Goal: Task Accomplishment & Management: Manage account settings

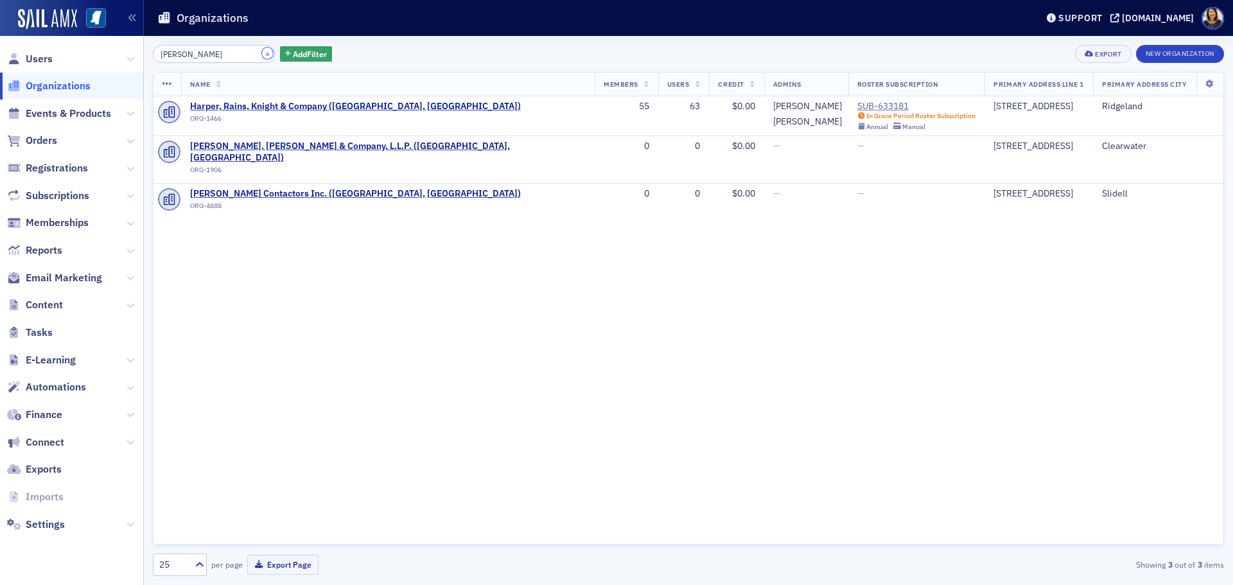
click at [262, 50] on button "×" at bounding box center [268, 54] width 12 height 12
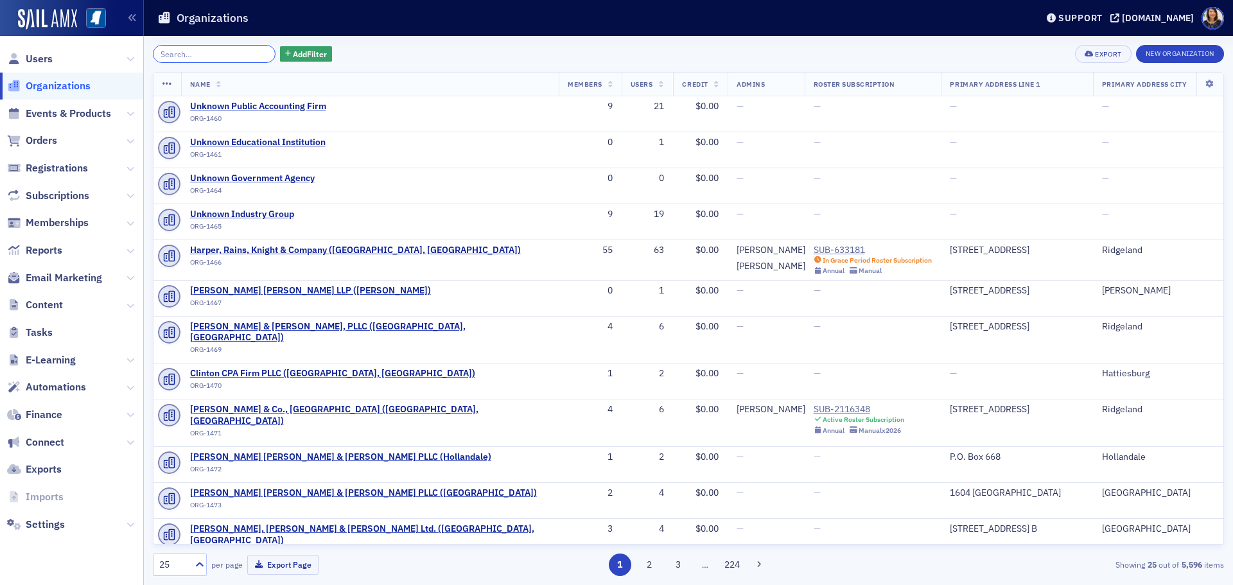
click at [253, 54] on input "search" at bounding box center [214, 54] width 123 height 18
click at [27, 53] on span "Users" at bounding box center [39, 59] width 27 height 14
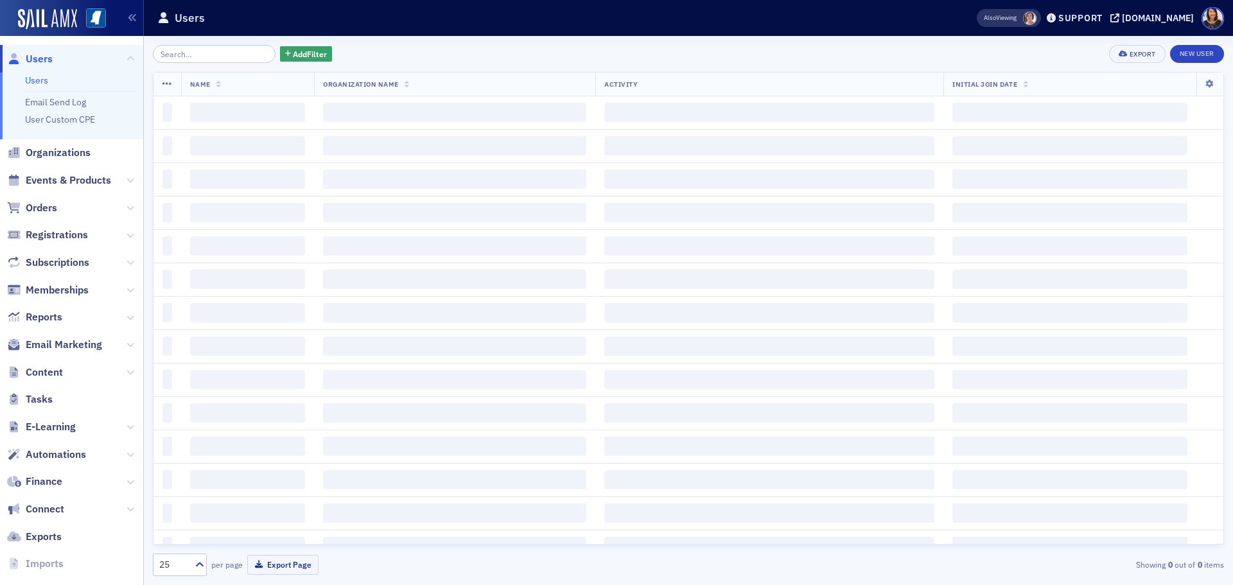
click at [197, 51] on input "search" at bounding box center [214, 54] width 123 height 18
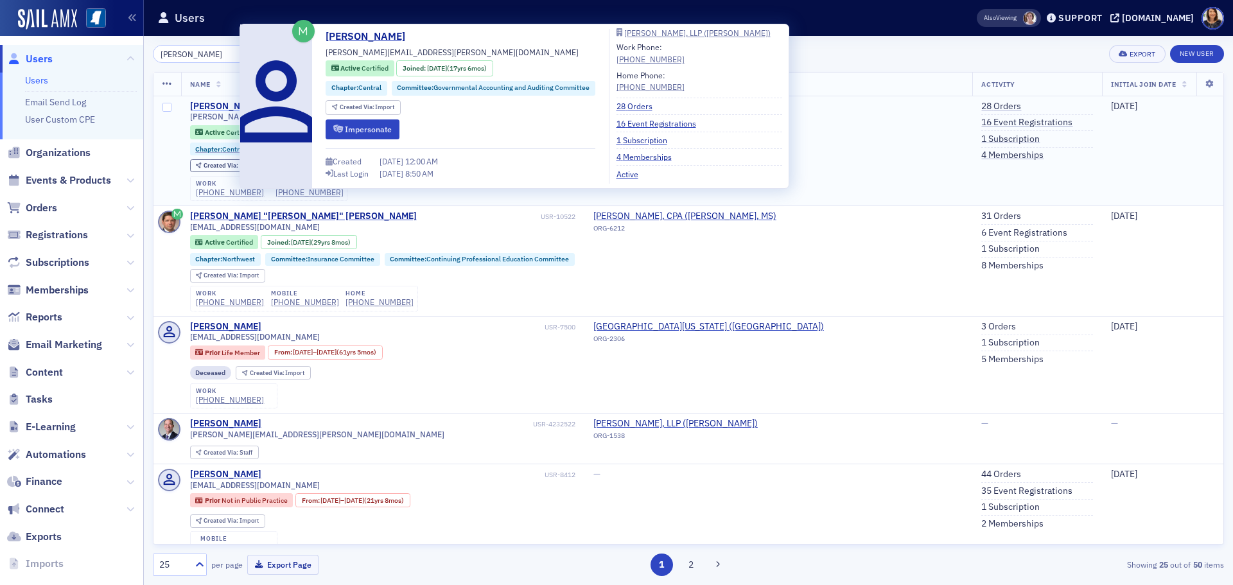
type input "leigh taylor"
click at [215, 105] on div "[PERSON_NAME]" at bounding box center [225, 107] width 71 height 12
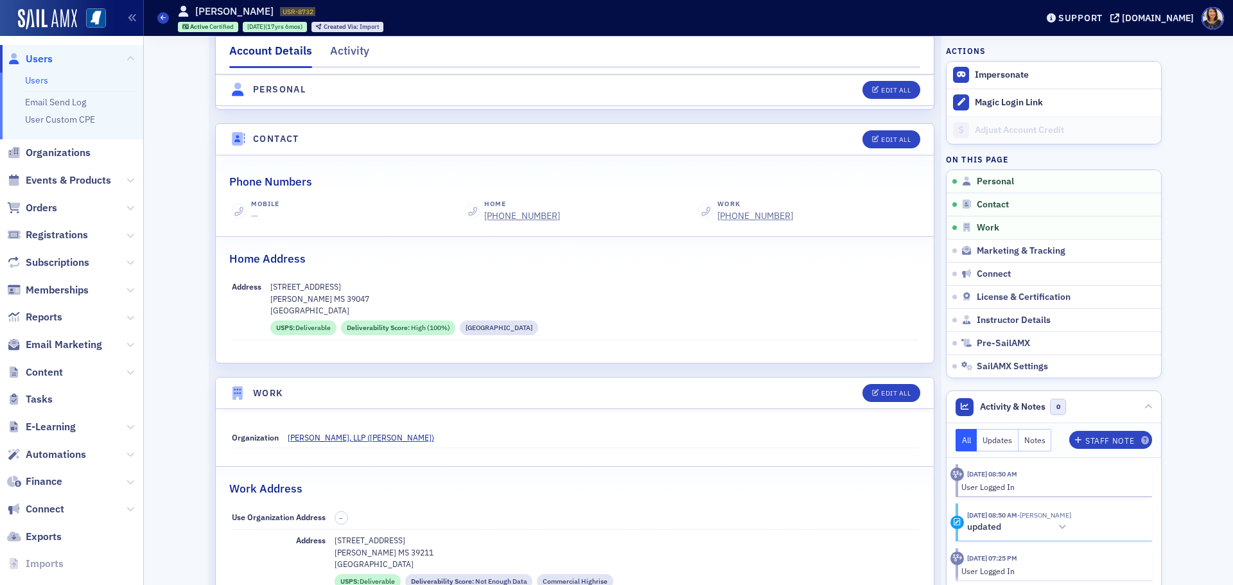
scroll to position [494, 0]
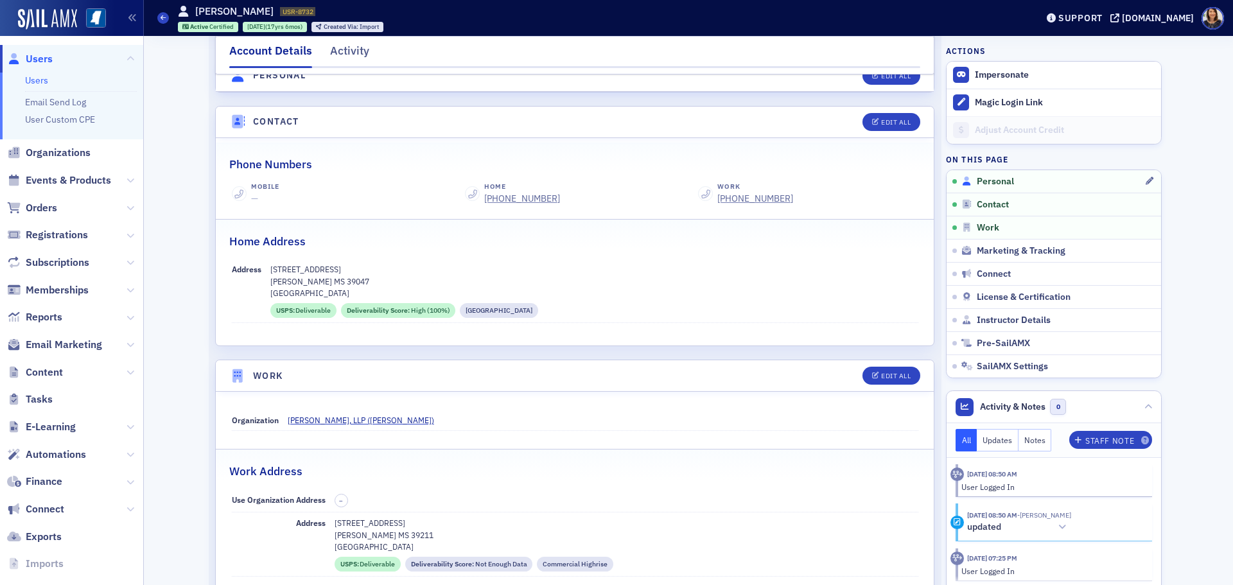
click at [983, 180] on span "Personal" at bounding box center [995, 182] width 37 height 12
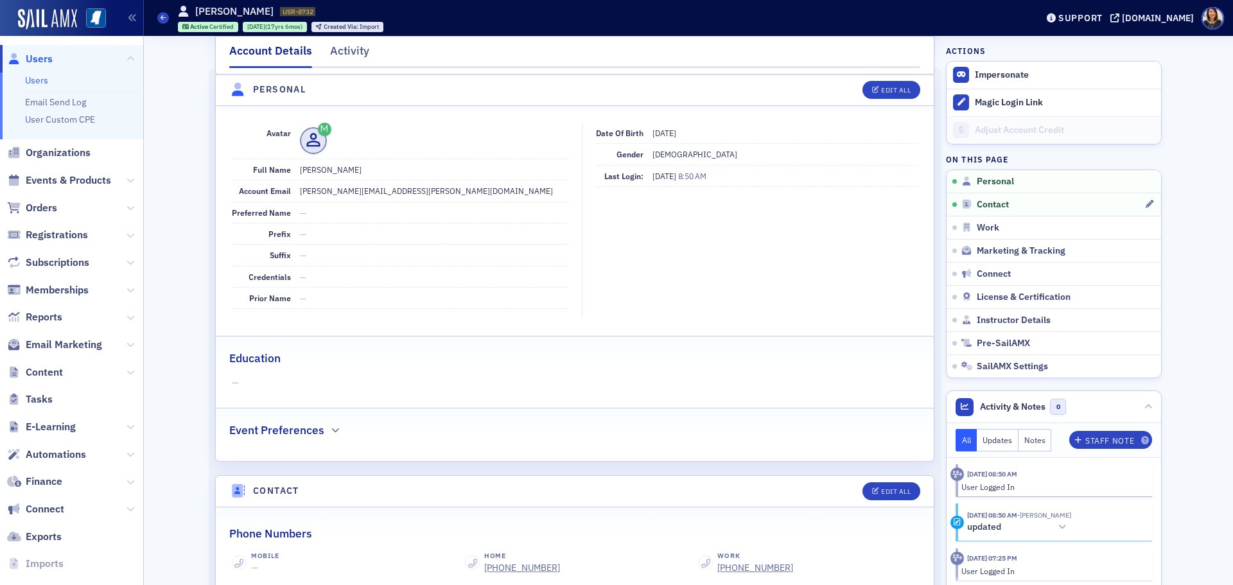
scroll to position [123, 0]
click at [987, 202] on span "Contact" at bounding box center [993, 205] width 32 height 12
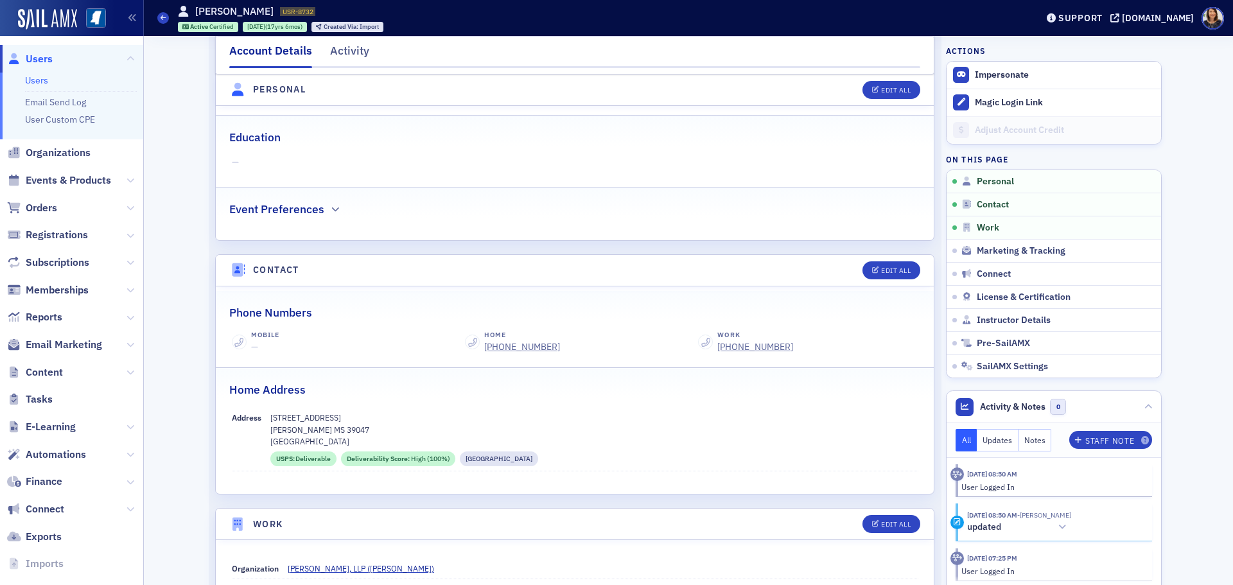
scroll to position [352, 0]
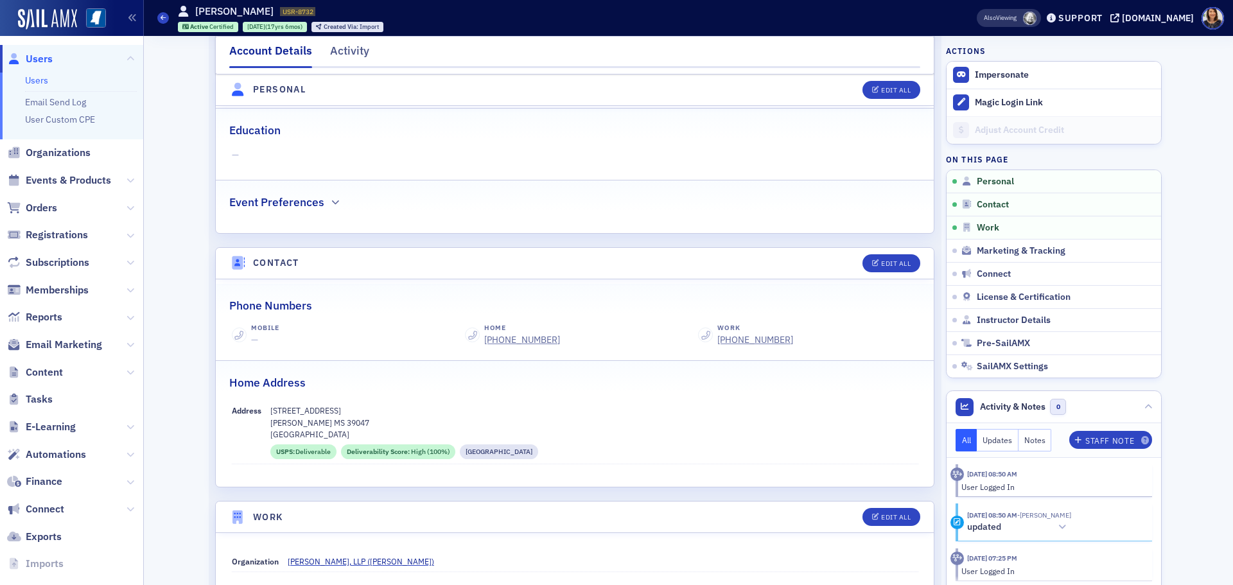
click at [34, 57] on span "Users" at bounding box center [39, 59] width 27 height 14
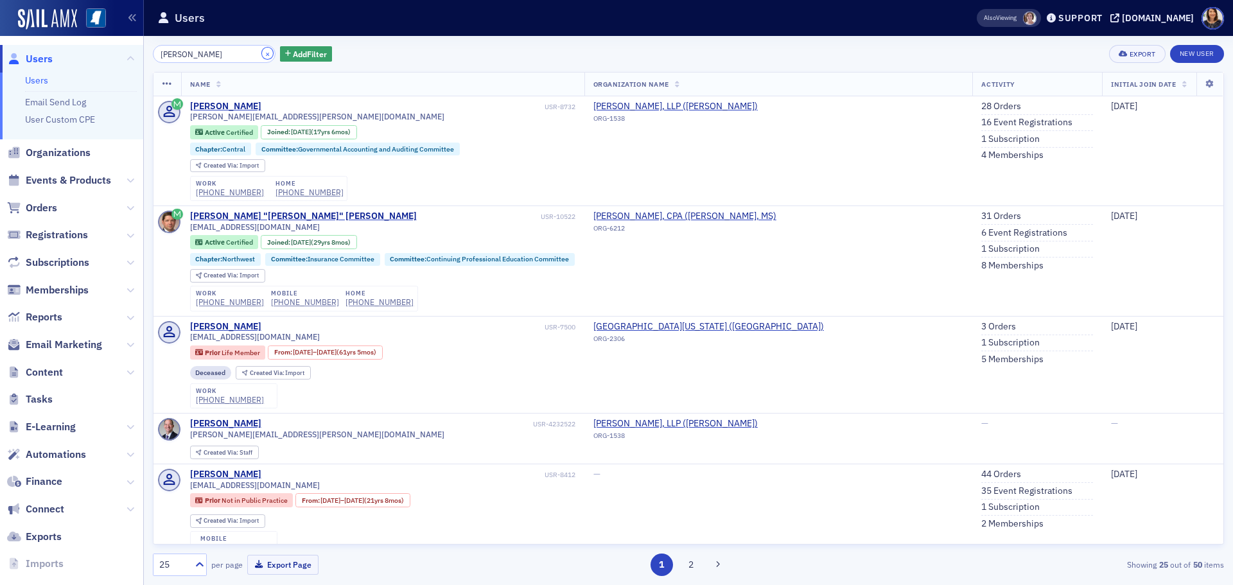
click at [262, 53] on button "×" at bounding box center [268, 54] width 12 height 12
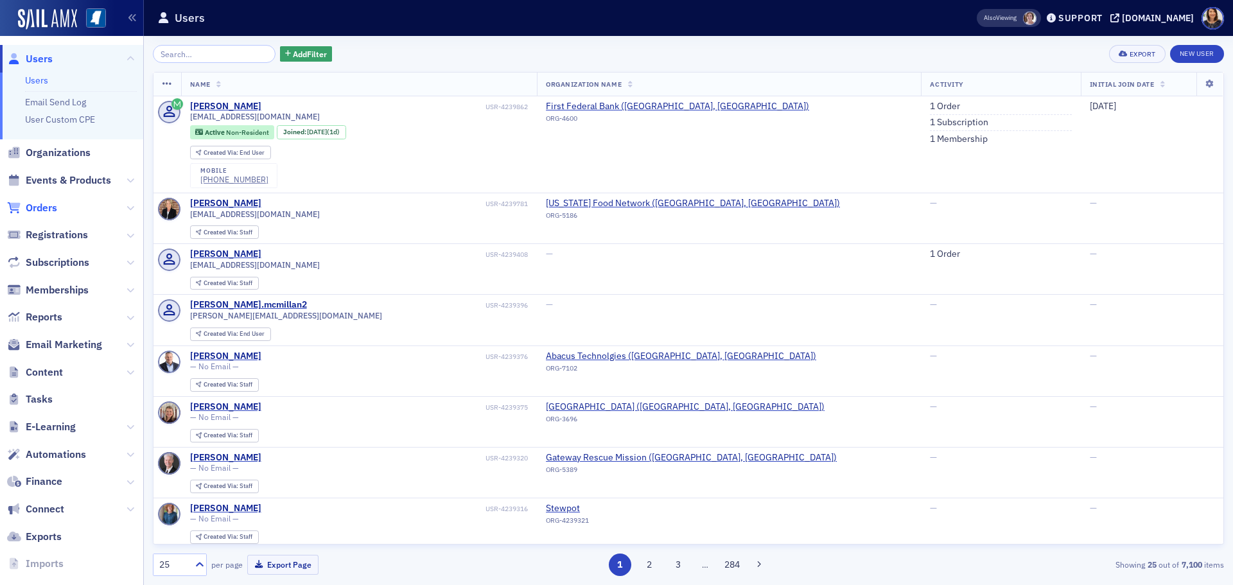
click at [42, 204] on span "Orders" at bounding box center [41, 208] width 31 height 14
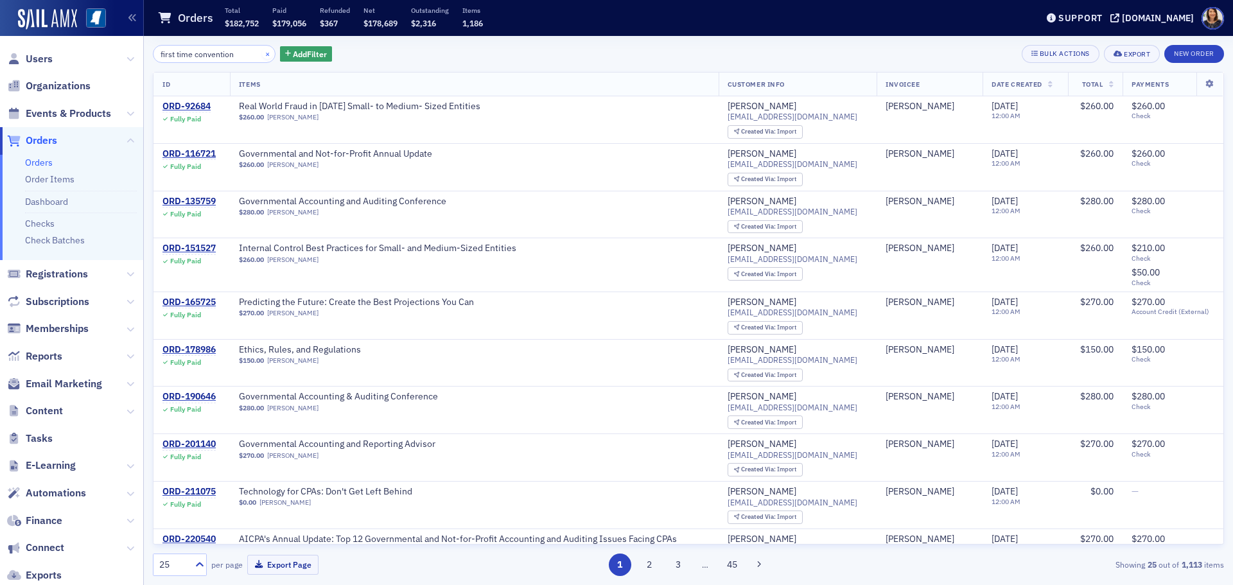
type input "first time convention"
click at [262, 55] on button "×" at bounding box center [268, 54] width 12 height 12
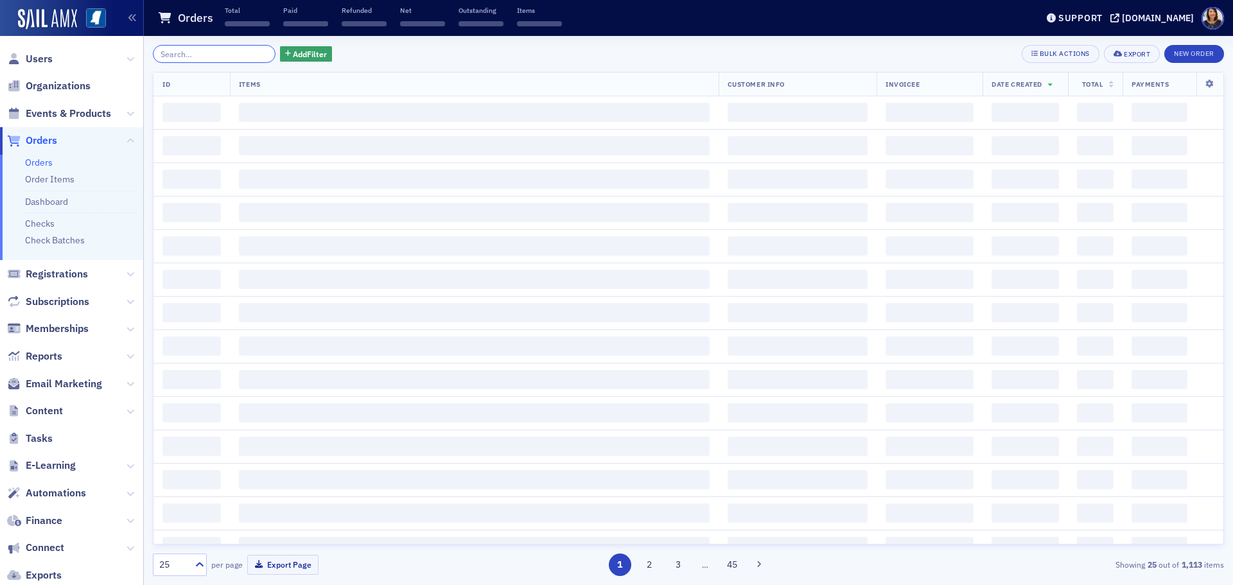
click at [201, 52] on input "search" at bounding box center [214, 54] width 123 height 18
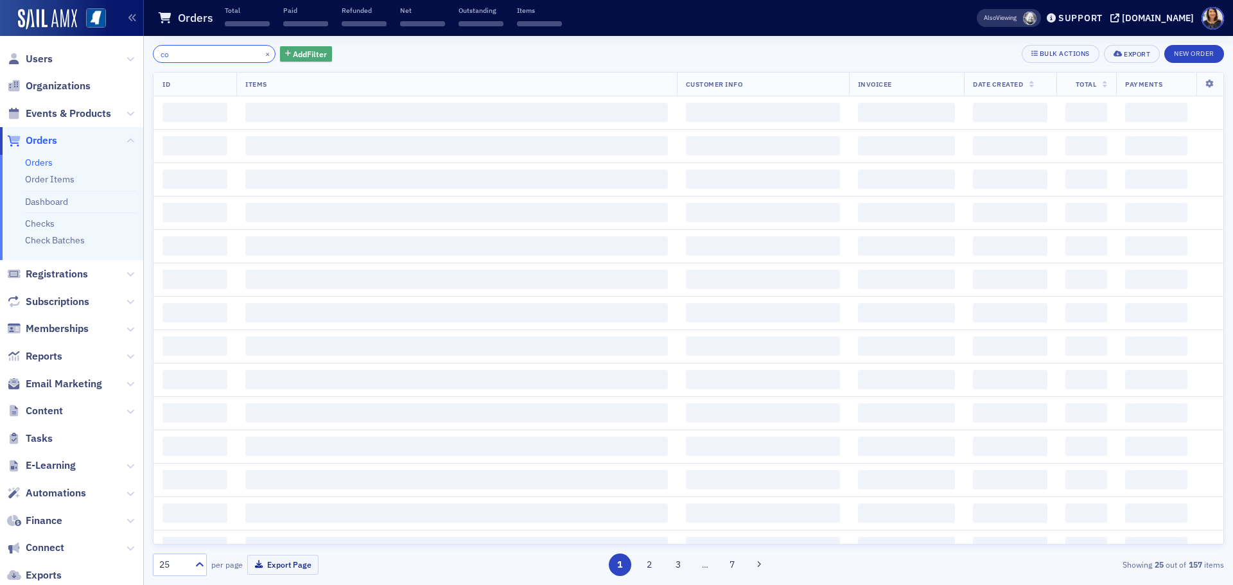
type input "c"
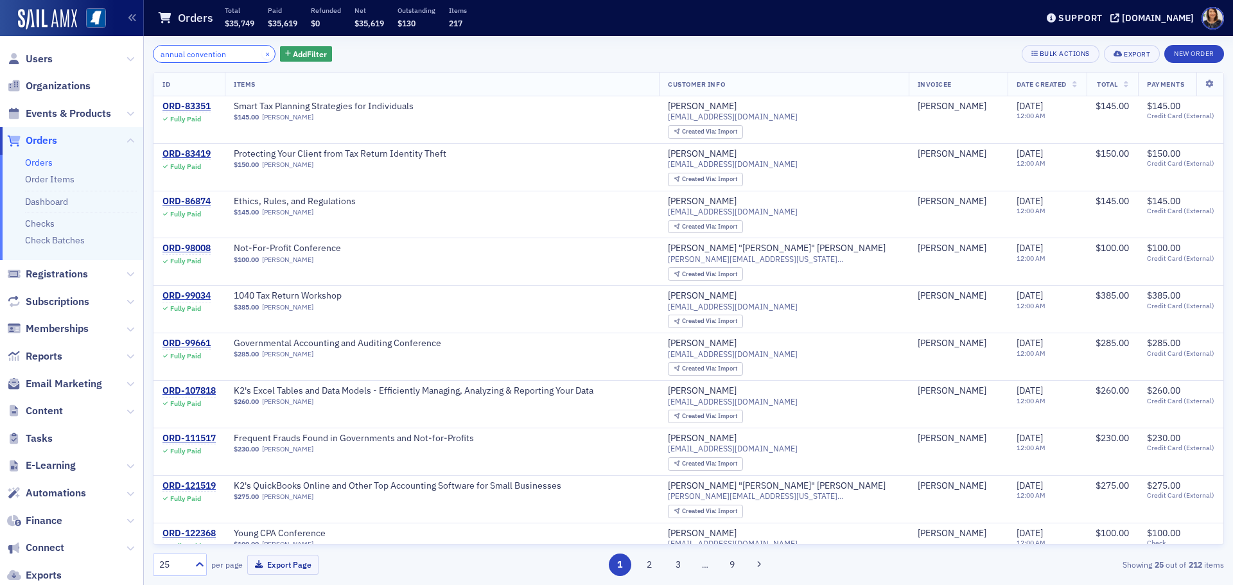
type input "annual convention"
click at [262, 54] on button "×" at bounding box center [268, 54] width 12 height 12
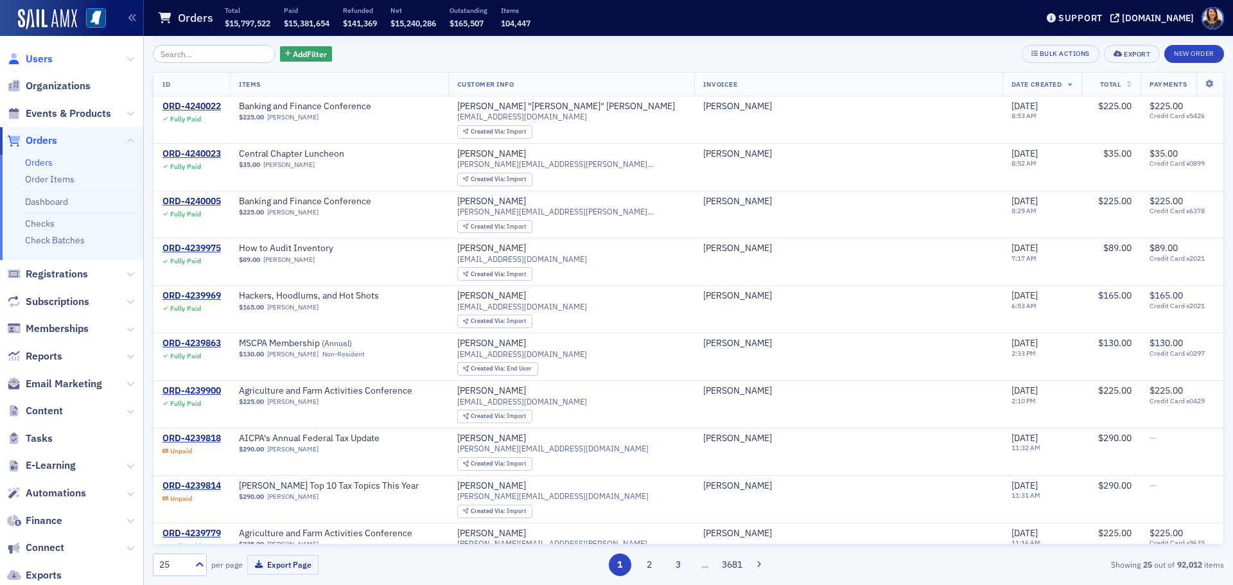
click at [38, 59] on span "Users" at bounding box center [39, 59] width 27 height 14
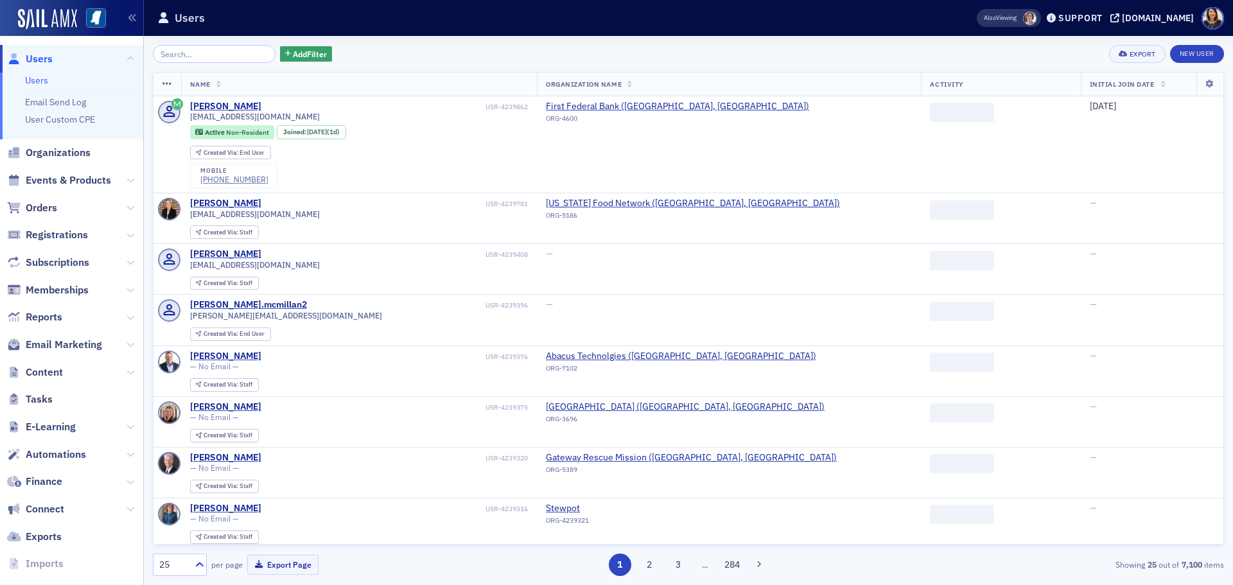
click at [219, 58] on input "search" at bounding box center [214, 54] width 123 height 18
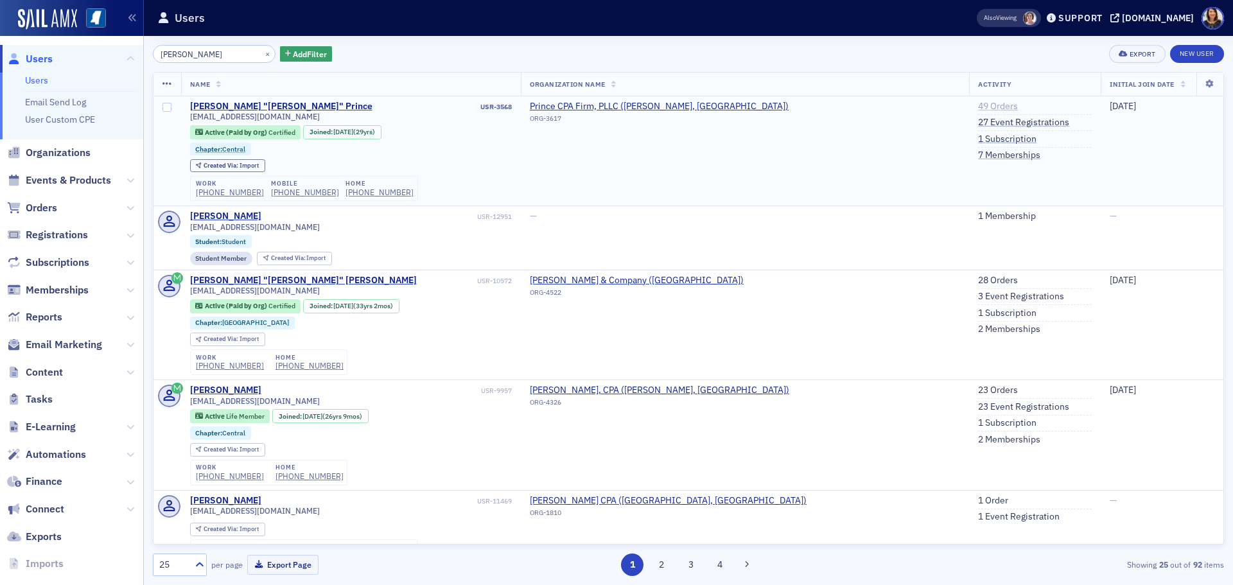
type input "charles prince"
click at [978, 107] on link "49 Orders" at bounding box center [998, 107] width 40 height 12
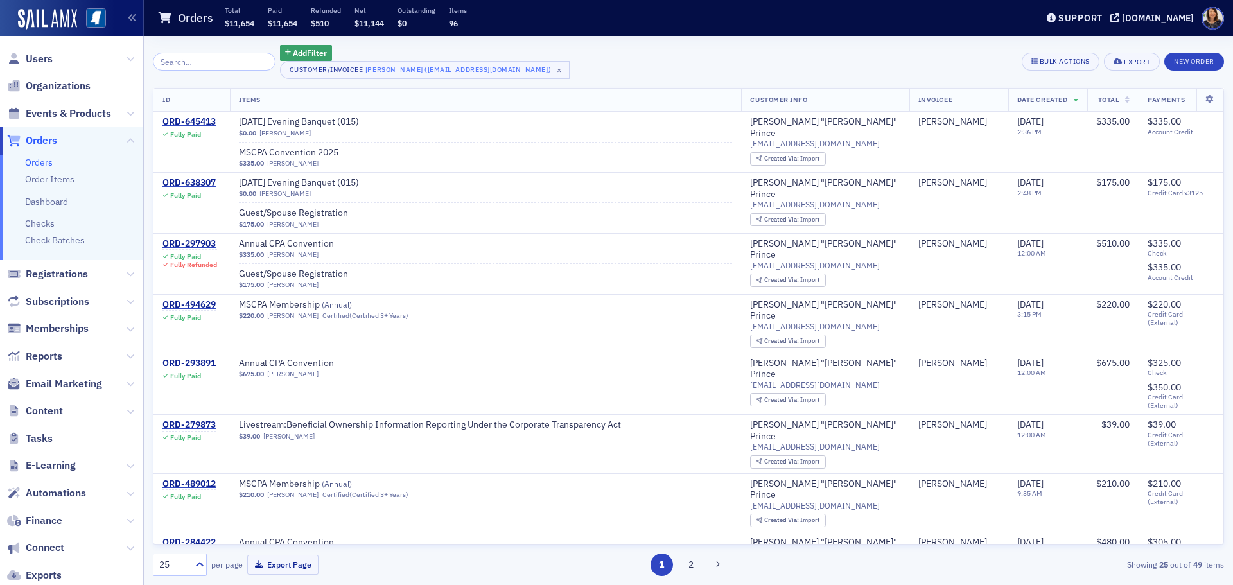
click at [33, 135] on span "Orders" at bounding box center [41, 141] width 31 height 14
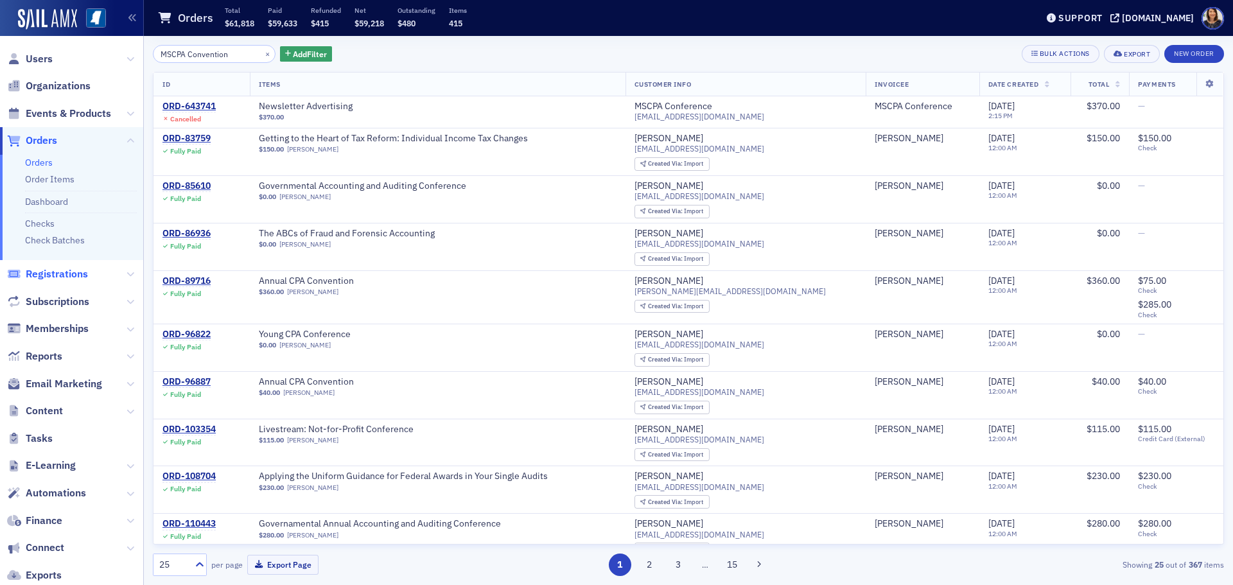
type input "MSCPA Convention"
click at [58, 274] on span "Registrations" at bounding box center [57, 274] width 62 height 14
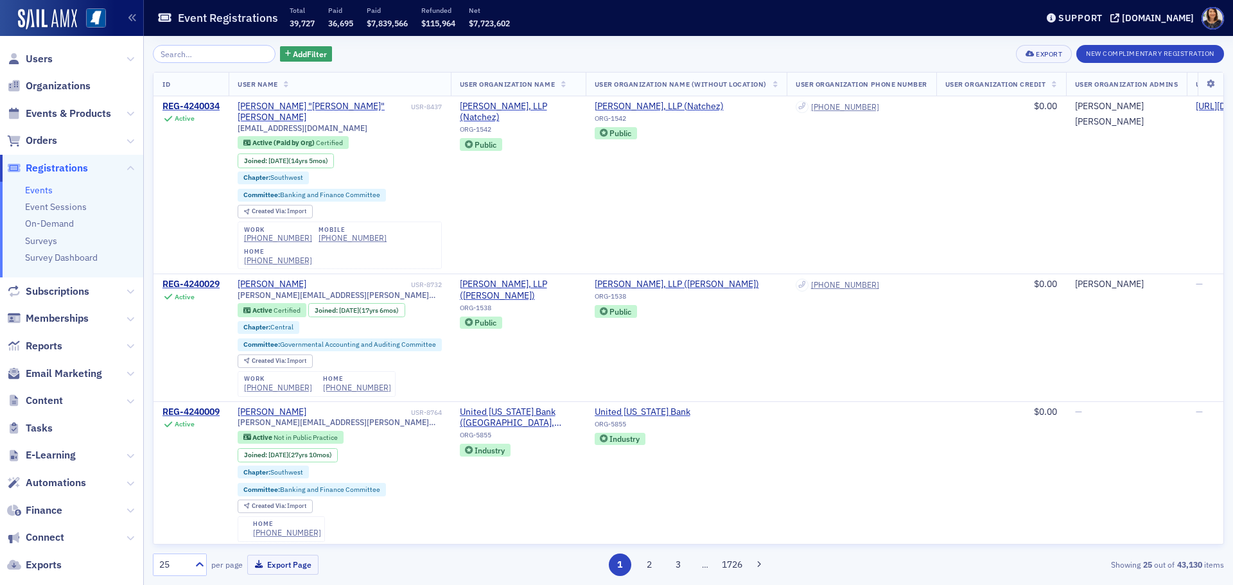
click at [196, 58] on input "search" at bounding box center [214, 54] width 123 height 18
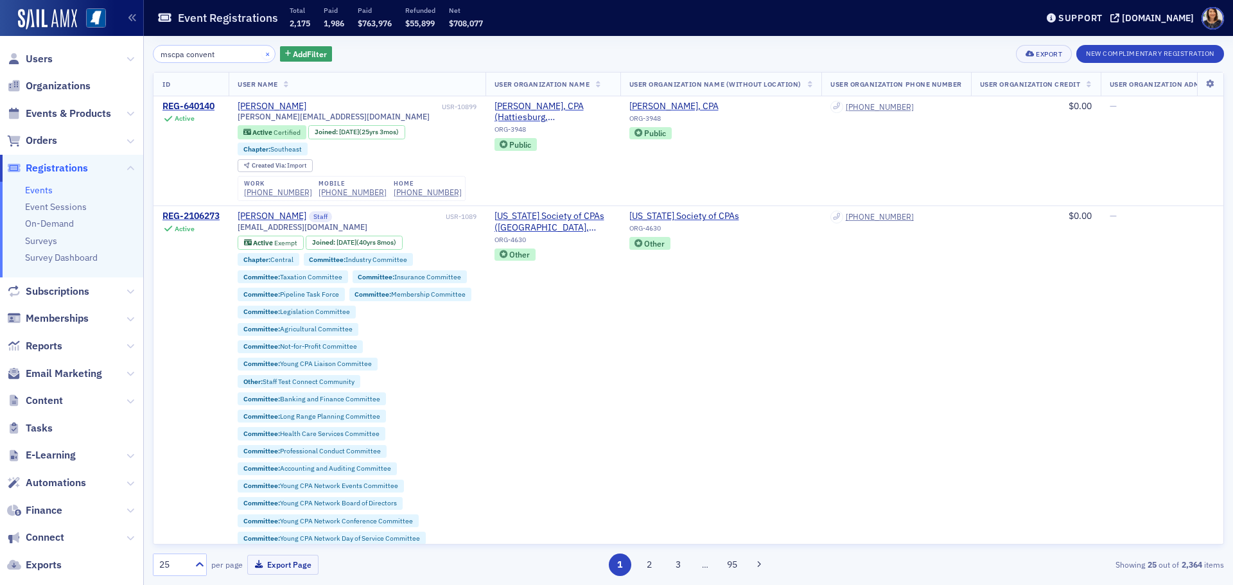
type input "mscpa convent"
click at [262, 50] on button "×" at bounding box center [268, 54] width 12 height 12
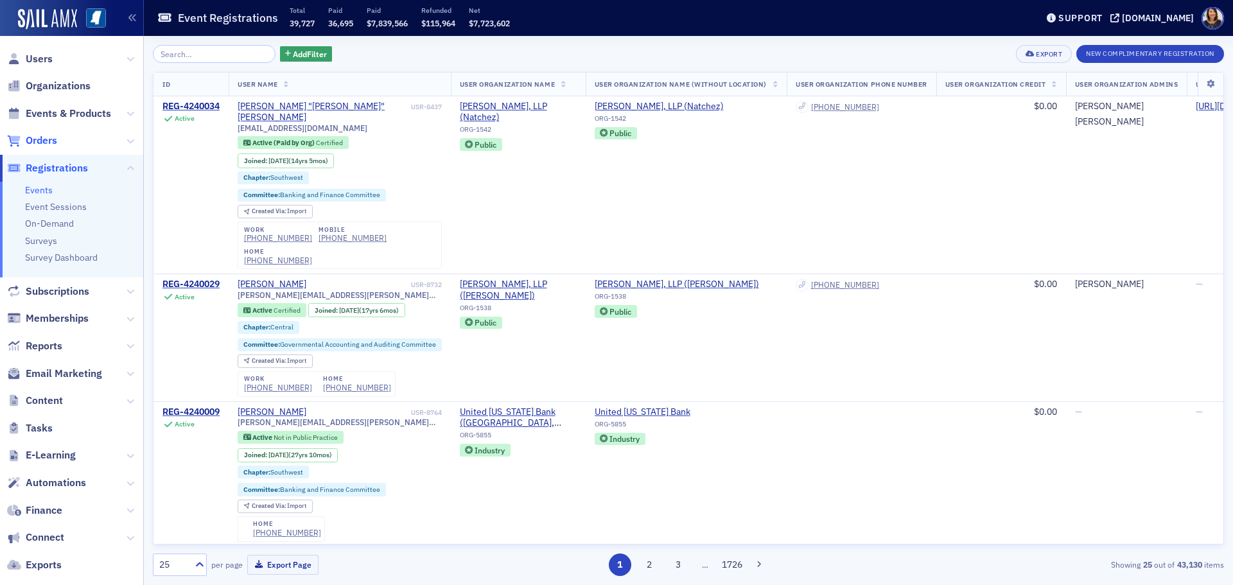
click at [47, 140] on span "Orders" at bounding box center [41, 141] width 31 height 14
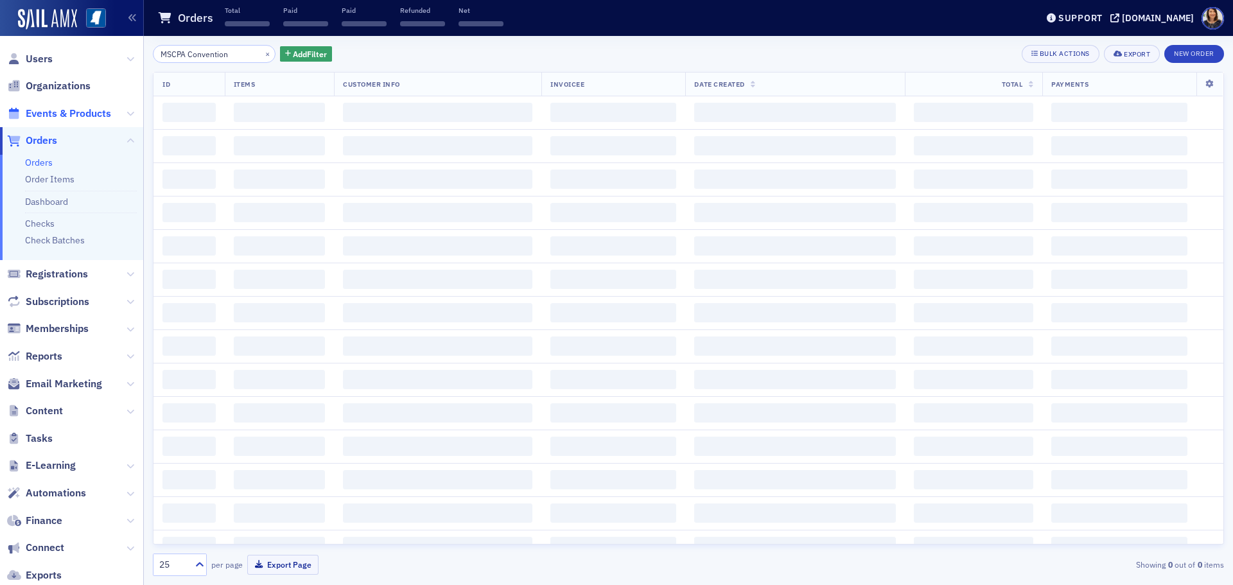
click at [62, 114] on span "Events & Products" at bounding box center [68, 114] width 85 height 14
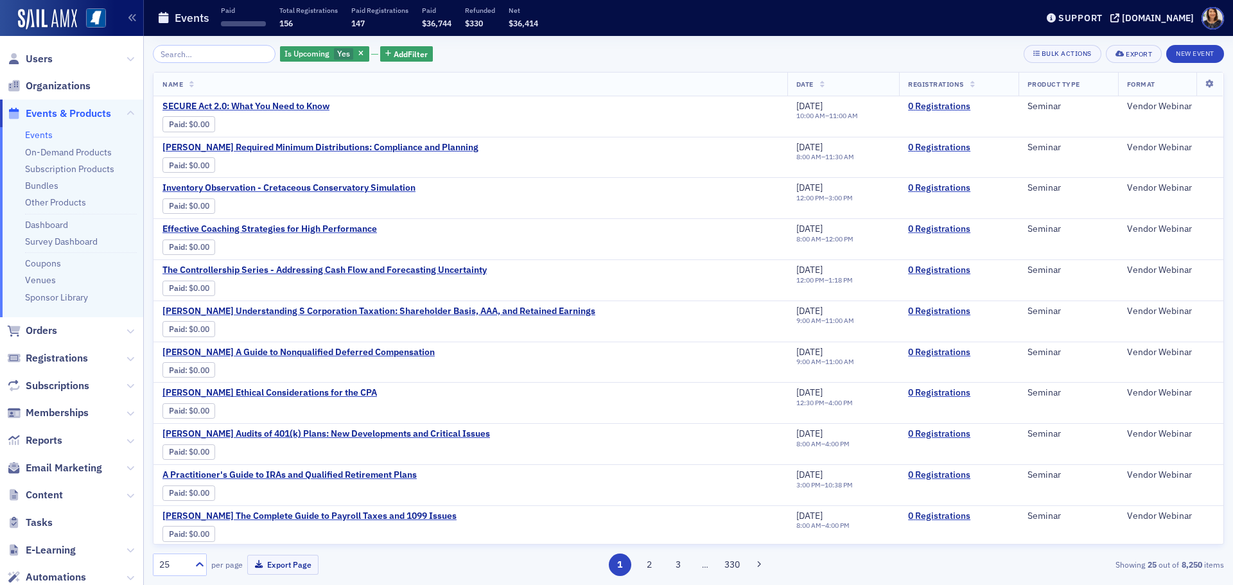
click at [195, 58] on input "search" at bounding box center [214, 54] width 123 height 18
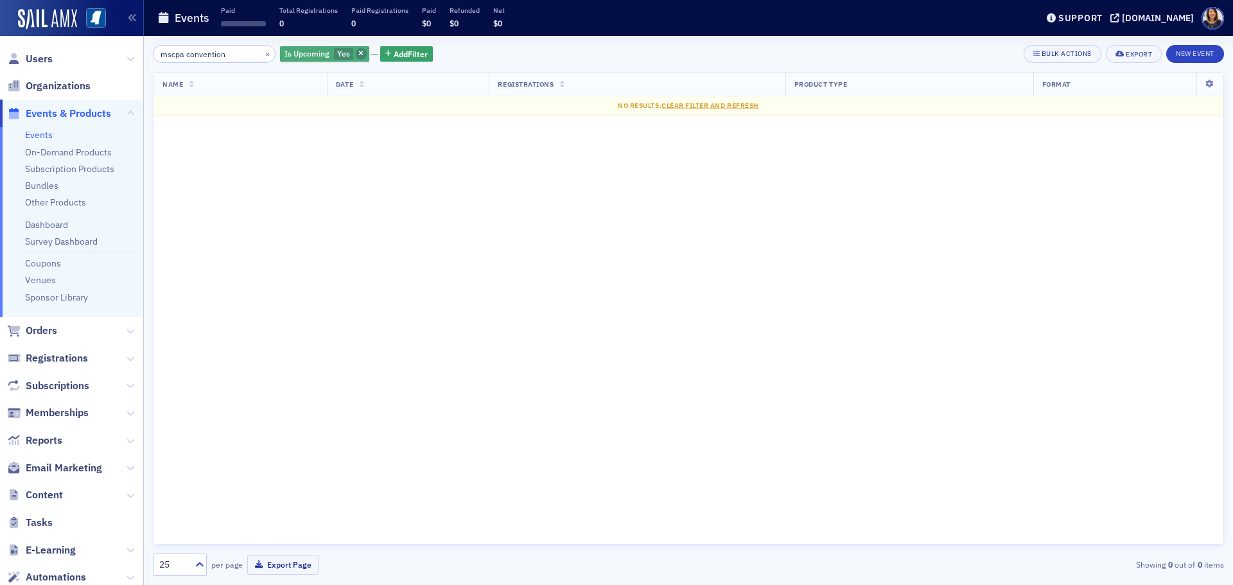
type input "mscpa convention"
click at [358, 52] on icon "button" at bounding box center [360, 54] width 5 height 7
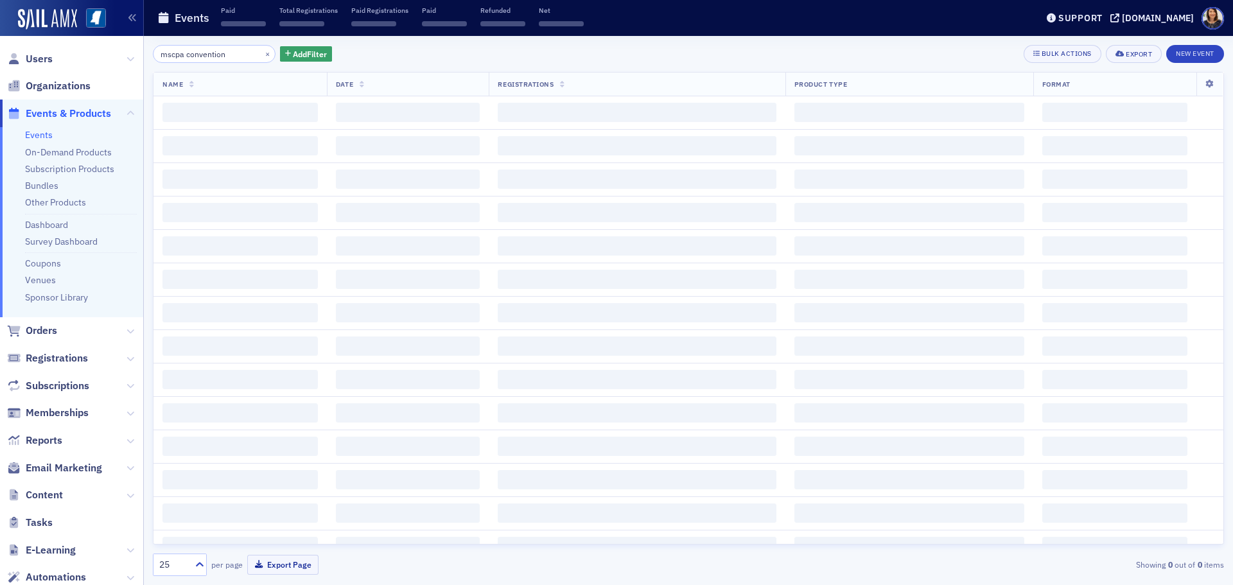
click at [361, 52] on div "mscpa convention × Add Filter Bulk Actions Export New Event" at bounding box center [688, 54] width 1071 height 18
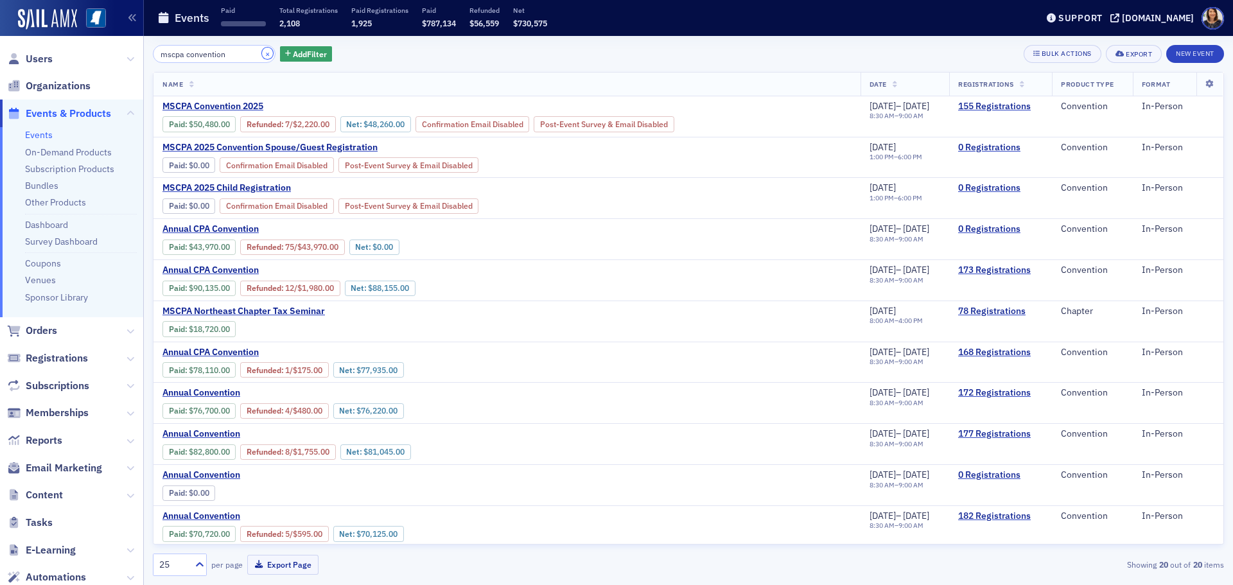
click at [262, 55] on button "×" at bounding box center [268, 54] width 12 height 12
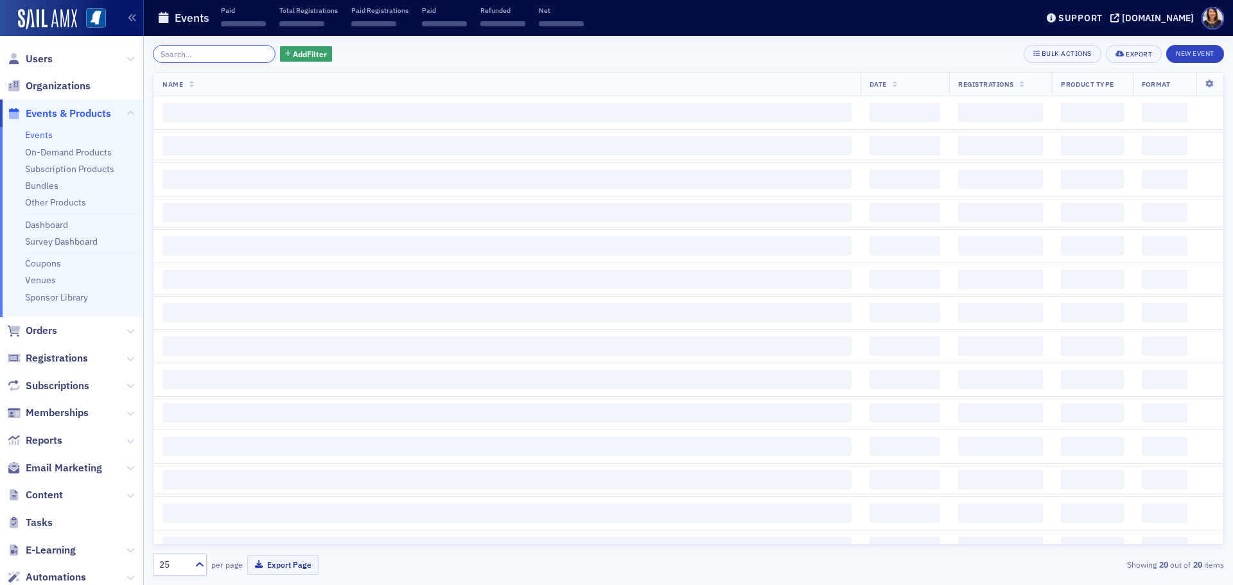
click at [231, 54] on input "search" at bounding box center [214, 54] width 123 height 18
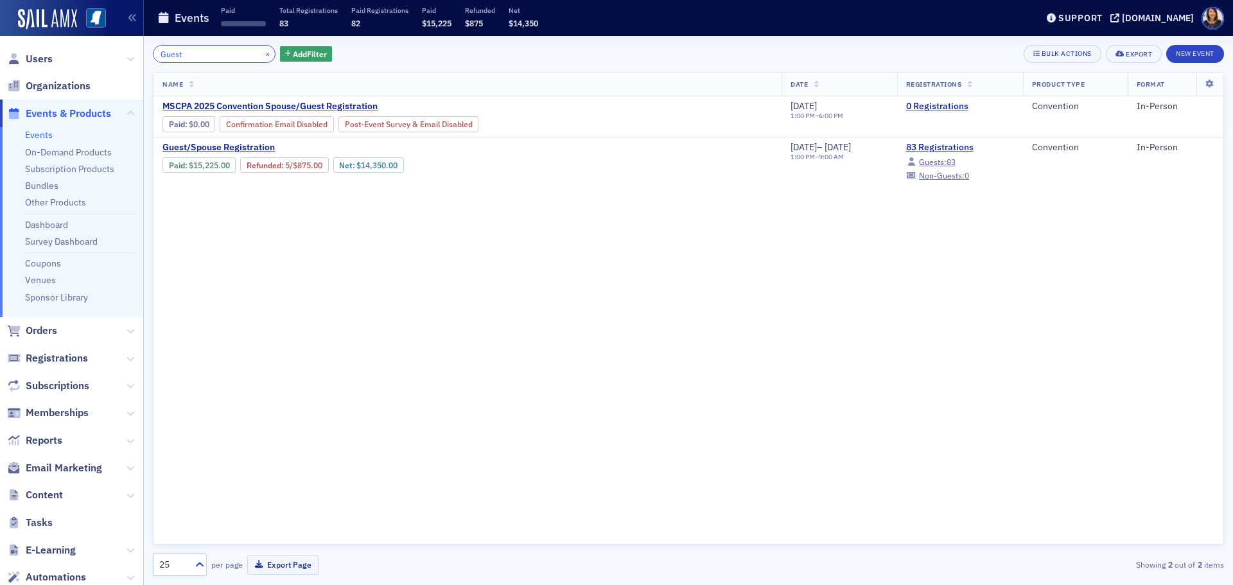
type input "Guest"
click at [262, 57] on button "×" at bounding box center [268, 54] width 12 height 12
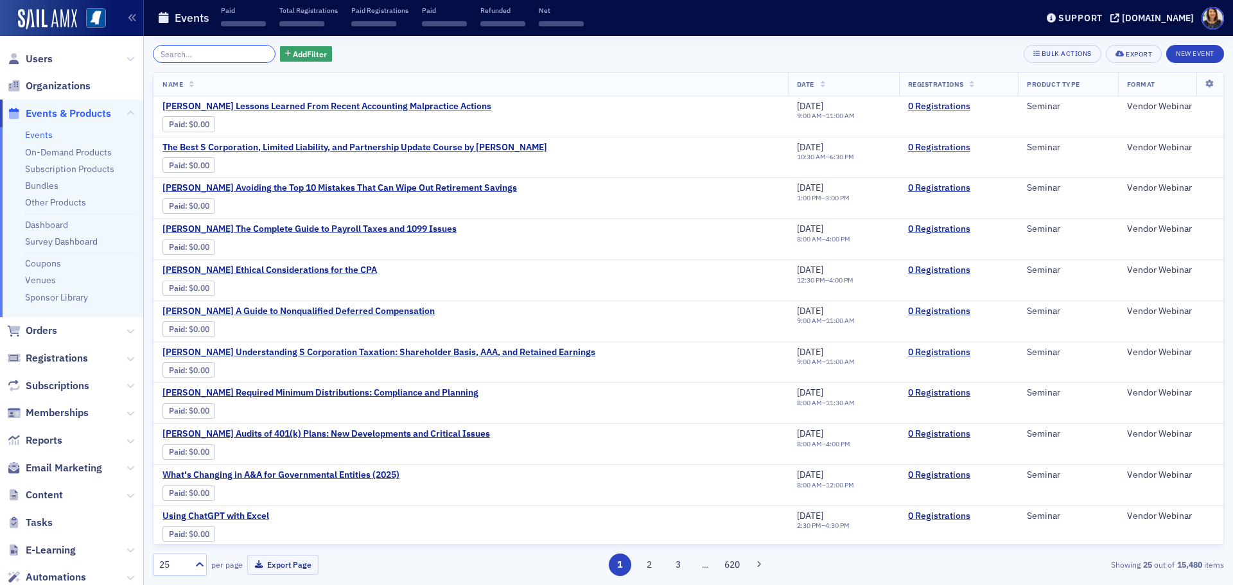
click at [241, 54] on input "search" at bounding box center [214, 54] width 123 height 18
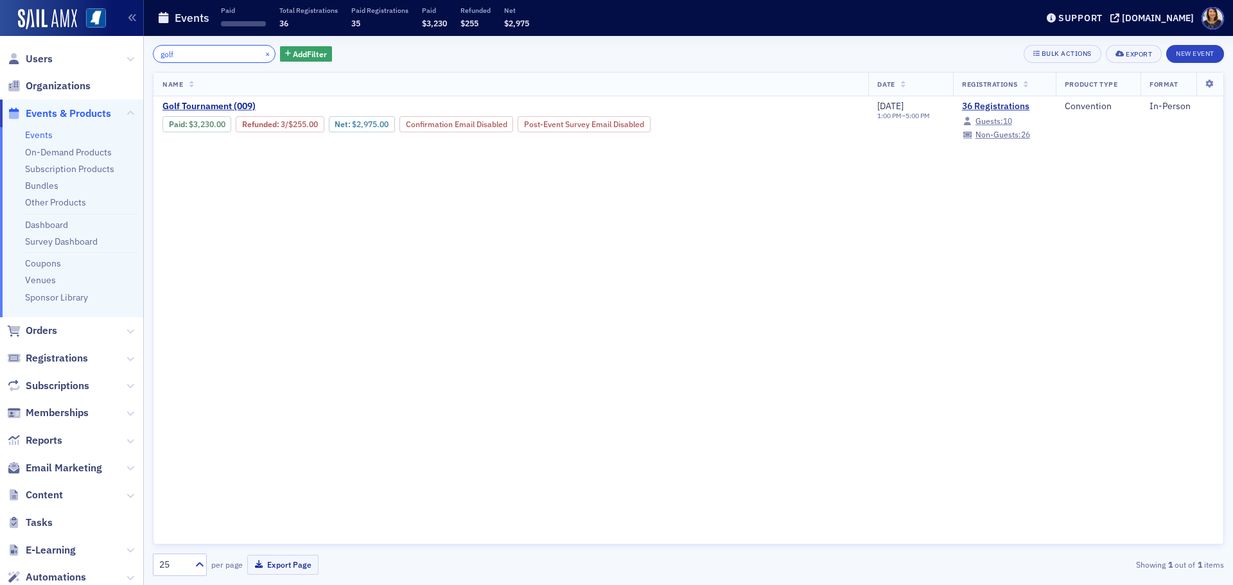
type input "golf"
click at [262, 52] on button "×" at bounding box center [268, 54] width 12 height 12
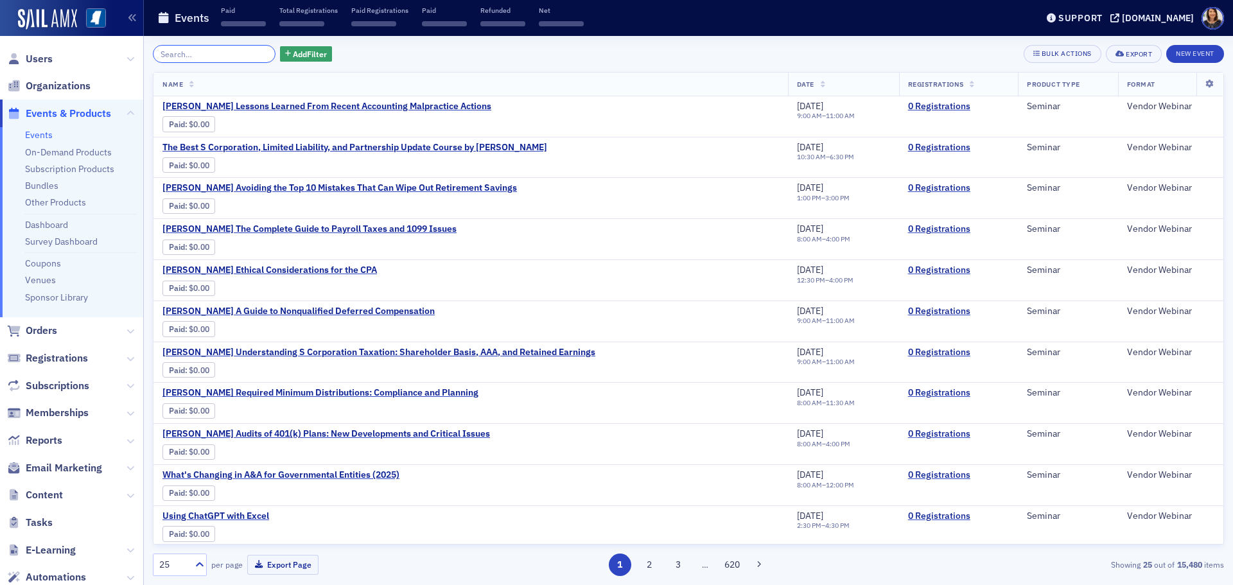
click at [223, 58] on input "search" at bounding box center [214, 54] width 123 height 18
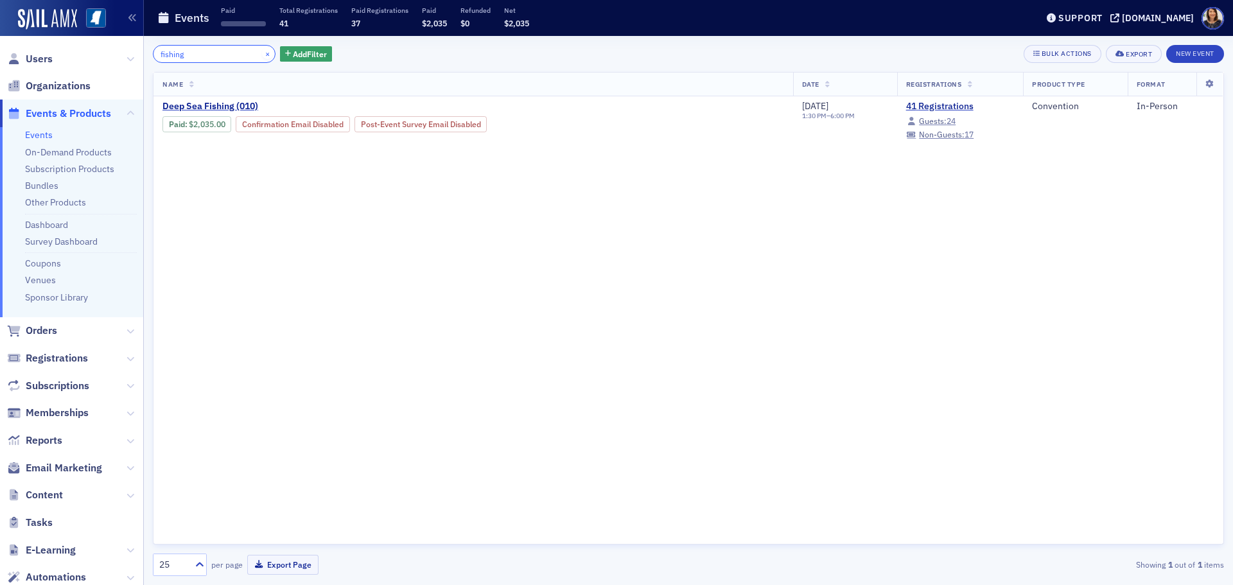
type input "fishing"
click at [262, 50] on button "×" at bounding box center [268, 54] width 12 height 12
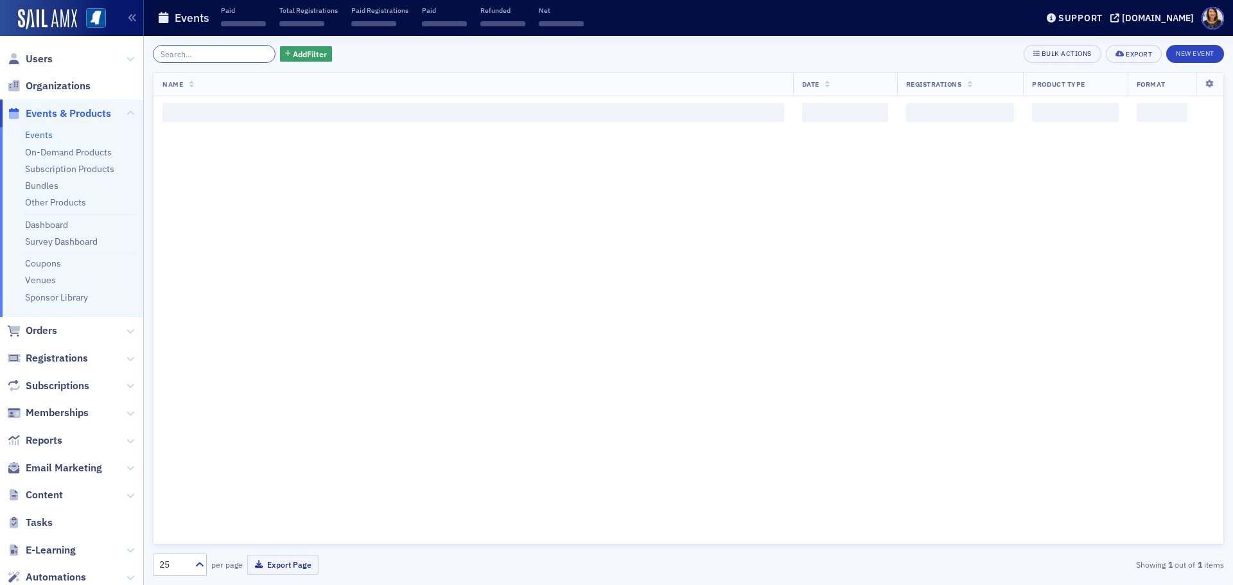
click at [245, 51] on input "search" at bounding box center [214, 54] width 123 height 18
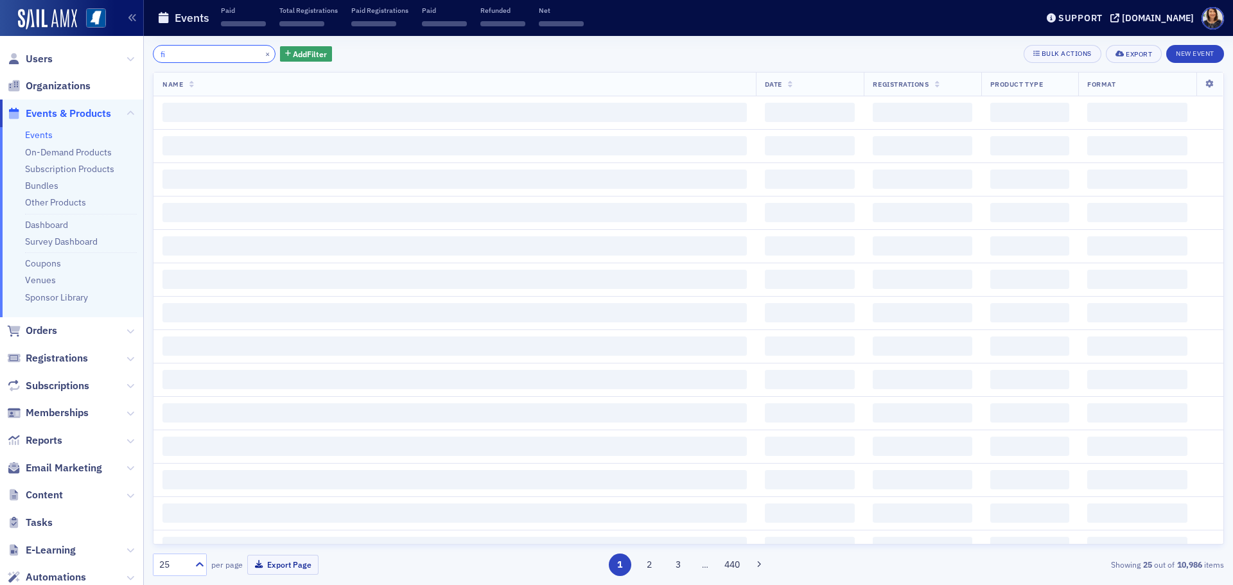
type input "f"
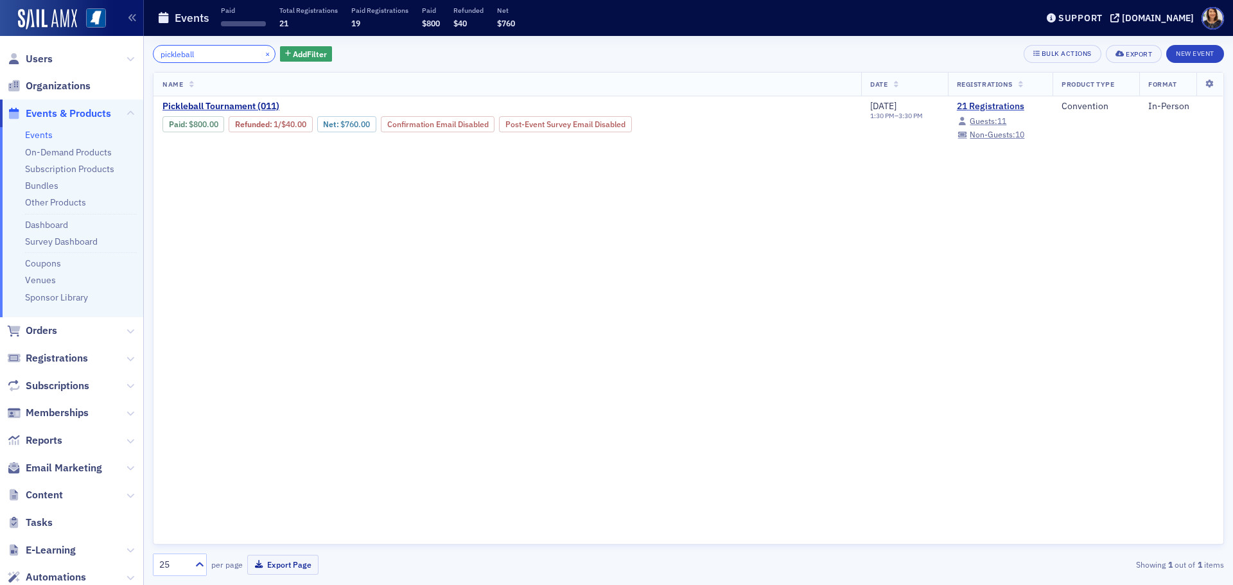
type input "pickleball"
click at [262, 53] on button "×" at bounding box center [268, 54] width 12 height 12
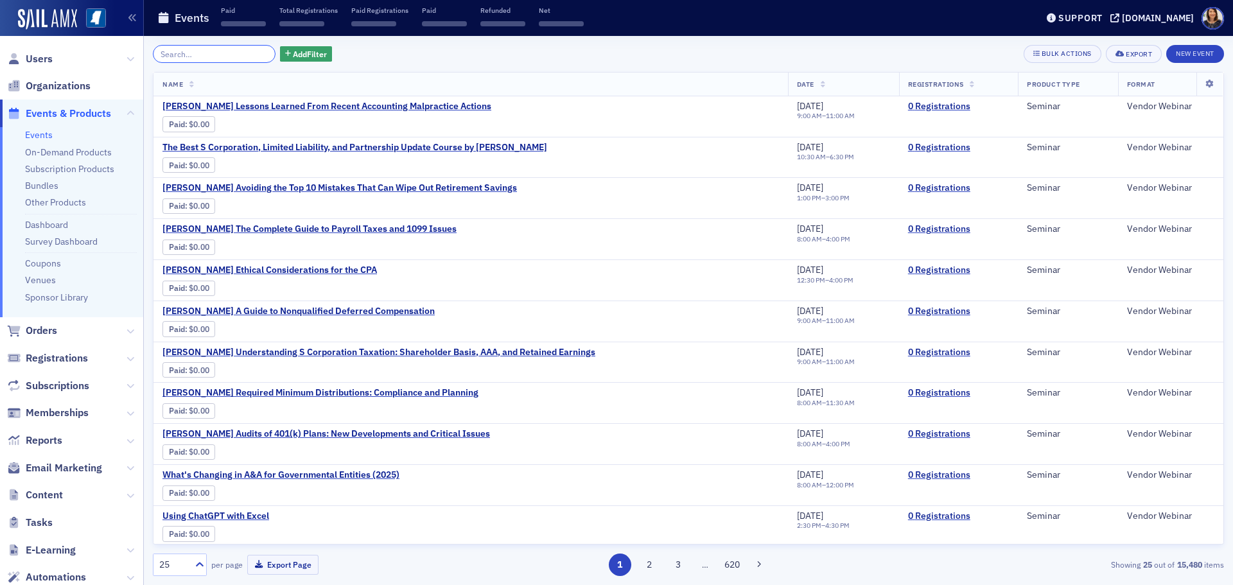
click at [229, 49] on input "search" at bounding box center [214, 54] width 123 height 18
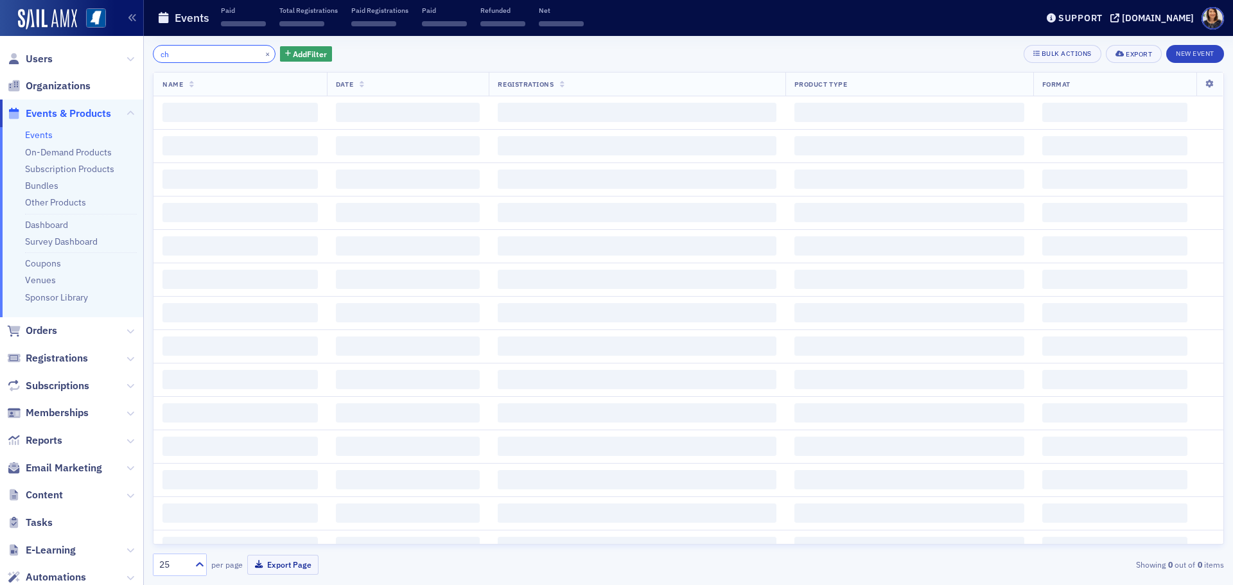
type input "c"
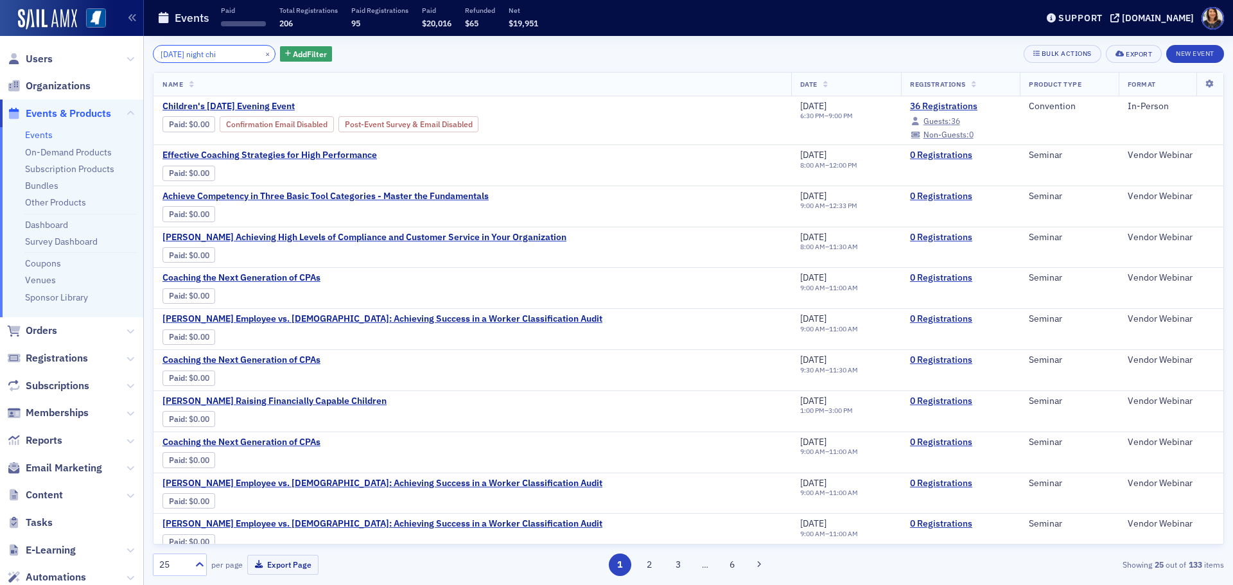
drag, startPoint x: 193, startPoint y: 56, endPoint x: 201, endPoint y: 56, distance: 7.7
click at [193, 55] on input "thursday night chi" at bounding box center [214, 54] width 123 height 18
click at [182, 55] on input "Friday night chi" at bounding box center [214, 54] width 123 height 18
type input "saturday night chi"
click at [262, 57] on button "×" at bounding box center [268, 54] width 12 height 12
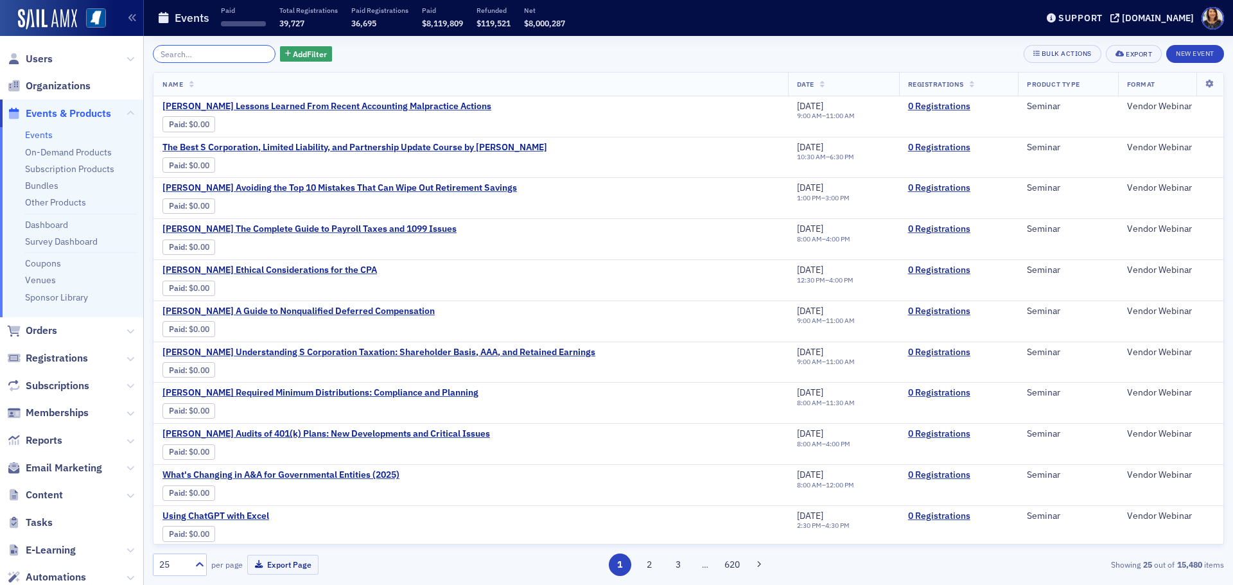
click at [204, 47] on input "search" at bounding box center [214, 54] width 123 height 18
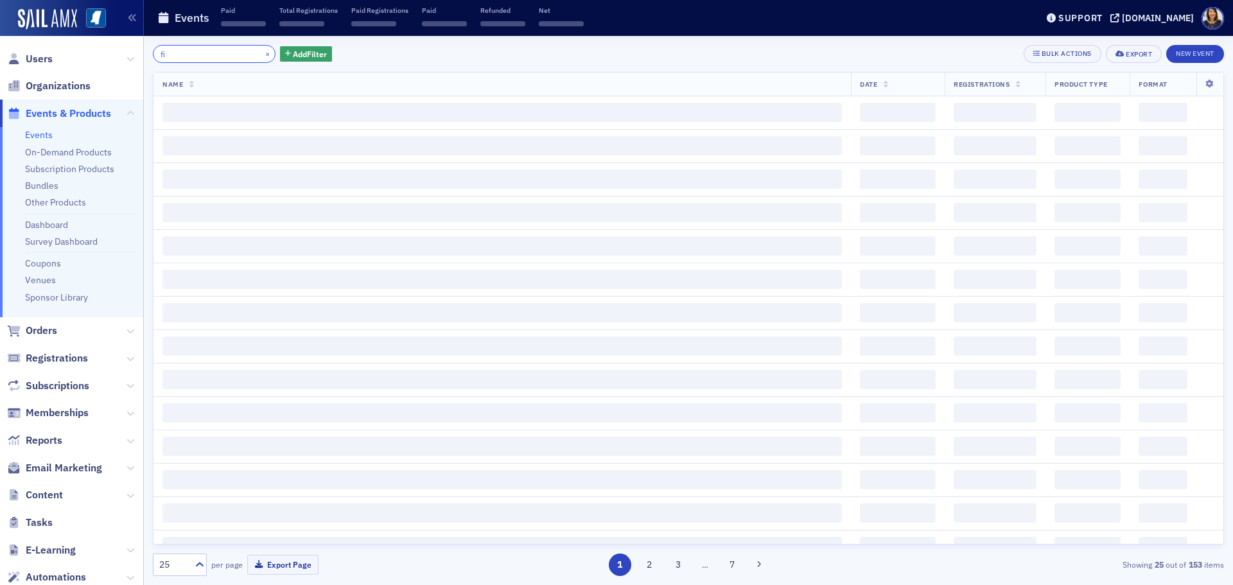
type input "f"
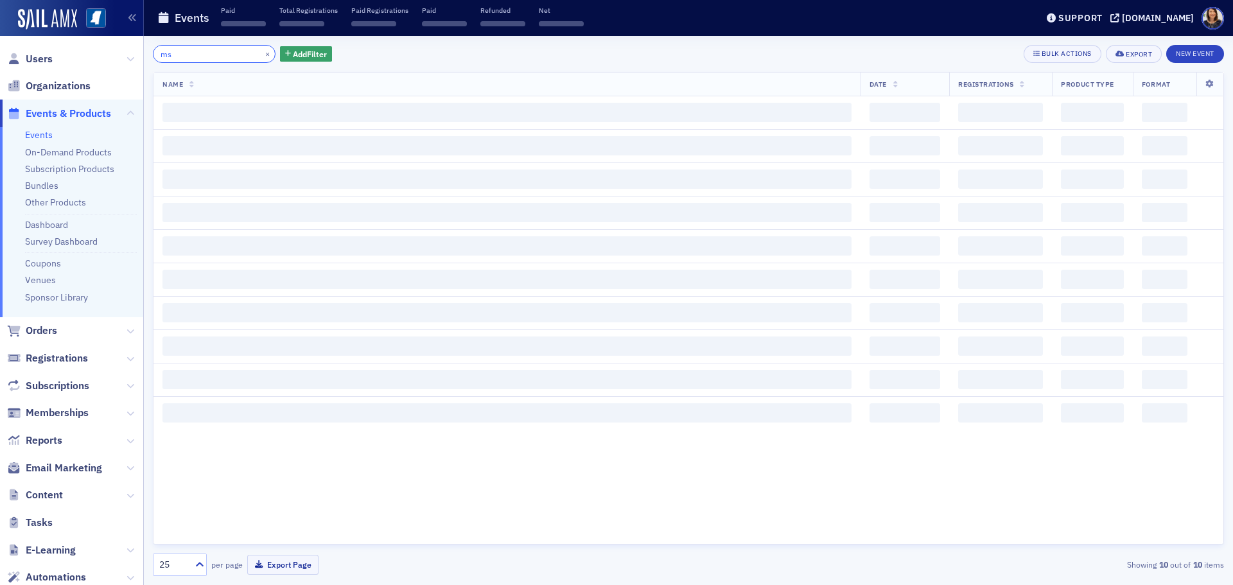
type input "m"
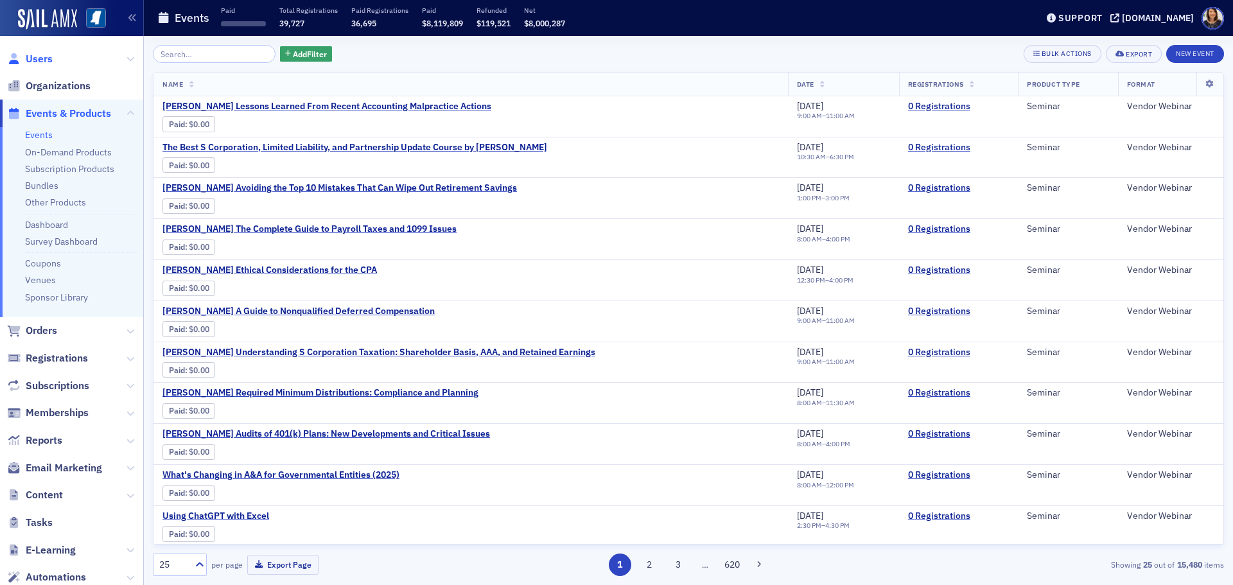
click at [29, 58] on span "Users" at bounding box center [39, 59] width 27 height 14
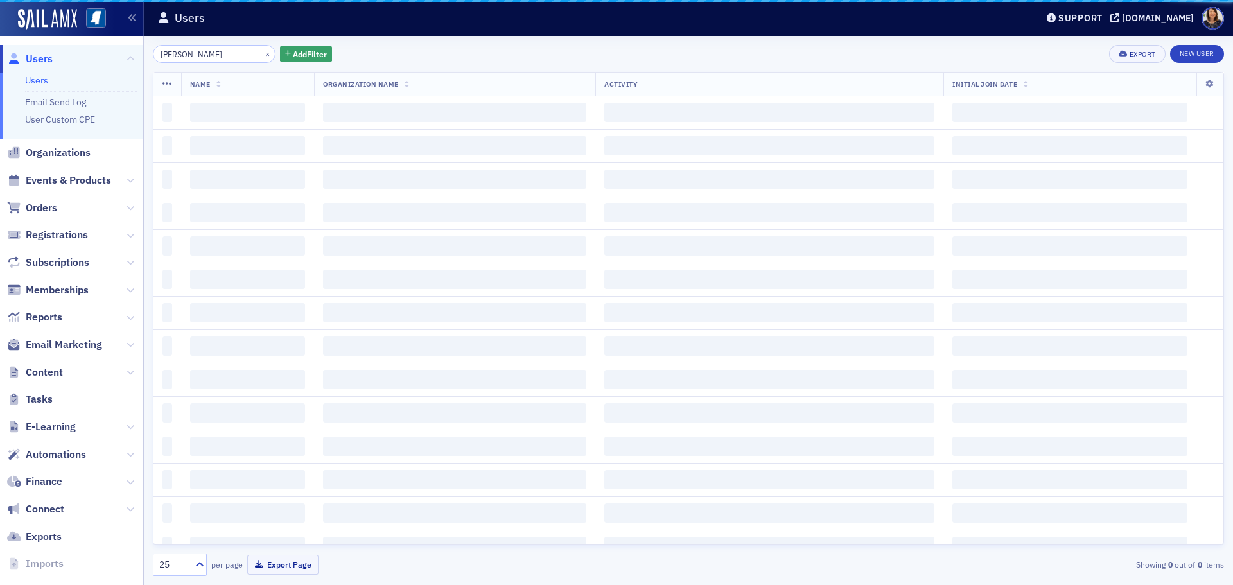
click at [197, 51] on input "charles prince" at bounding box center [214, 54] width 123 height 18
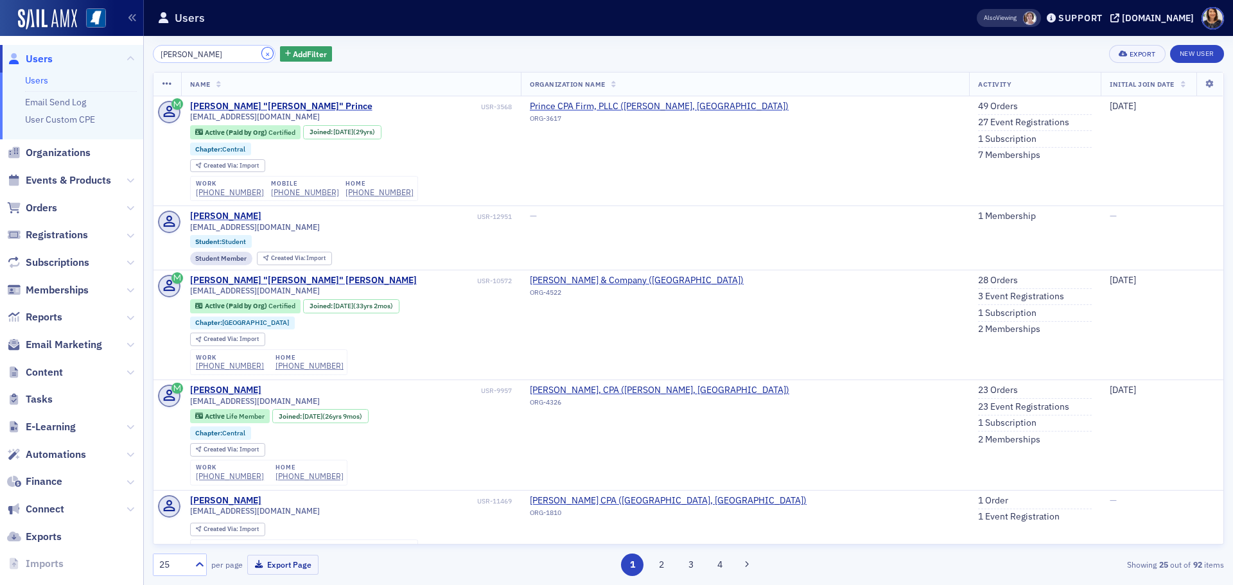
click at [262, 54] on button "×" at bounding box center [268, 54] width 12 height 12
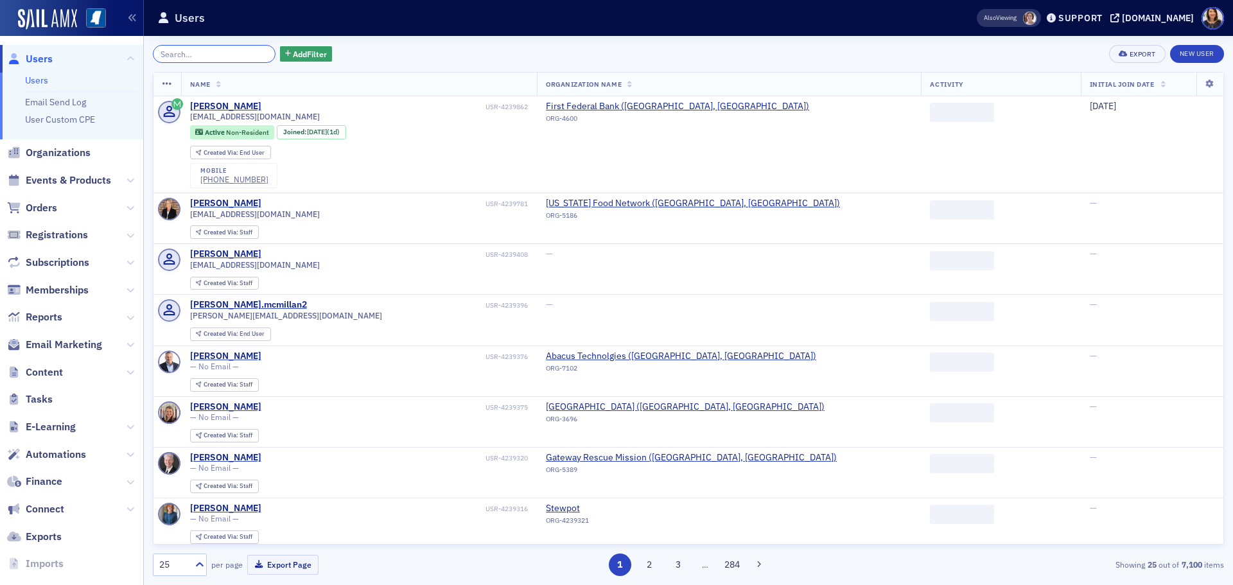
click at [242, 55] on input "search" at bounding box center [214, 54] width 123 height 18
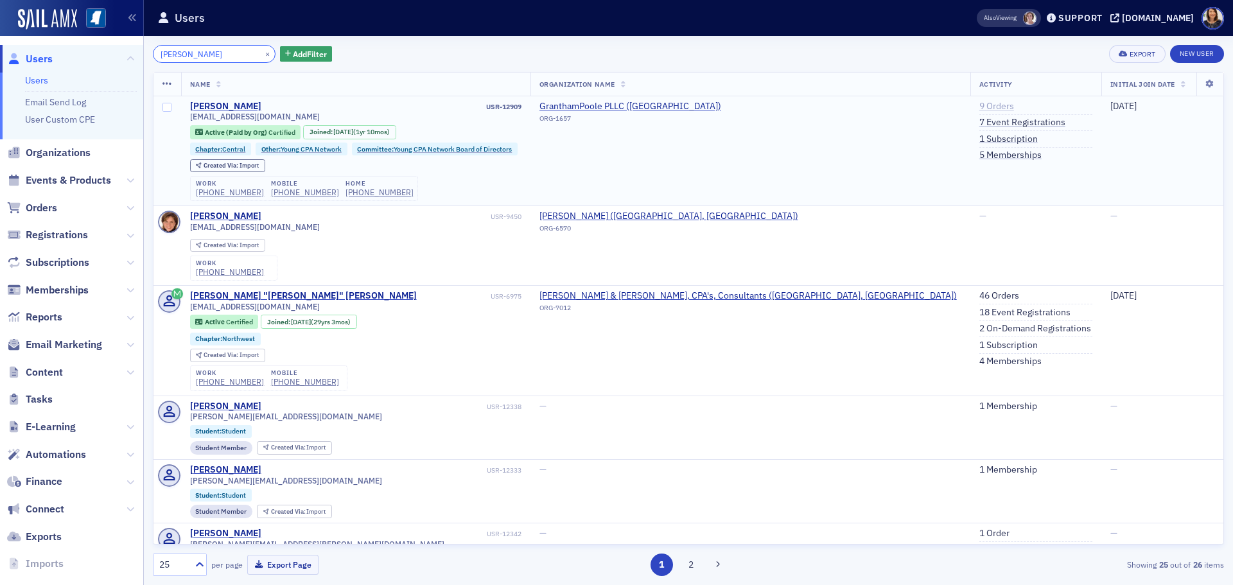
type input "brooke stanley"
click at [979, 103] on link "9 Orders" at bounding box center [996, 107] width 35 height 12
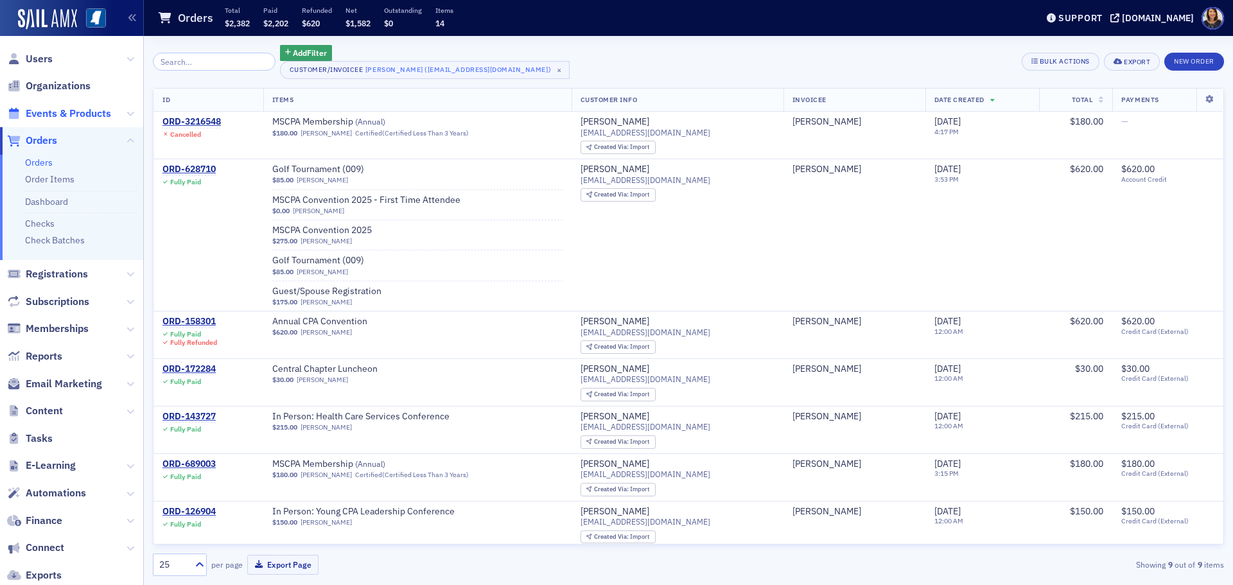
click at [52, 112] on span "Events & Products" at bounding box center [68, 114] width 85 height 14
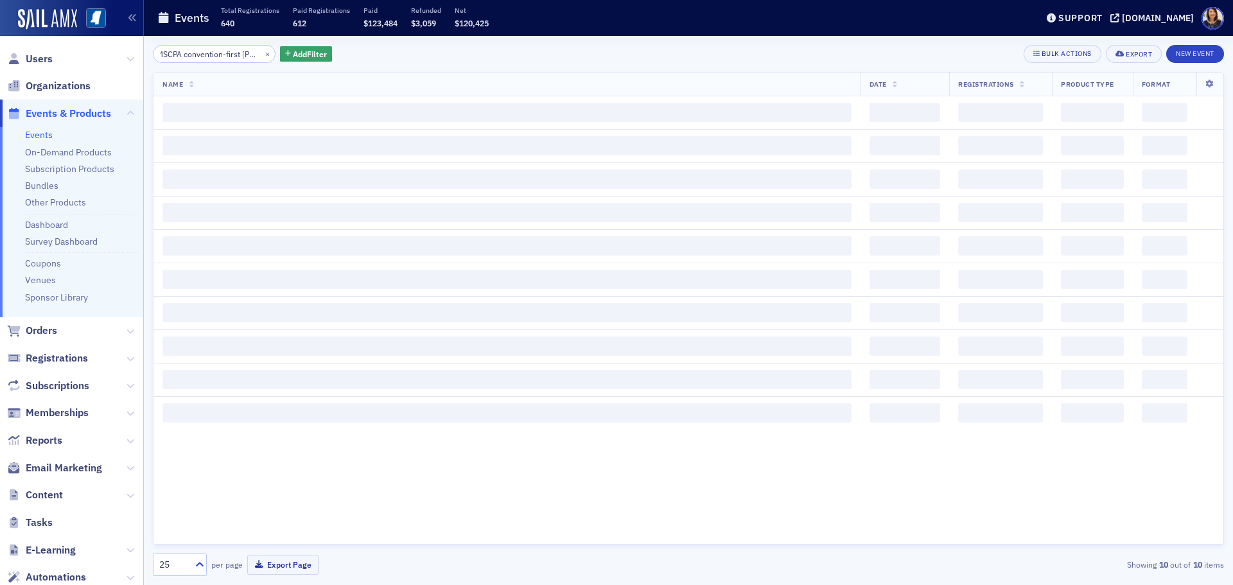
scroll to position [0, 15]
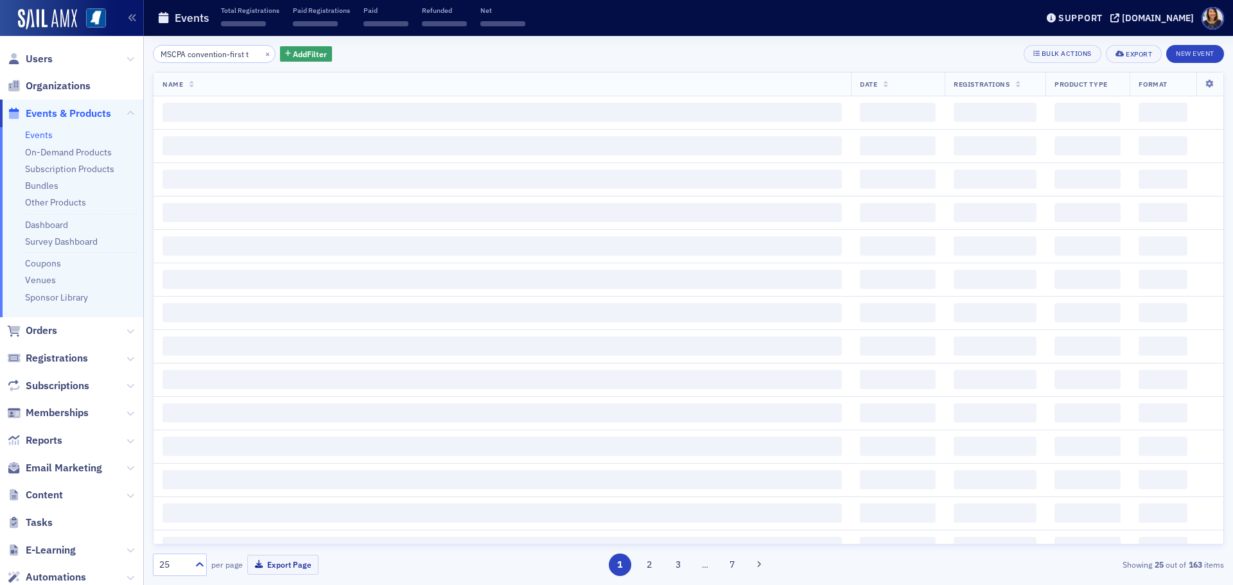
scroll to position [0, 2]
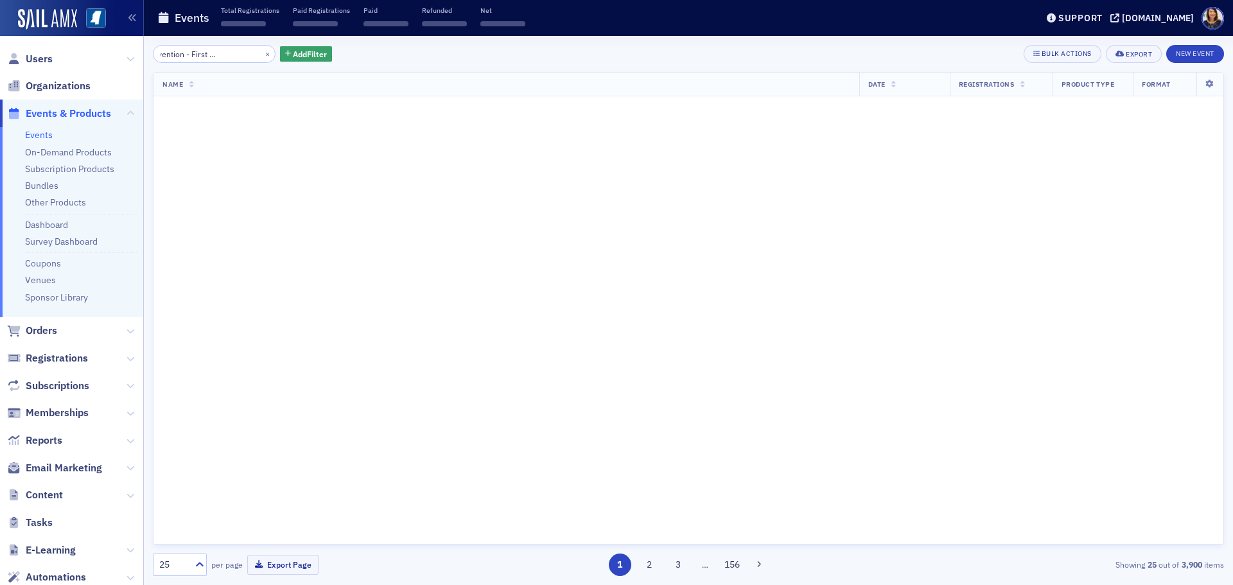
scroll to position [0, 56]
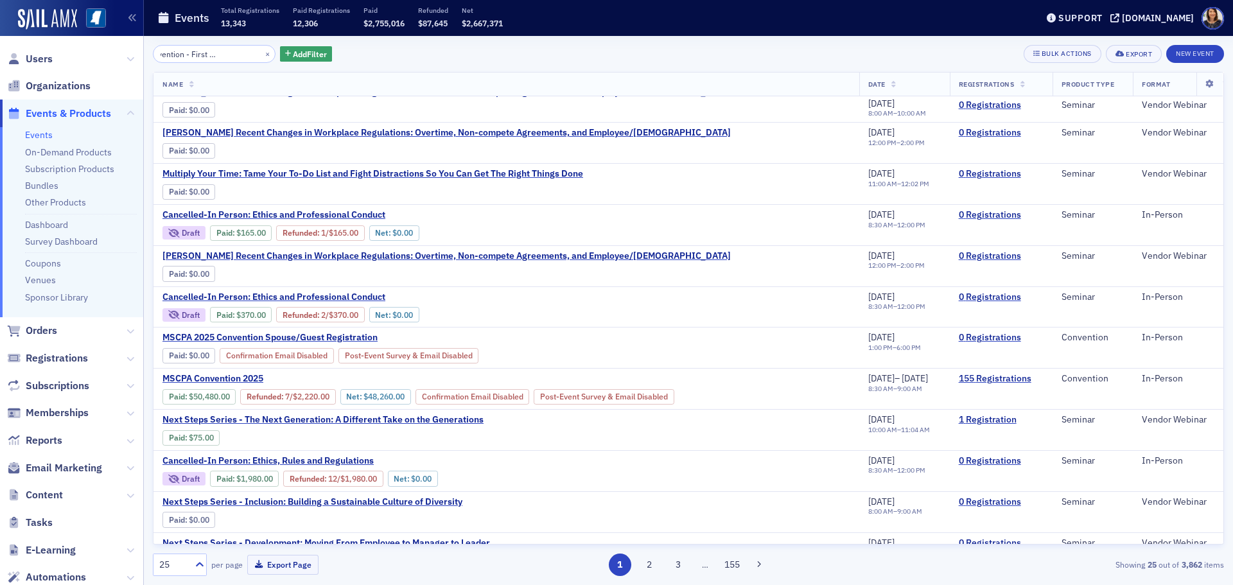
scroll to position [51, 0]
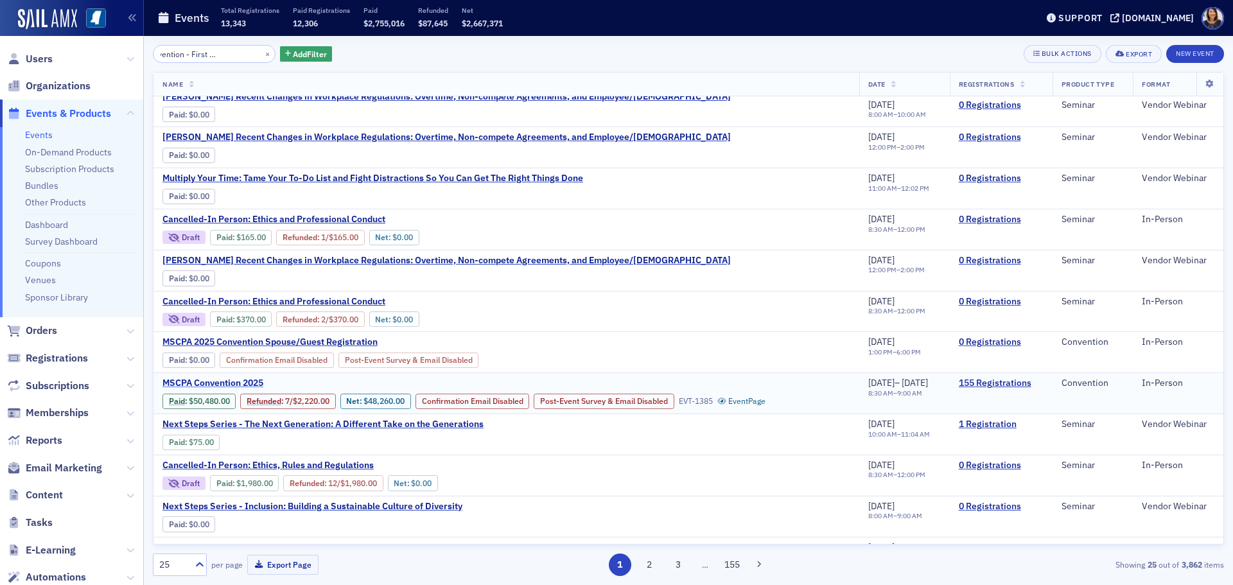
type input "MSCPA convention - First Time attendee"
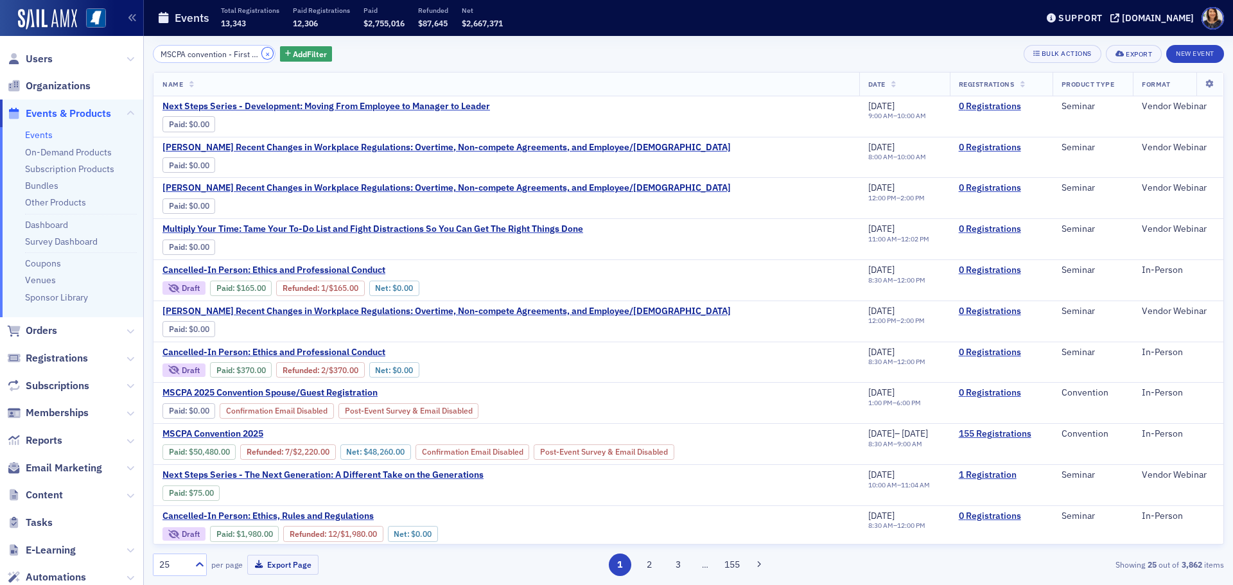
click at [262, 52] on button "×" at bounding box center [268, 54] width 12 height 12
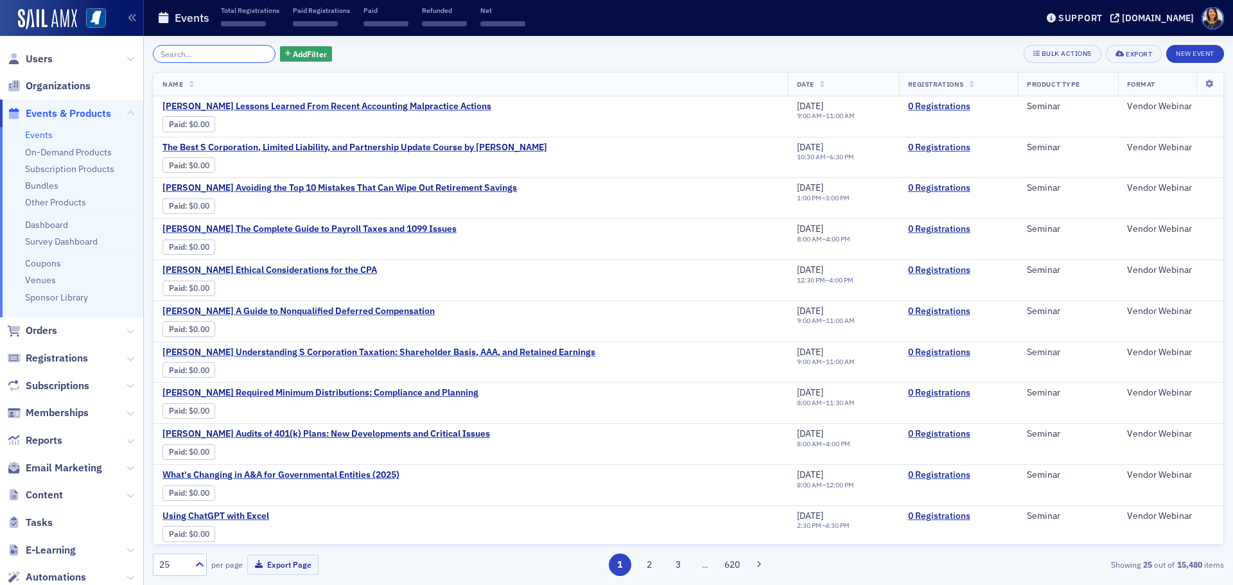
click at [230, 55] on input "search" at bounding box center [214, 54] width 123 height 18
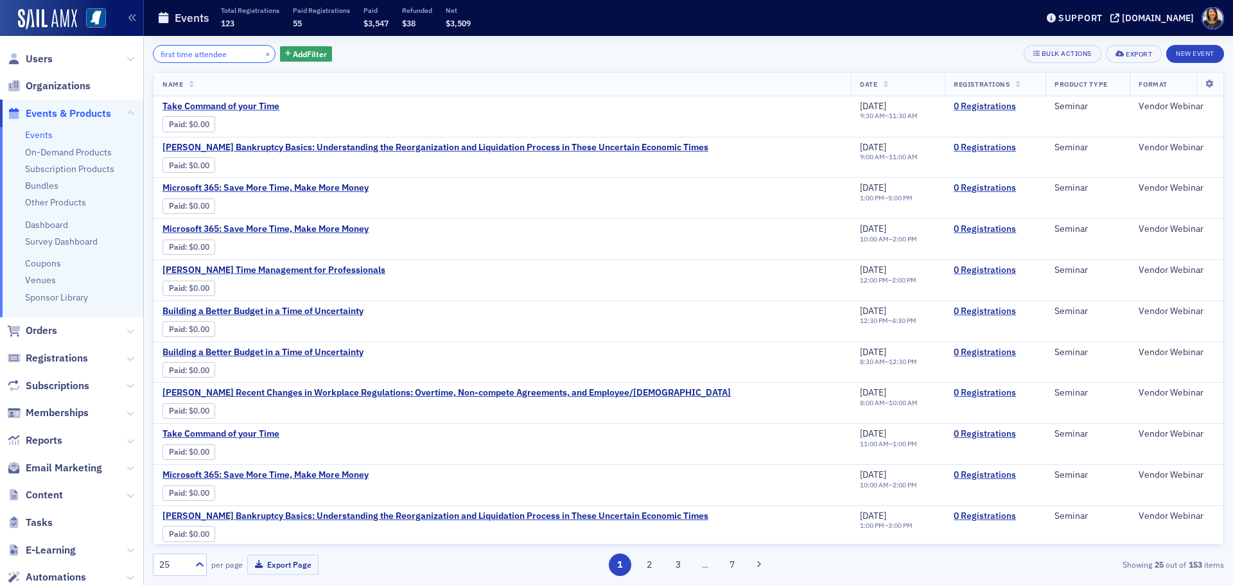
type input "first time attendee"
click at [260, 55] on div "first time attendee × Add Filter" at bounding box center [242, 54] width 179 height 18
click at [262, 56] on button "×" at bounding box center [268, 54] width 12 height 12
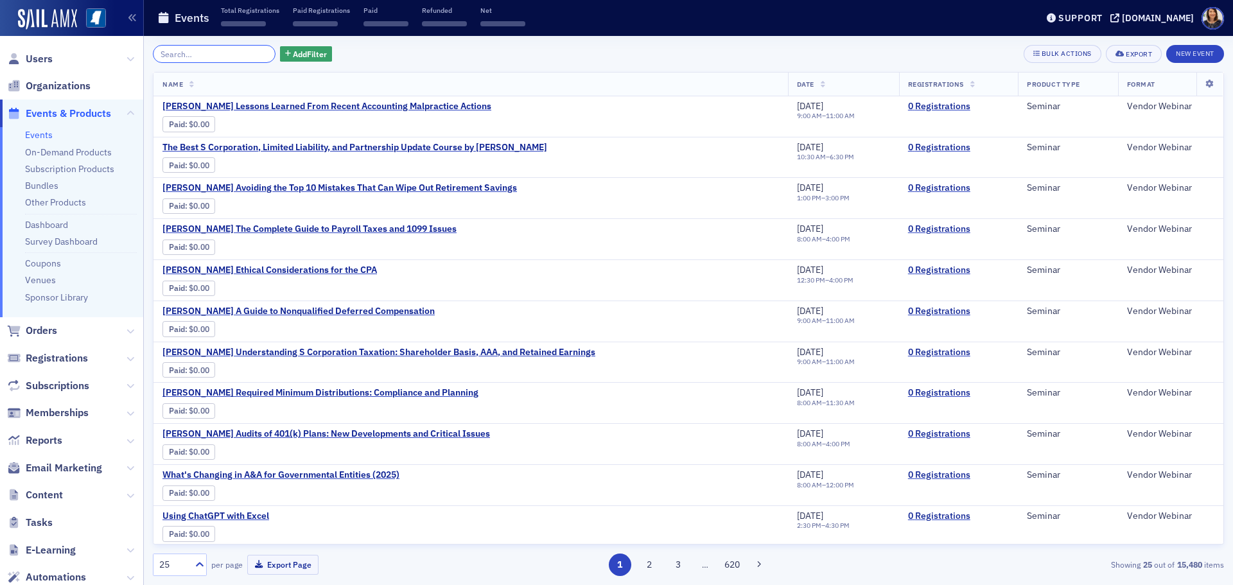
click at [229, 56] on input "search" at bounding box center [214, 54] width 123 height 18
click at [40, 62] on span "Users" at bounding box center [39, 59] width 27 height 14
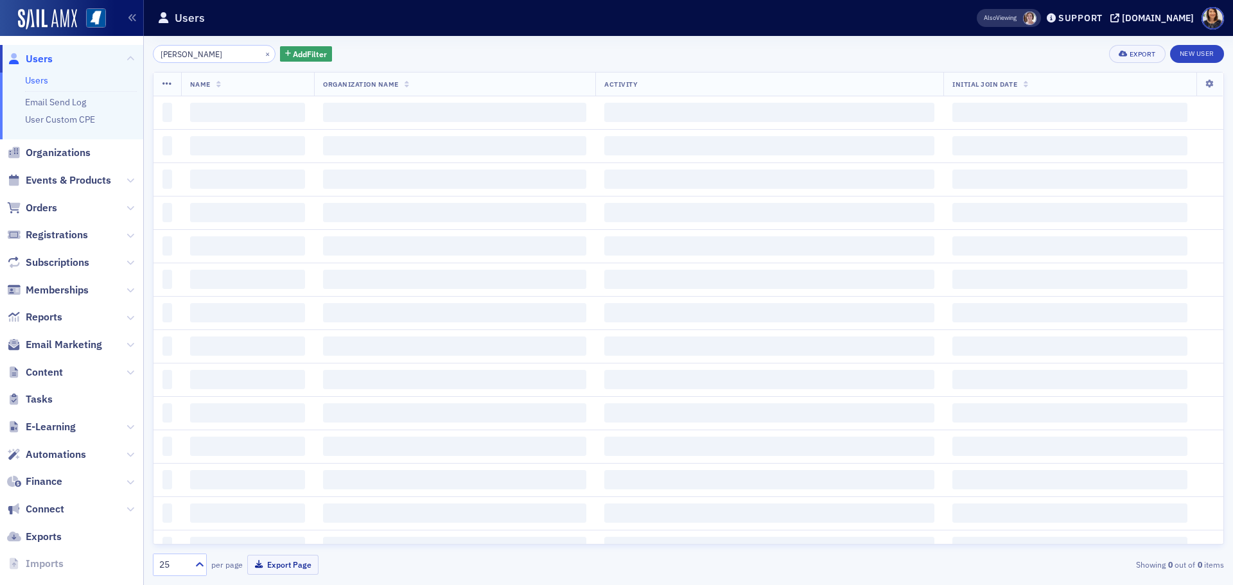
click at [200, 55] on input "brooke stanley" at bounding box center [214, 54] width 123 height 18
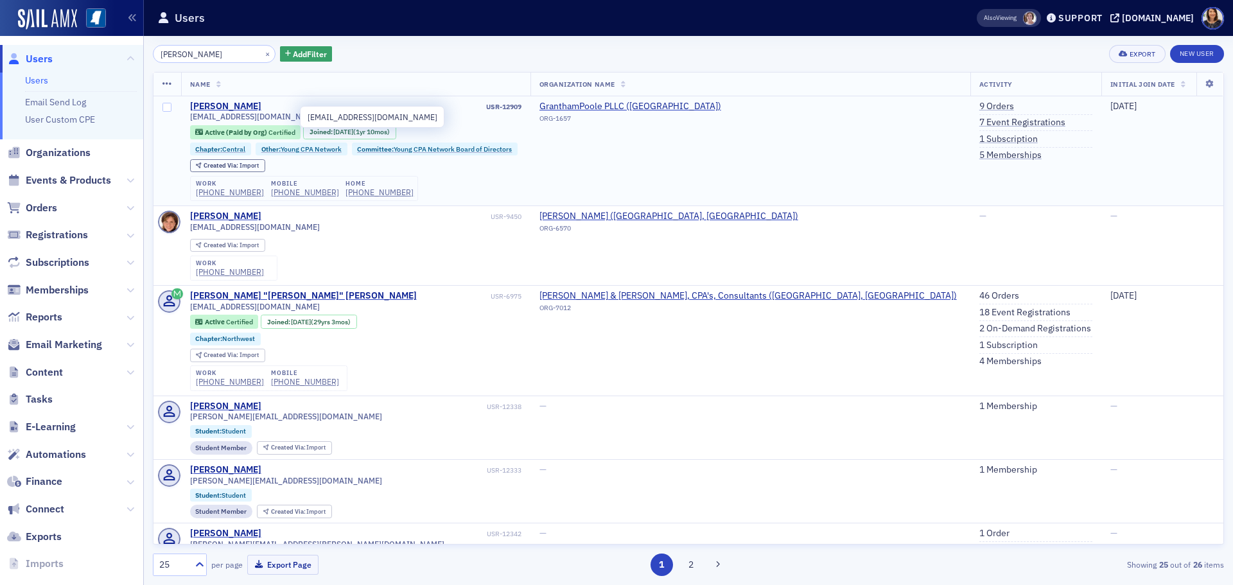
click at [229, 113] on span "bstanley@granthampoole.com" at bounding box center [255, 117] width 130 height 10
click at [230, 107] on div "Brooke Stanley" at bounding box center [225, 107] width 71 height 12
click at [979, 121] on link "7 Event Registrations" at bounding box center [1022, 123] width 86 height 12
click at [979, 102] on link "9 Orders" at bounding box center [996, 107] width 35 height 12
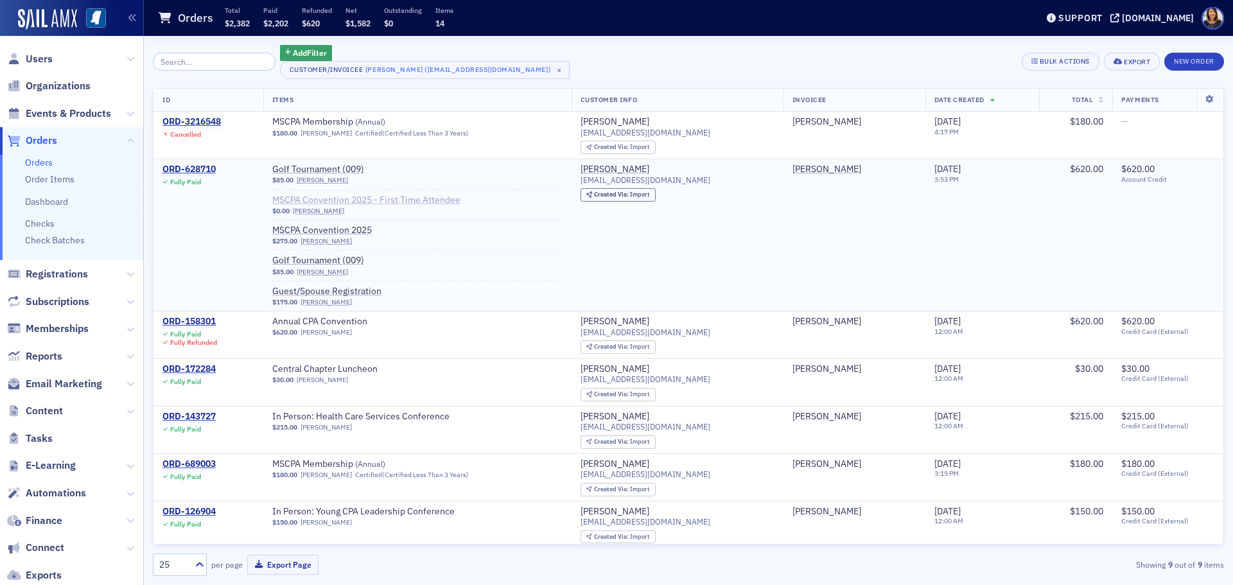
click at [320, 197] on span "MSCPA Convention 2025 - First Time Attendee" at bounding box center [366, 201] width 188 height 12
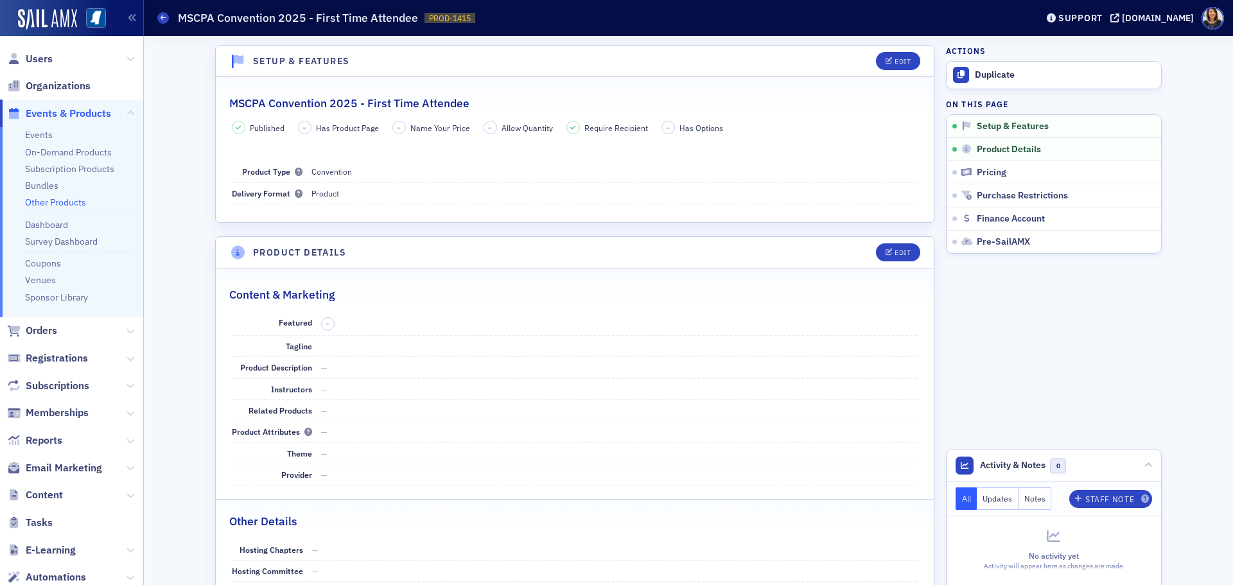
click at [58, 112] on span "Events & Products" at bounding box center [68, 114] width 85 height 14
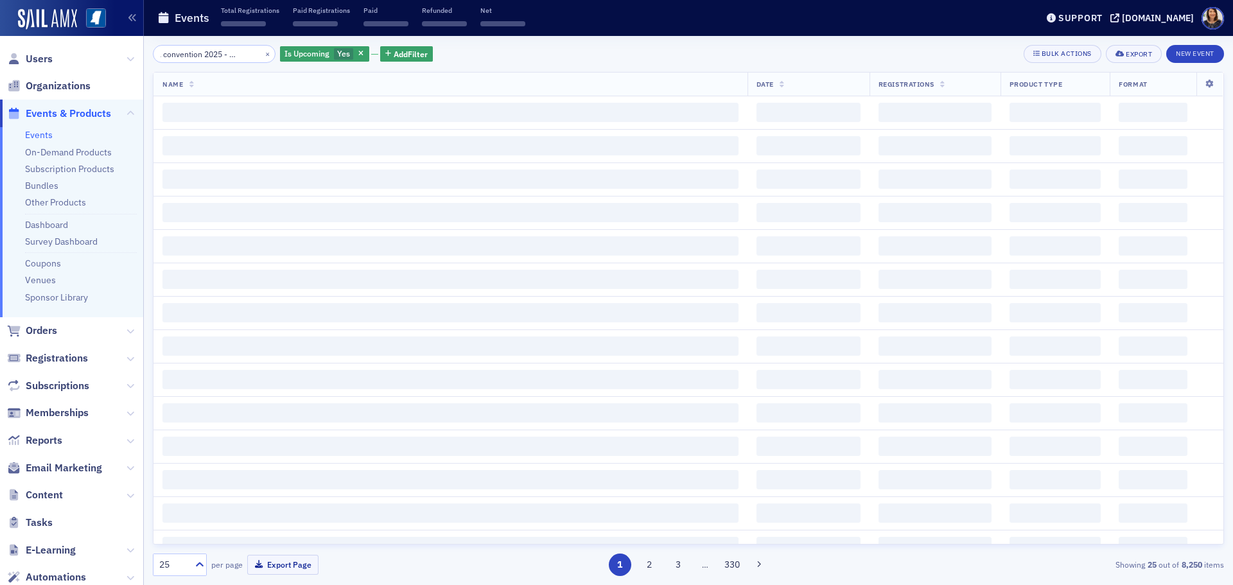
scroll to position [0, 39]
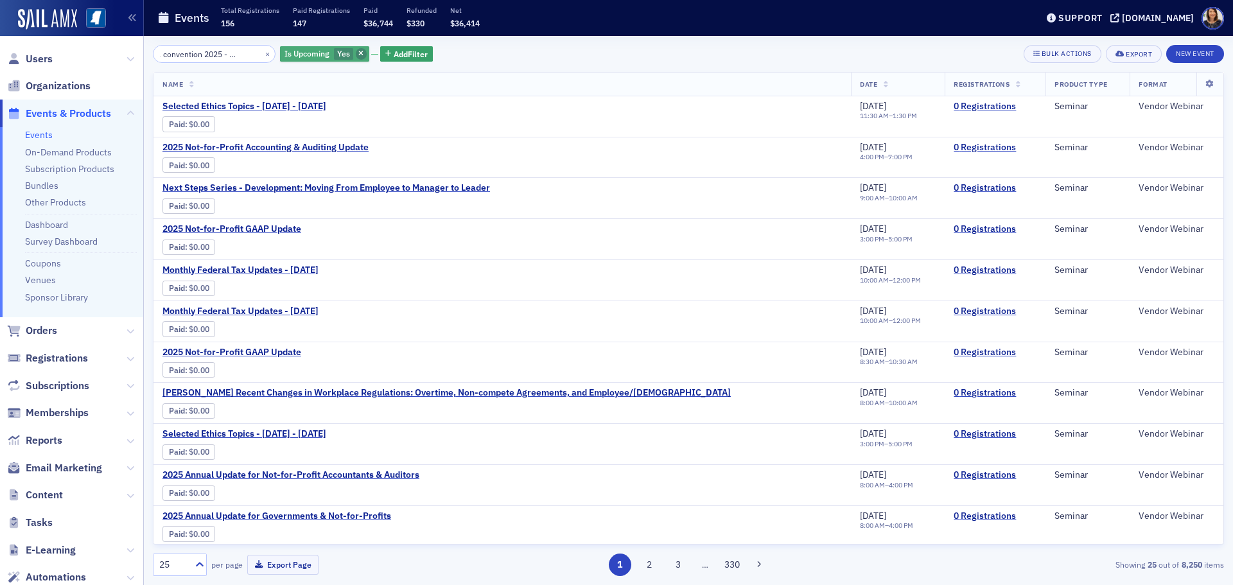
type input "MSCPA convention 2025 - first time"
click at [358, 54] on icon "button" at bounding box center [360, 54] width 5 height 7
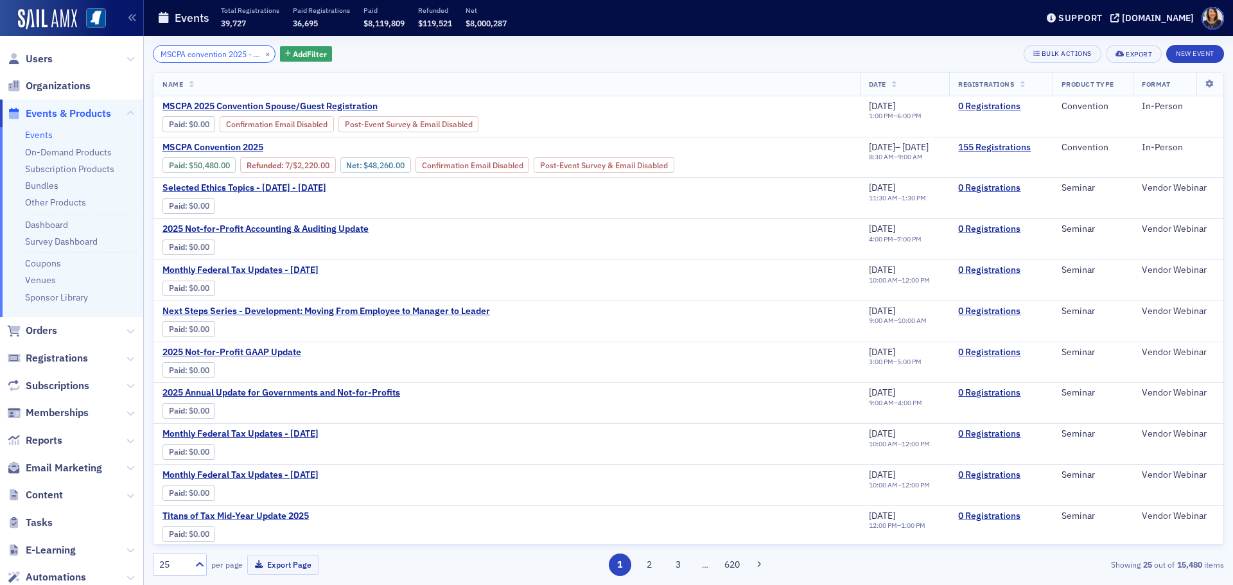
click at [241, 54] on input "MSCPA convention 2025 - first time" at bounding box center [214, 54] width 123 height 18
click at [262, 57] on div "×" at bounding box center [268, 54] width 13 height 16
click at [262, 53] on button "×" at bounding box center [268, 54] width 12 height 12
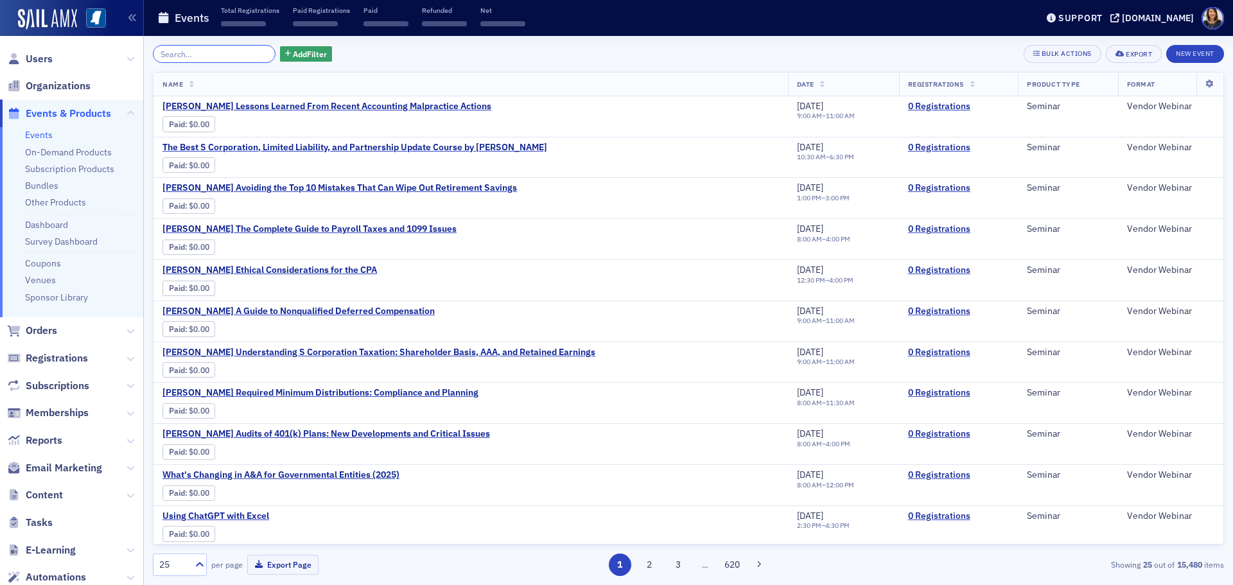
click at [216, 53] on input "search" at bounding box center [214, 54] width 123 height 18
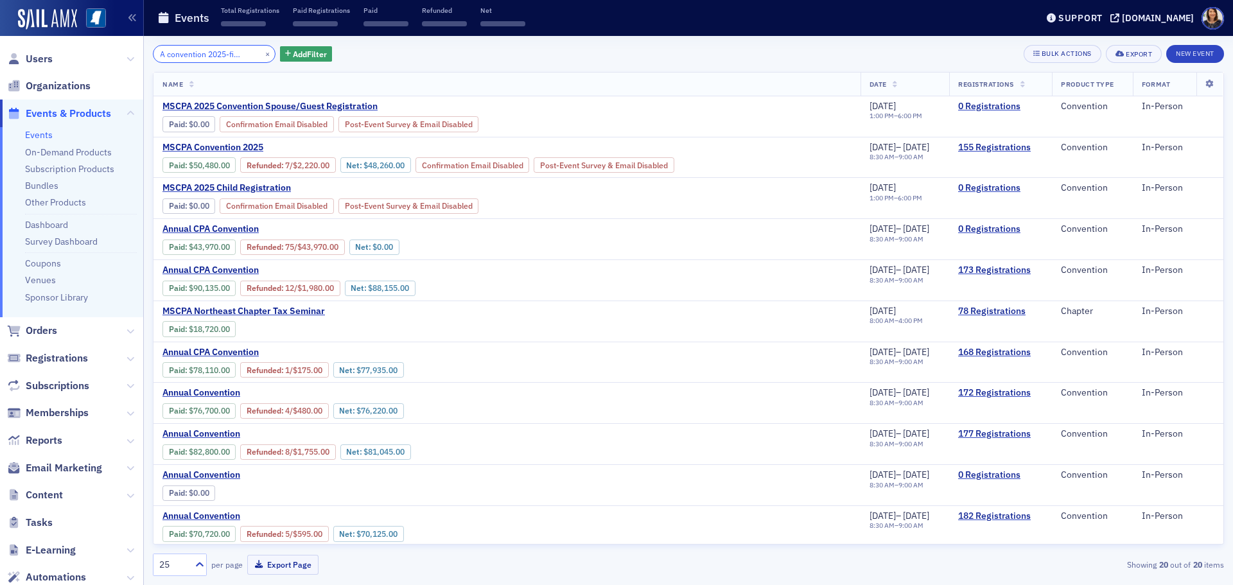
scroll to position [0, 35]
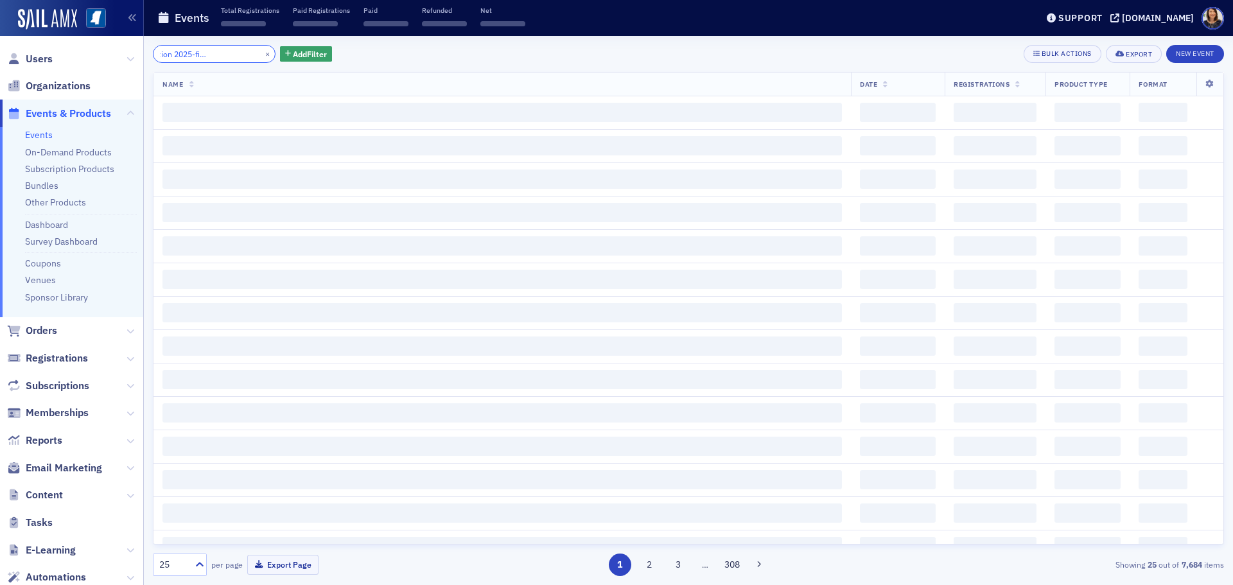
scroll to position [0, 69]
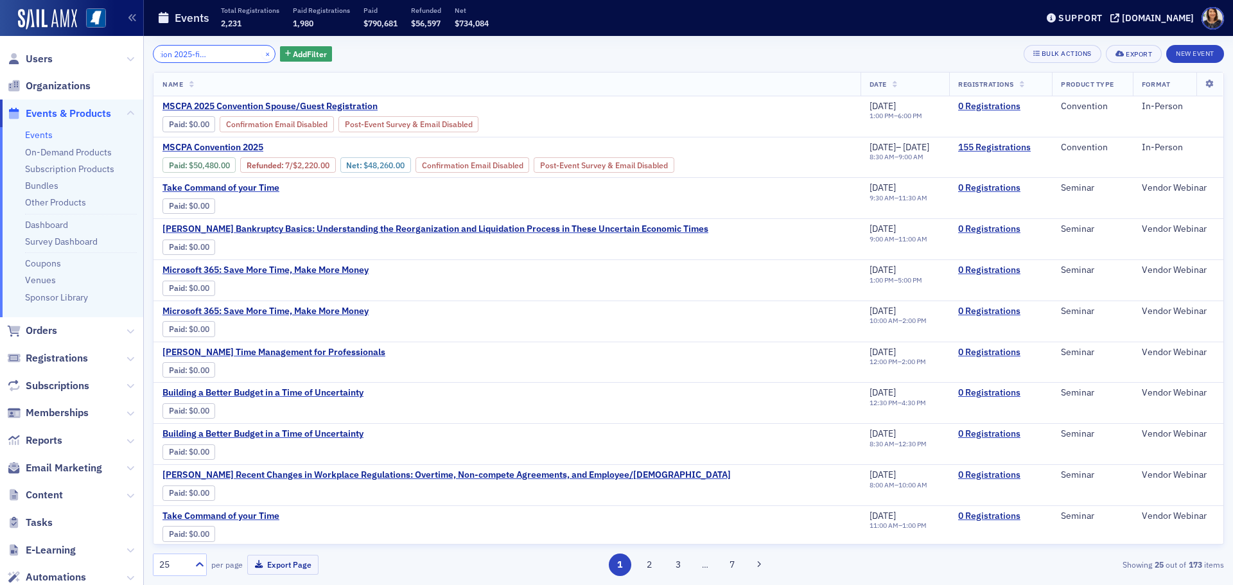
type input "MSCPA convention 2025-first time attendee"
click at [262, 53] on button "×" at bounding box center [268, 54] width 12 height 12
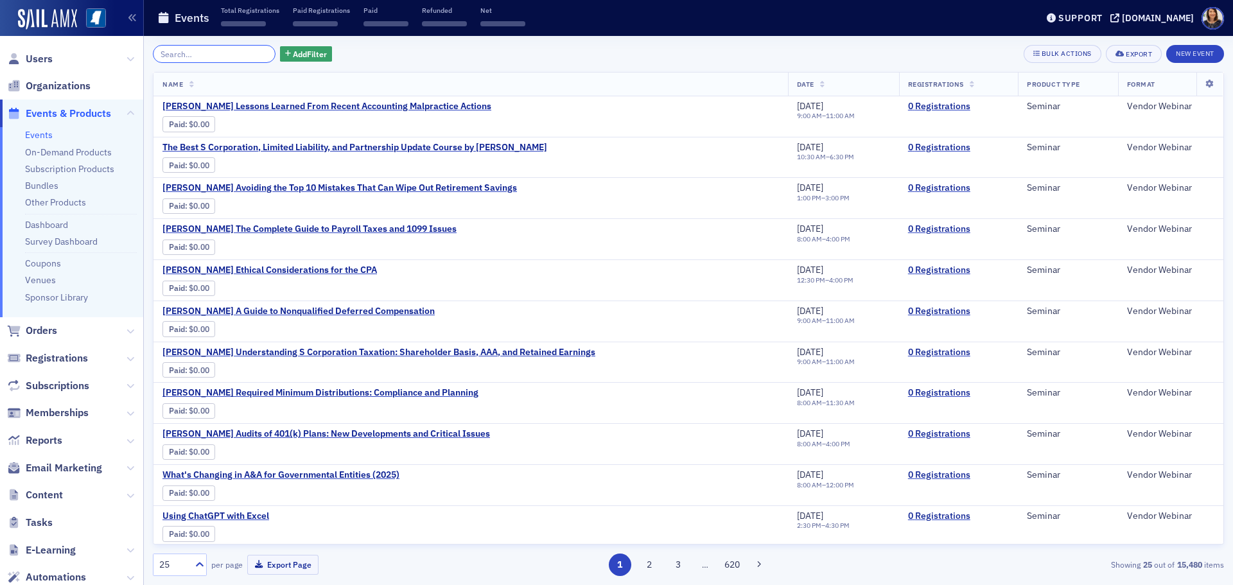
click at [238, 55] on input "search" at bounding box center [214, 54] width 123 height 18
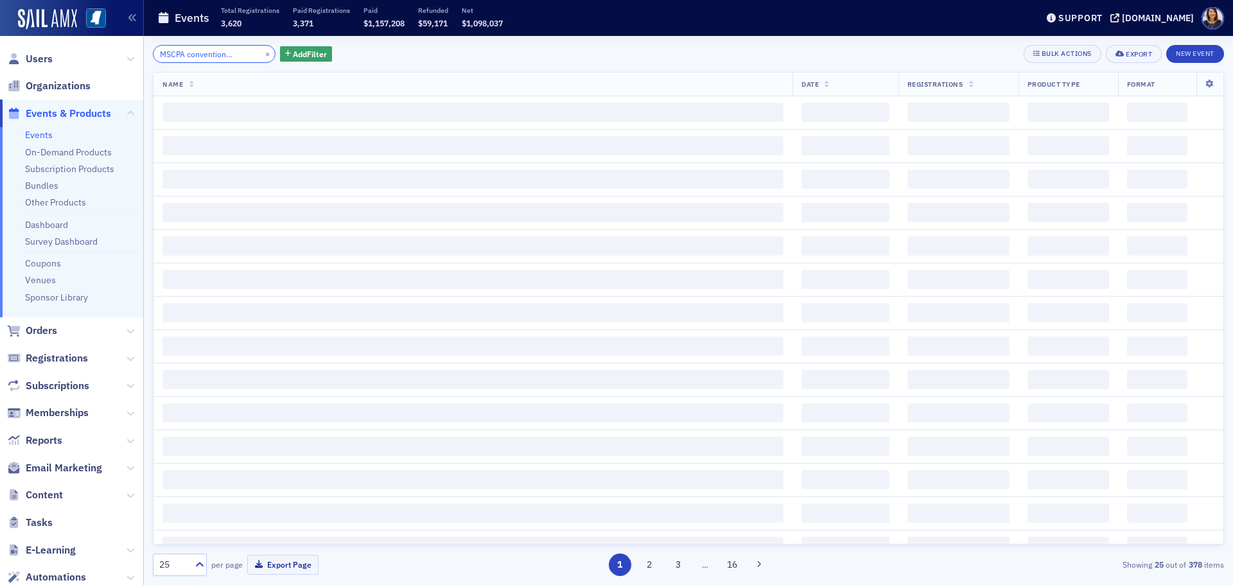
scroll to position [0, 42]
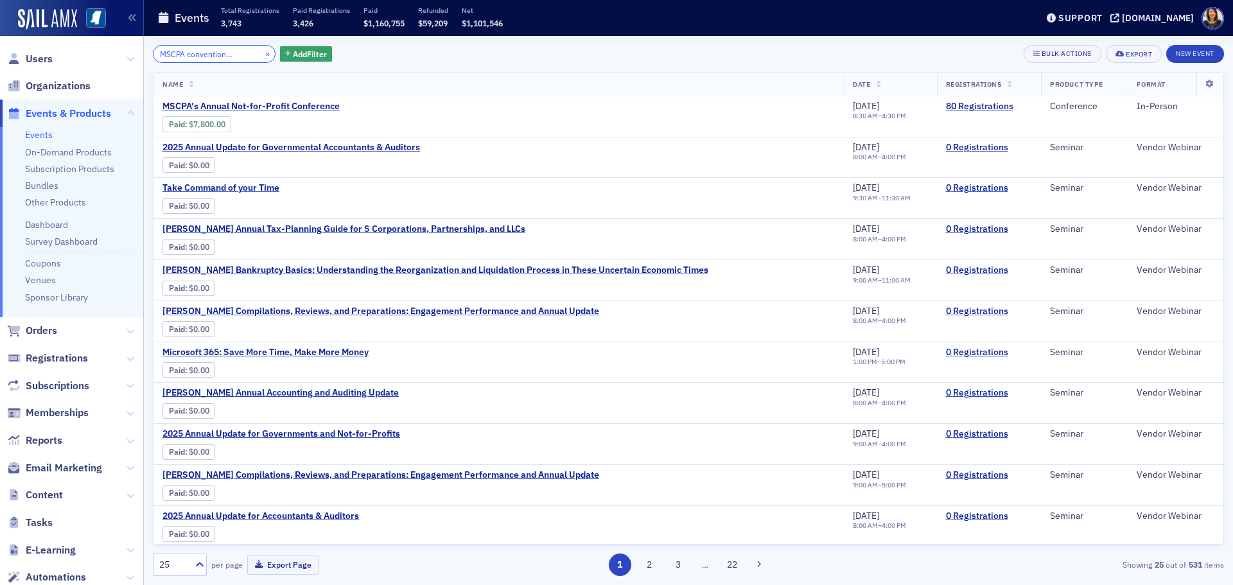
type input "Annual MSCPA convention-first time"
click at [262, 54] on button "×" at bounding box center [268, 54] width 12 height 12
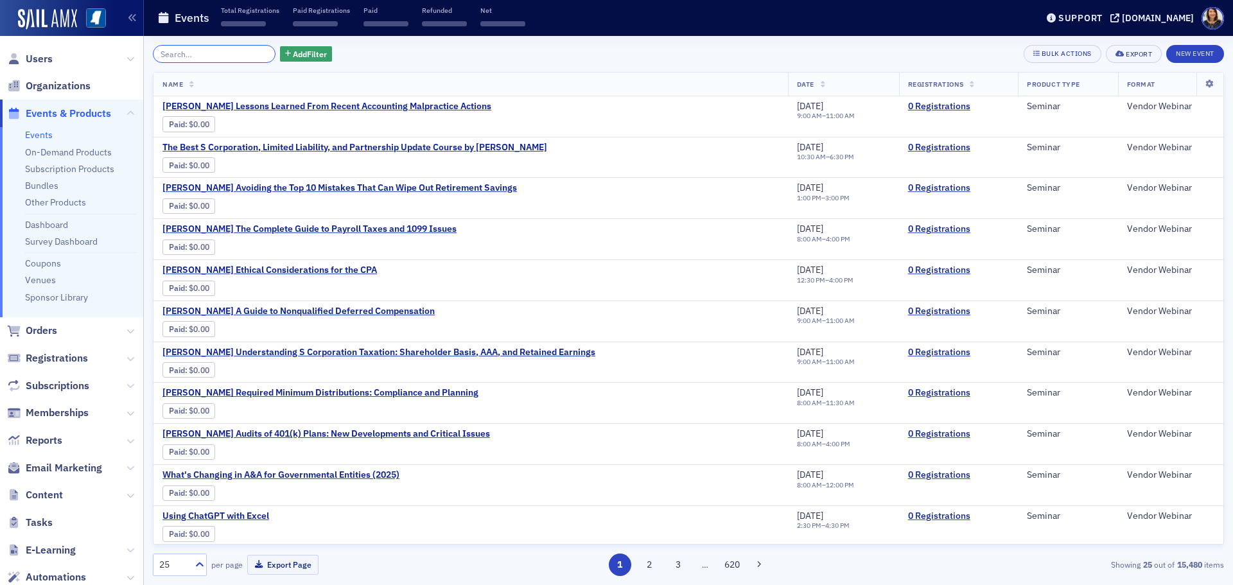
click at [250, 54] on input "search" at bounding box center [214, 54] width 123 height 18
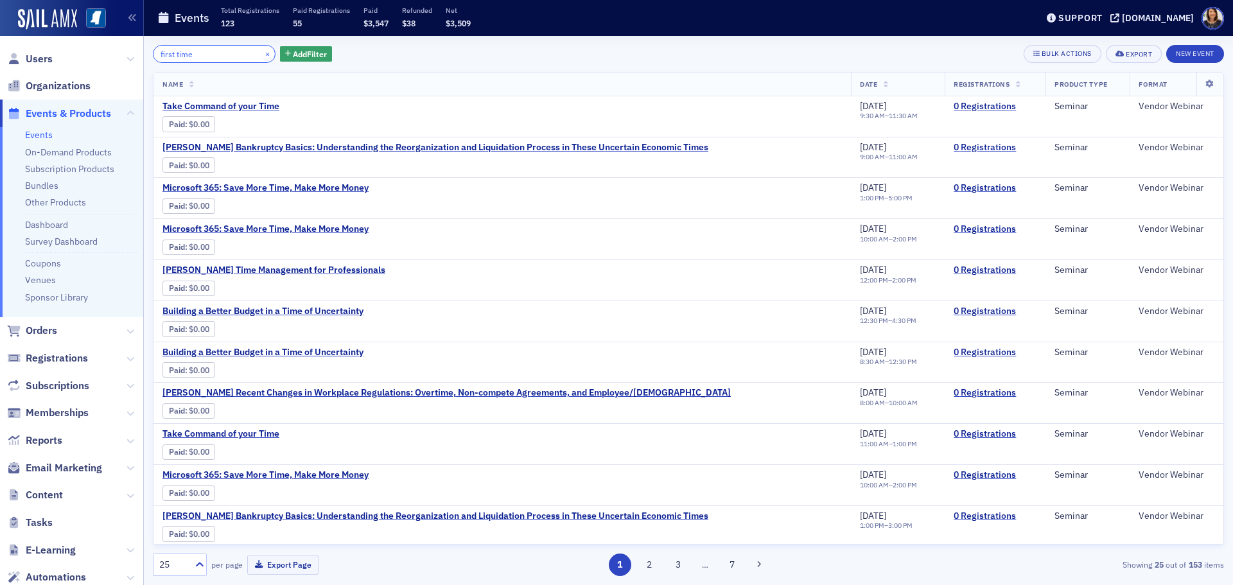
click at [246, 58] on input "first time" at bounding box center [214, 54] width 123 height 18
type input "first time"
click at [262, 58] on button "×" at bounding box center [268, 54] width 12 height 12
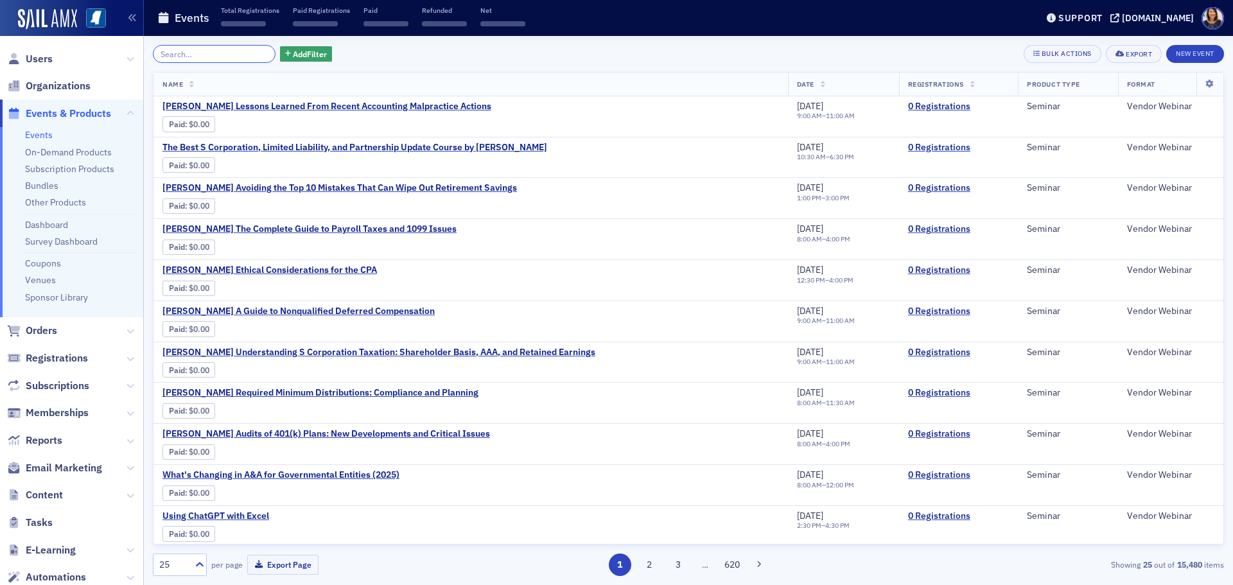
click at [211, 51] on input "search" at bounding box center [214, 54] width 123 height 18
click at [40, 63] on span "Users" at bounding box center [39, 59] width 27 height 14
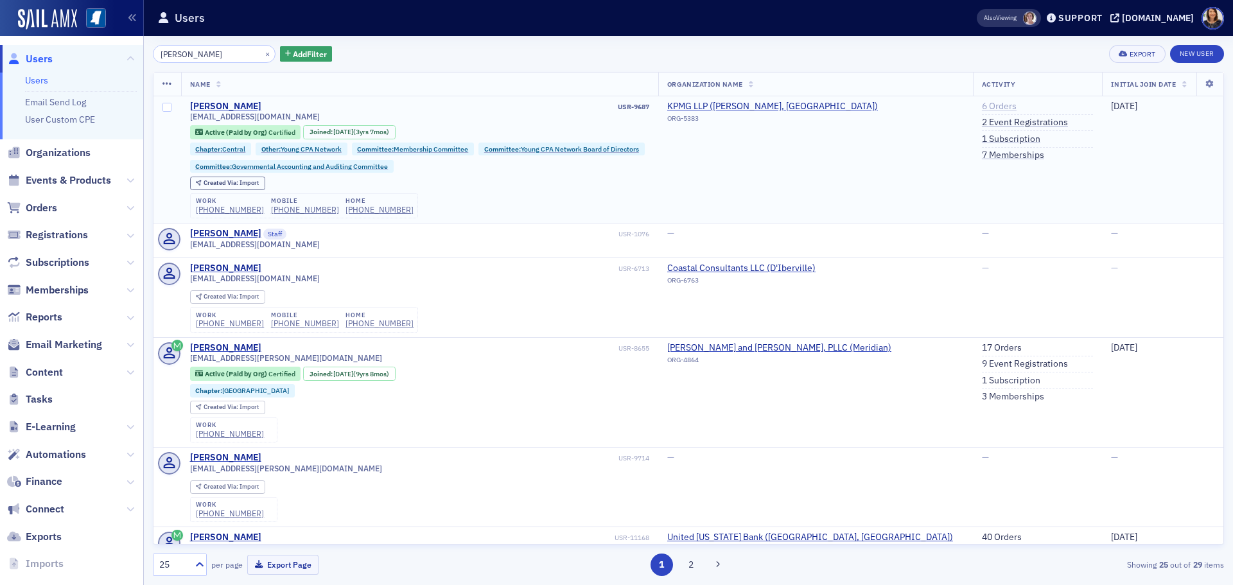
type input "lauren wray"
click at [991, 107] on link "6 Orders" at bounding box center [999, 107] width 35 height 12
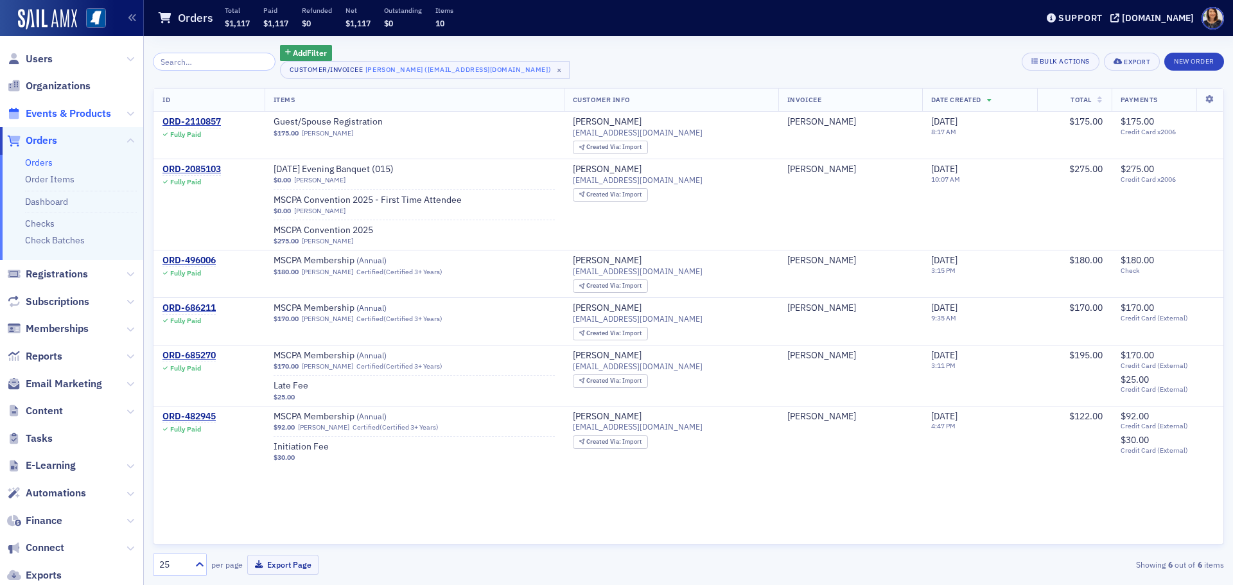
click at [37, 111] on span "Events & Products" at bounding box center [68, 114] width 85 height 14
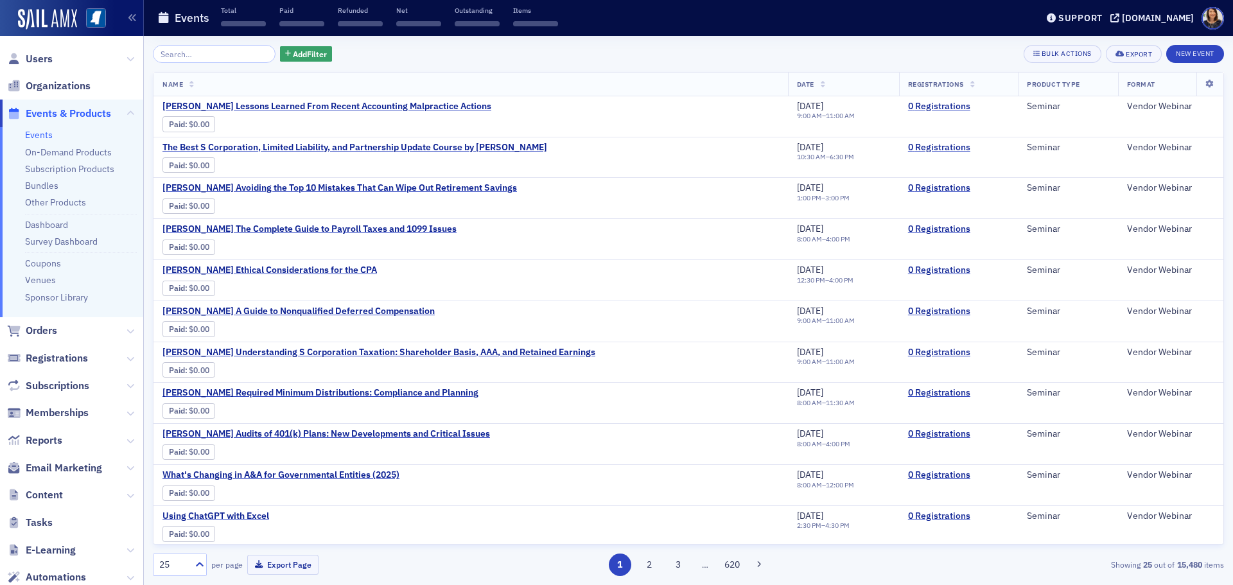
click at [240, 60] on input "search" at bounding box center [214, 54] width 123 height 18
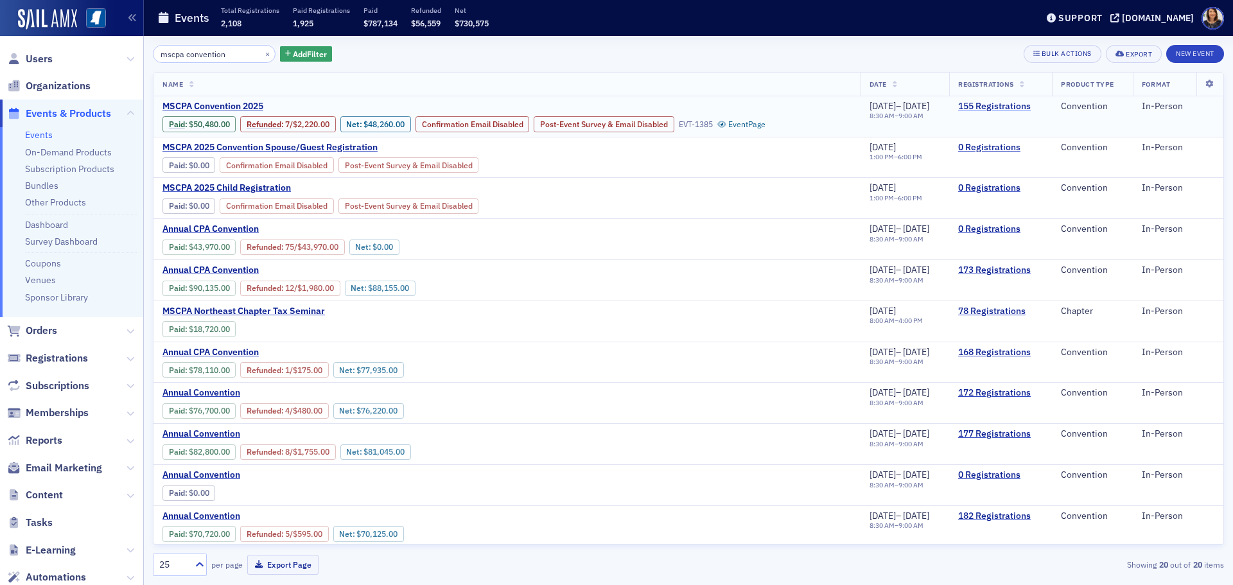
type input "mscpa convention"
click at [994, 106] on link "155 Registrations" at bounding box center [1000, 107] width 85 height 12
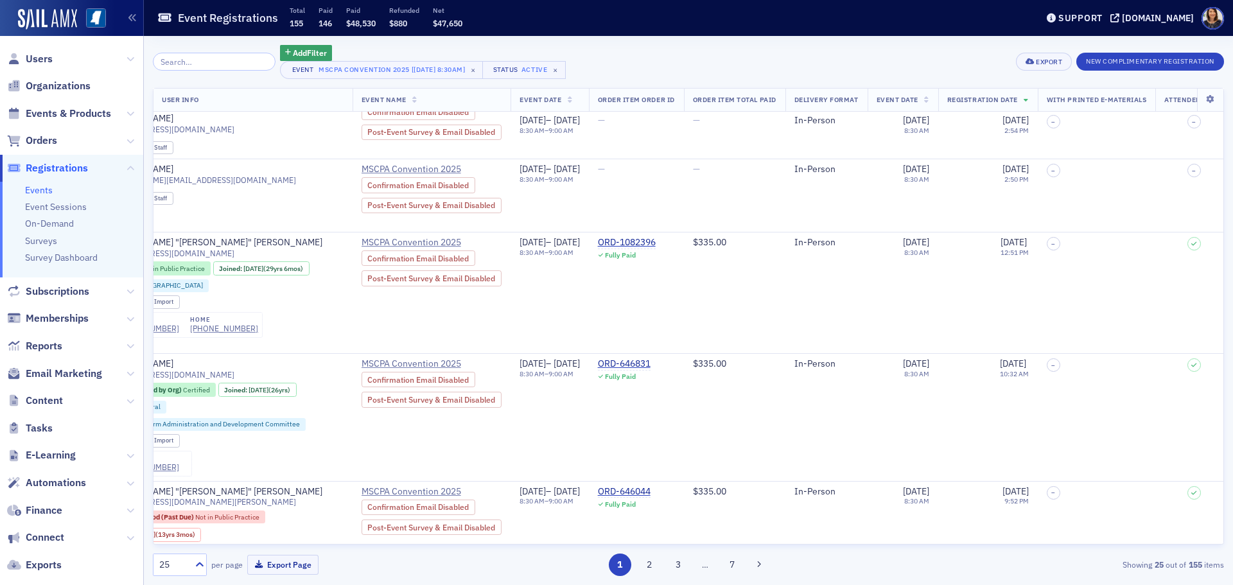
scroll to position [2694, 2481]
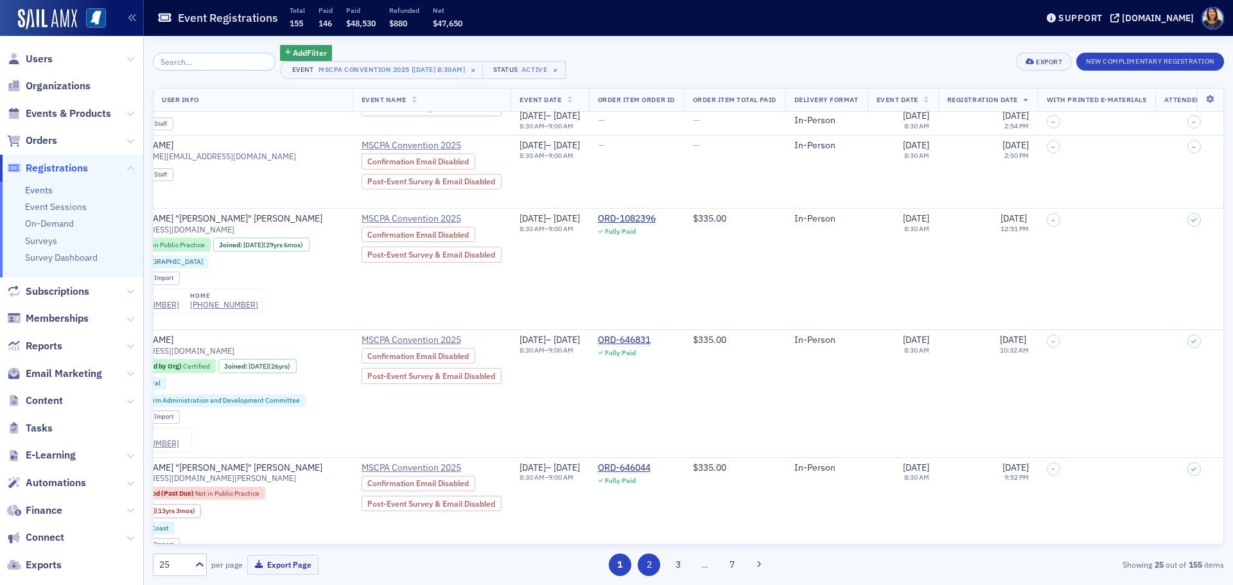
click at [646, 562] on button "2" at bounding box center [649, 564] width 22 height 22
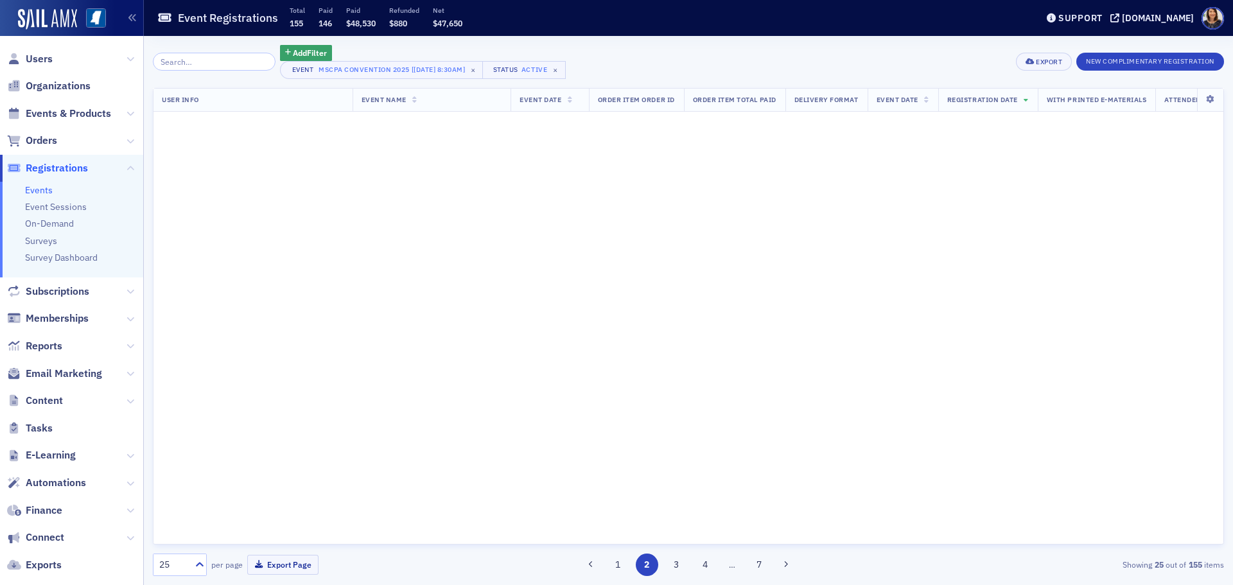
scroll to position [0, 2481]
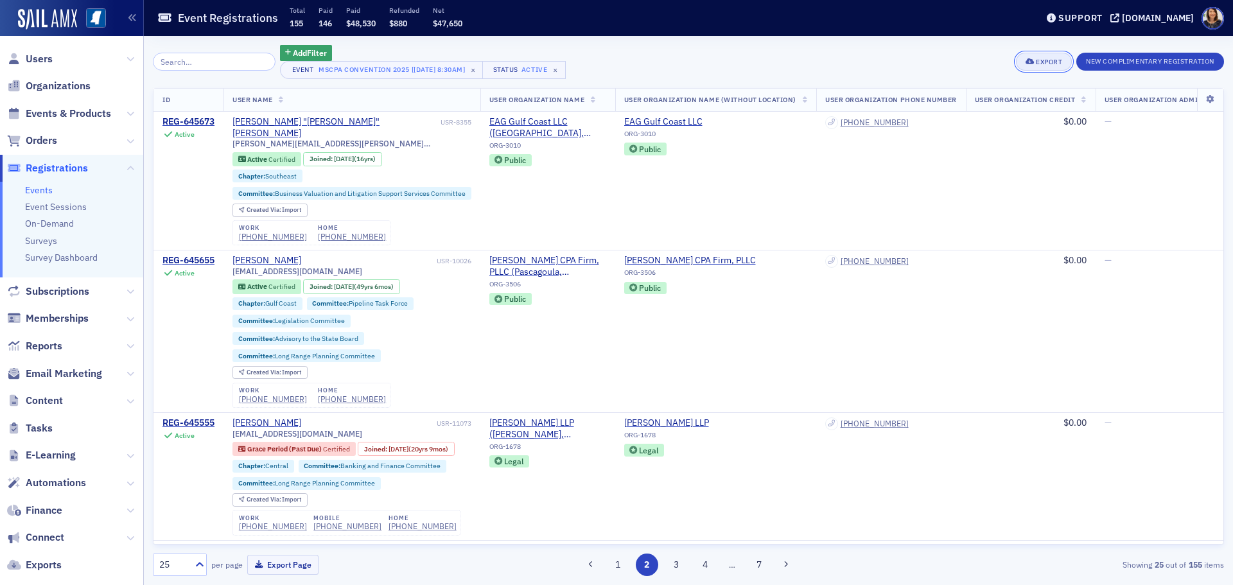
click at [1043, 63] on div "Export" at bounding box center [1049, 61] width 26 height 7
click at [988, 103] on button "Export All ( 155 Event Registrations )" at bounding box center [997, 104] width 143 height 21
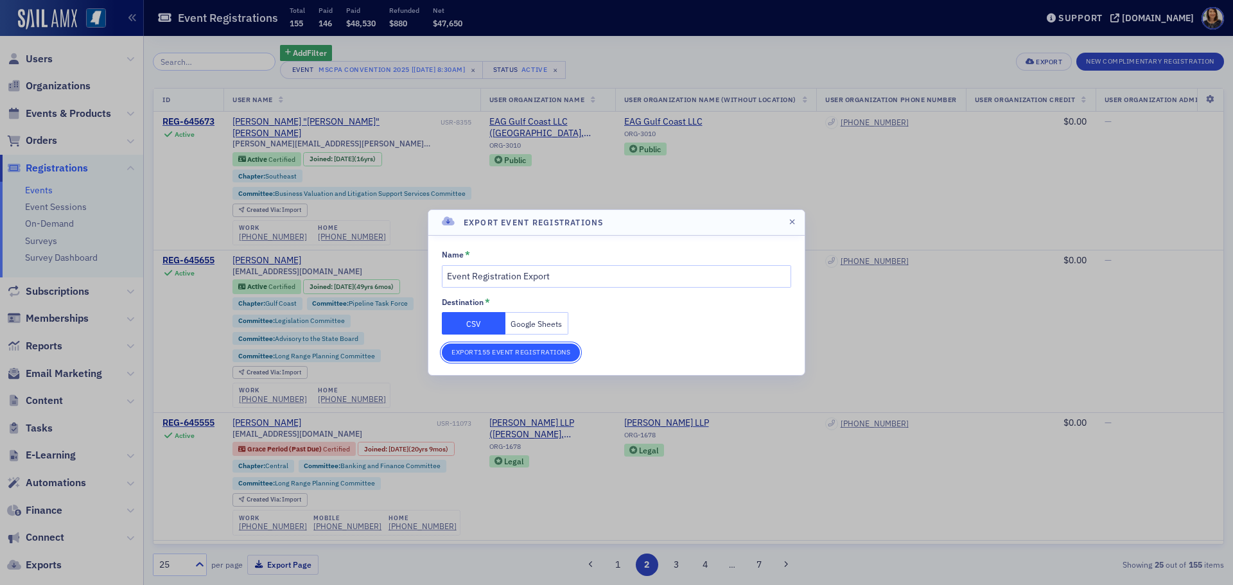
click at [480, 352] on button "Export 155 Event Registrations" at bounding box center [511, 352] width 138 height 18
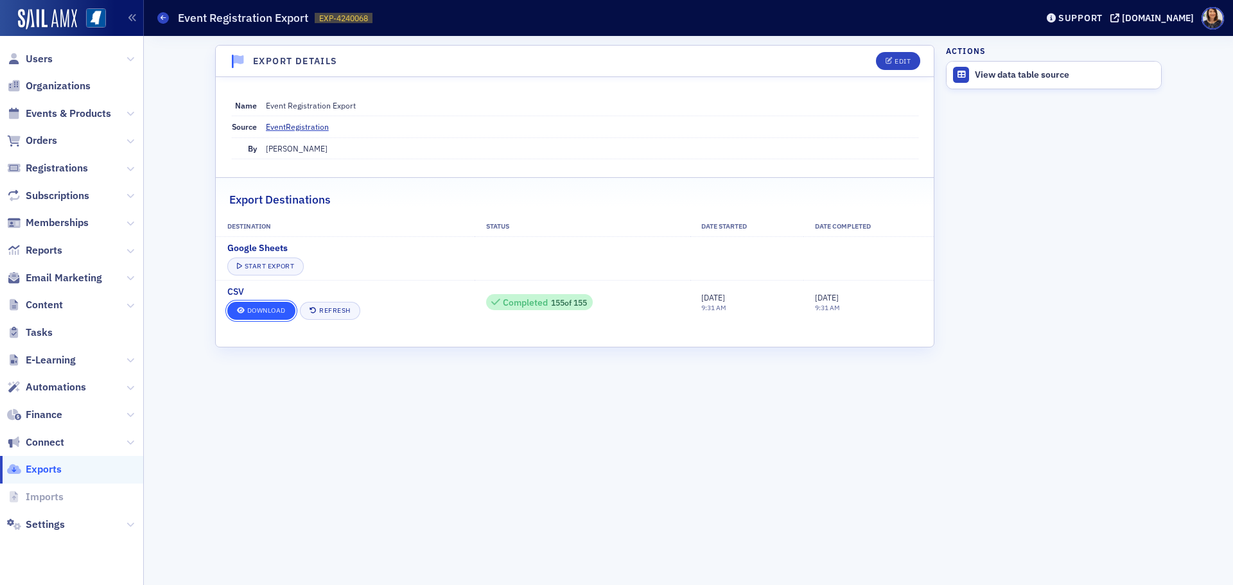
click at [254, 313] on link "Download" at bounding box center [261, 311] width 68 height 18
click at [60, 116] on span "Events & Products" at bounding box center [68, 114] width 85 height 14
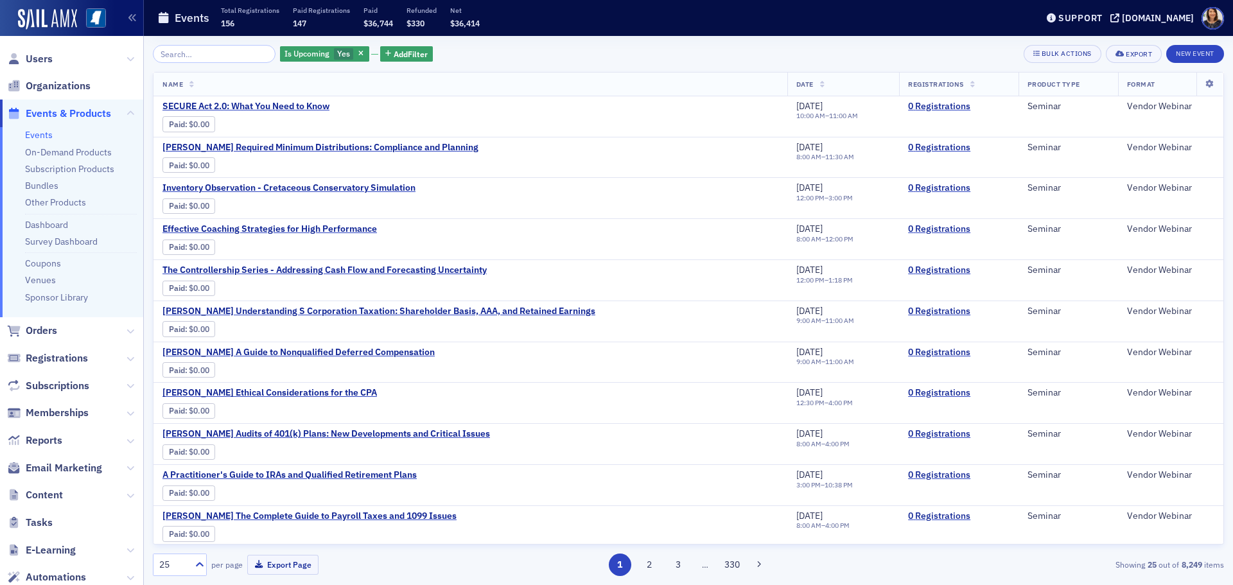
click at [220, 49] on input "search" at bounding box center [214, 54] width 123 height 18
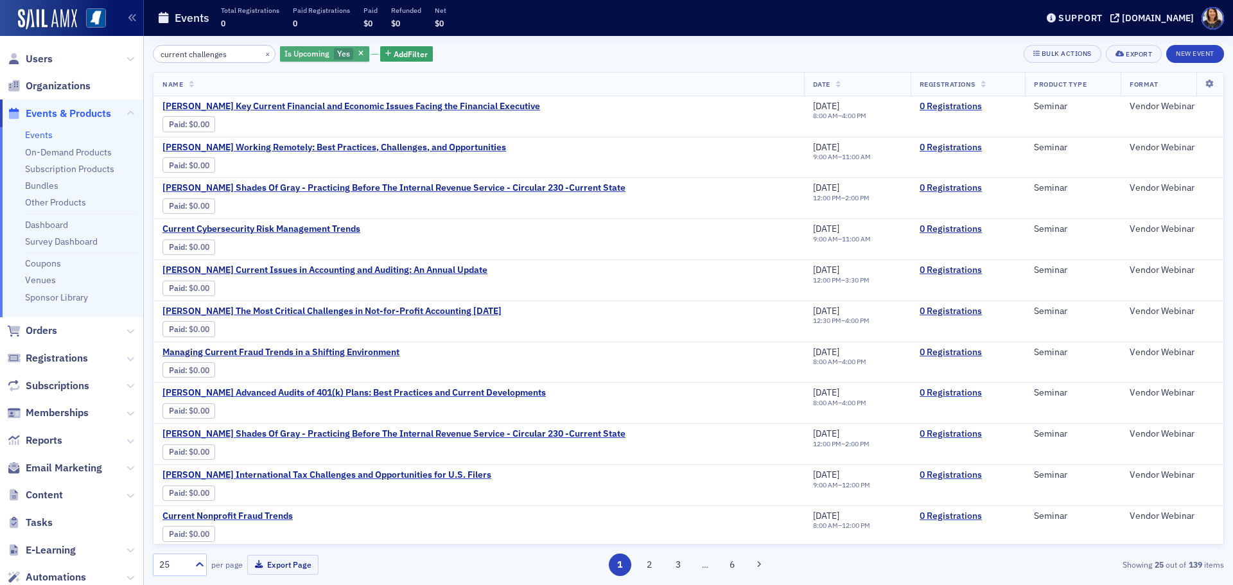
type input "current challenges"
click at [356, 58] on button "button" at bounding box center [362, 54] width 12 height 12
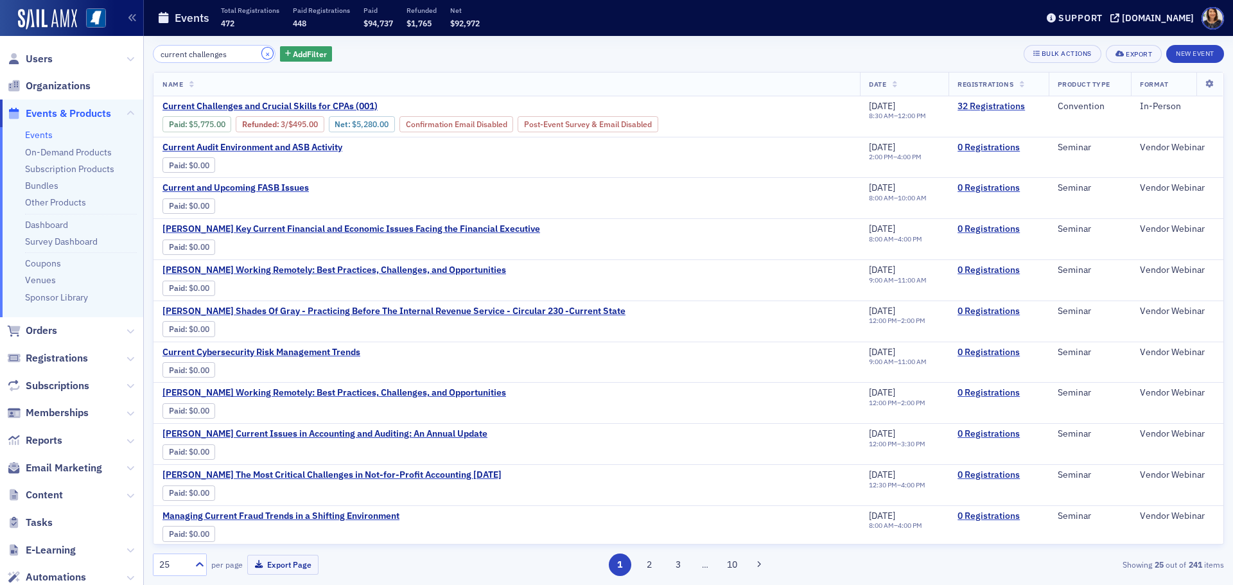
click at [262, 53] on button "×" at bounding box center [268, 54] width 12 height 12
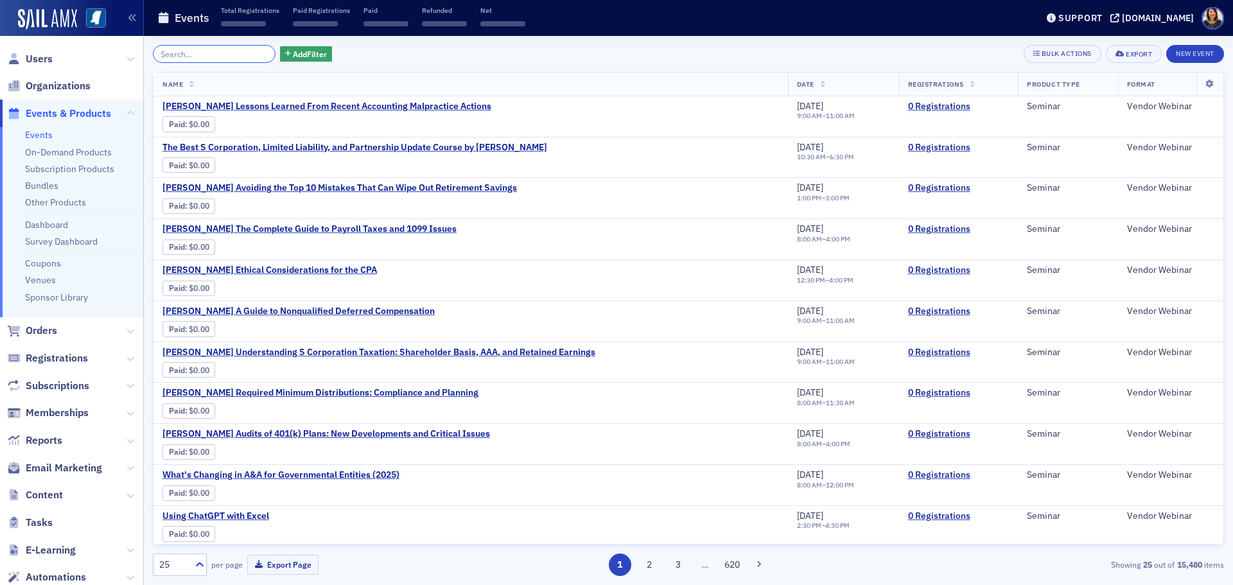
click at [238, 53] on input "search" at bounding box center [214, 54] width 123 height 18
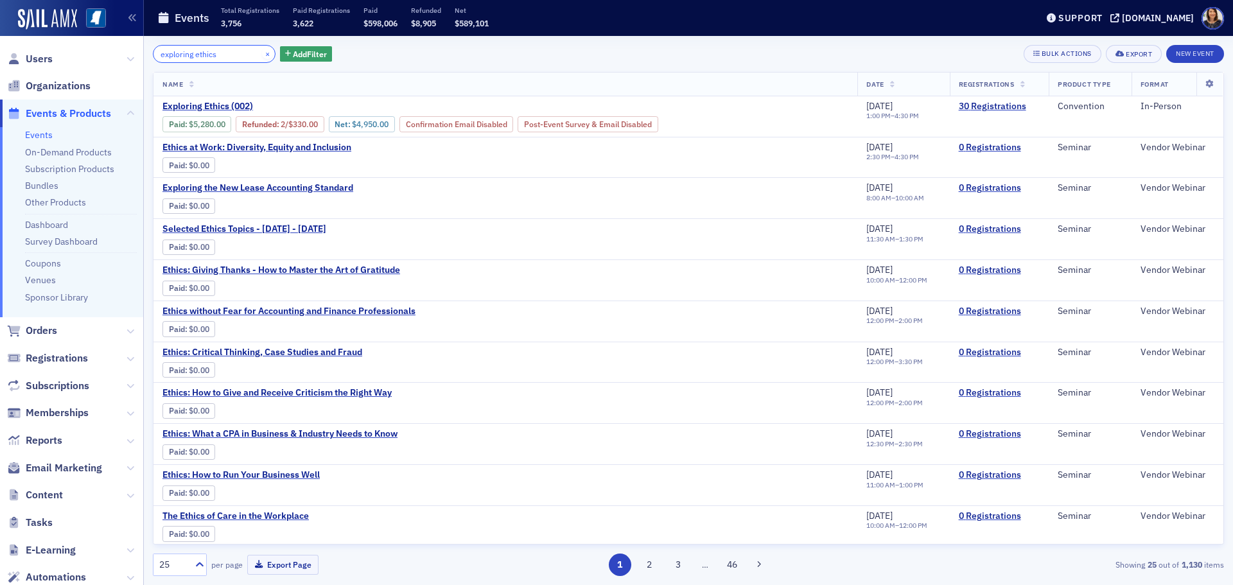
type input "exploring ethics"
click at [262, 54] on button "×" at bounding box center [268, 54] width 12 height 12
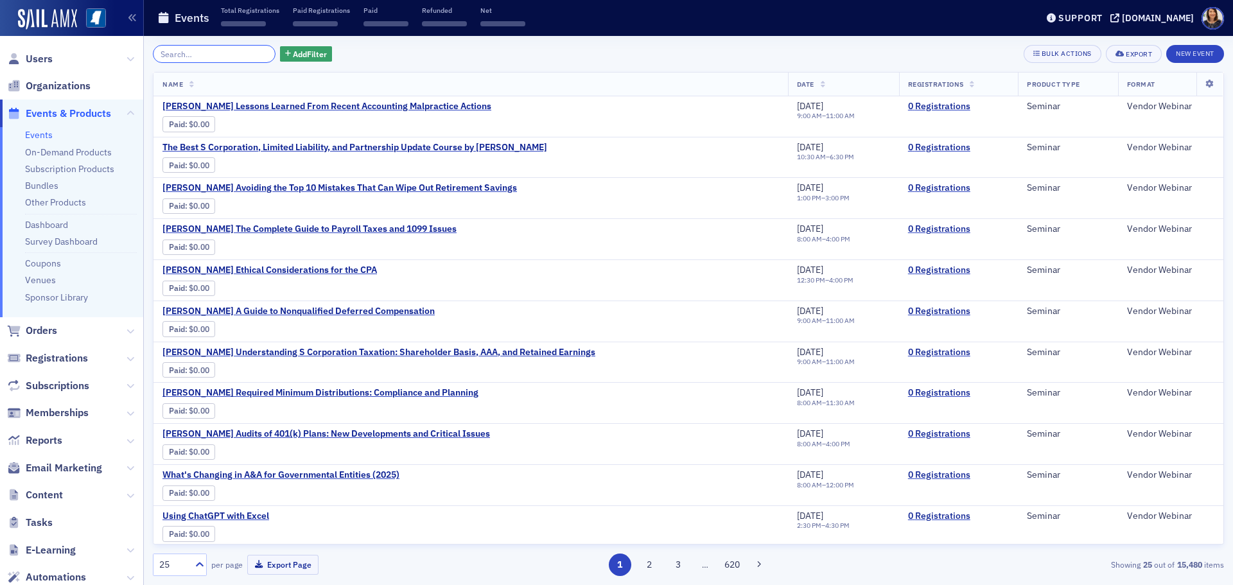
click at [252, 54] on input "search" at bounding box center [214, 54] width 123 height 18
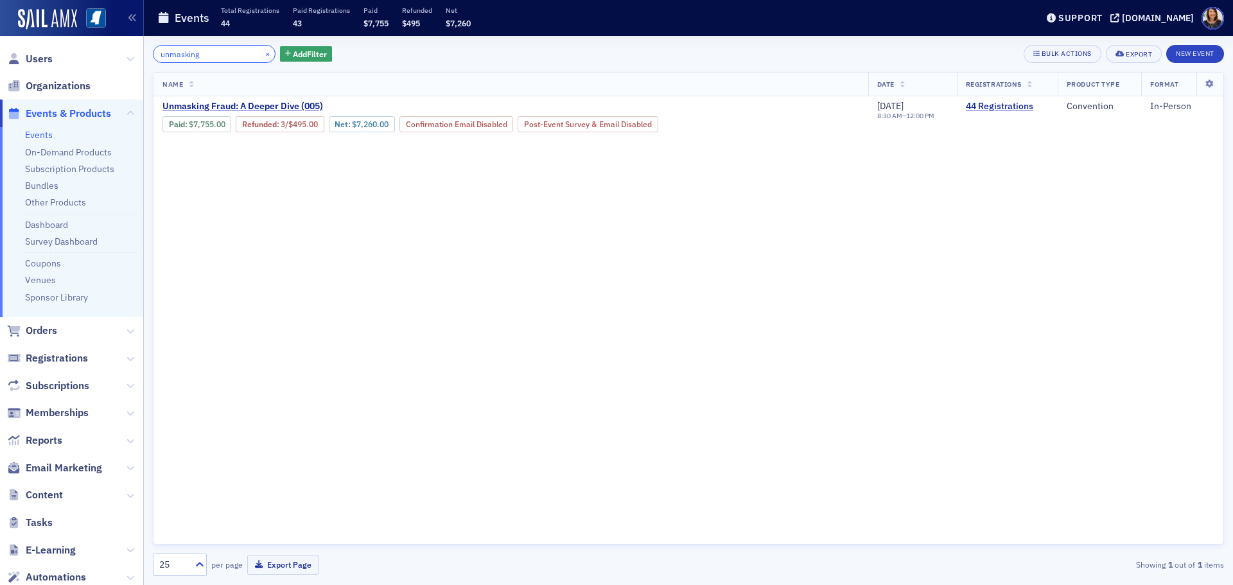
type input "unmasking"
click at [262, 49] on button "×" at bounding box center [268, 54] width 12 height 12
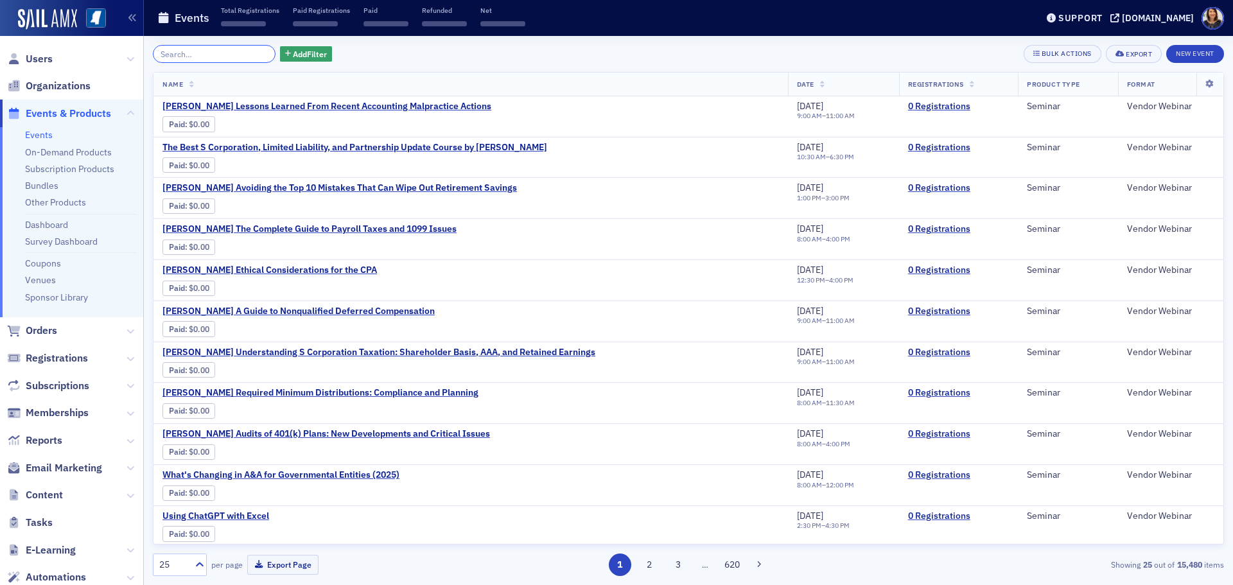
click at [233, 60] on input "search" at bounding box center [214, 54] width 123 height 18
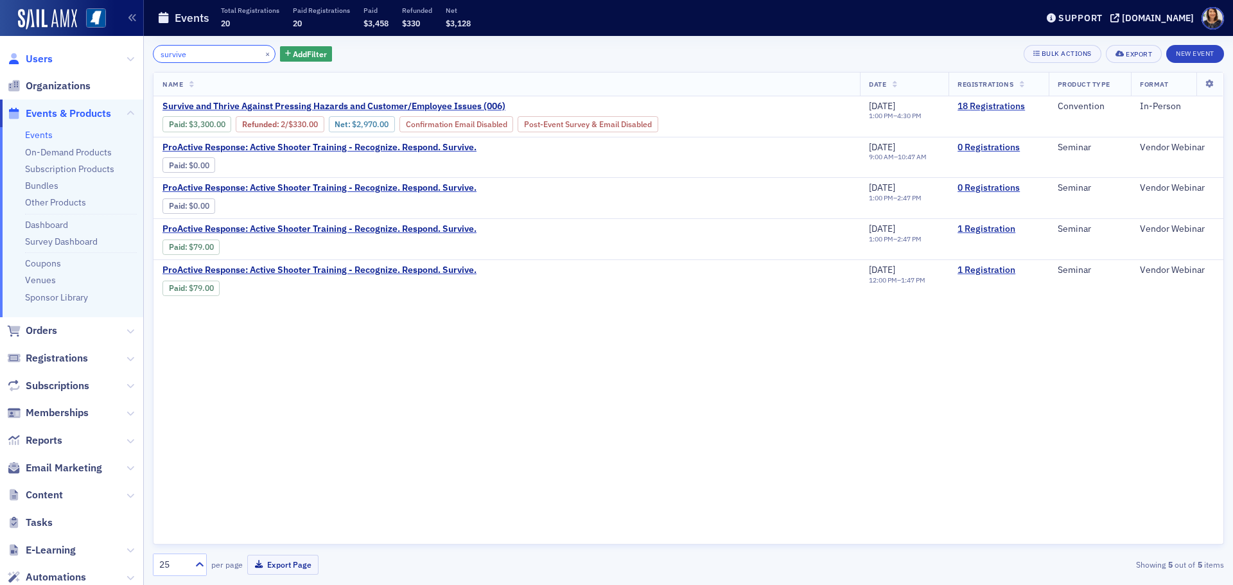
type input "survive"
click at [35, 58] on span "Users" at bounding box center [39, 59] width 27 height 14
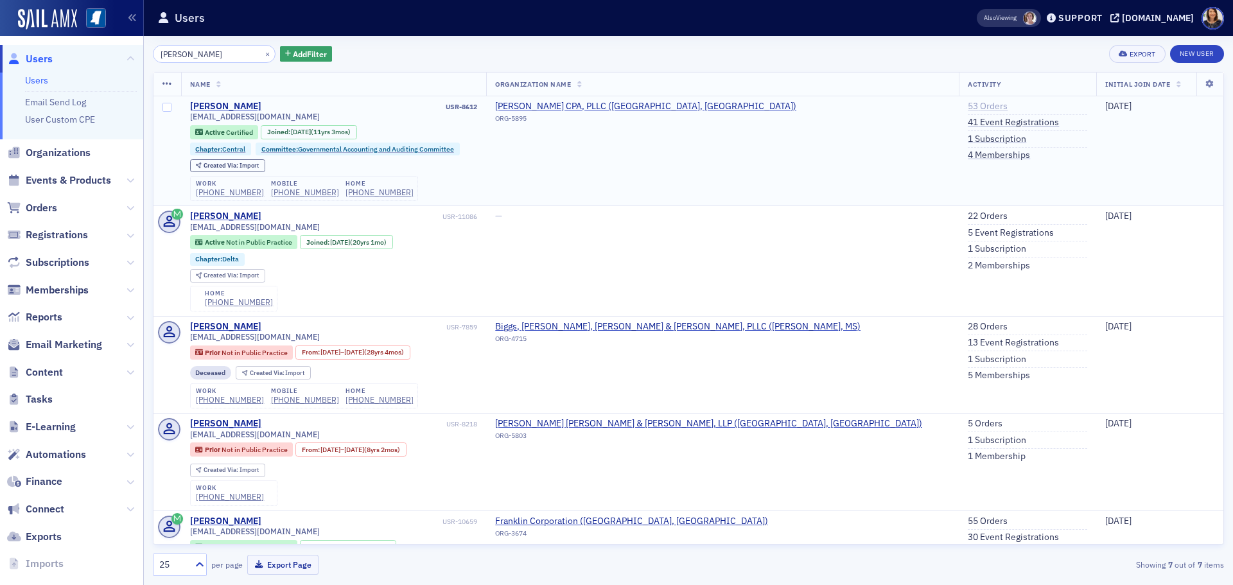
type input "barry"
click at [968, 105] on link "53 Orders" at bounding box center [988, 107] width 40 height 12
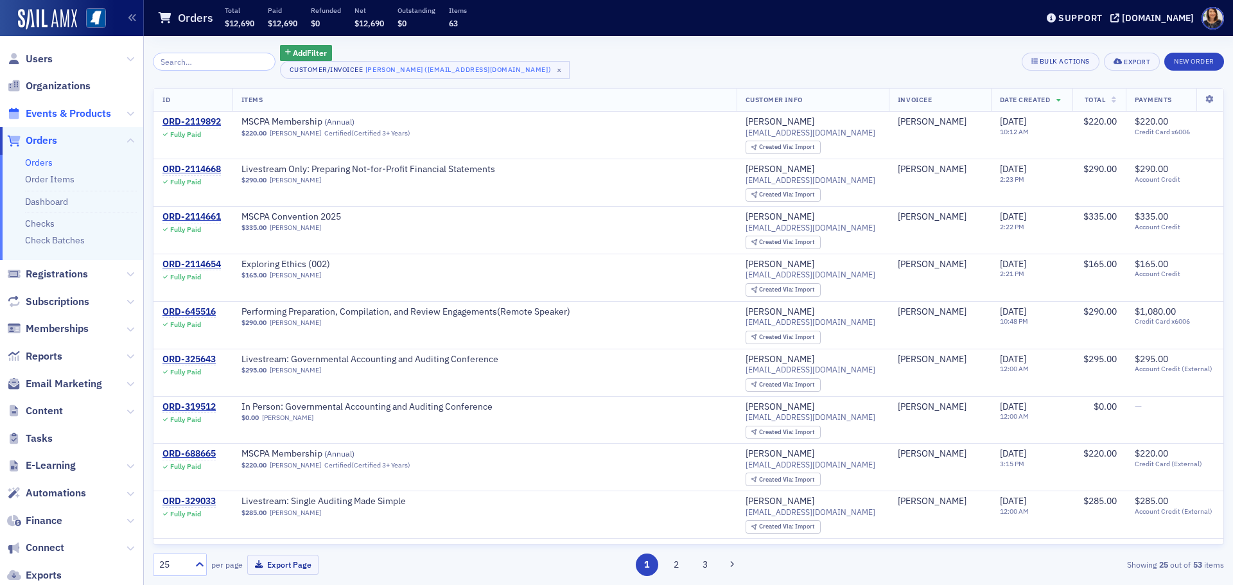
click at [76, 107] on span "Events & Products" at bounding box center [68, 114] width 85 height 14
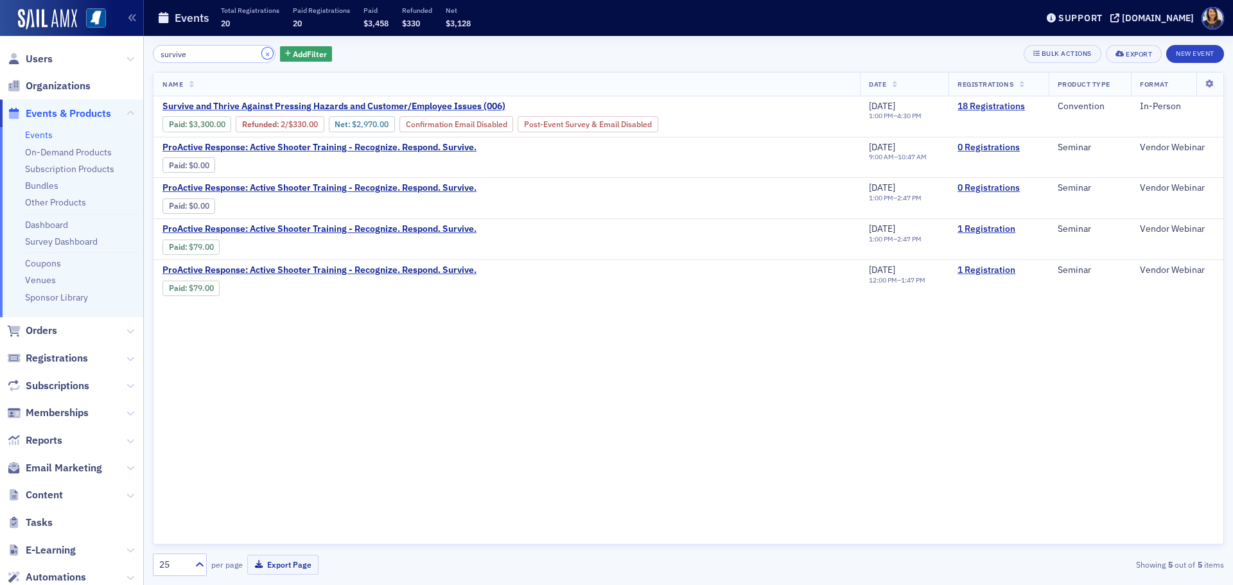
click at [262, 53] on button "×" at bounding box center [268, 54] width 12 height 12
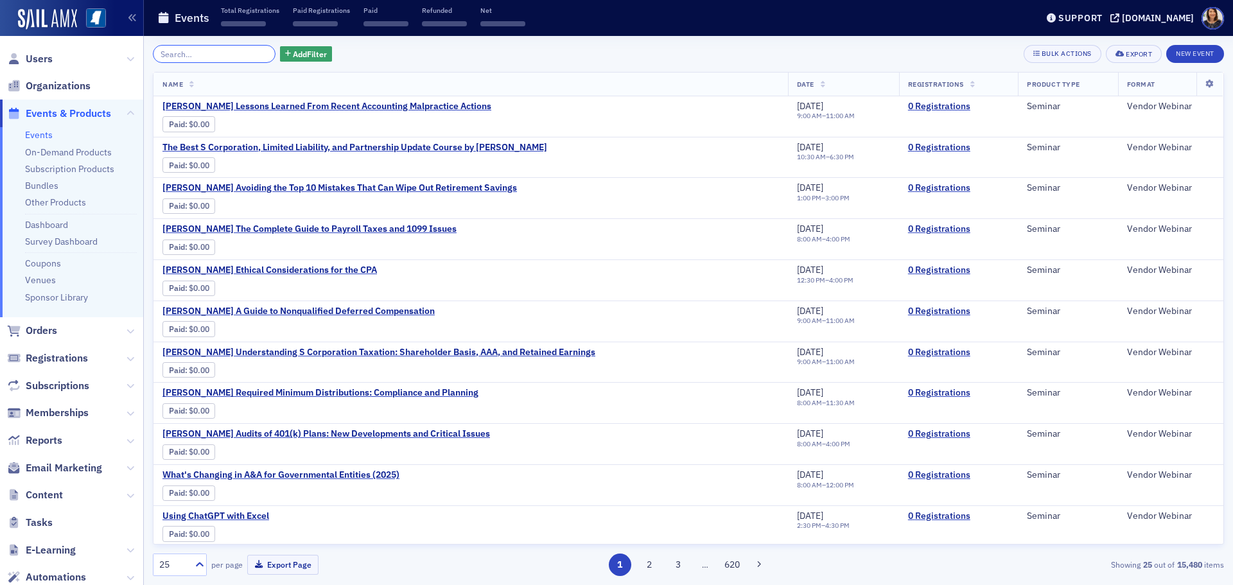
click at [177, 48] on input "search" at bounding box center [214, 54] width 123 height 18
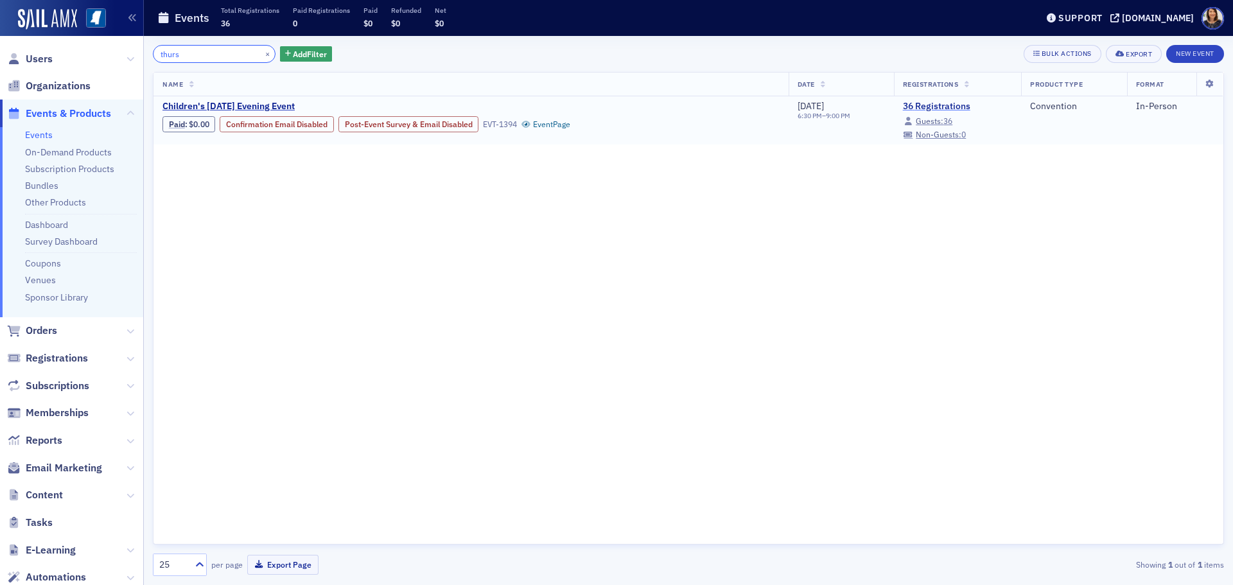
type input "thurs"
click at [942, 105] on link "36 Registrations" at bounding box center [957, 107] width 109 height 12
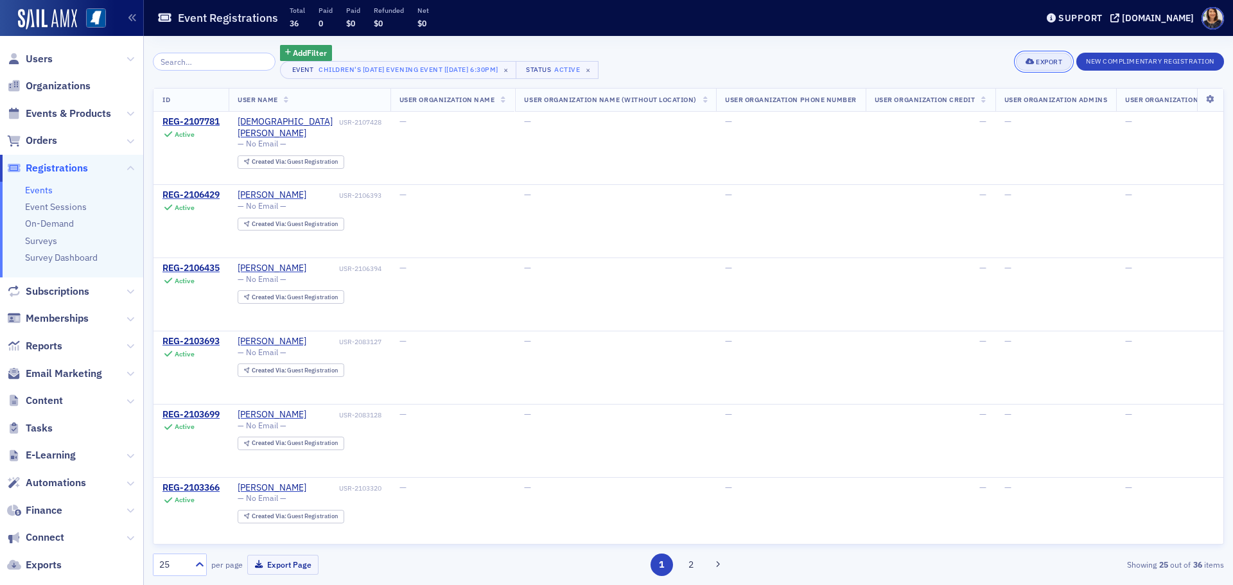
click at [1041, 57] on button "Export" at bounding box center [1044, 62] width 56 height 18
click at [961, 102] on button "Export All ( 36 Event Registrations )" at bounding box center [999, 104] width 139 height 21
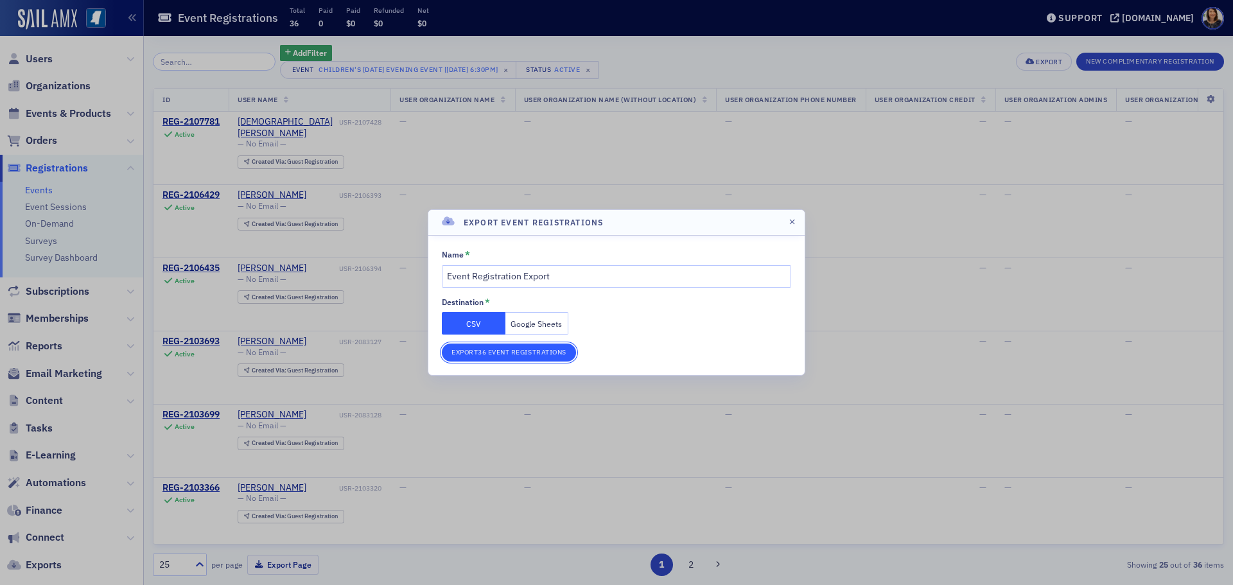
click at [501, 354] on button "Export 36 Event Registrations" at bounding box center [509, 352] width 134 height 18
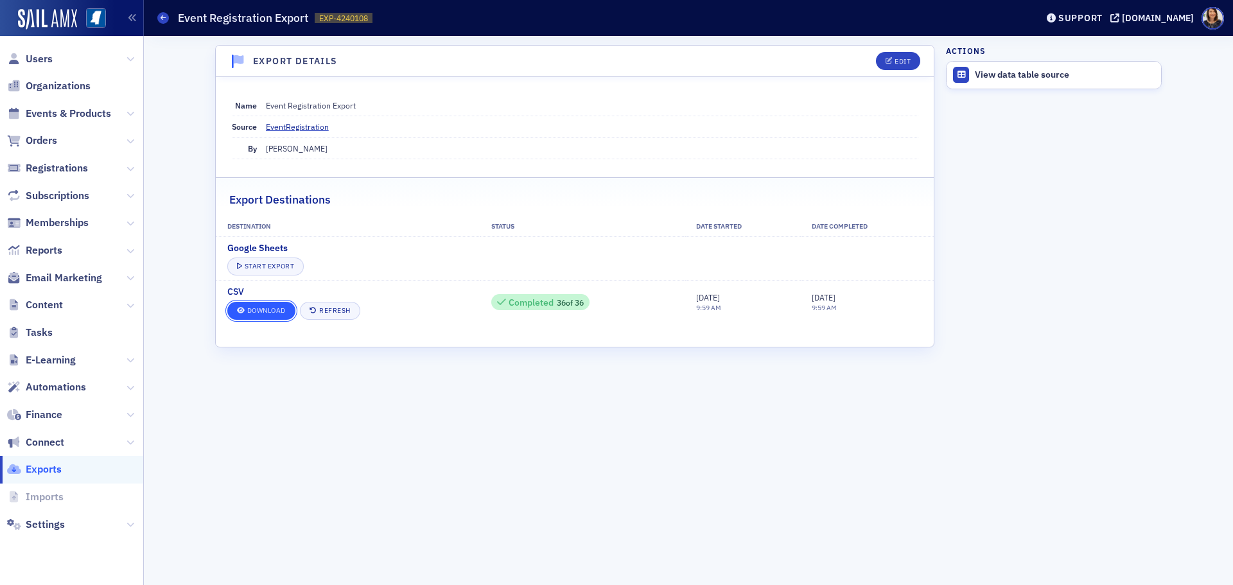
click at [259, 304] on link "Download" at bounding box center [261, 311] width 68 height 18
click at [65, 117] on span "Events & Products" at bounding box center [68, 114] width 85 height 14
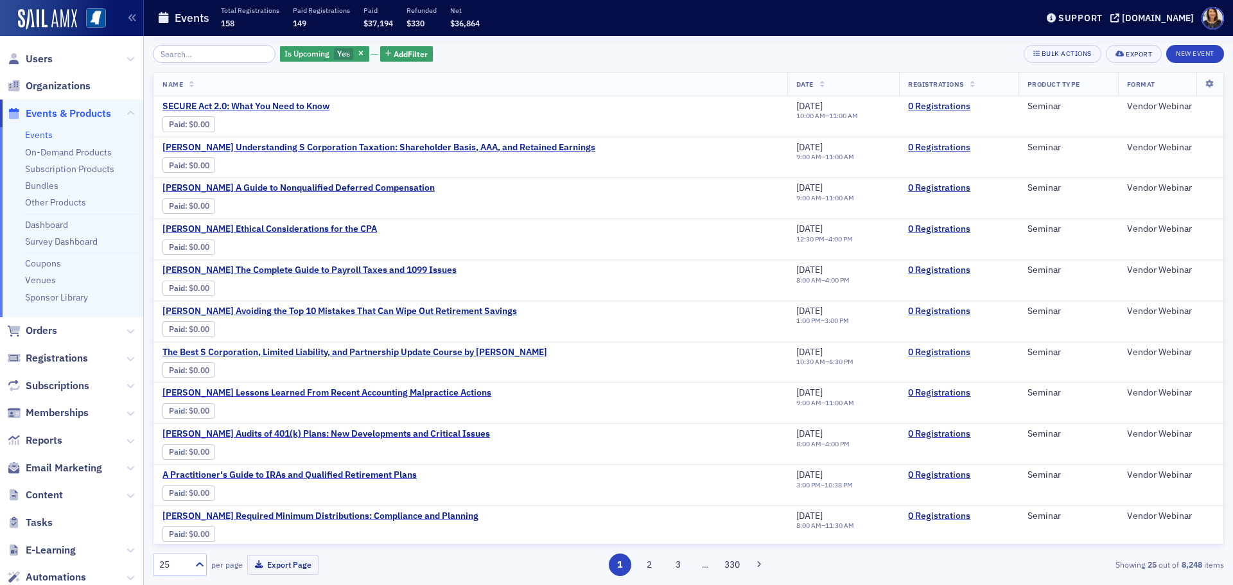
click at [198, 50] on input "search" at bounding box center [214, 54] width 123 height 18
click at [198, 56] on input "search" at bounding box center [214, 54] width 123 height 18
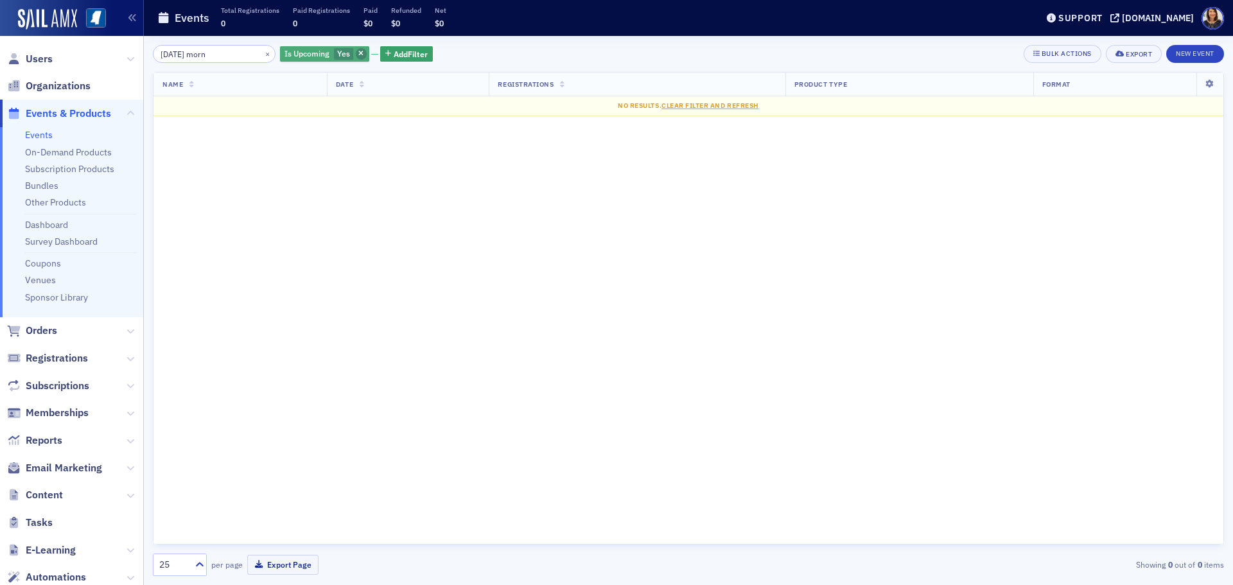
type input "Friday morn"
click at [358, 53] on icon "button" at bounding box center [360, 54] width 5 height 7
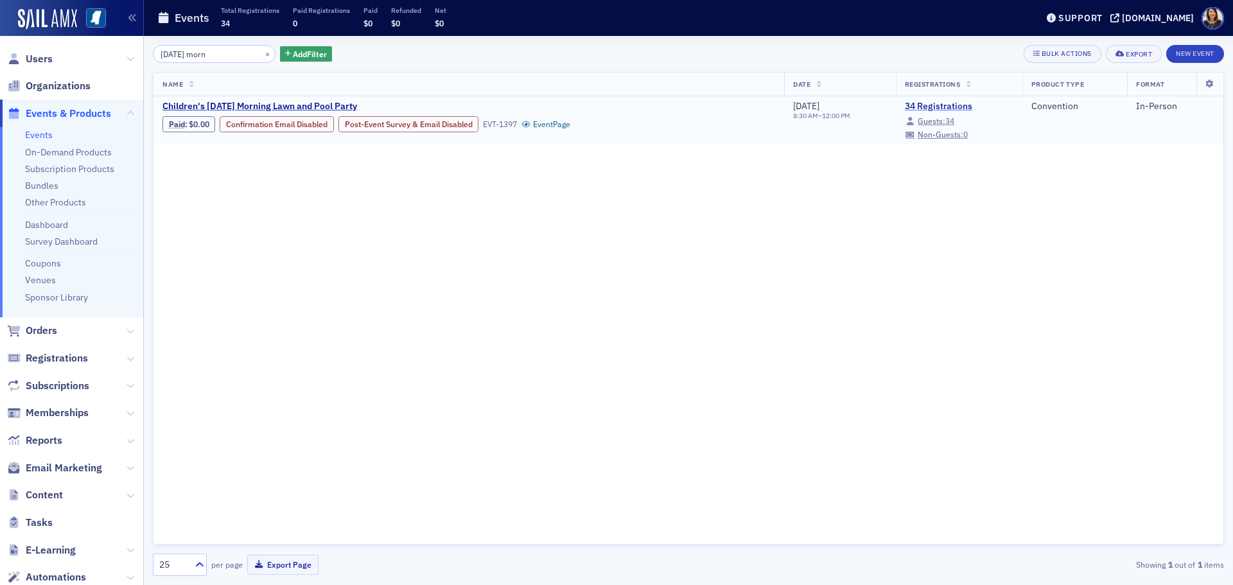
click at [935, 105] on link "34 Registrations" at bounding box center [959, 107] width 109 height 12
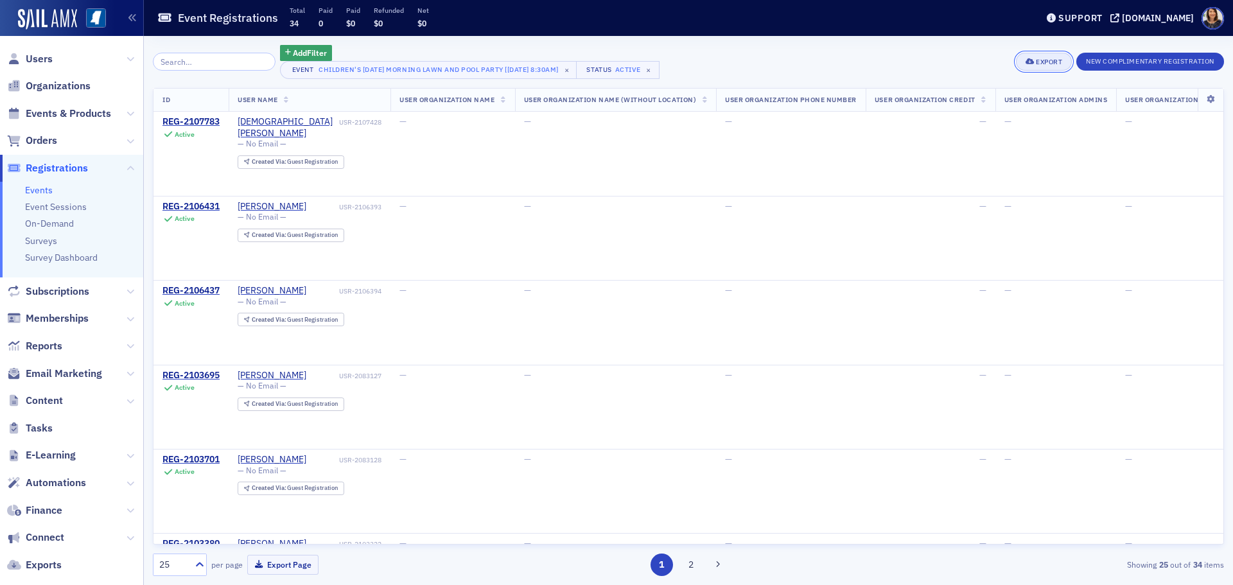
click at [1042, 62] on div "Export" at bounding box center [1049, 61] width 26 height 7
click at [987, 104] on button "Export All ( 34 Event Registrations )" at bounding box center [999, 104] width 139 height 21
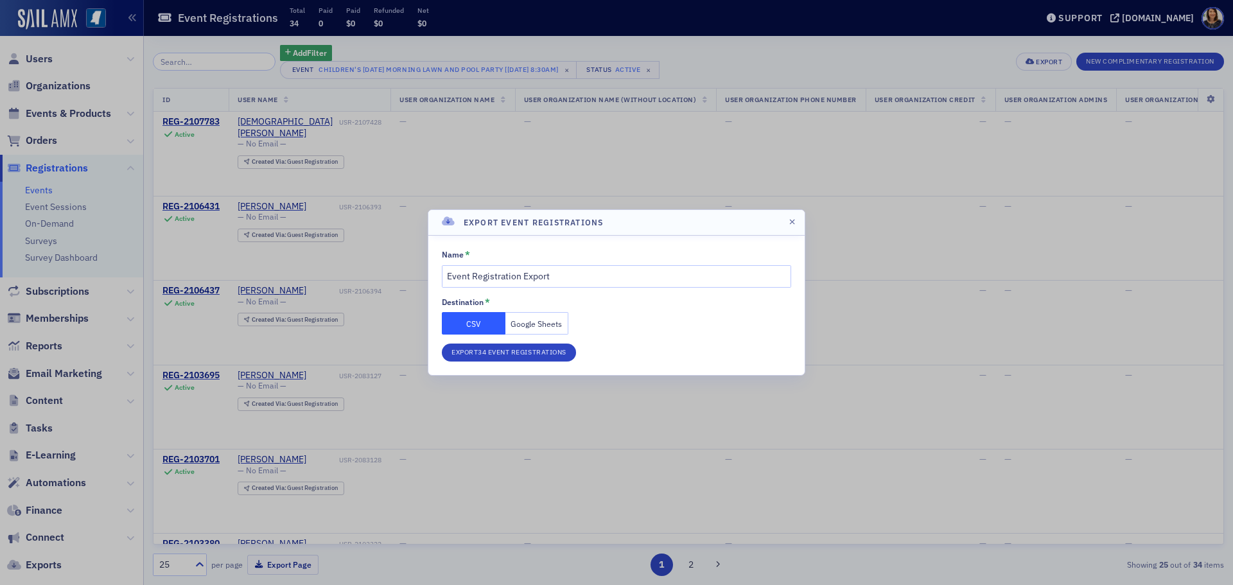
click at [482, 342] on div "Name * Event Registration Export Destination * CSV Google Sheets Export 34 Even…" at bounding box center [616, 305] width 349 height 112
click at [482, 345] on button "Export 34 Event Registrations" at bounding box center [509, 352] width 134 height 18
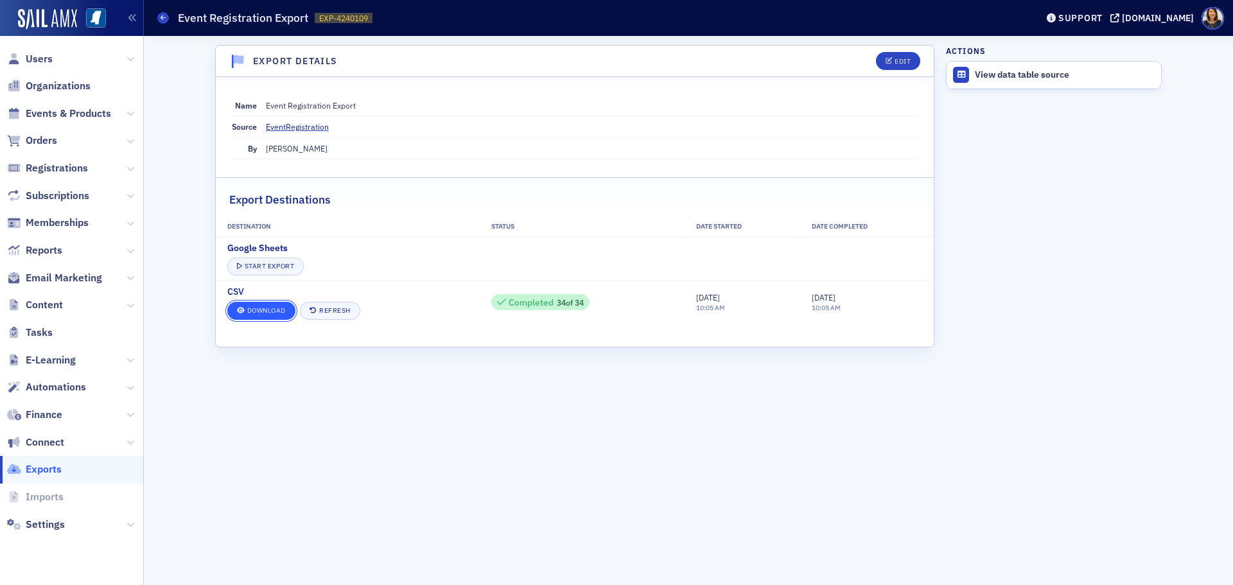
click at [263, 310] on link "Download" at bounding box center [261, 311] width 68 height 18
click at [82, 114] on span "Events & Products" at bounding box center [68, 114] width 85 height 14
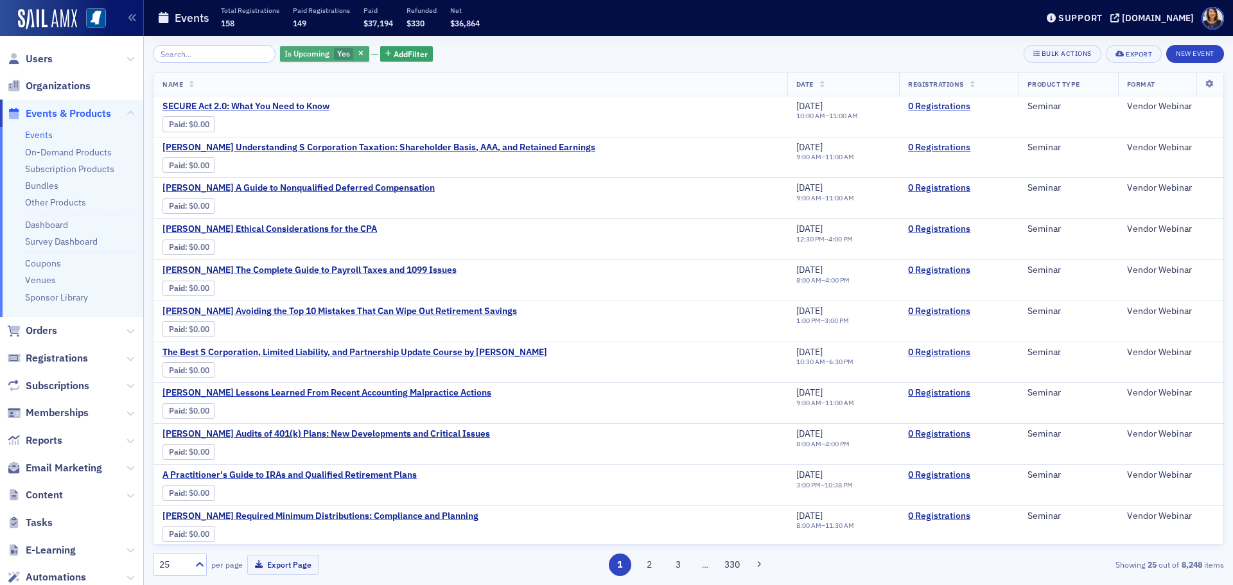
click at [346, 48] on div "Is Upcoming Yes" at bounding box center [324, 54] width 89 height 16
click at [307, 56] on span "Is Upcoming" at bounding box center [306, 53] width 45 height 10
click at [358, 52] on icon "button" at bounding box center [360, 54] width 5 height 7
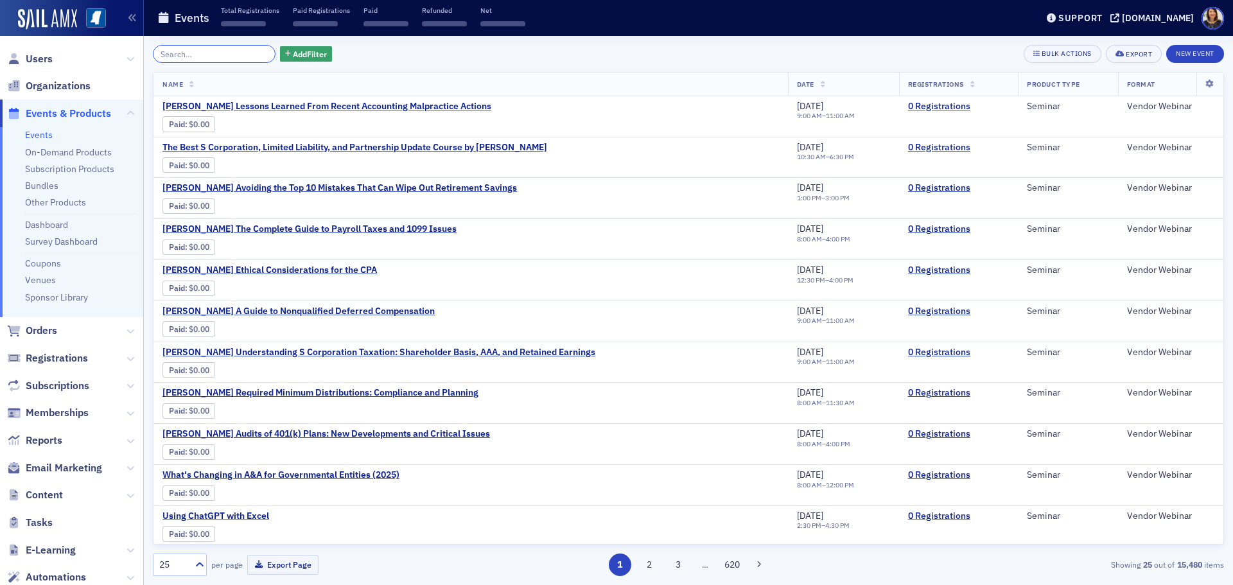
click at [189, 51] on input "search" at bounding box center [214, 54] width 123 height 18
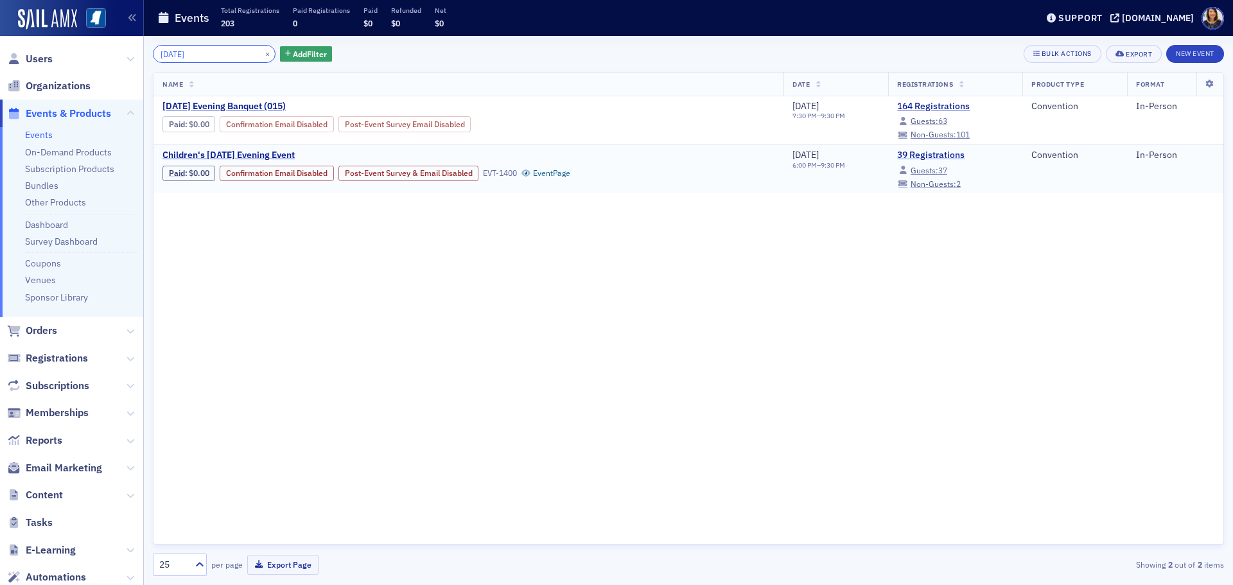
type input "[DATE]"
click at [935, 155] on link "39 Registrations" at bounding box center [955, 156] width 116 height 12
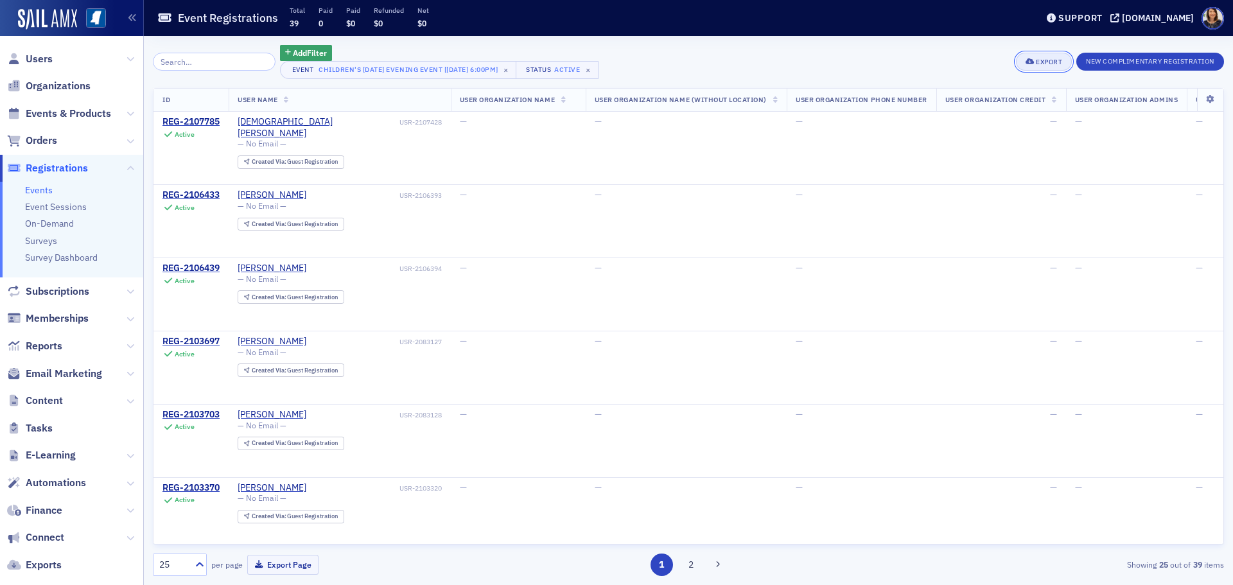
click at [1038, 60] on div "Export" at bounding box center [1049, 61] width 26 height 7
click at [975, 106] on button "Export All ( 39 Event Registrations )" at bounding box center [999, 104] width 139 height 21
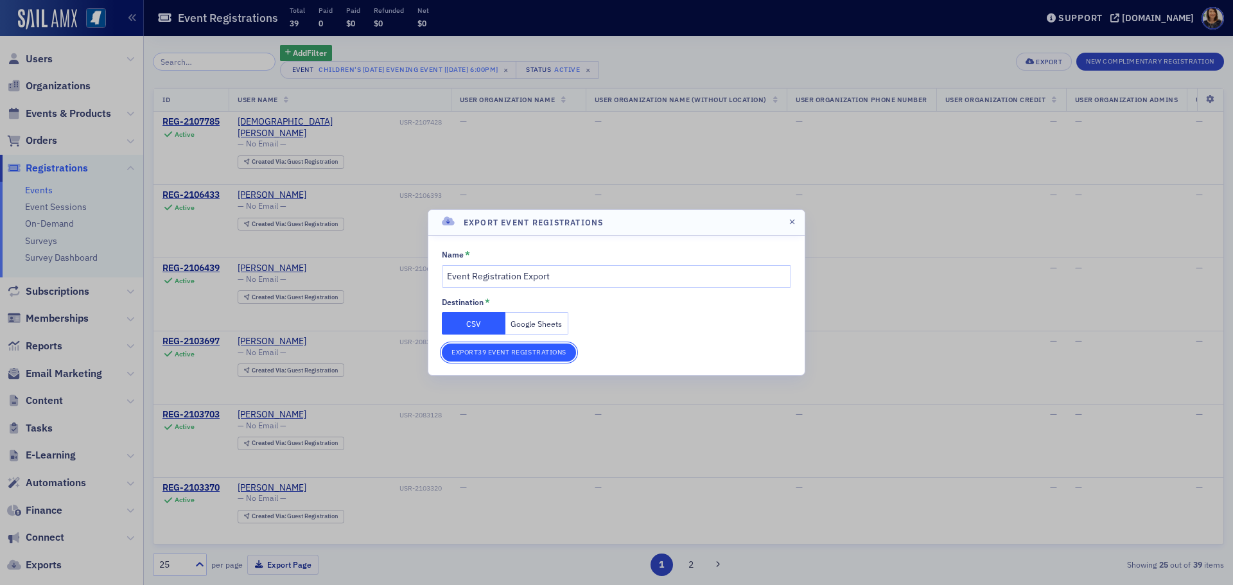
click at [507, 354] on button "Export 39 Event Registrations" at bounding box center [509, 352] width 134 height 18
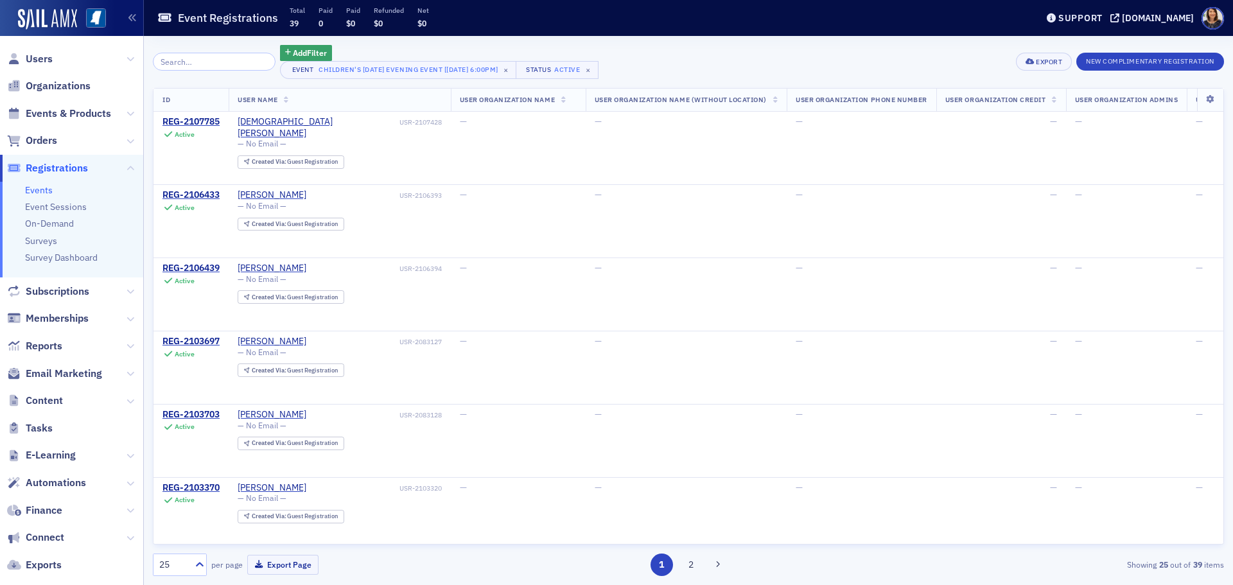
click at [46, 67] on span "Users" at bounding box center [71, 59] width 143 height 28
click at [46, 61] on span "Users" at bounding box center [39, 59] width 27 height 14
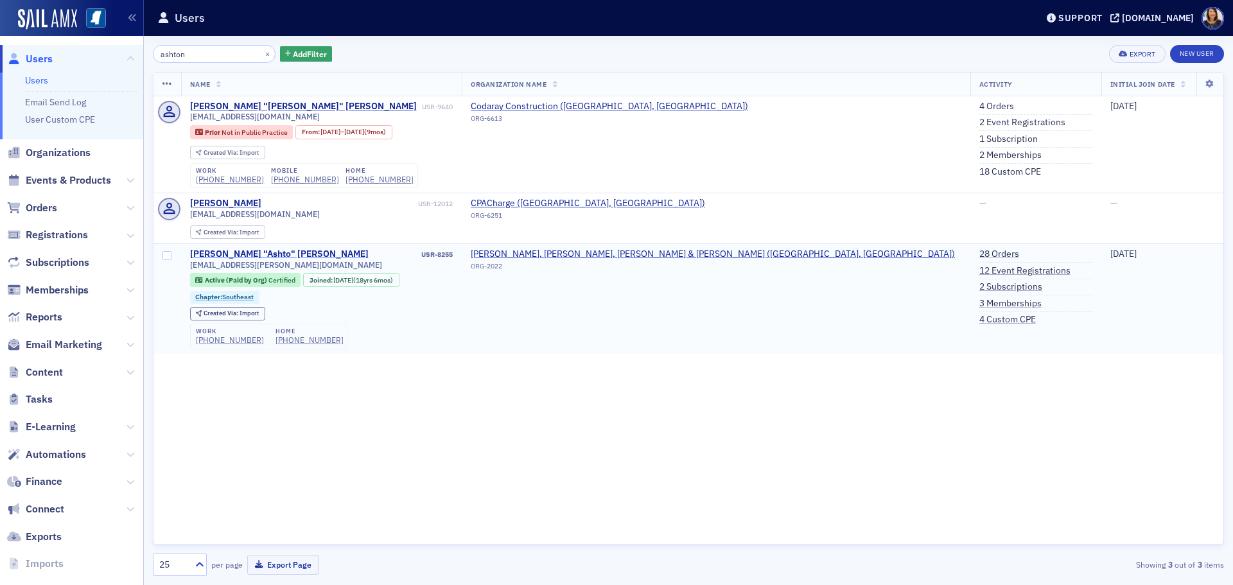
type input "ashton"
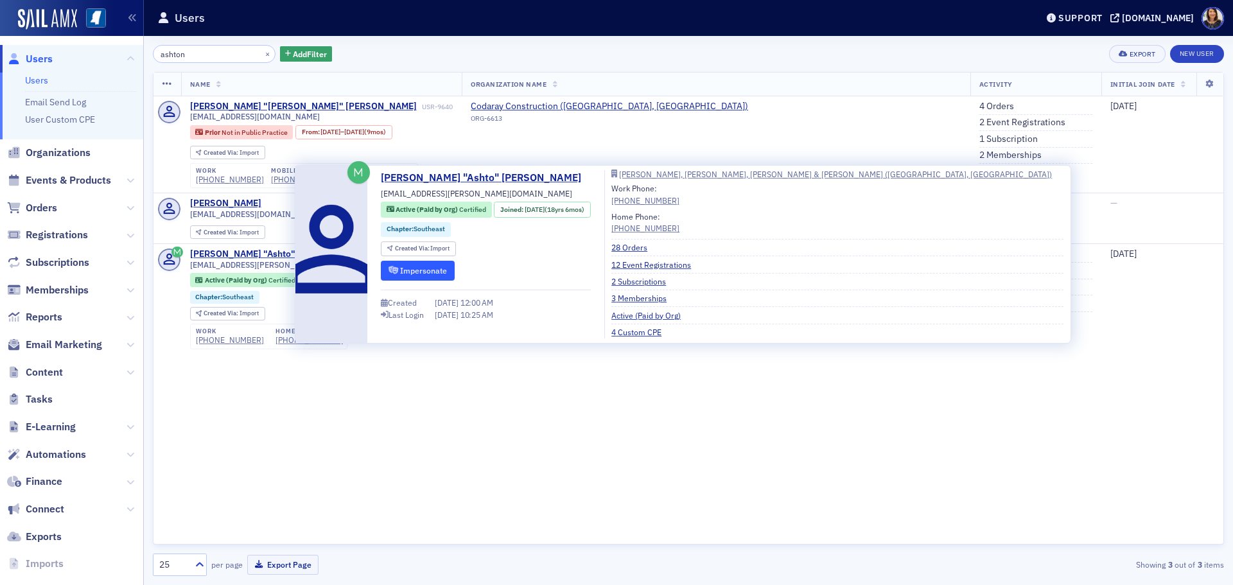
click at [405, 273] on button "Impersonate" at bounding box center [418, 271] width 74 height 20
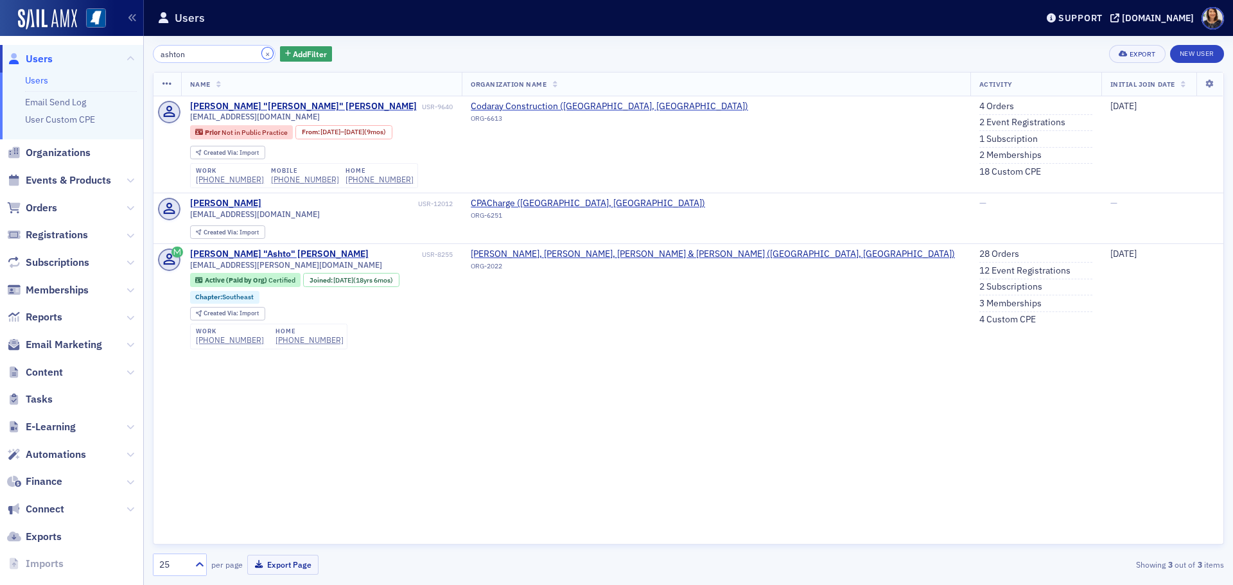
drag, startPoint x: 255, startPoint y: 53, endPoint x: 184, endPoint y: 52, distance: 70.6
click at [262, 53] on button "×" at bounding box center [268, 54] width 12 height 12
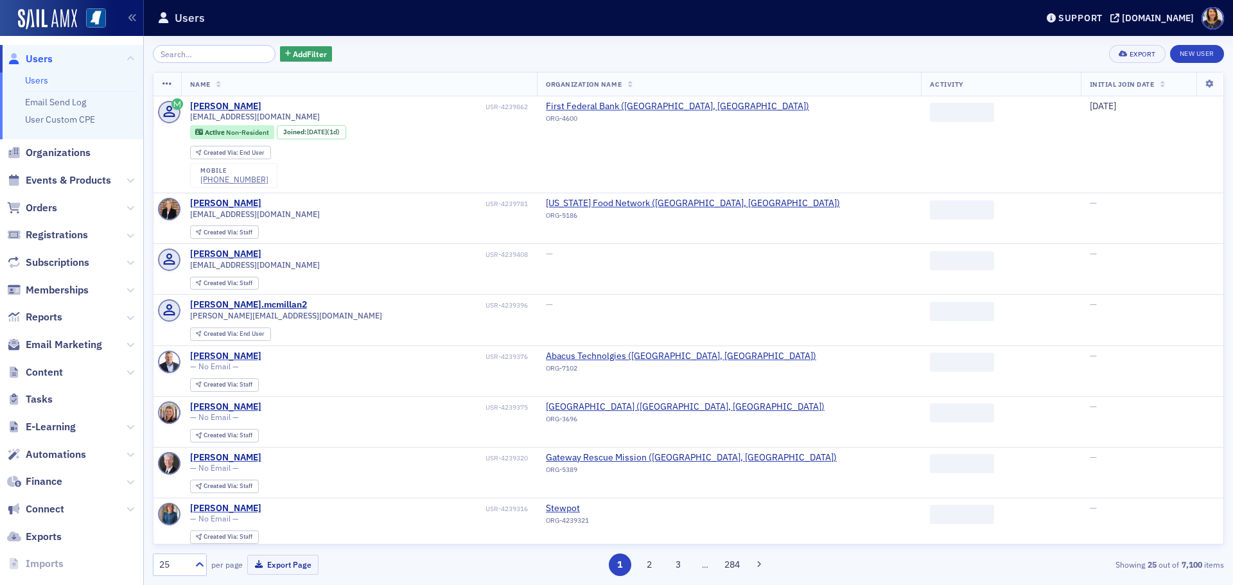
click at [37, 58] on span "Users" at bounding box center [39, 59] width 27 height 14
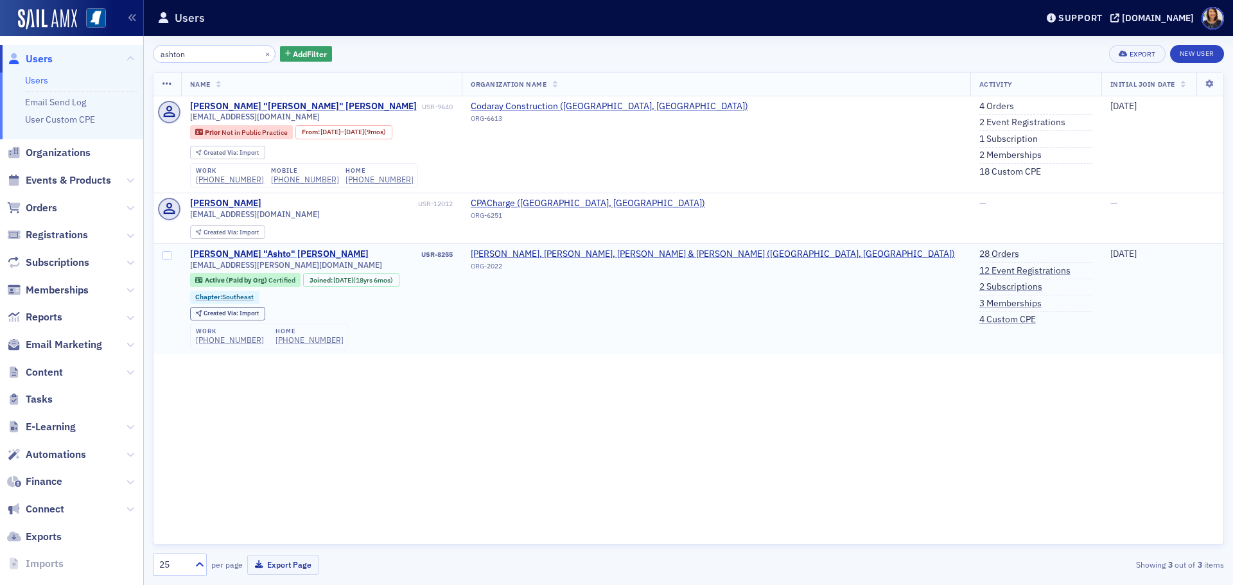
type input "ashton"
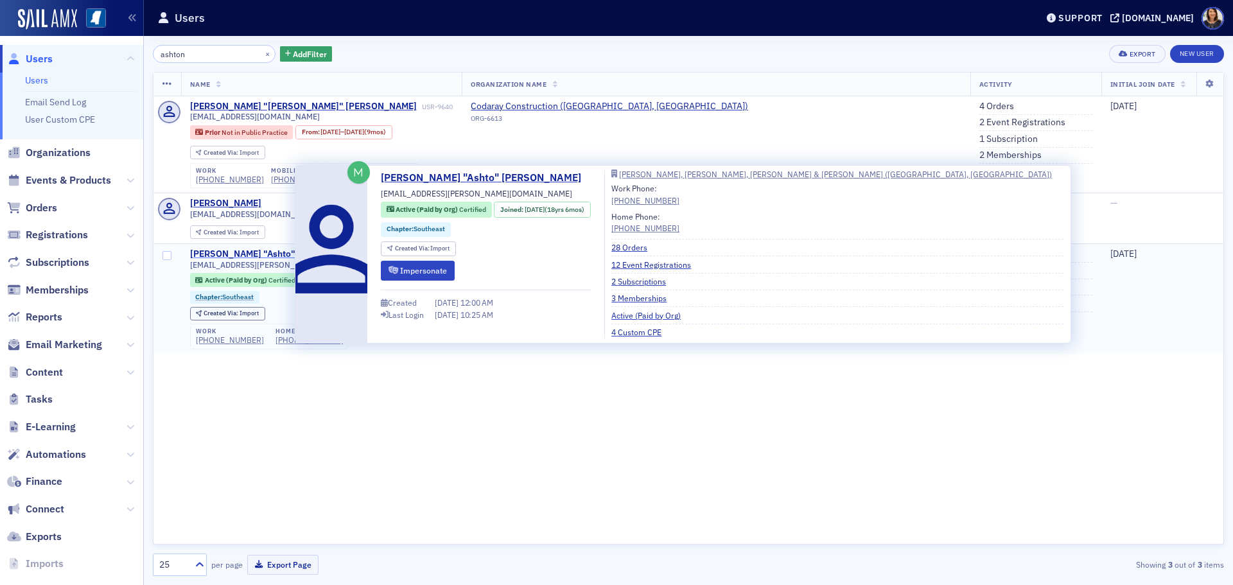
click at [230, 252] on div "[PERSON_NAME] "Ashto" [PERSON_NAME]" at bounding box center [279, 254] width 178 height 12
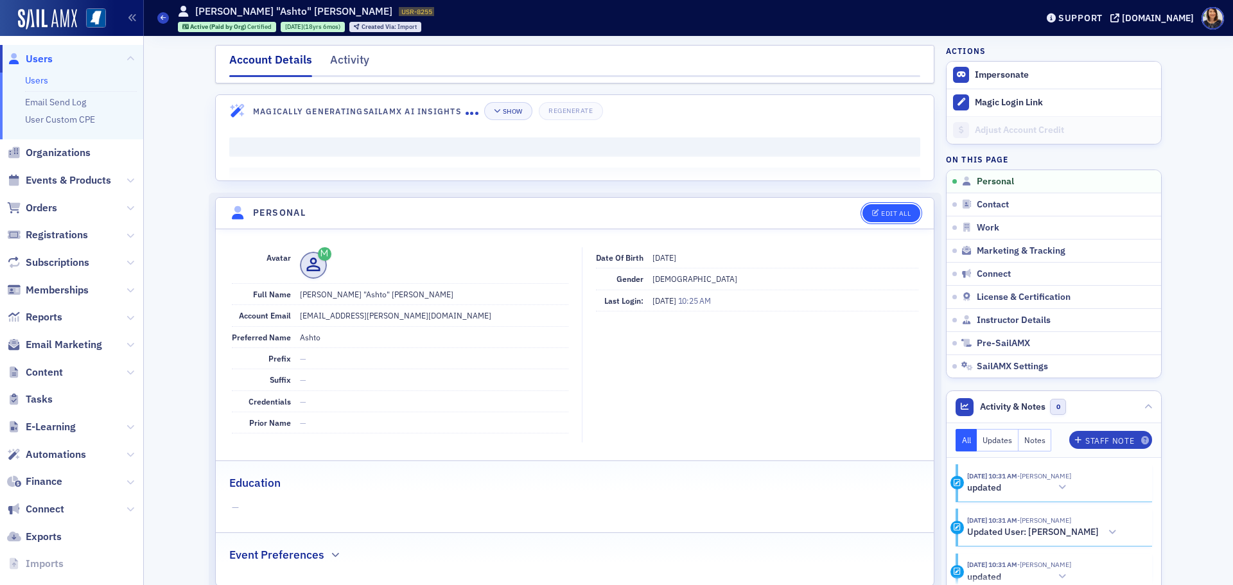
click at [885, 212] on div "Edit All" at bounding box center [896, 213] width 30 height 7
select select "US"
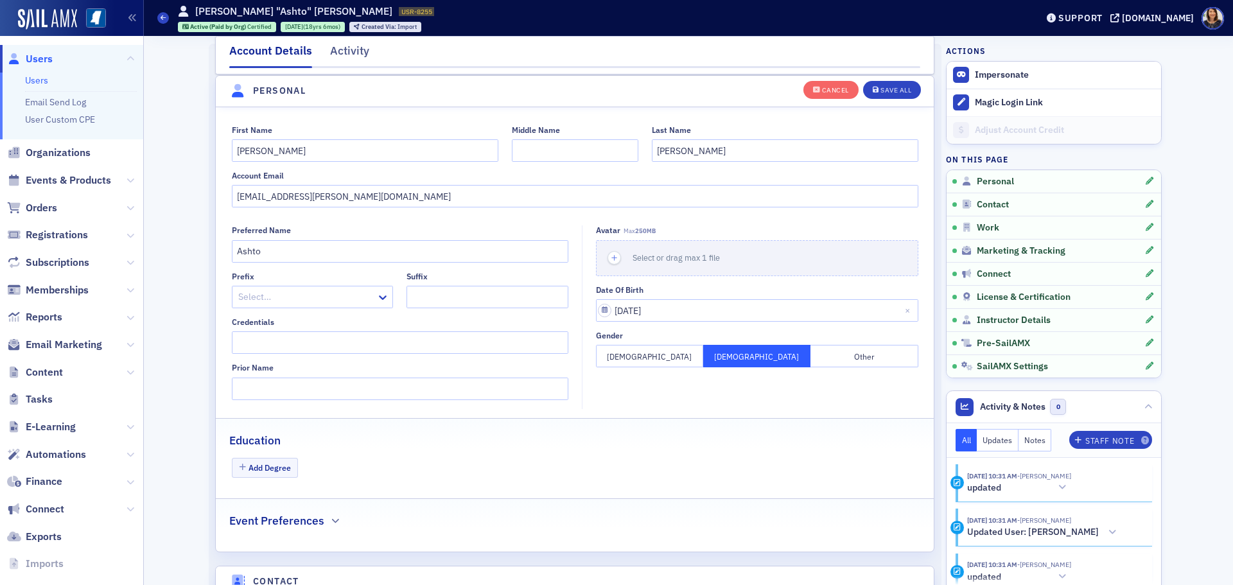
scroll to position [150, 0]
click at [614, 151] on input "Middle Name" at bounding box center [575, 150] width 126 height 22
click at [350, 141] on div "First Name T. Ashton" at bounding box center [365, 143] width 266 height 37
click at [309, 153] on input "[PERSON_NAME]" at bounding box center [365, 150] width 266 height 22
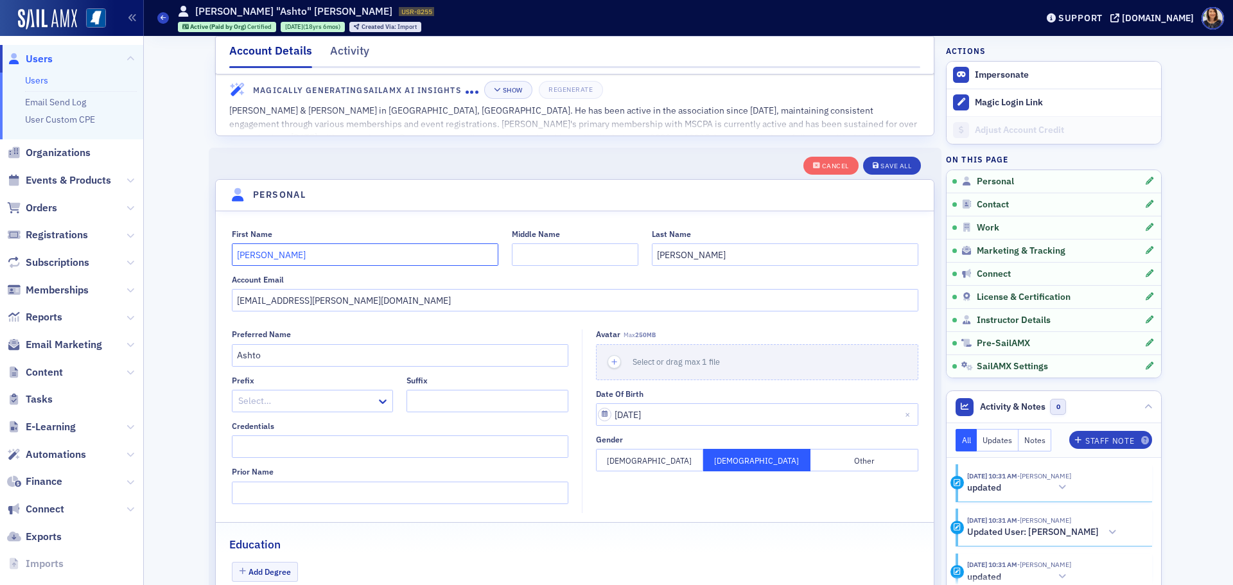
scroll to position [0, 0]
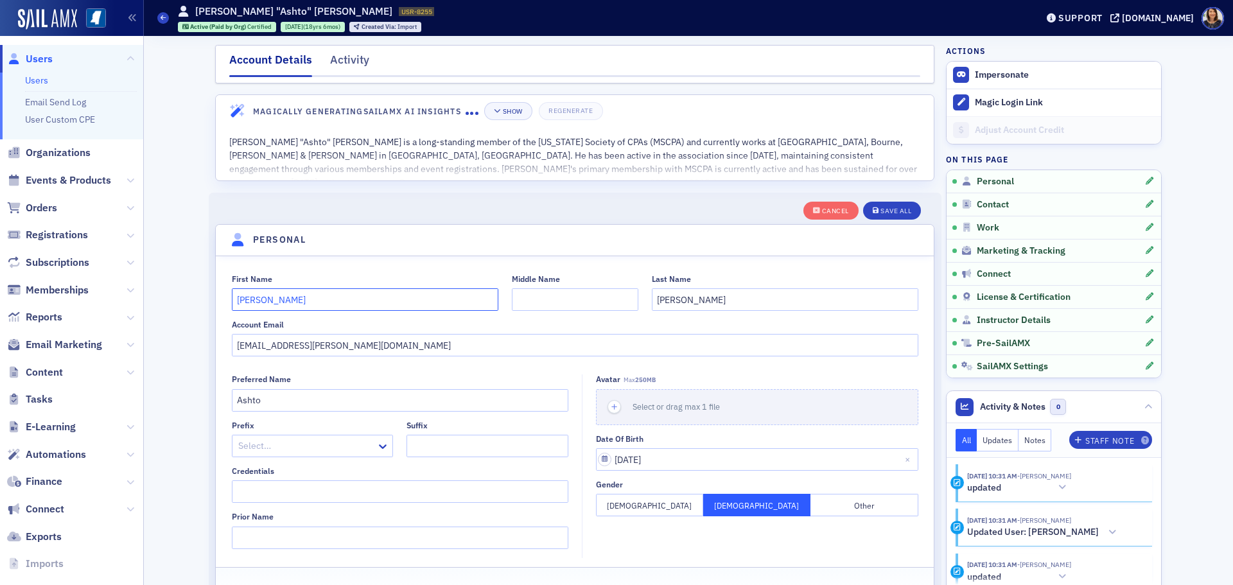
click at [241, 304] on input "[PERSON_NAME]" at bounding box center [365, 299] width 266 height 22
click at [302, 302] on input "[PERSON_NAME]" at bounding box center [365, 299] width 266 height 22
click at [233, 299] on input "[PERSON_NAME]" at bounding box center [365, 299] width 266 height 22
type input "[PERSON_NAME]"
click at [889, 211] on div "Save All" at bounding box center [895, 210] width 31 height 7
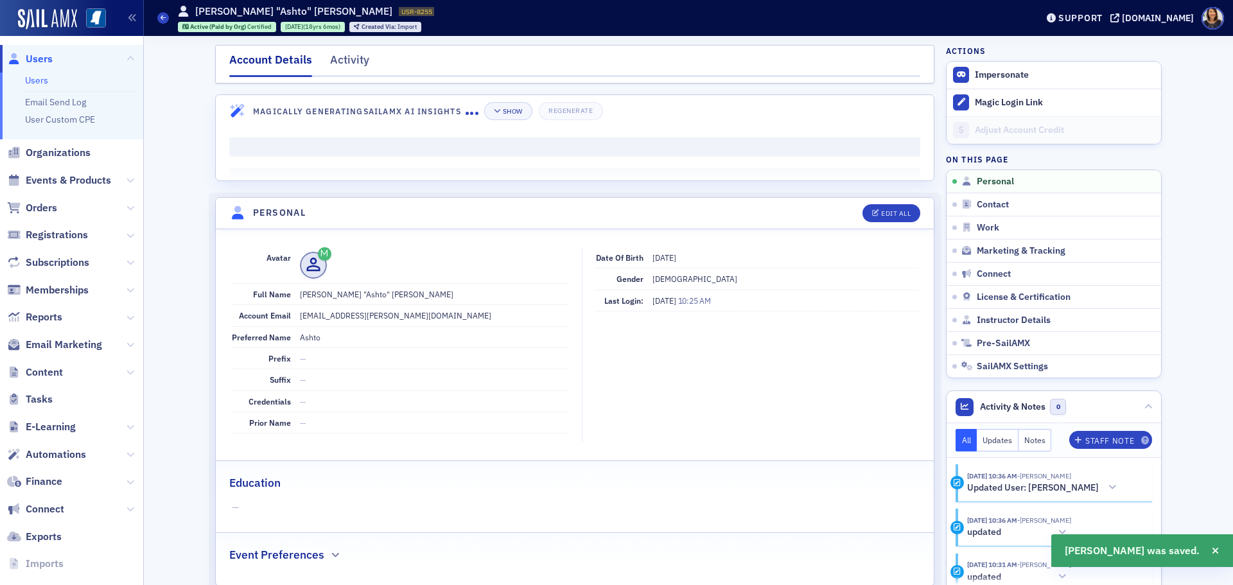
click at [366, 295] on dd "Ashton "Ashto" Haigler" at bounding box center [434, 294] width 268 height 21
click at [348, 292] on dd "Ashton "Ashto" Haigler" at bounding box center [434, 294] width 268 height 21
drag, startPoint x: 343, startPoint y: 296, endPoint x: 352, endPoint y: 296, distance: 8.3
click at [349, 296] on dd "Ashton "Ashto" Haigler" at bounding box center [434, 294] width 268 height 21
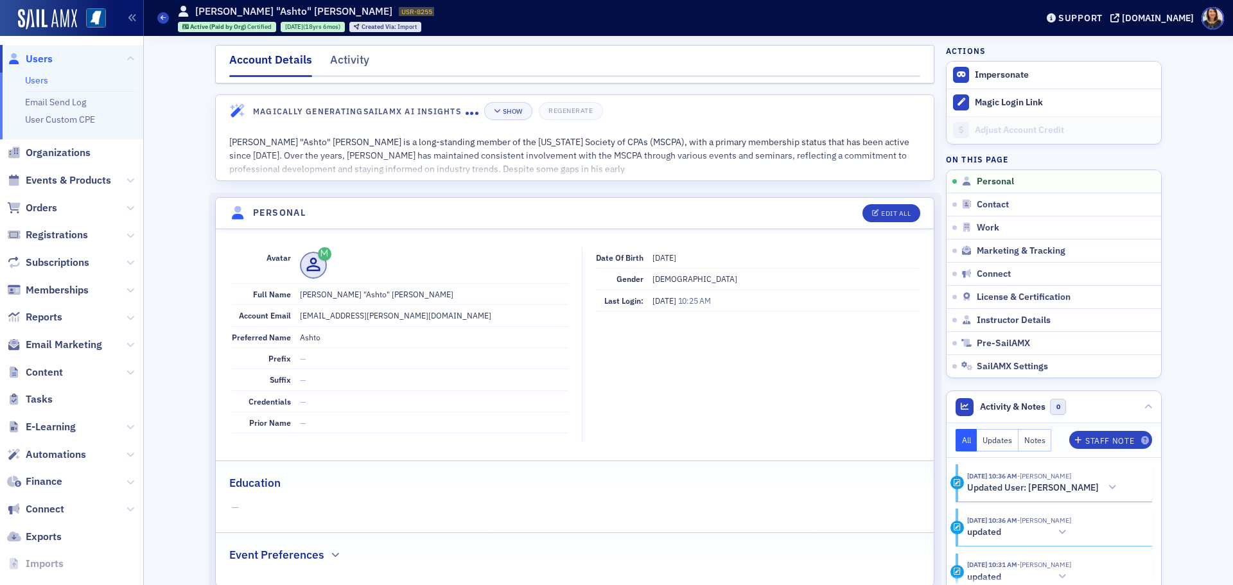
click at [465, 308] on dd "[EMAIL_ADDRESS][PERSON_NAME][DOMAIN_NAME]" at bounding box center [434, 315] width 268 height 21
click at [345, 295] on dd "Ashton "Ashto" Haigler" at bounding box center [434, 294] width 268 height 21
click at [344, 293] on dd "Ashton "Ashto" Haigler" at bounding box center [434, 294] width 268 height 21
click at [384, 415] on dd "—" at bounding box center [434, 422] width 268 height 21
click at [347, 290] on dd "Ashton "Ashto" Haigler" at bounding box center [434, 294] width 268 height 21
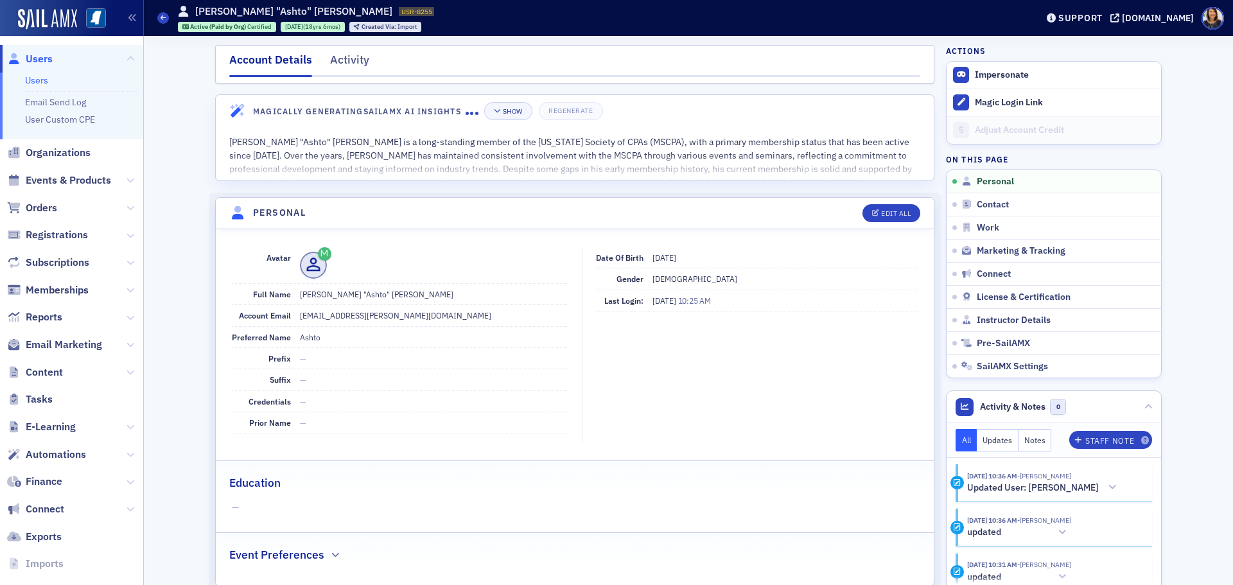
click at [347, 293] on dd "Ashton "Ashto" Haigler" at bounding box center [434, 294] width 268 height 21
click at [348, 288] on dd "Ashton "Ashto" Haigler" at bounding box center [434, 294] width 268 height 21
drag, startPoint x: 354, startPoint y: 308, endPoint x: 372, endPoint y: 304, distance: 18.4
click at [358, 308] on dd "[EMAIL_ADDRESS][PERSON_NAME][DOMAIN_NAME]" at bounding box center [434, 315] width 268 height 21
click at [349, 292] on dd "Ashton "Ashto" Haigler" at bounding box center [434, 294] width 268 height 21
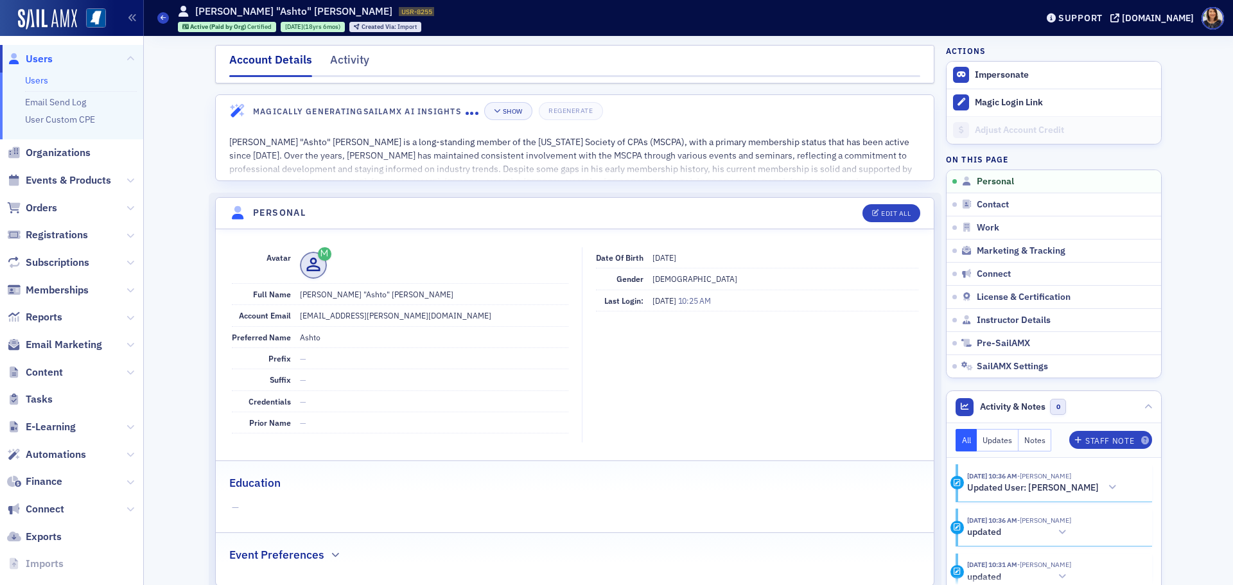
click at [347, 294] on dd "Ashton "Ashto" Haigler" at bounding box center [434, 294] width 268 height 21
click at [345, 290] on dd "Ashton "Ashto" Haigler" at bounding box center [434, 294] width 268 height 21
click at [349, 293] on dd "Ashton "Ashto" Haigler" at bounding box center [434, 294] width 268 height 21
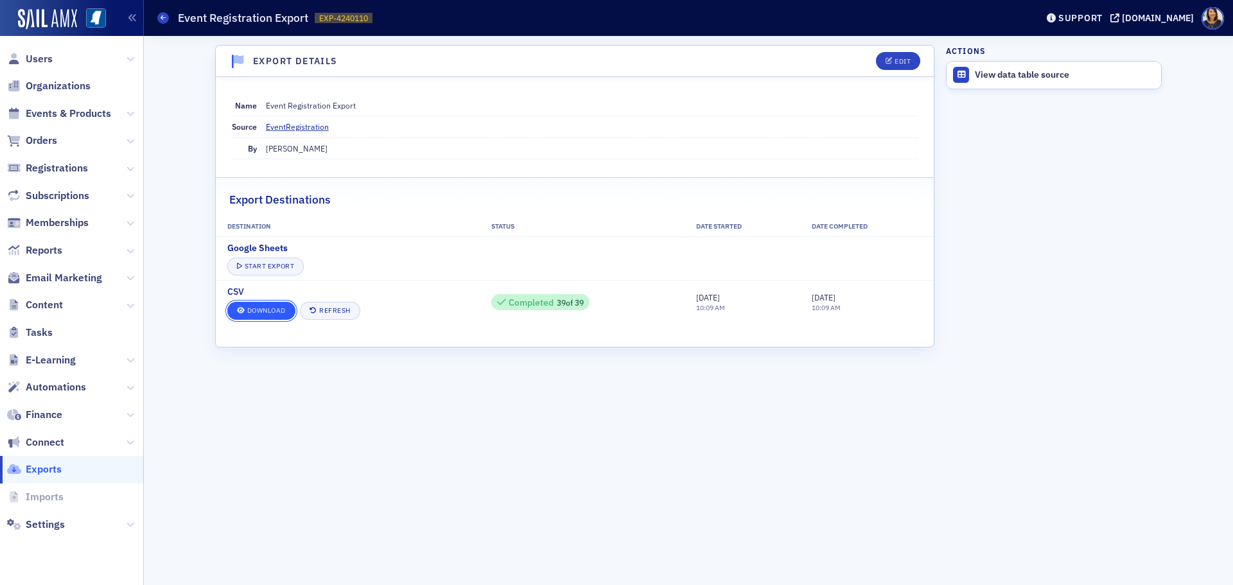
click at [261, 305] on link "Download" at bounding box center [261, 311] width 68 height 18
click at [985, 119] on aside "Actions View data table source" at bounding box center [1054, 310] width 216 height 549
click at [50, 64] on span "Users" at bounding box center [39, 59] width 27 height 14
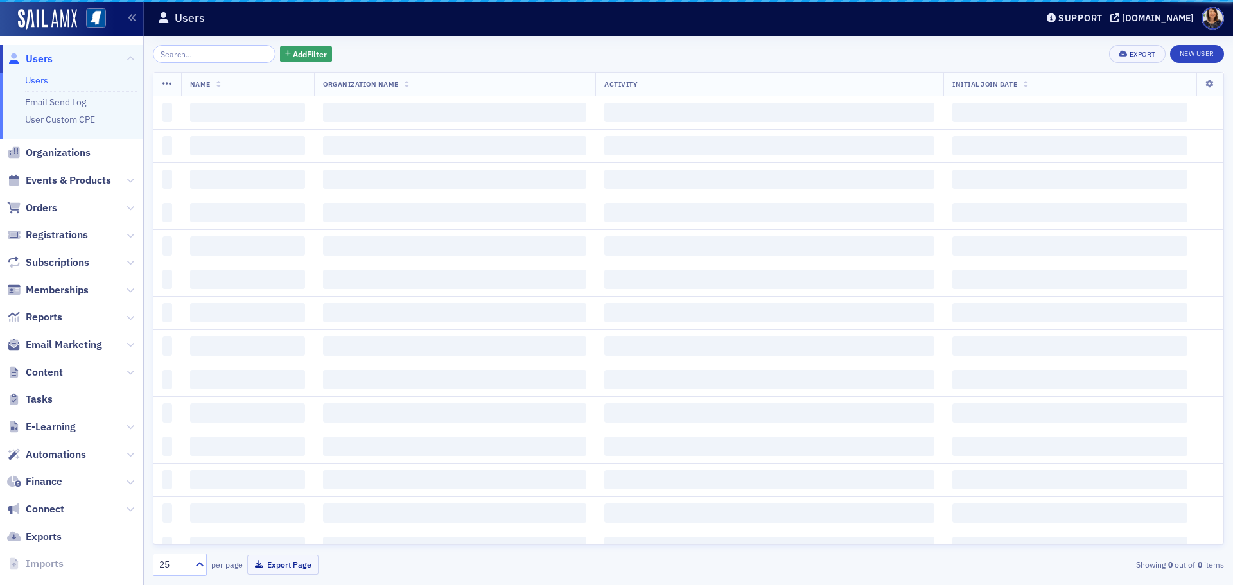
click at [46, 61] on span "Users" at bounding box center [39, 59] width 27 height 14
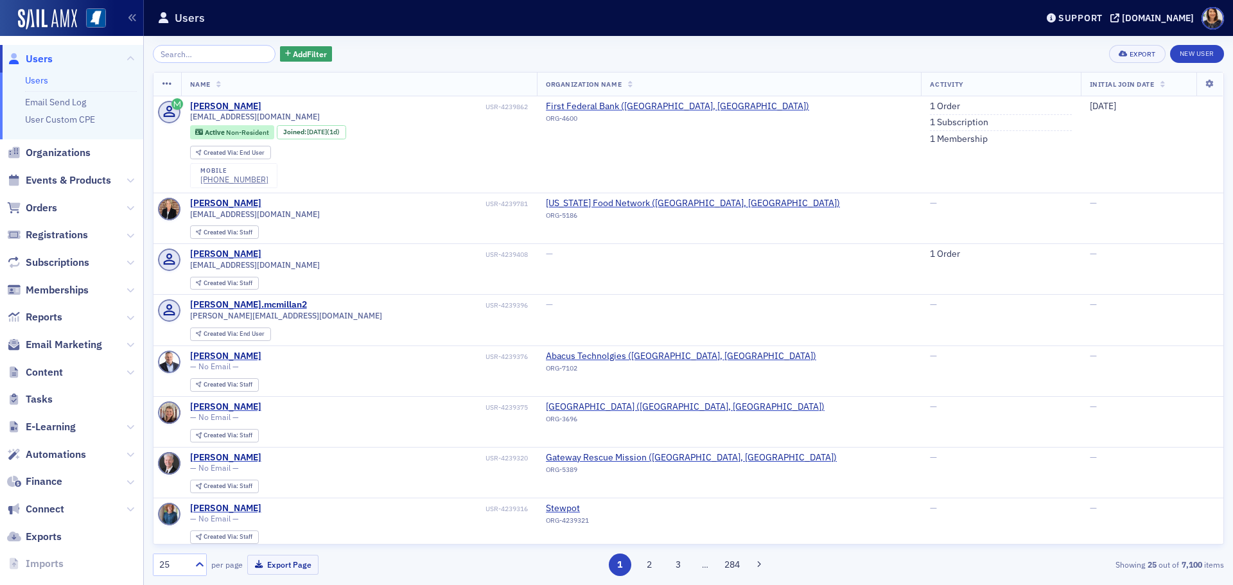
click at [181, 58] on input "search" at bounding box center [214, 54] width 123 height 18
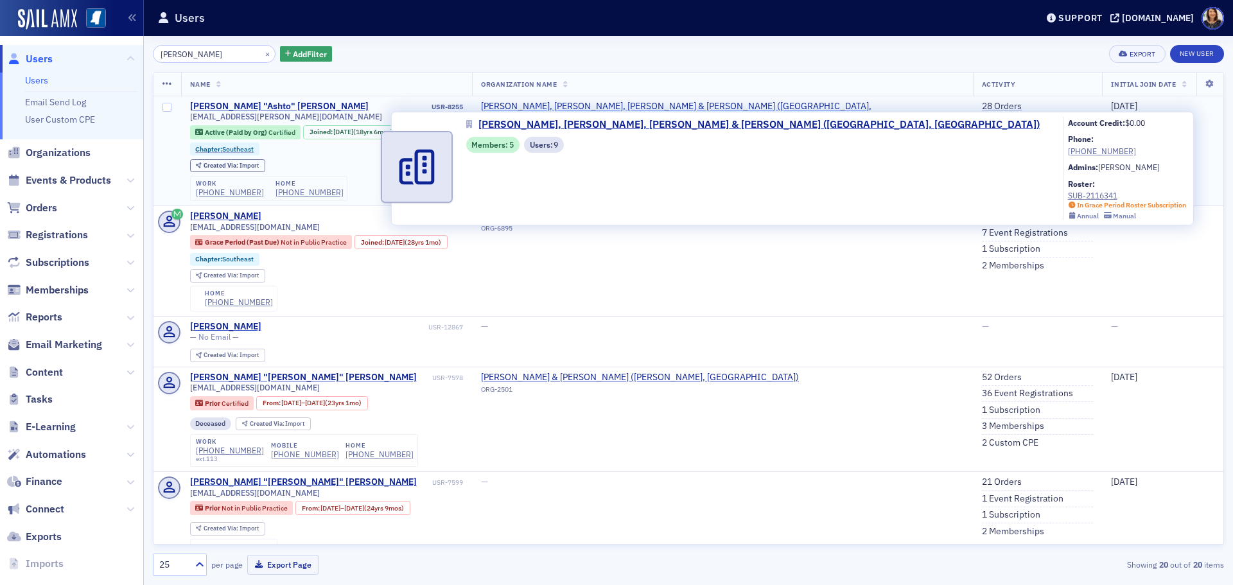
type input "[PERSON_NAME]"
click at [601, 101] on span "[PERSON_NAME], [PERSON_NAME], [PERSON_NAME] & [PERSON_NAME] ([GEOGRAPHIC_DATA],…" at bounding box center [722, 112] width 483 height 22
select select "US"
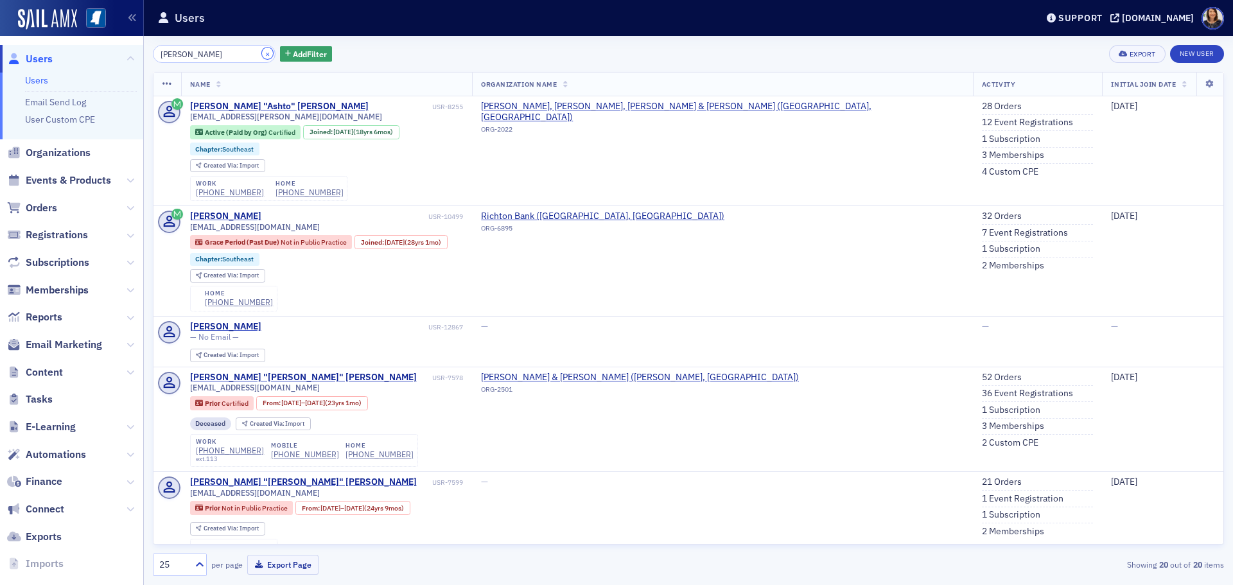
click at [262, 55] on button "×" at bounding box center [268, 54] width 12 height 12
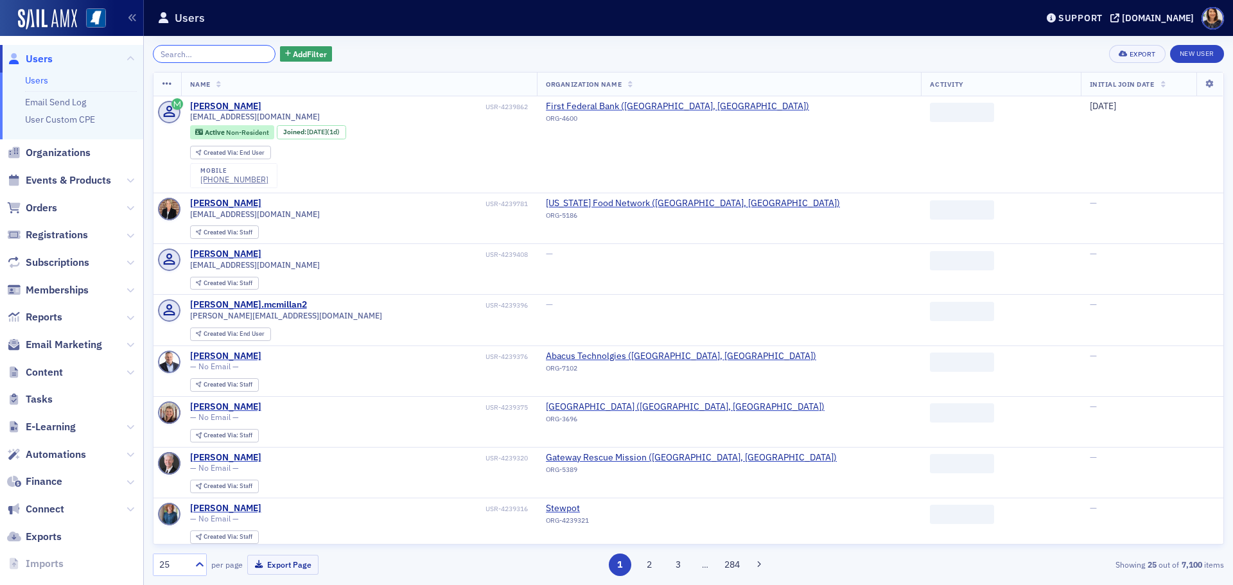
click at [223, 61] on input "search" at bounding box center [214, 54] width 123 height 18
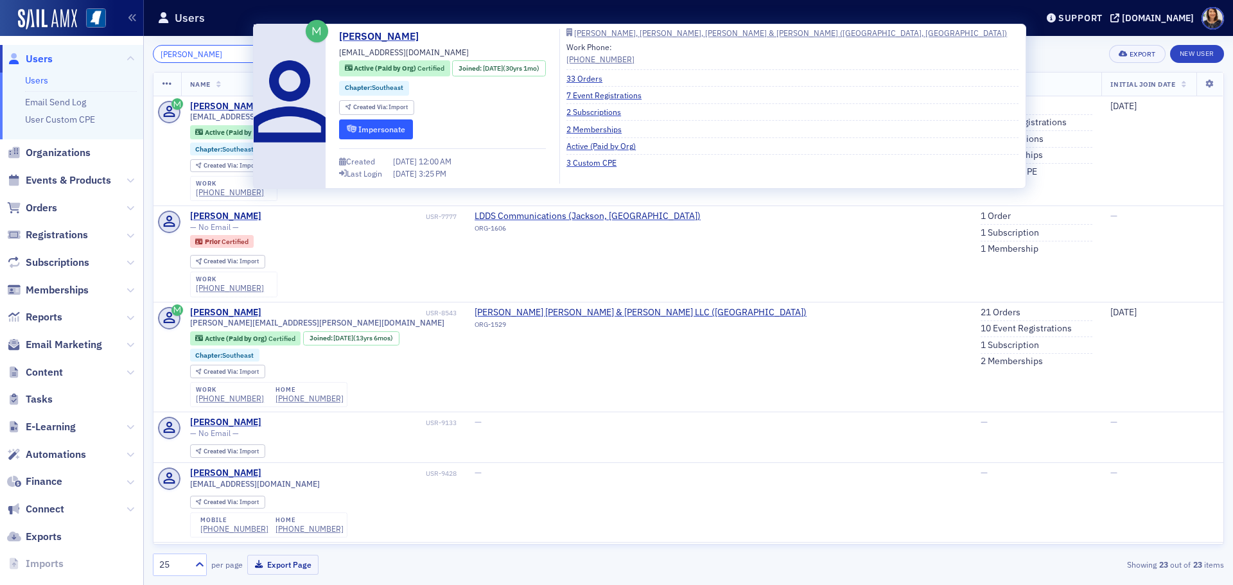
type input "[PERSON_NAME]"
click at [397, 132] on button "Impersonate" at bounding box center [376, 129] width 74 height 20
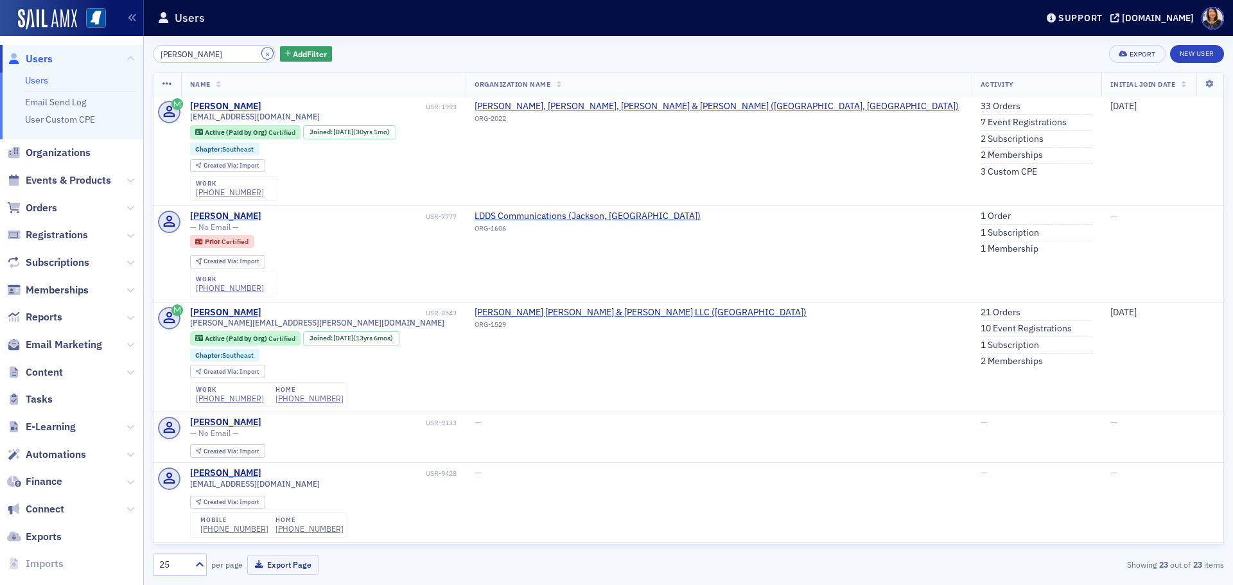
click at [262, 53] on button "×" at bounding box center [268, 54] width 12 height 12
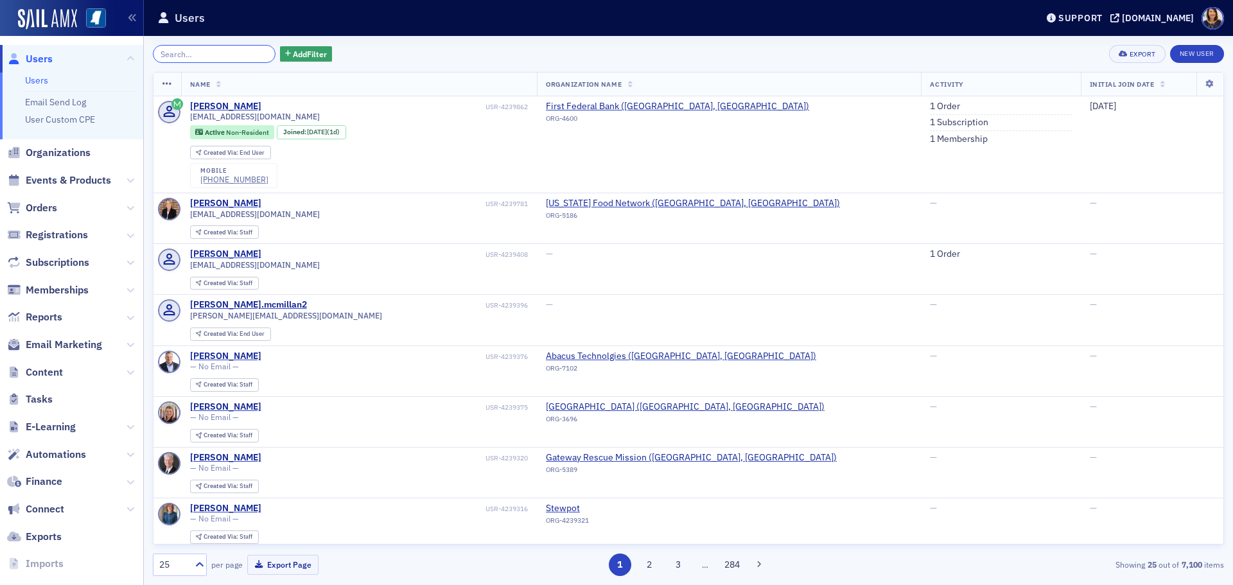
click at [223, 59] on input "search" at bounding box center [214, 54] width 123 height 18
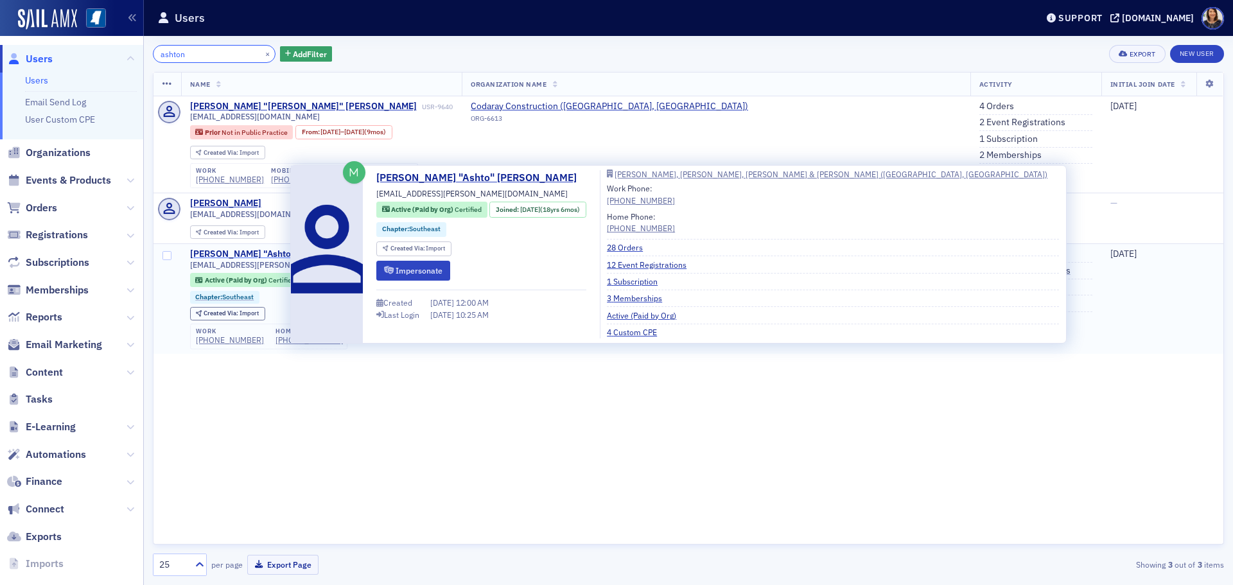
type input "ashton"
click at [224, 257] on div "[PERSON_NAME] "Ashto" [PERSON_NAME]" at bounding box center [279, 254] width 178 height 12
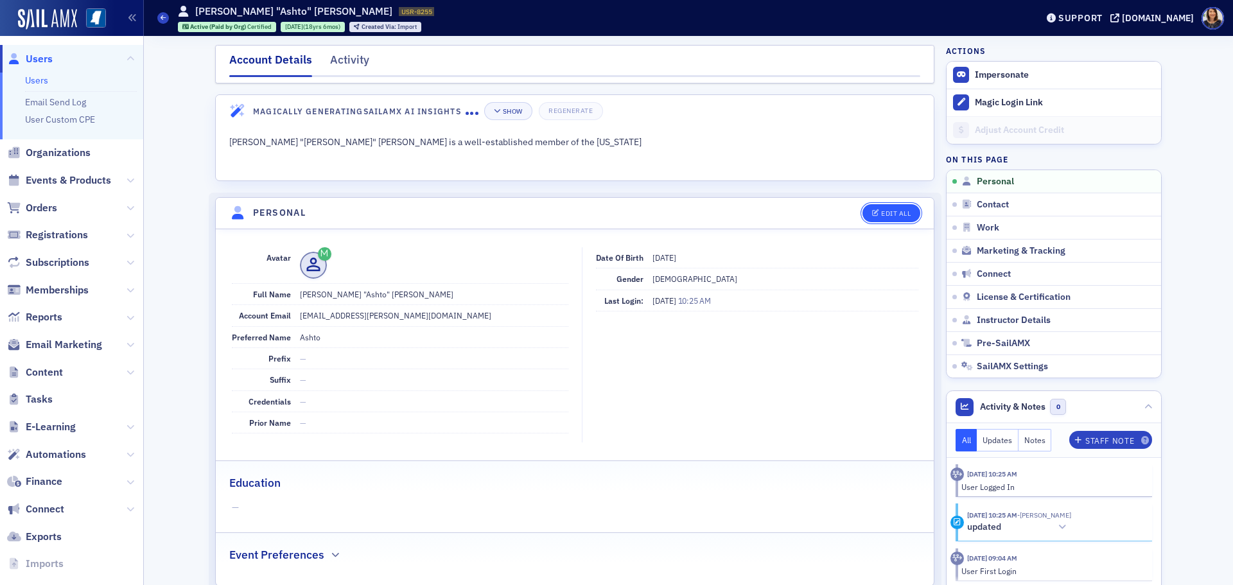
click at [882, 213] on div "Edit All" at bounding box center [896, 213] width 30 height 7
select select "US"
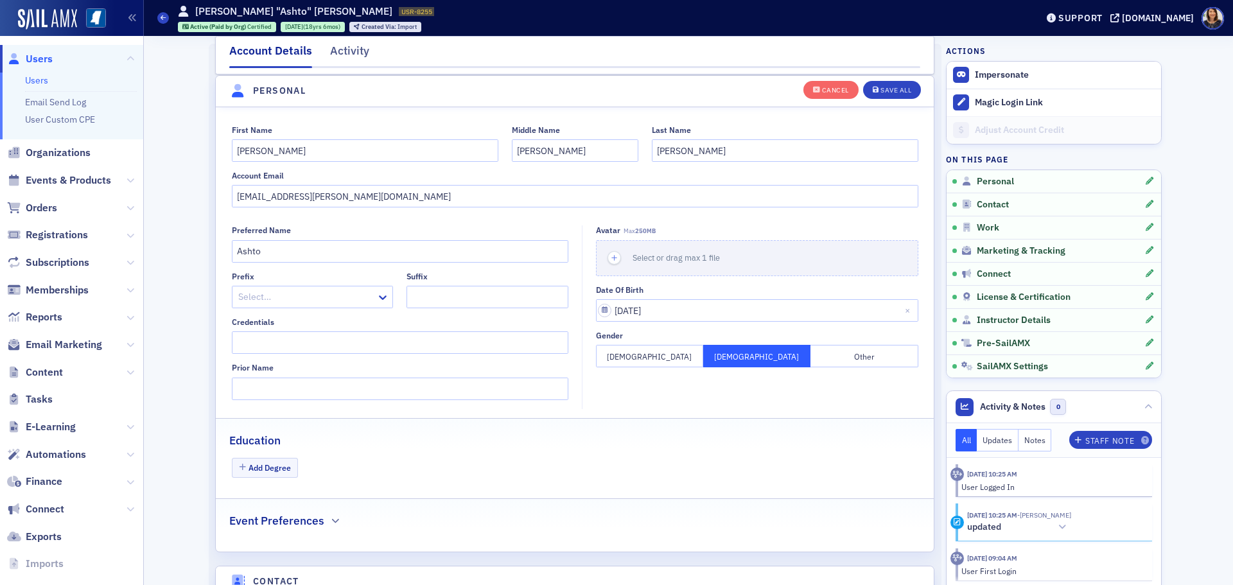
scroll to position [150, 0]
click at [589, 148] on input "[PERSON_NAME]" at bounding box center [575, 150] width 126 height 22
type input "A"
click at [356, 154] on input "[PERSON_NAME]" at bounding box center [365, 150] width 266 height 22
type input "[PERSON_NAME]"
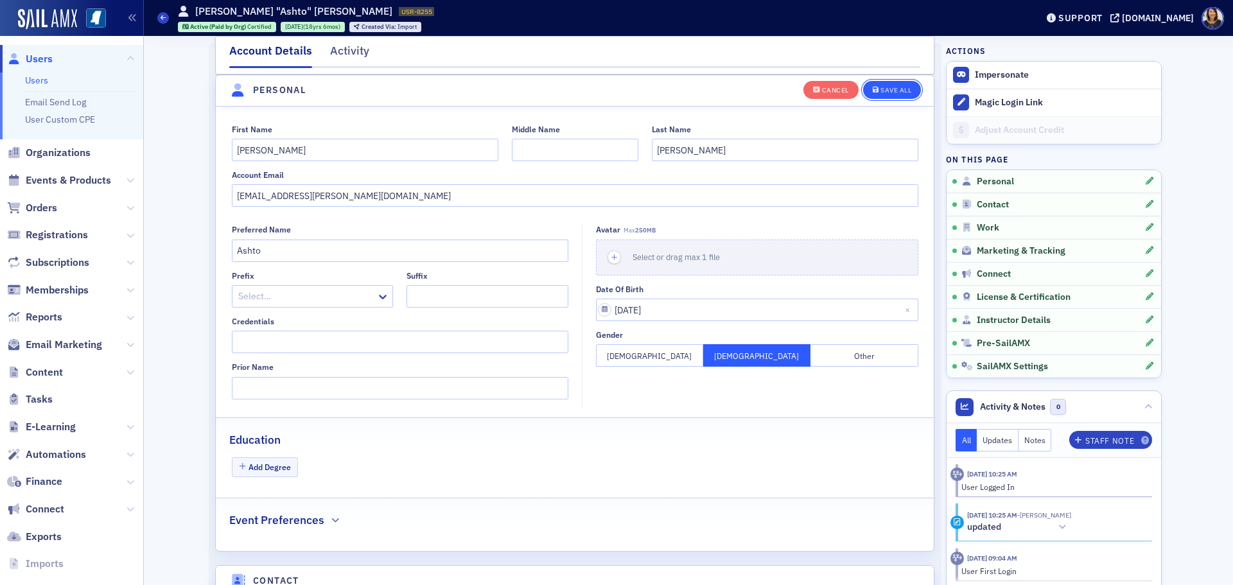
click at [893, 93] on div "Save All" at bounding box center [895, 90] width 31 height 7
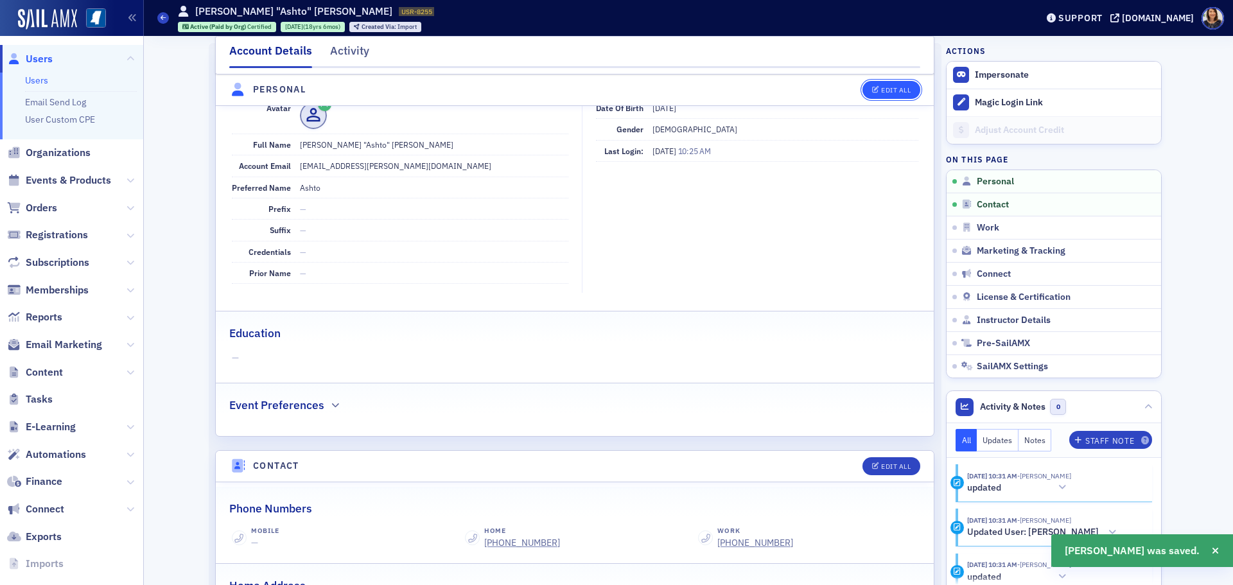
click at [882, 82] on button "Edit All" at bounding box center [891, 90] width 58 height 18
select select "US"
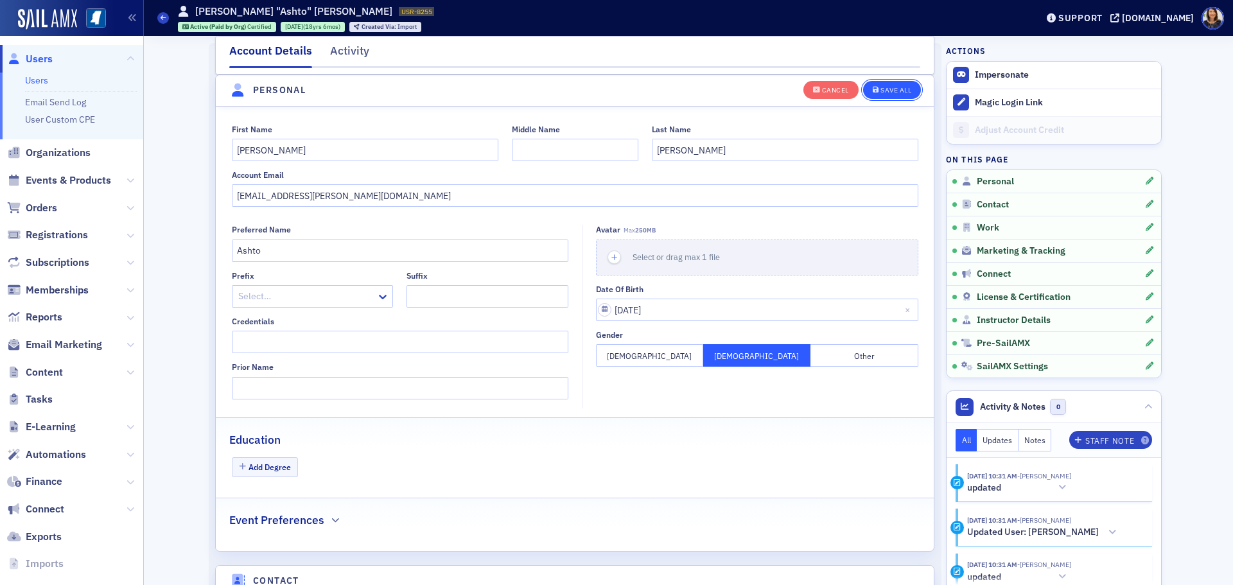
click at [889, 88] on div "Save All" at bounding box center [895, 90] width 31 height 7
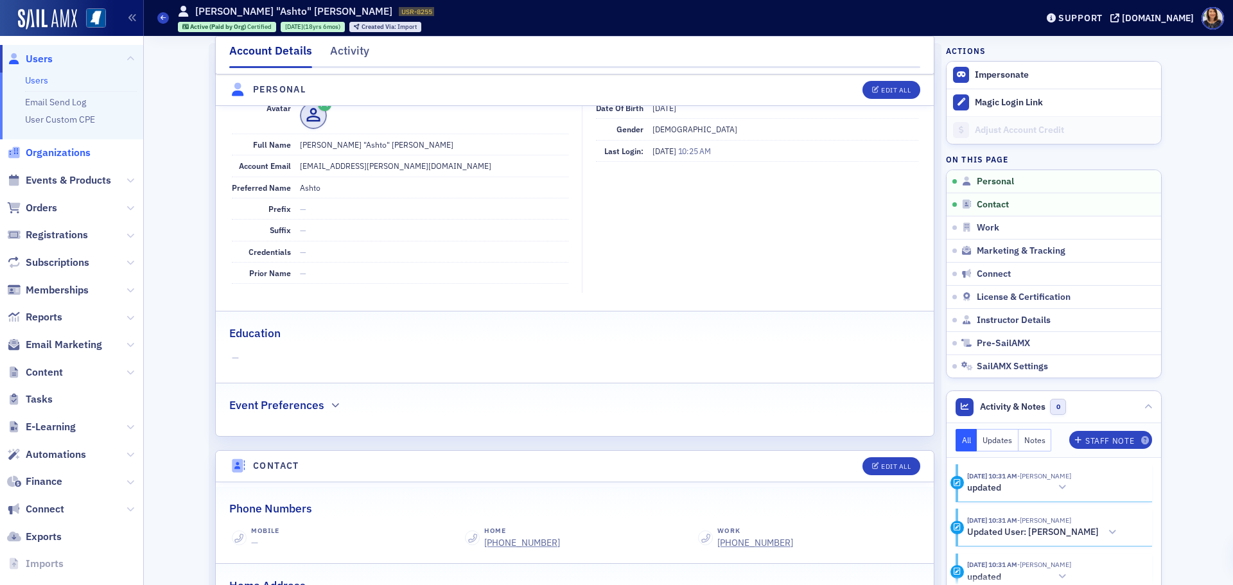
click at [59, 150] on span "Organizations" at bounding box center [58, 153] width 65 height 14
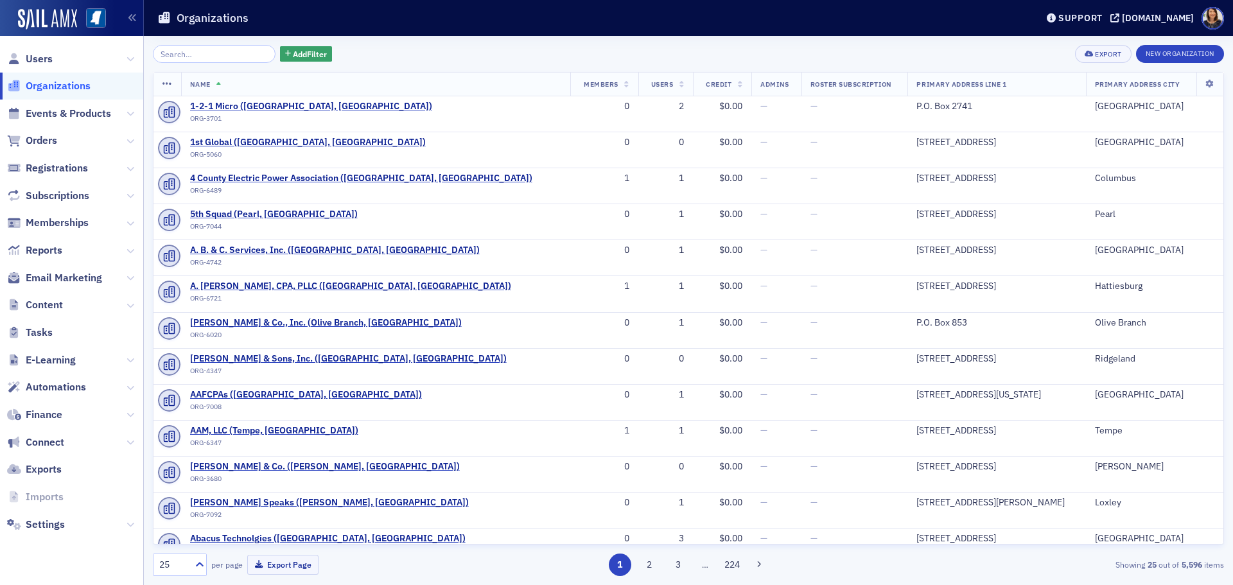
click at [222, 61] on input "search" at bounding box center [214, 54] width 123 height 18
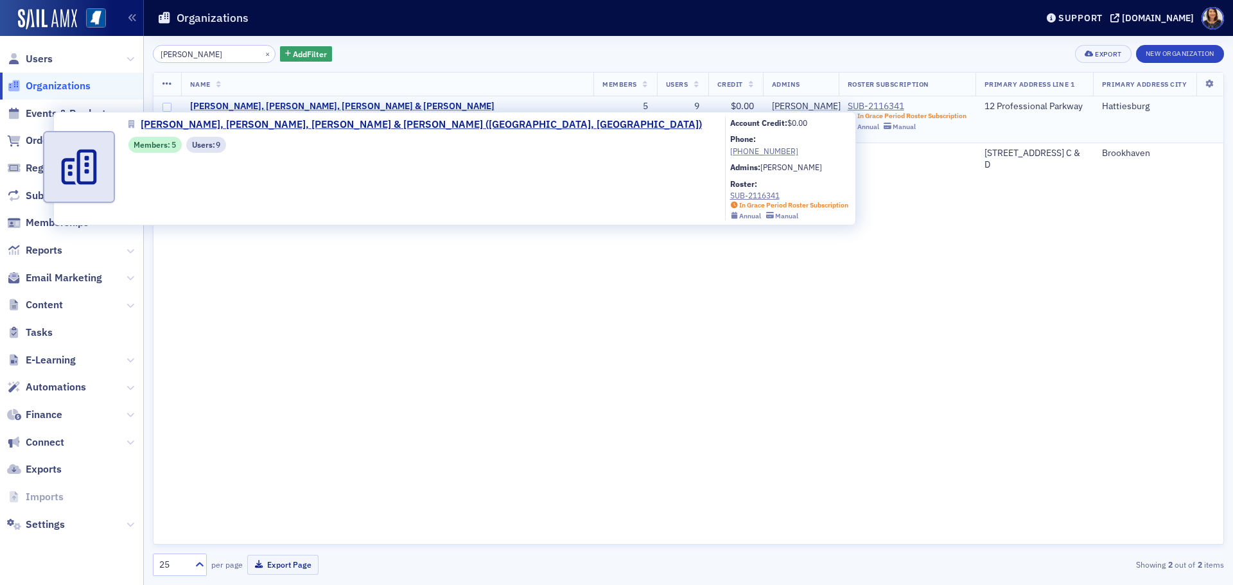
type input "keene"
click at [274, 101] on span "[PERSON_NAME], [PERSON_NAME], [PERSON_NAME] & [PERSON_NAME] ([GEOGRAPHIC_DATA],…" at bounding box center [387, 112] width 395 height 22
select select "US"
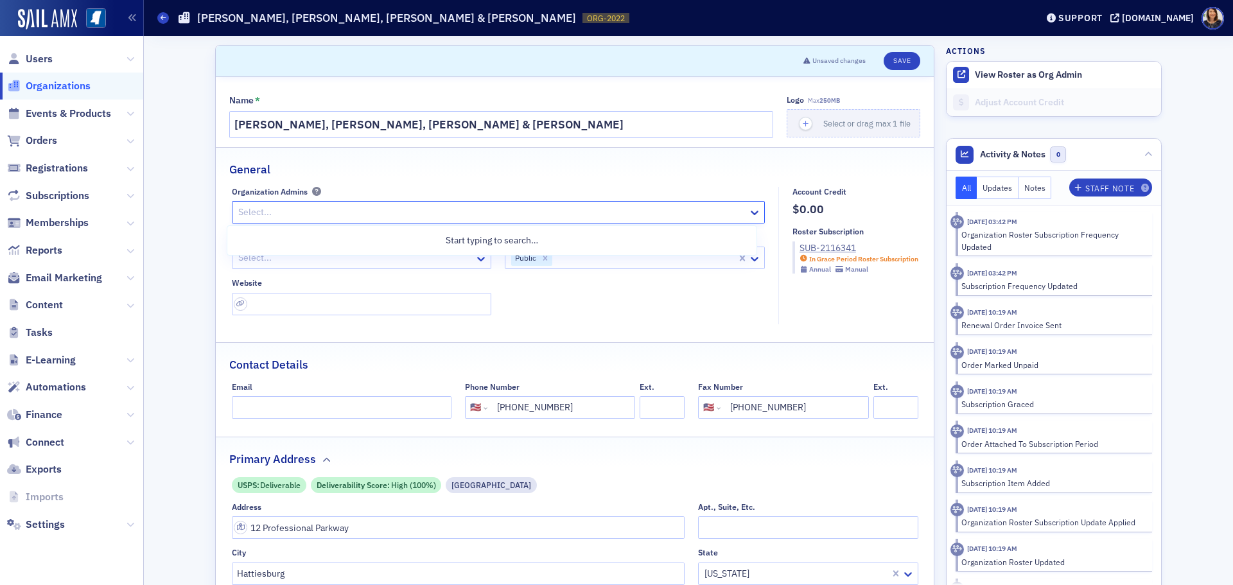
click at [498, 211] on div at bounding box center [492, 212] width 510 height 16
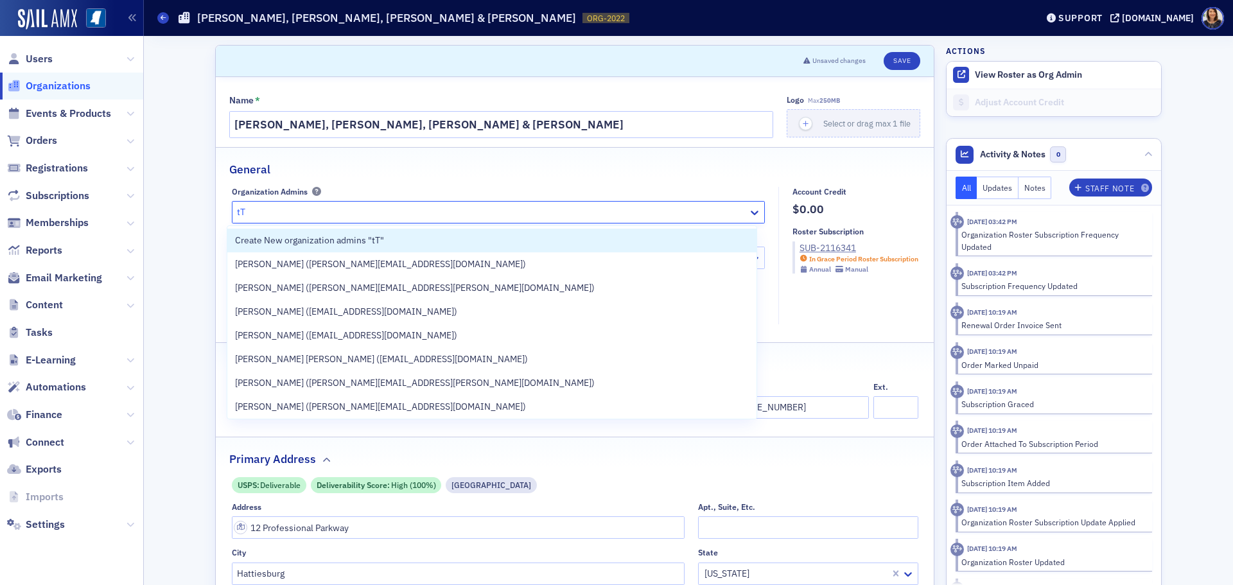
type input "t"
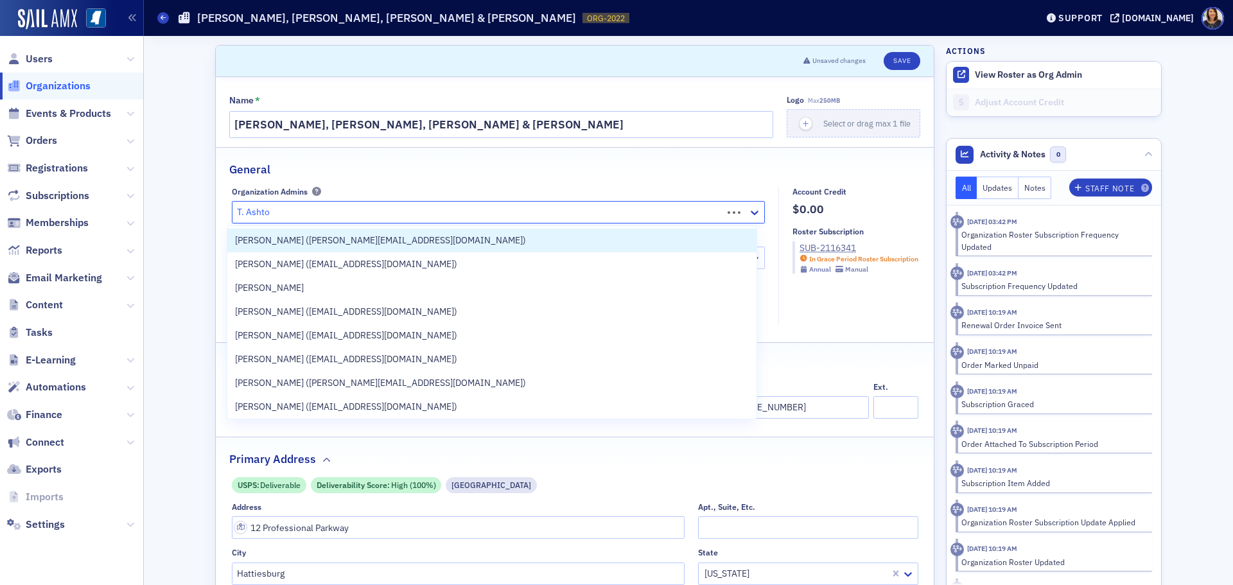
type input "T. Ashton"
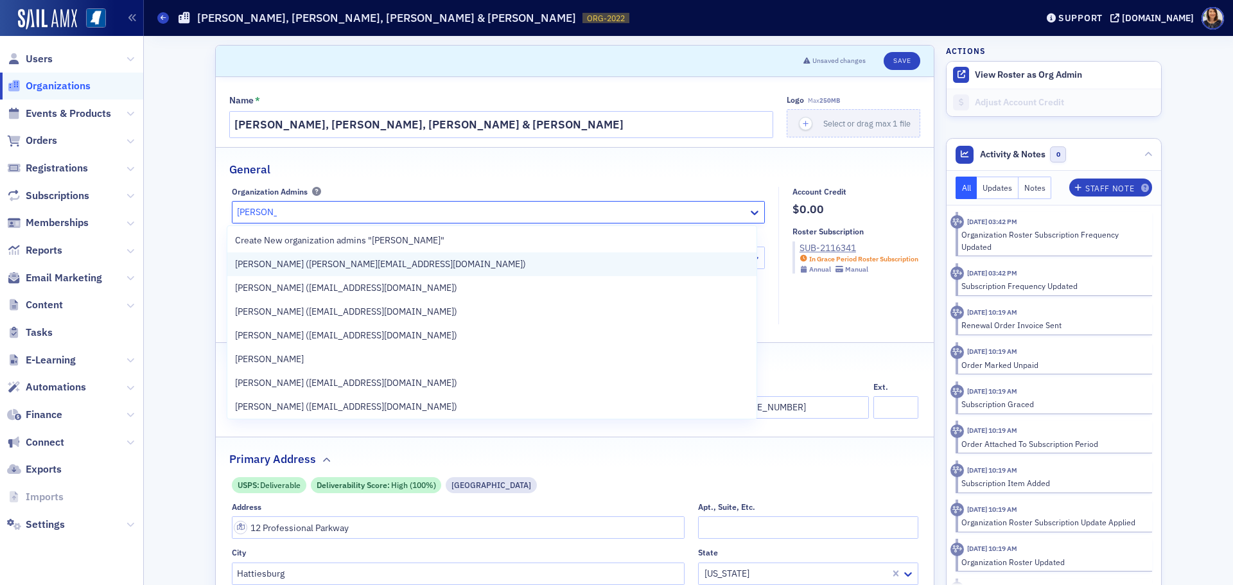
click at [309, 266] on span "[PERSON_NAME] ([PERSON_NAME][EMAIL_ADDRESS][DOMAIN_NAME])" at bounding box center [380, 263] width 291 height 13
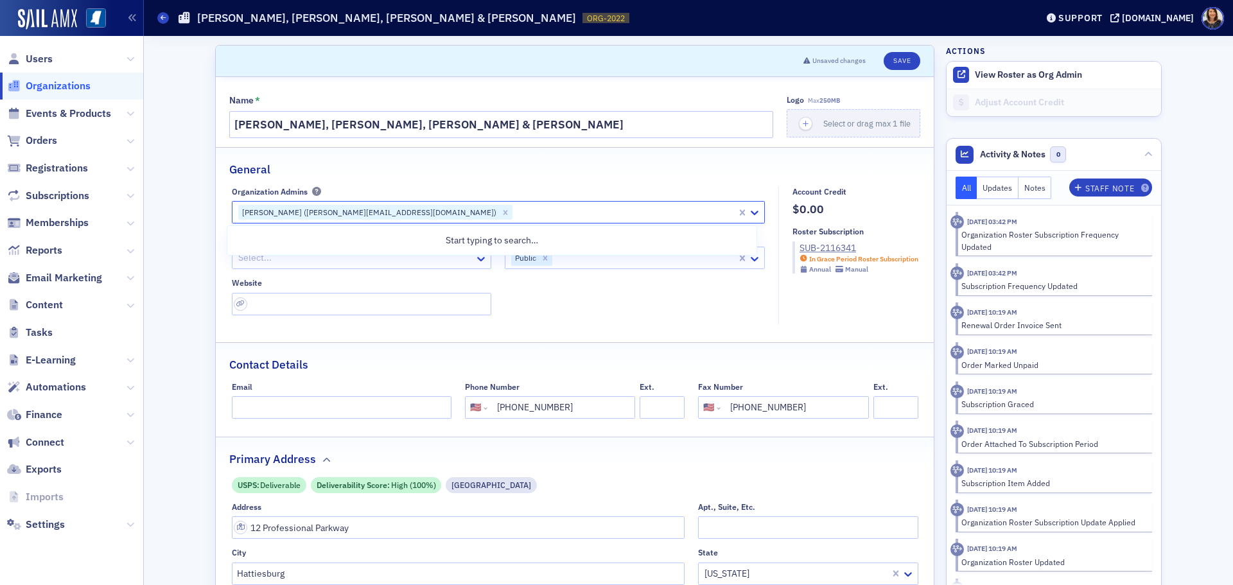
click at [514, 206] on div at bounding box center [625, 212] width 222 height 16
click at [898, 54] on button "Save" at bounding box center [901, 61] width 37 height 18
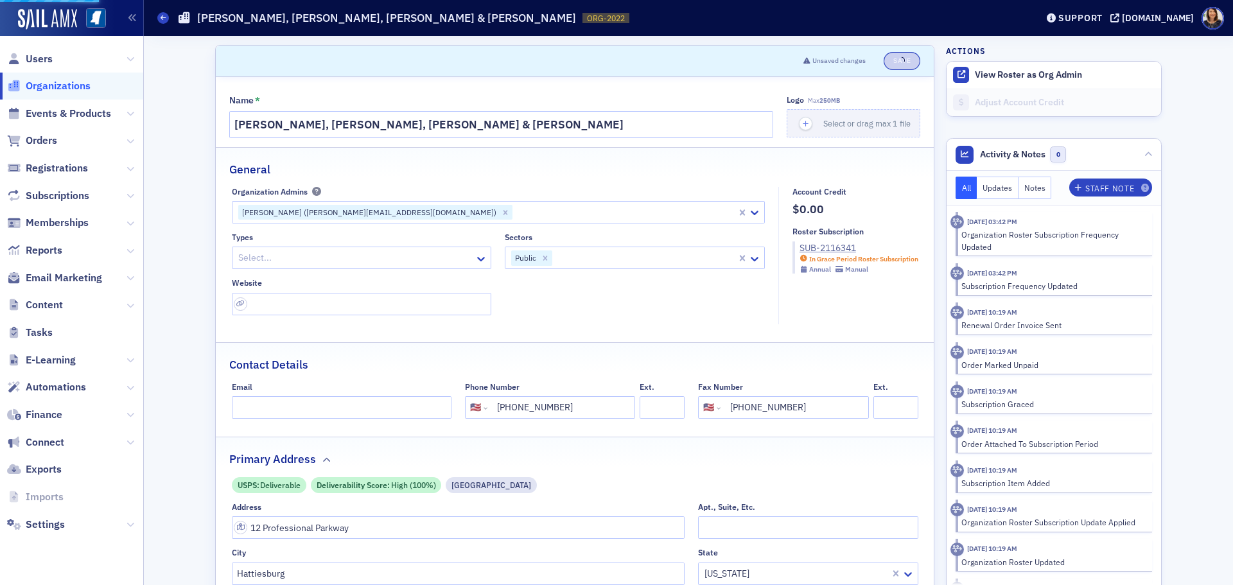
select select "US"
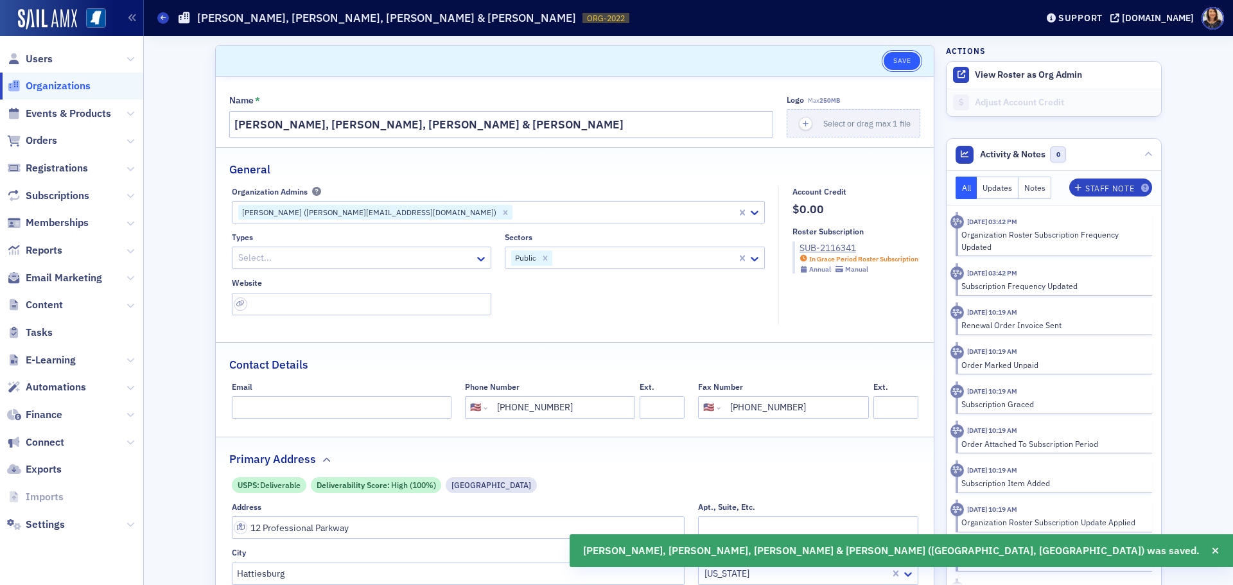
click at [900, 59] on button "Save" at bounding box center [901, 61] width 37 height 18
select select "US"
click at [37, 60] on span "Users" at bounding box center [39, 59] width 27 height 14
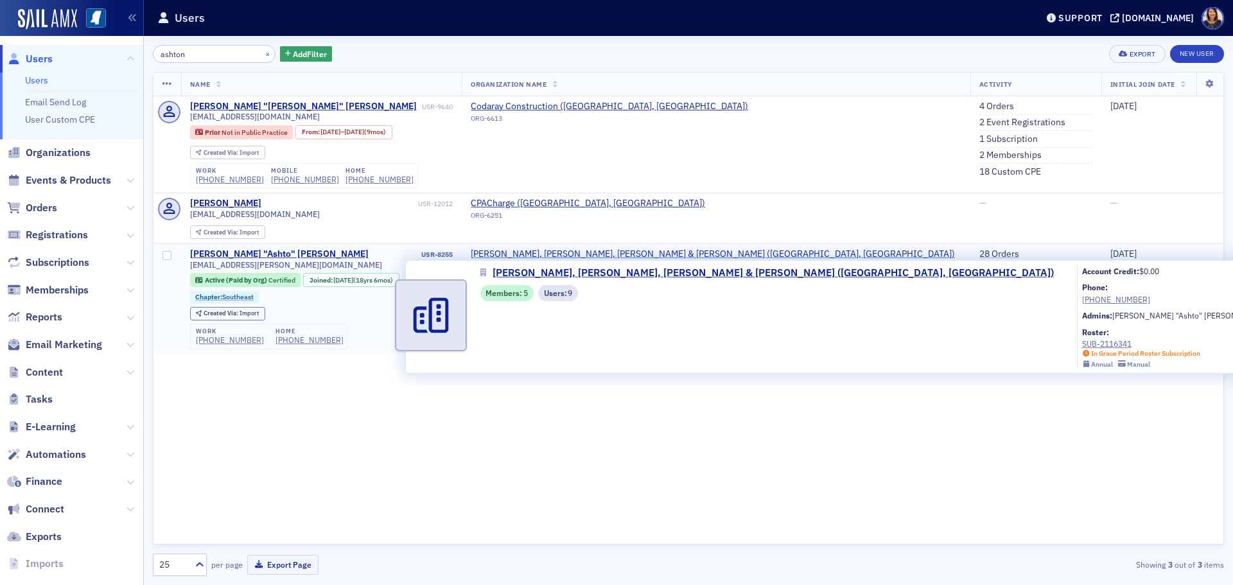
click at [653, 256] on span "Keene, Bourne, Haigler & Sanderson (Hattiesburg, MS)" at bounding box center [713, 254] width 484 height 12
select select "US"
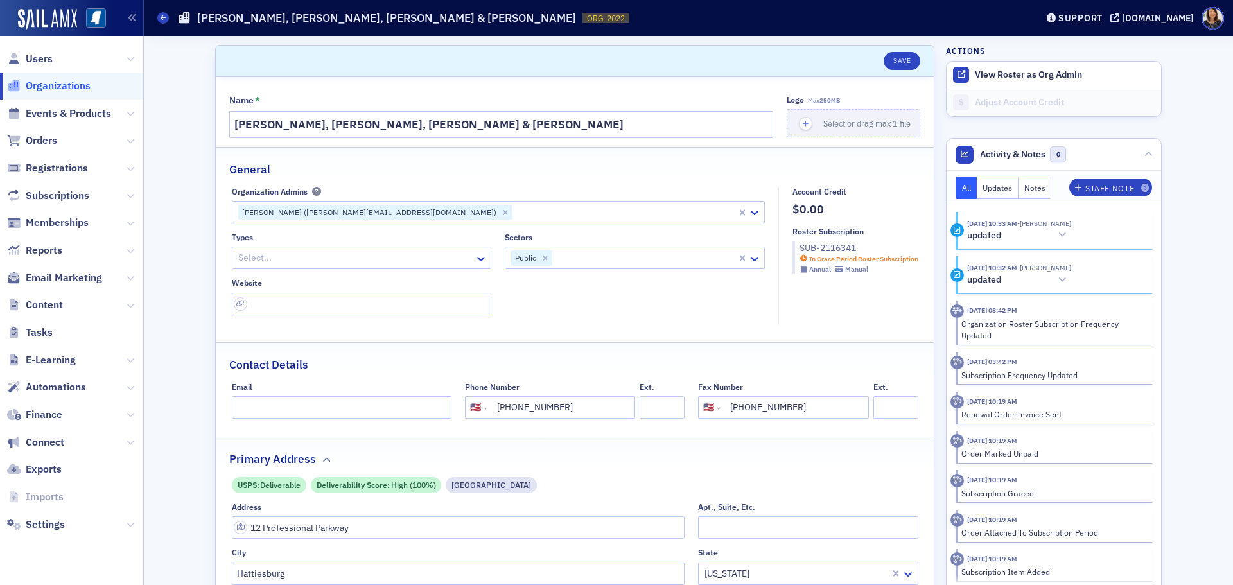
click at [313, 205] on div "Ashto Haigler (ashton.haigler@kbscpa.net)" at bounding box center [368, 212] width 260 height 15
click at [37, 59] on span "Users" at bounding box center [39, 59] width 27 height 14
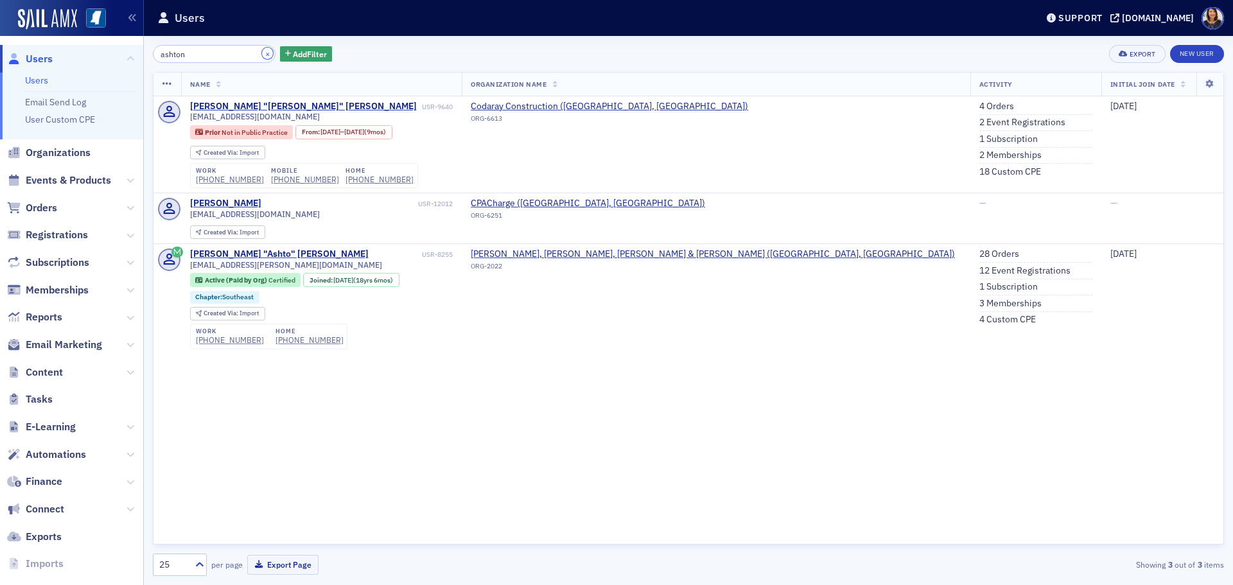
click at [262, 56] on button "×" at bounding box center [268, 54] width 12 height 12
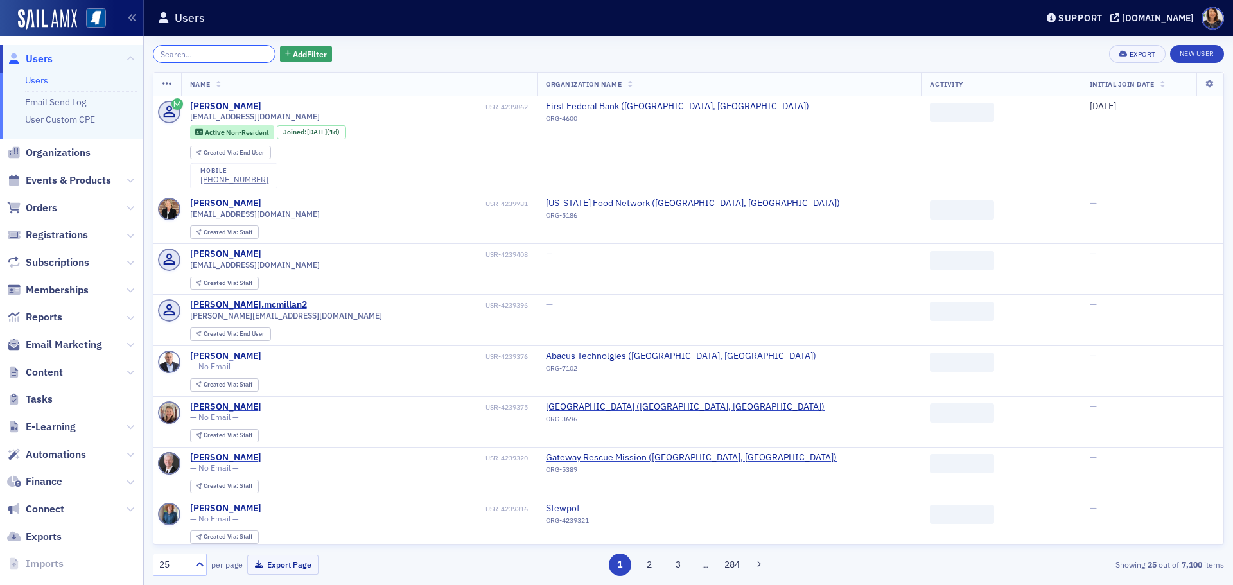
click at [208, 55] on input "search" at bounding box center [214, 54] width 123 height 18
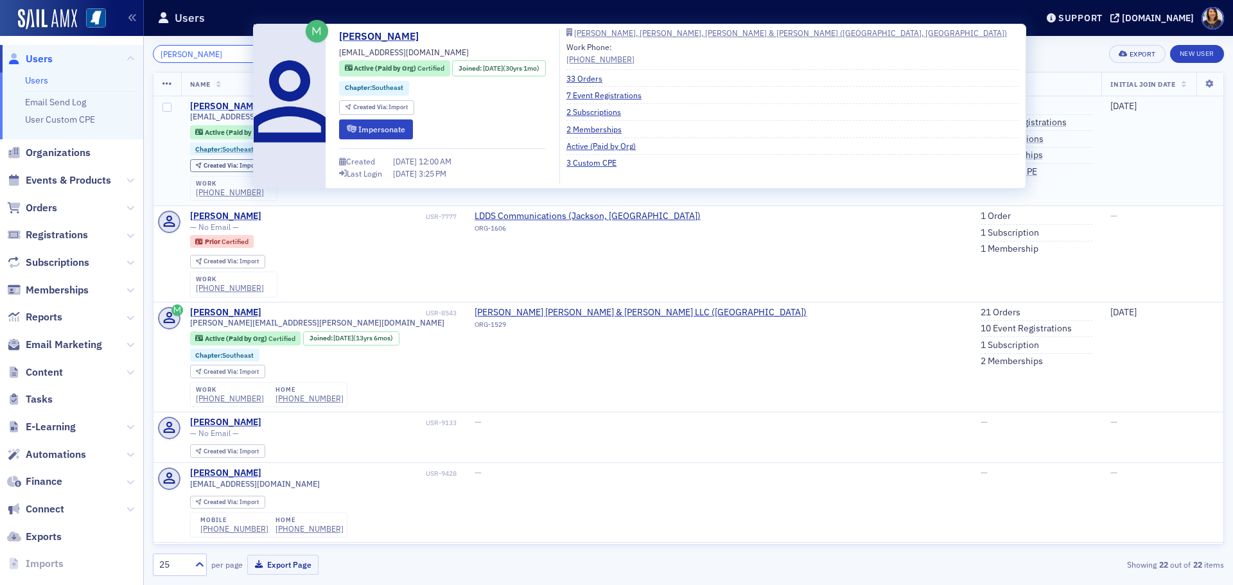
type input "pamela"
click at [231, 105] on div "Pamela Bourne" at bounding box center [225, 107] width 71 height 12
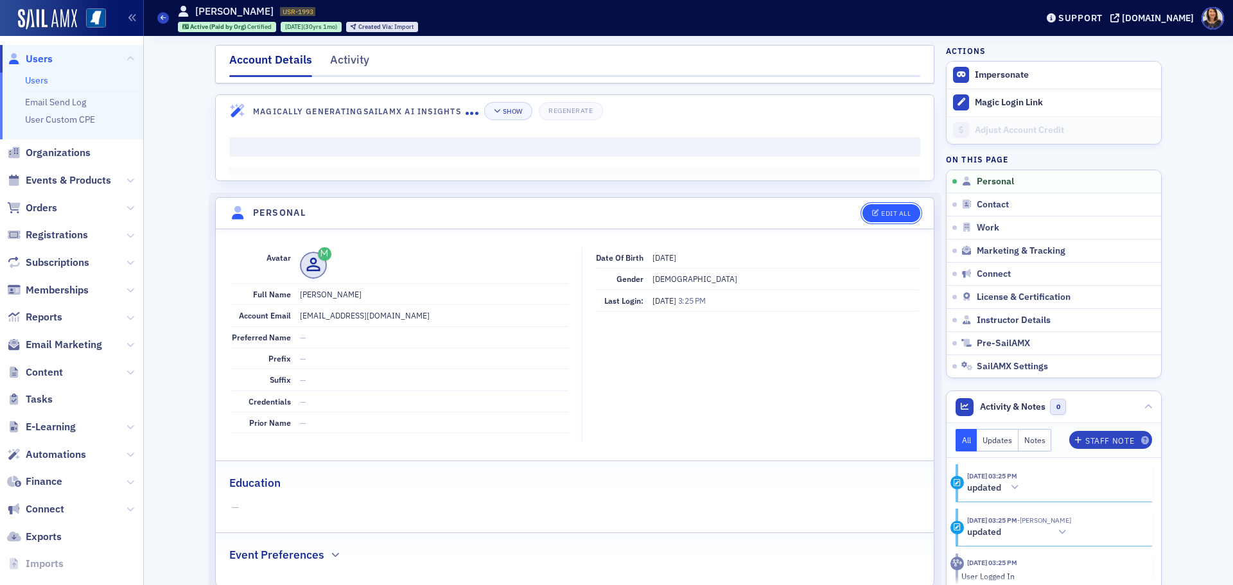
click at [903, 210] on div "Edit All" at bounding box center [896, 213] width 30 height 7
select select "US"
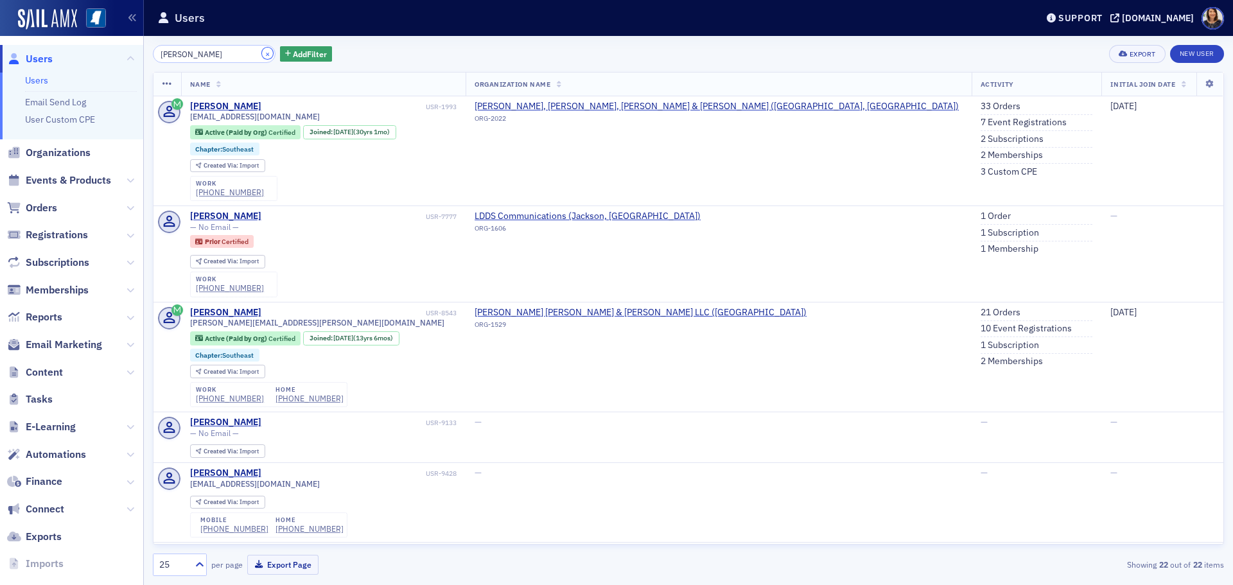
click at [262, 53] on button "×" at bounding box center [268, 54] width 12 height 12
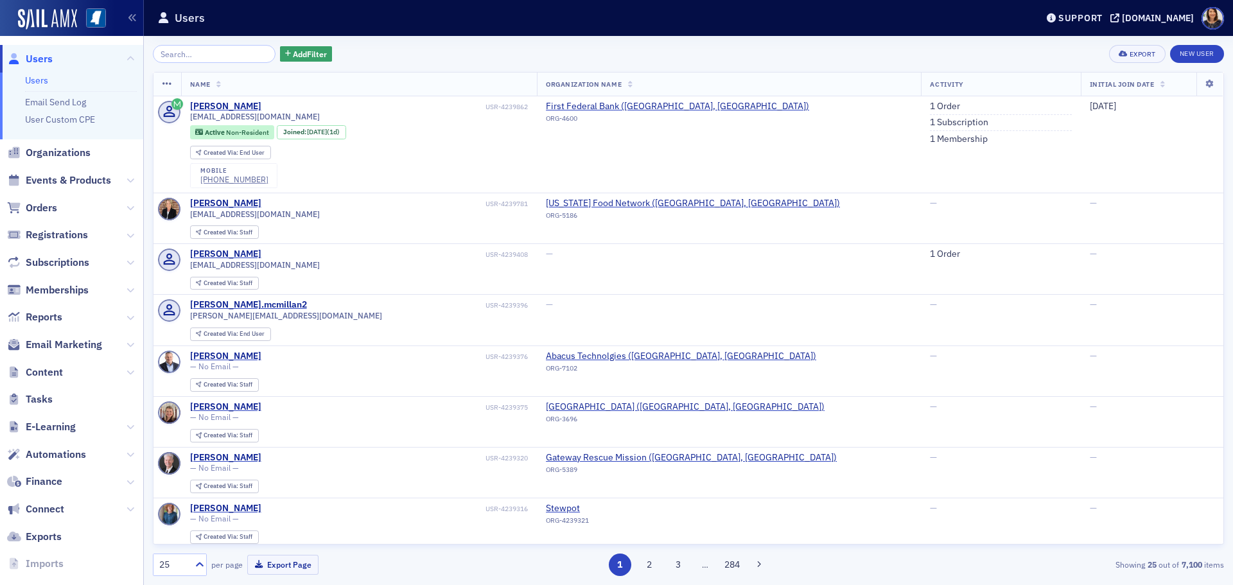
click at [59, 145] on span "Organizations" at bounding box center [71, 153] width 143 height 28
click at [71, 149] on span "Organizations" at bounding box center [58, 153] width 65 height 14
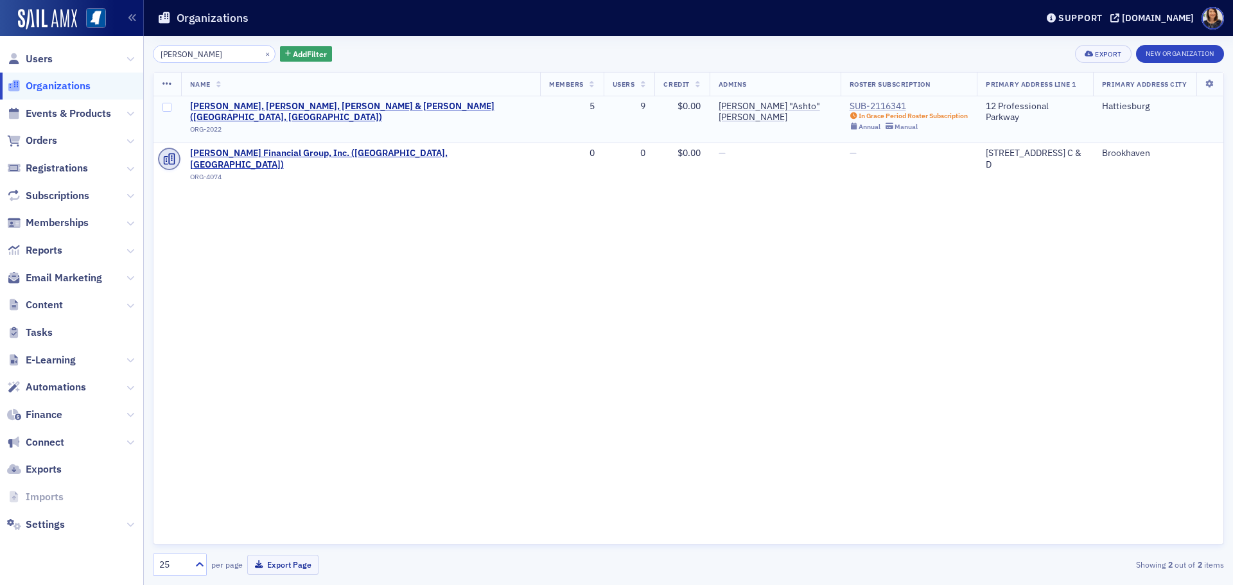
click at [849, 104] on div "SUB-2116341" at bounding box center [908, 107] width 119 height 12
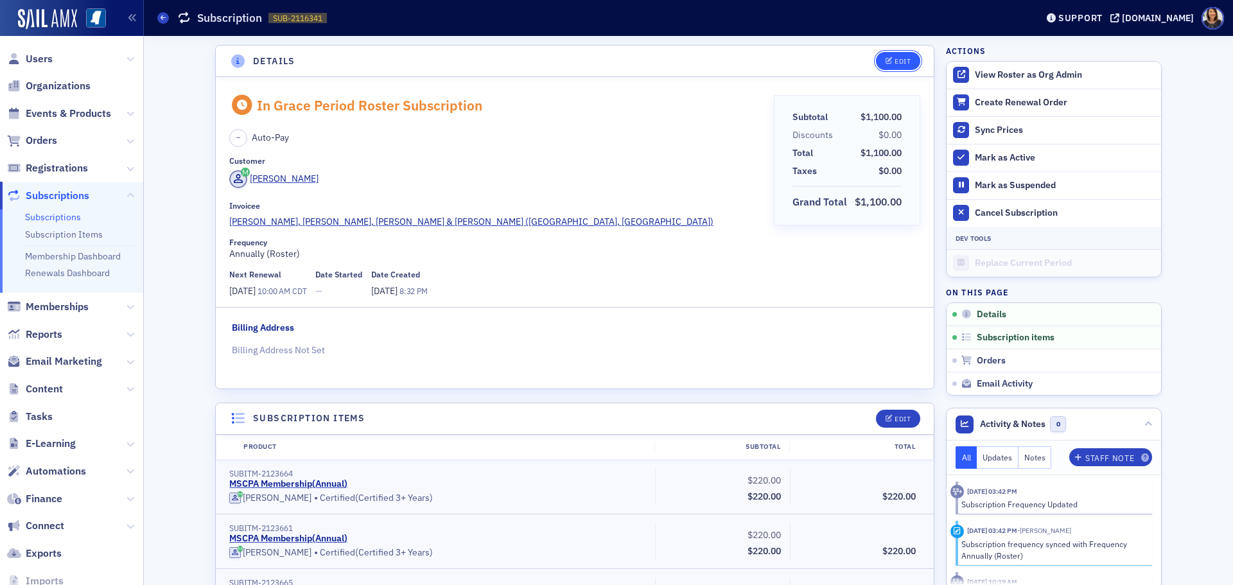
click at [895, 60] on div "Edit" at bounding box center [902, 61] width 16 height 7
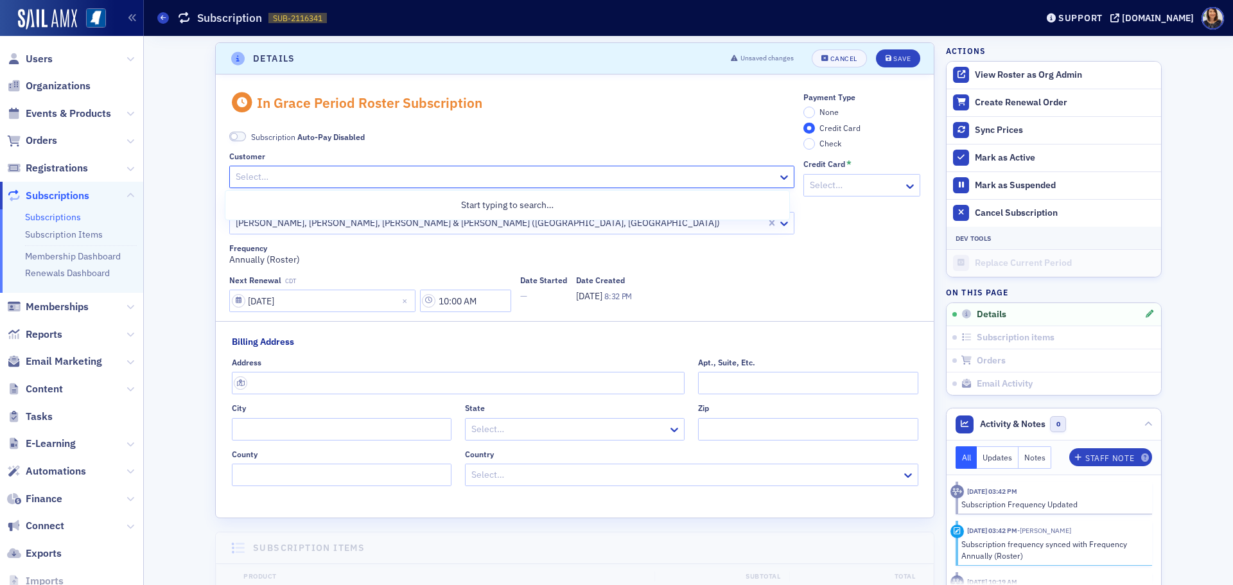
click at [399, 176] on div at bounding box center [505, 177] width 542 height 16
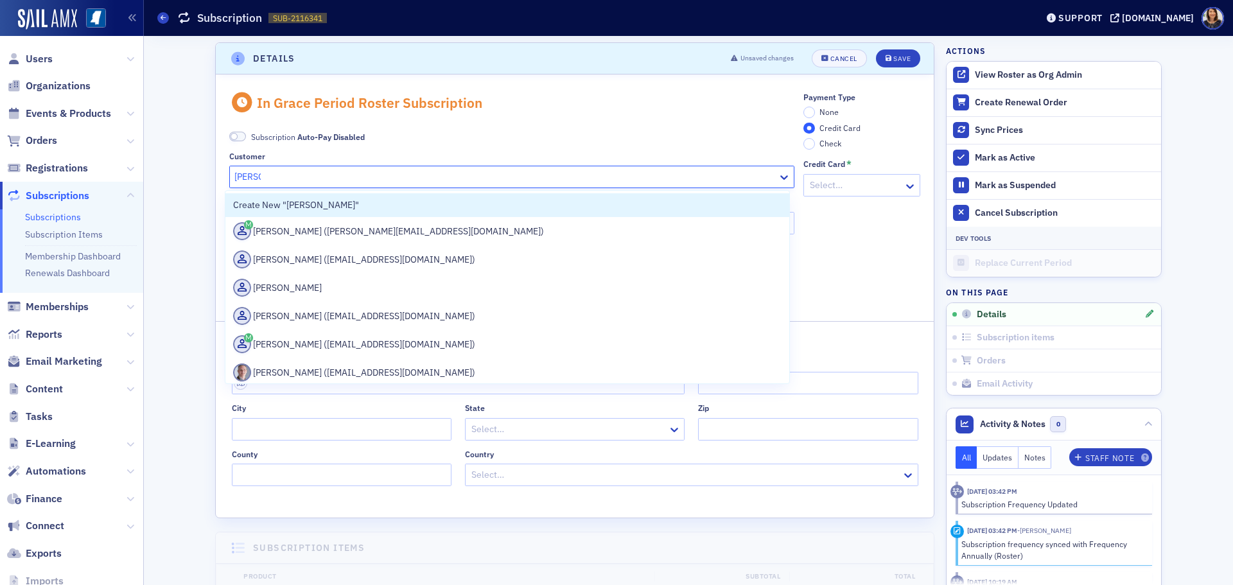
type input "T. Asht"
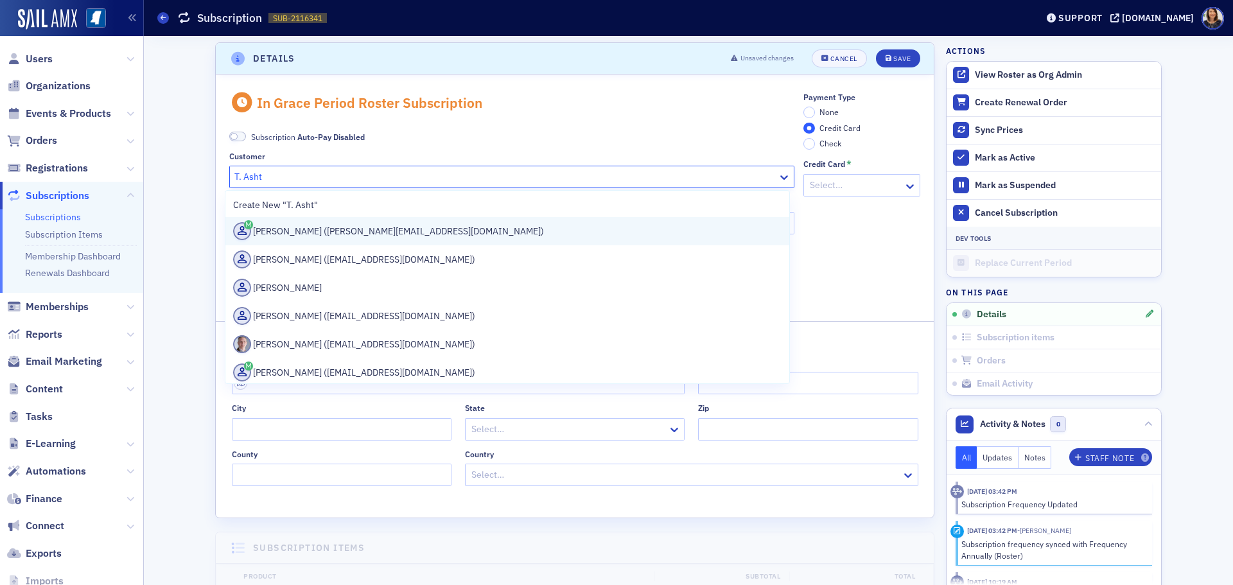
click at [370, 225] on div "[PERSON_NAME] ([PERSON_NAME][EMAIL_ADDRESS][DOMAIN_NAME])" at bounding box center [507, 231] width 548 height 18
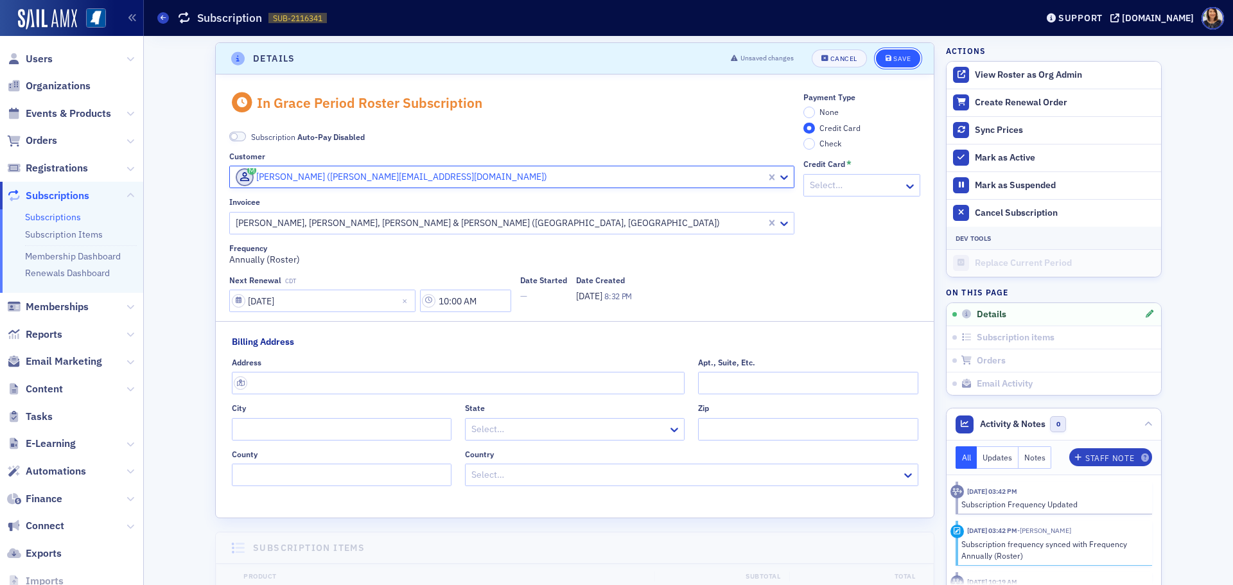
click at [887, 52] on button "Save" at bounding box center [898, 58] width 44 height 18
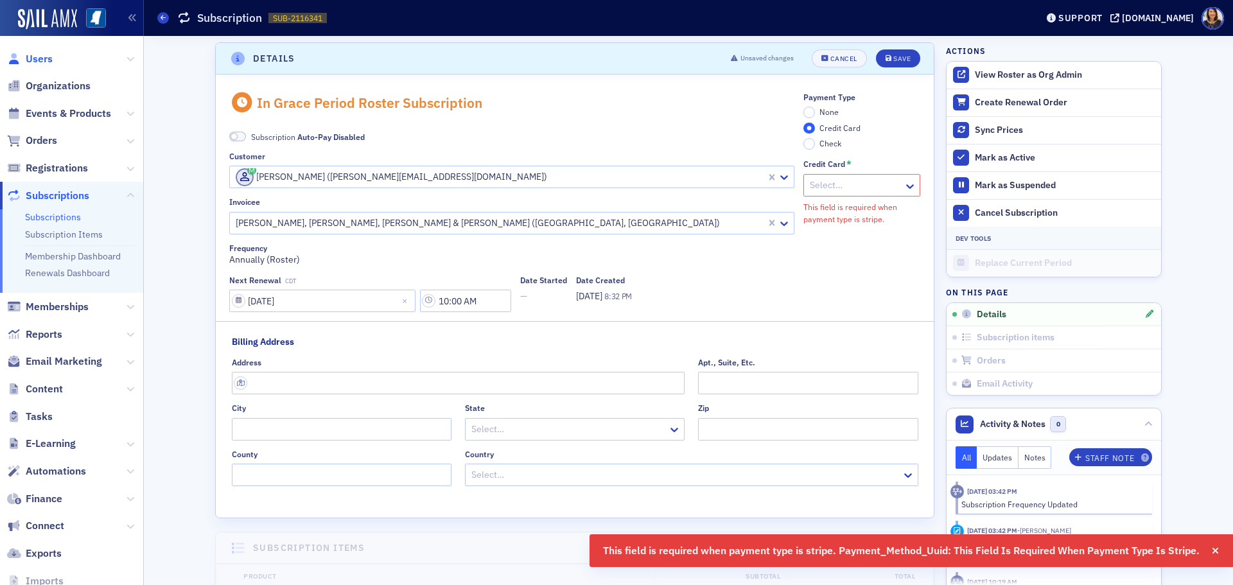
click at [43, 58] on span "Users" at bounding box center [39, 59] width 27 height 14
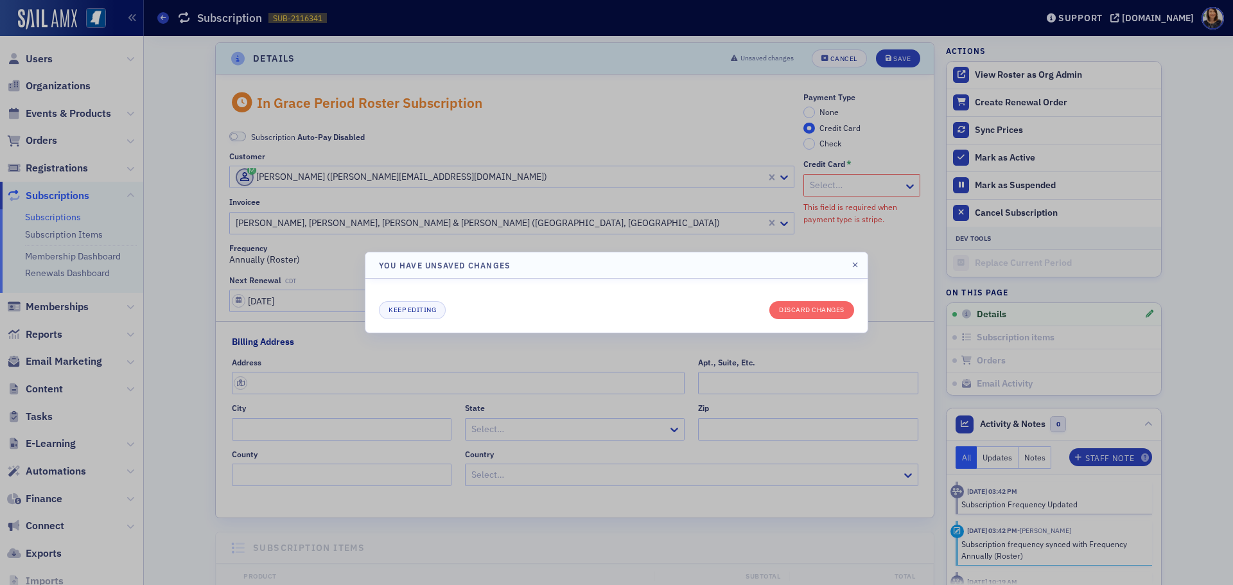
click at [627, 87] on div at bounding box center [616, 292] width 1233 height 585
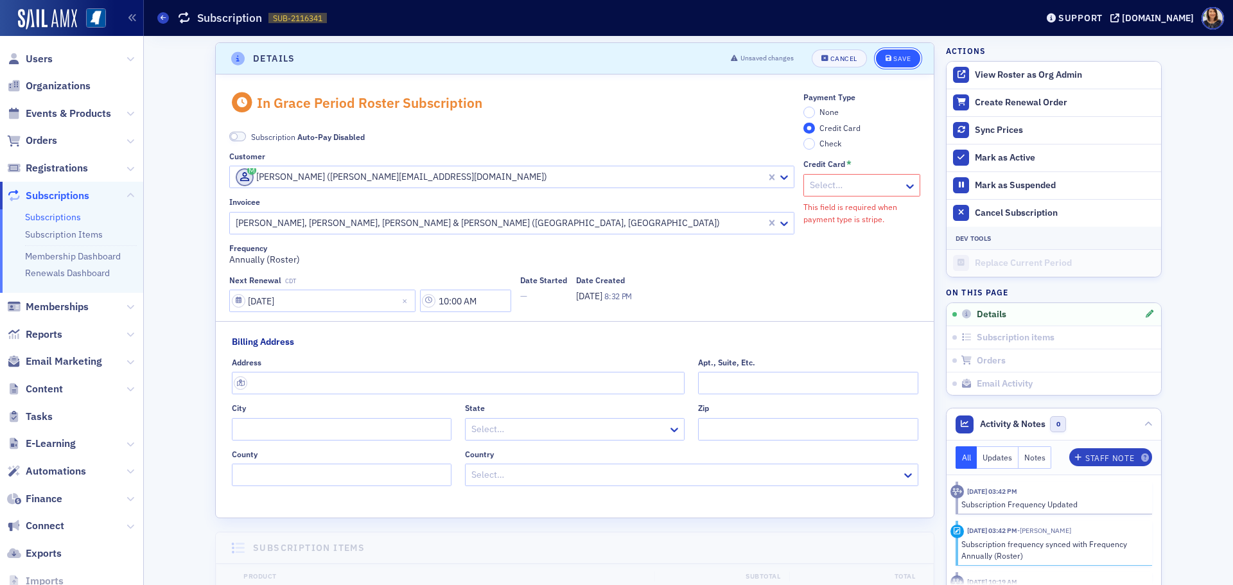
click at [896, 57] on div "Save" at bounding box center [901, 58] width 17 height 7
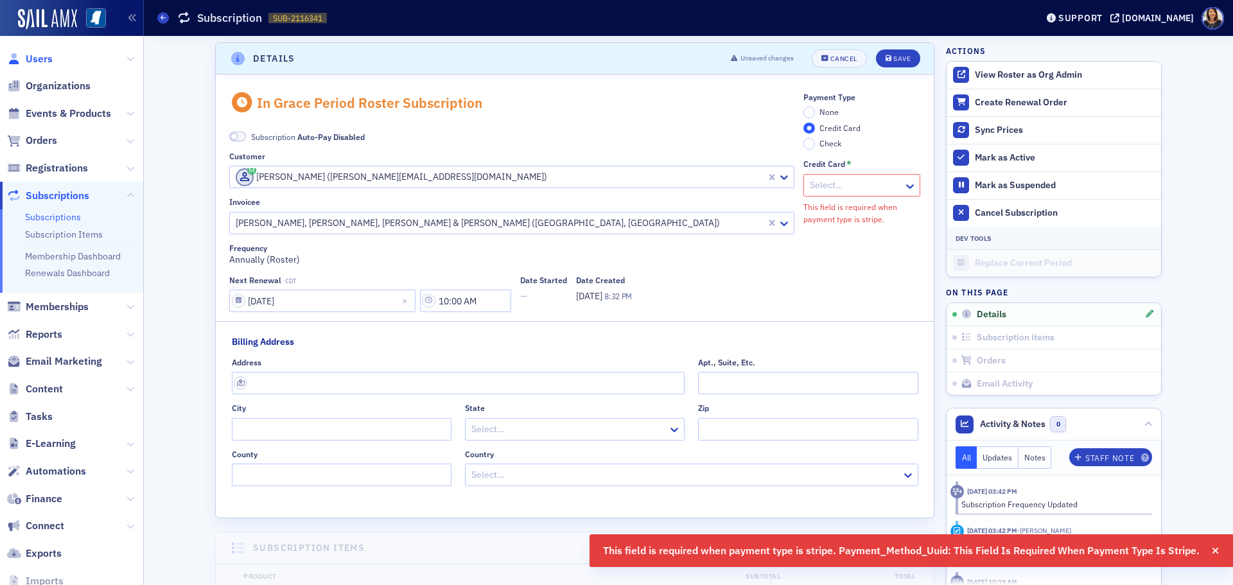
click at [29, 62] on span "Users" at bounding box center [39, 59] width 27 height 14
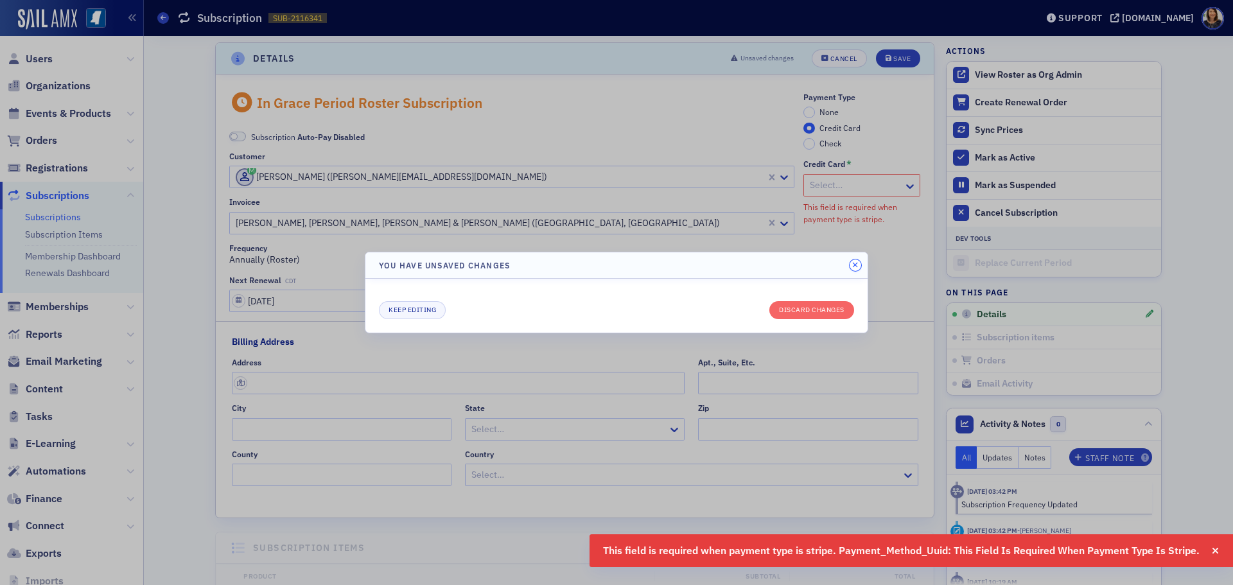
click at [857, 266] on icon "button" at bounding box center [855, 265] width 6 height 8
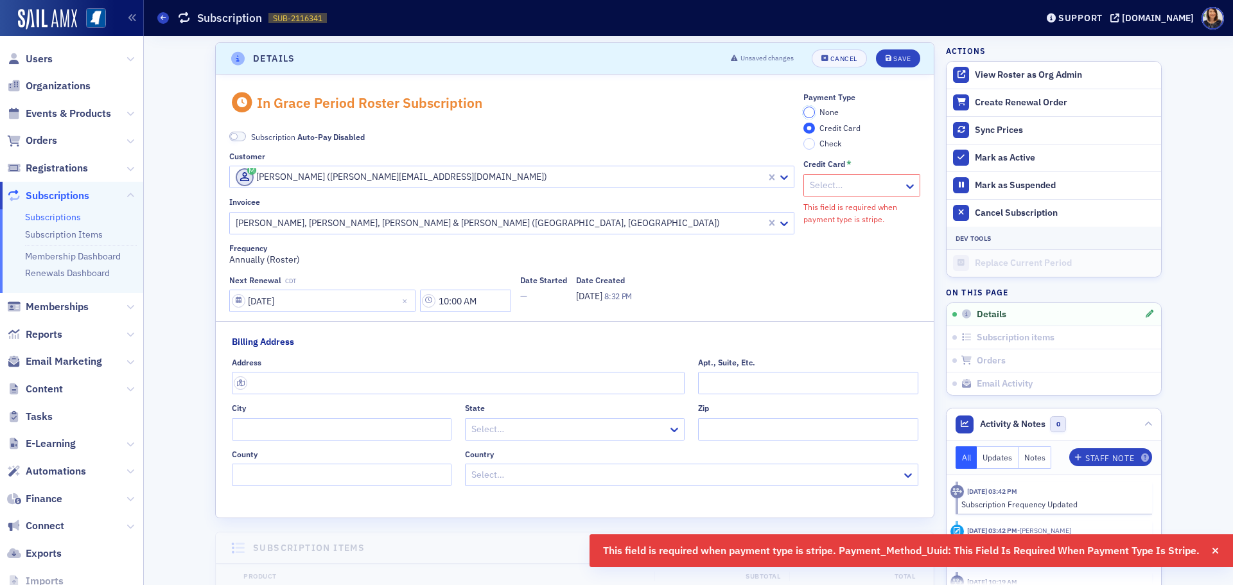
click at [808, 110] on input "None" at bounding box center [809, 113] width 12 height 12
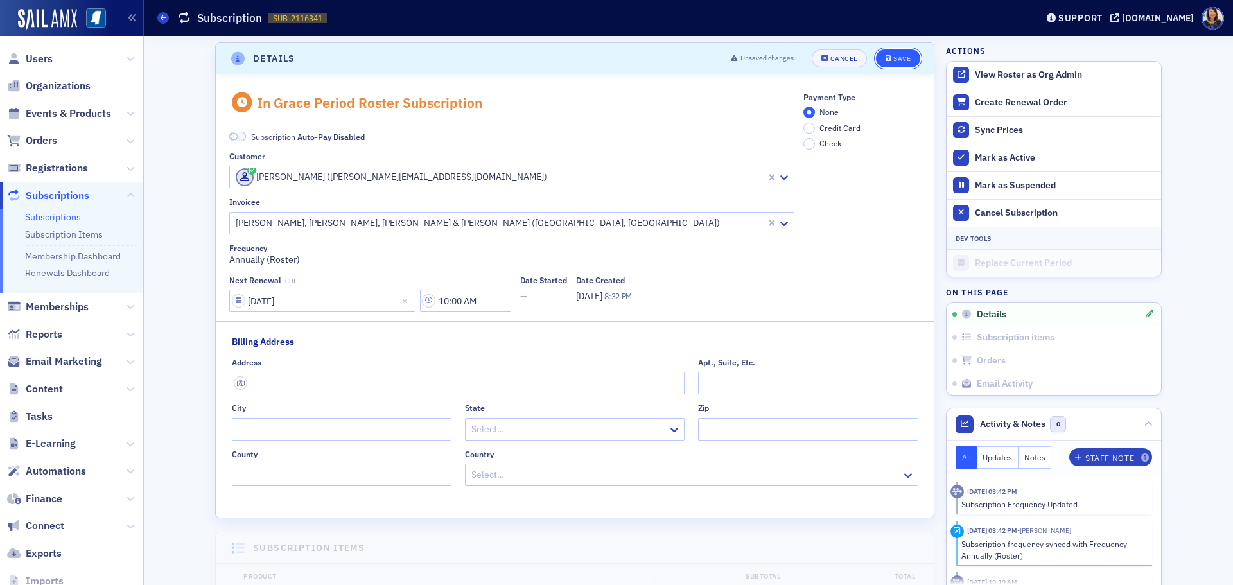
click at [887, 54] on button "Save" at bounding box center [898, 58] width 44 height 18
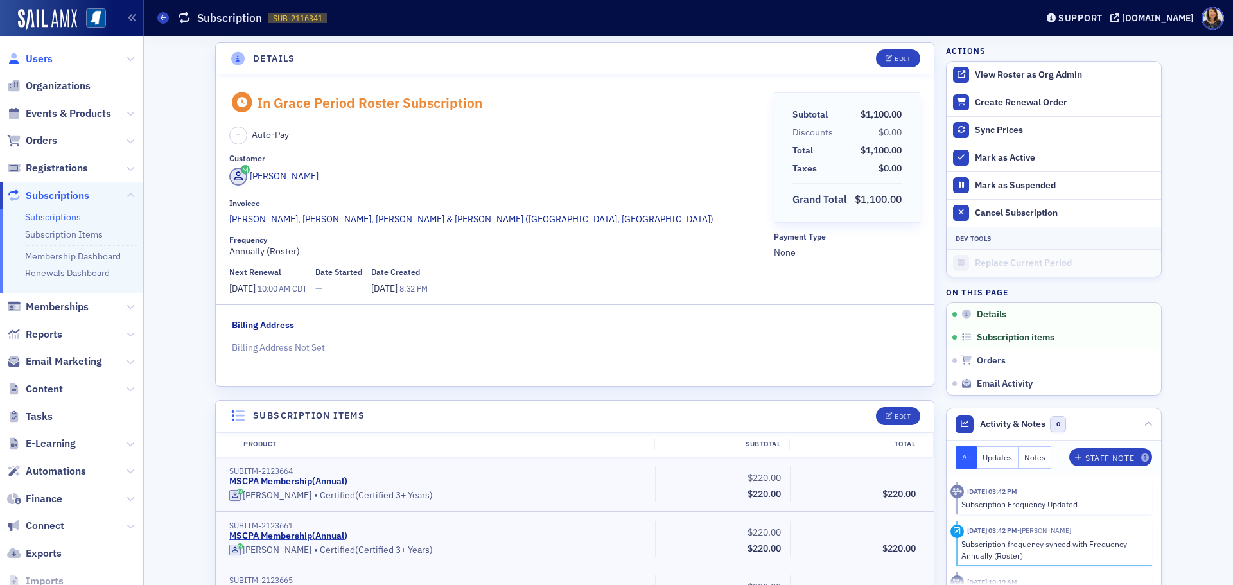
click at [35, 57] on span "Users" at bounding box center [39, 59] width 27 height 14
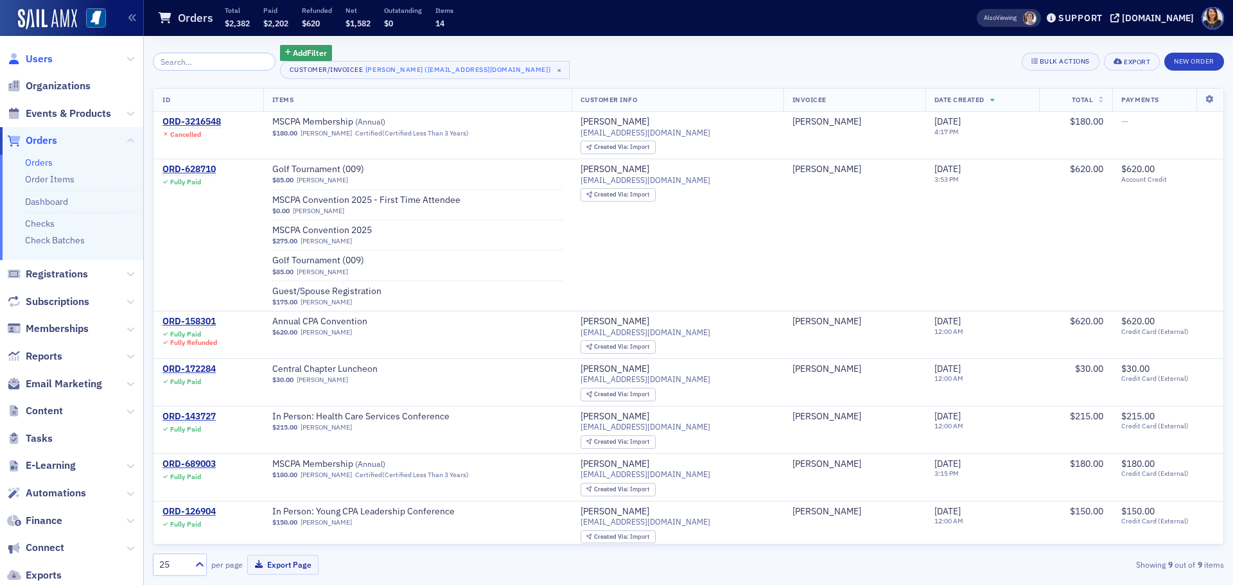
click at [26, 57] on span "Users" at bounding box center [39, 59] width 27 height 14
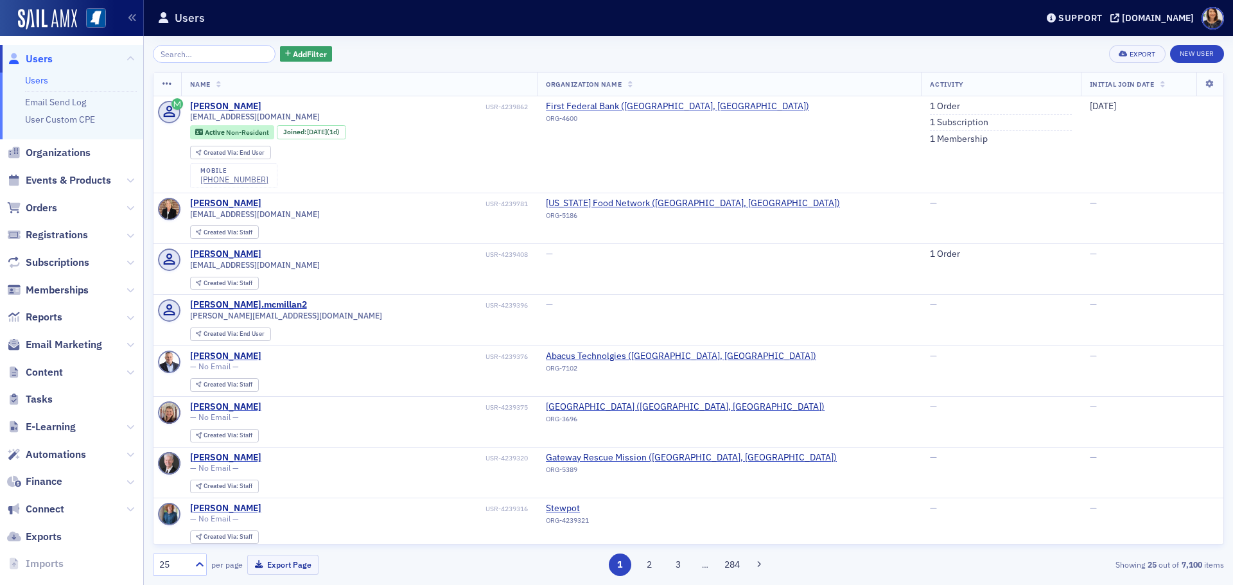
click at [34, 57] on span "Users" at bounding box center [39, 59] width 27 height 14
click at [195, 52] on input "search" at bounding box center [214, 54] width 123 height 18
click at [60, 152] on span "Organizations" at bounding box center [58, 153] width 65 height 14
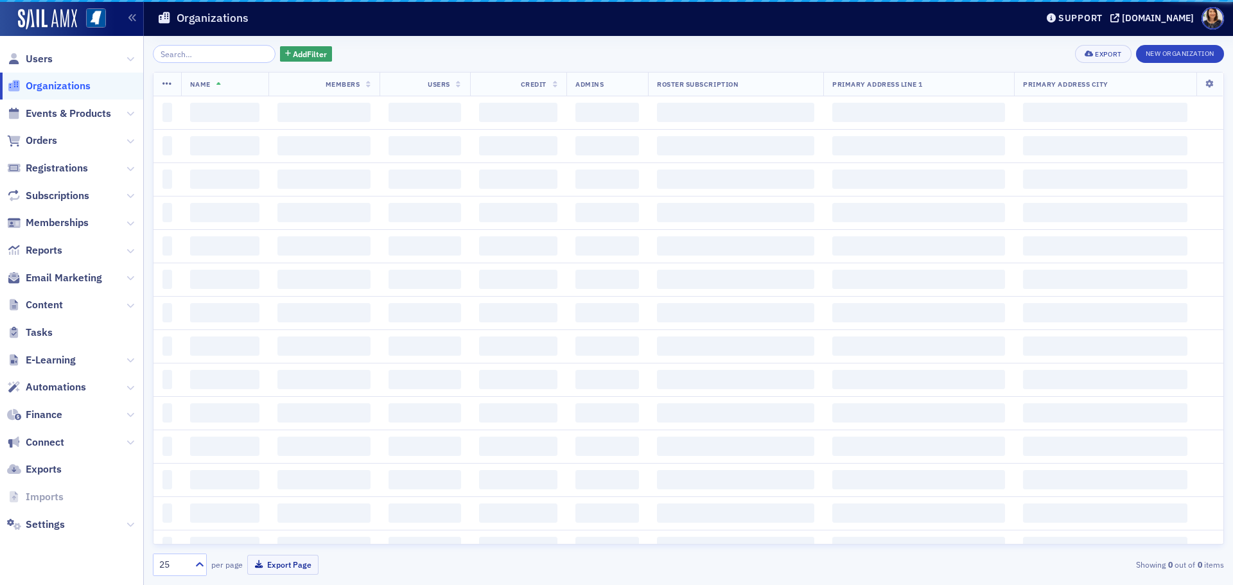
click at [192, 55] on input "search" at bounding box center [214, 54] width 123 height 18
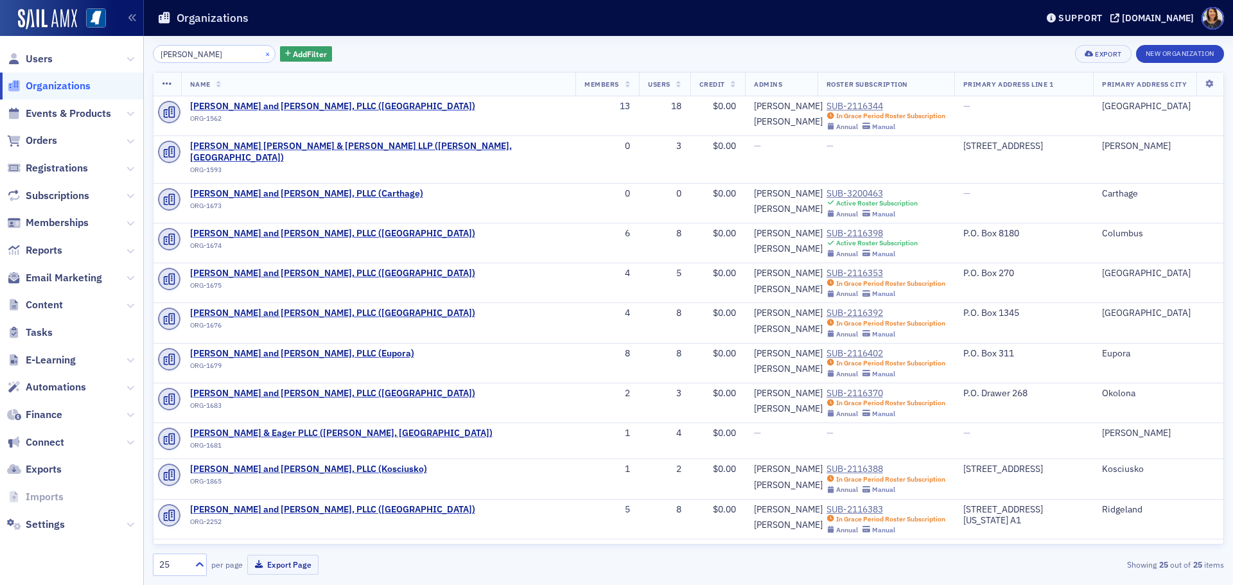
type input "[PERSON_NAME]"
click at [262, 55] on button "×" at bounding box center [268, 54] width 12 height 12
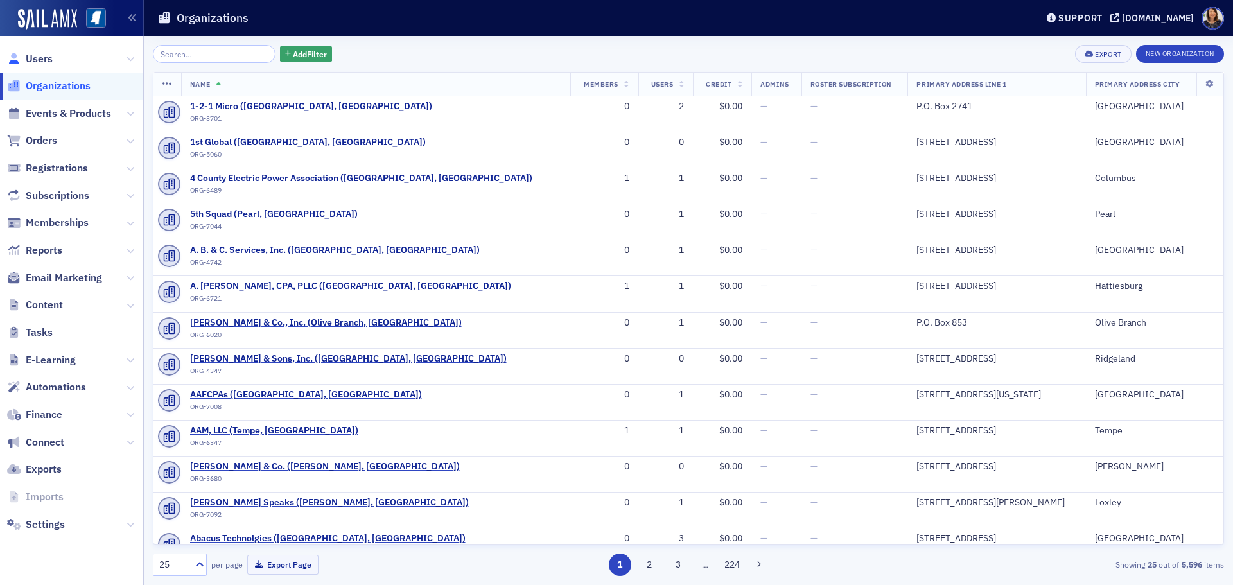
click at [14, 55] on icon at bounding box center [14, 59] width 14 height 12
click at [27, 57] on span "Users" at bounding box center [39, 59] width 27 height 14
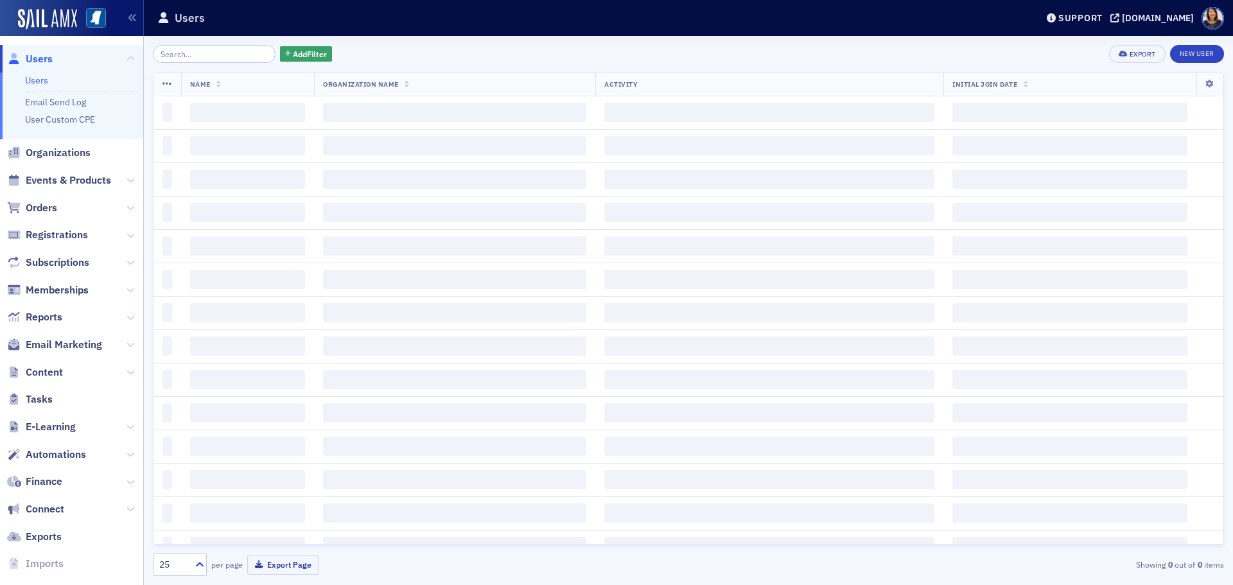
click at [190, 51] on input "search" at bounding box center [214, 54] width 123 height 18
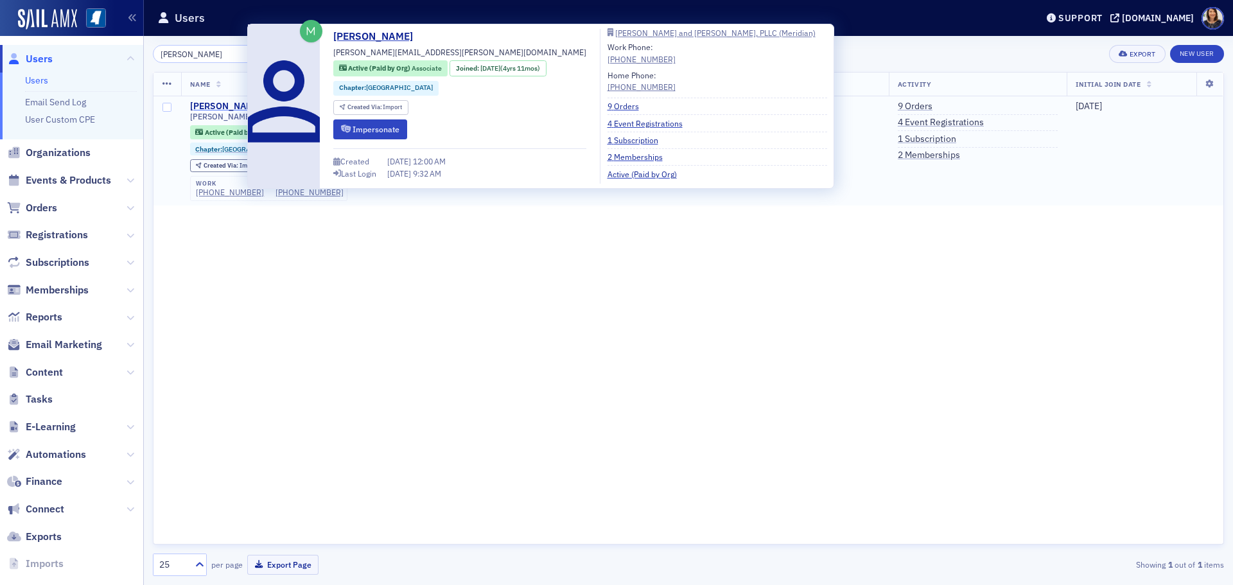
type input "[PERSON_NAME]"
click at [223, 102] on div "[PERSON_NAME]" at bounding box center [225, 107] width 71 height 12
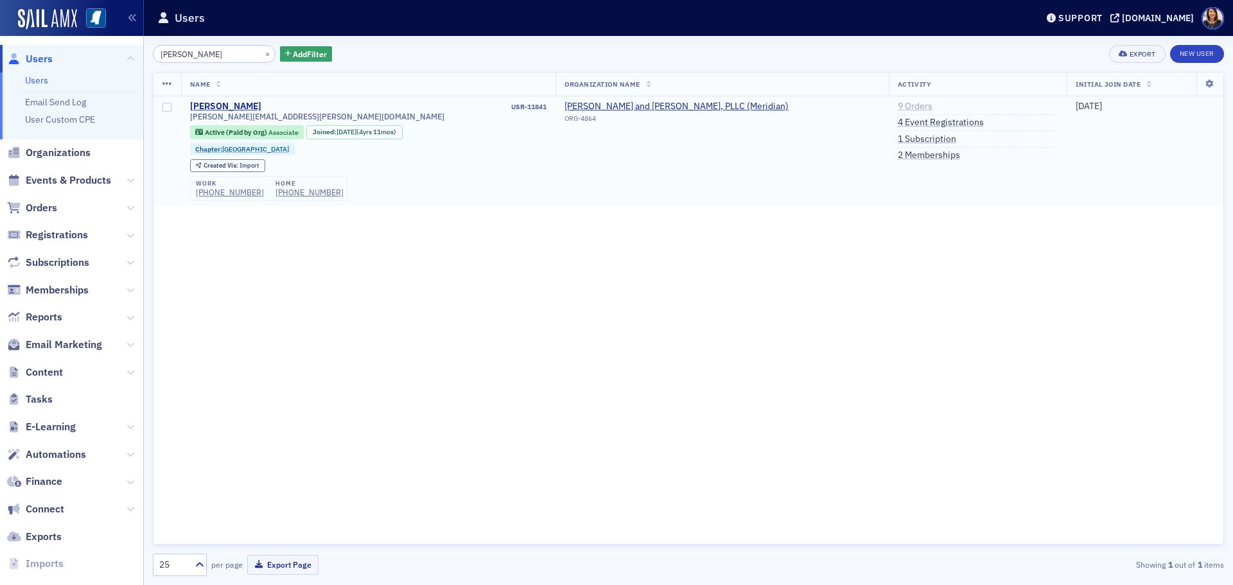
click at [898, 109] on link "9 Orders" at bounding box center [915, 107] width 35 height 12
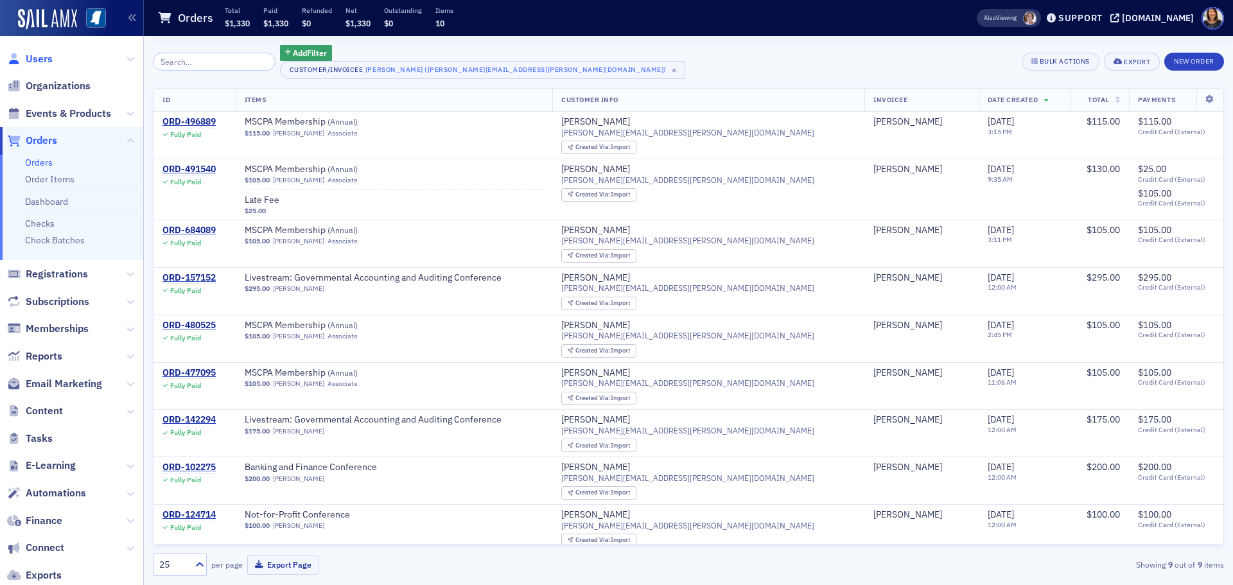
click at [28, 58] on span "Users" at bounding box center [39, 59] width 27 height 14
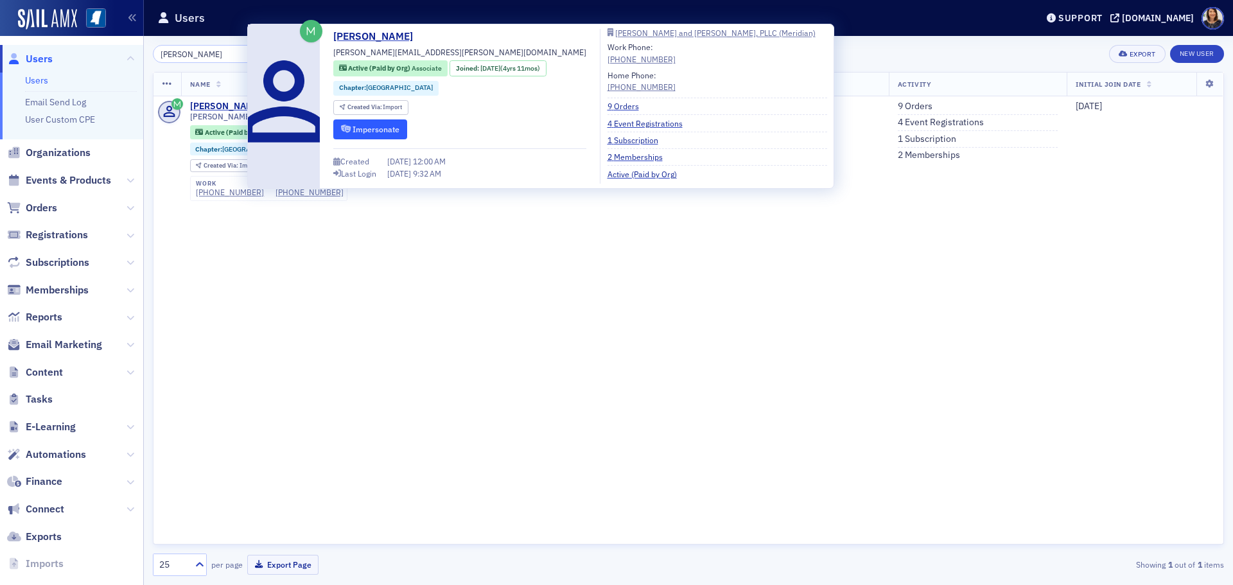
click at [382, 128] on button "Impersonate" at bounding box center [370, 129] width 74 height 20
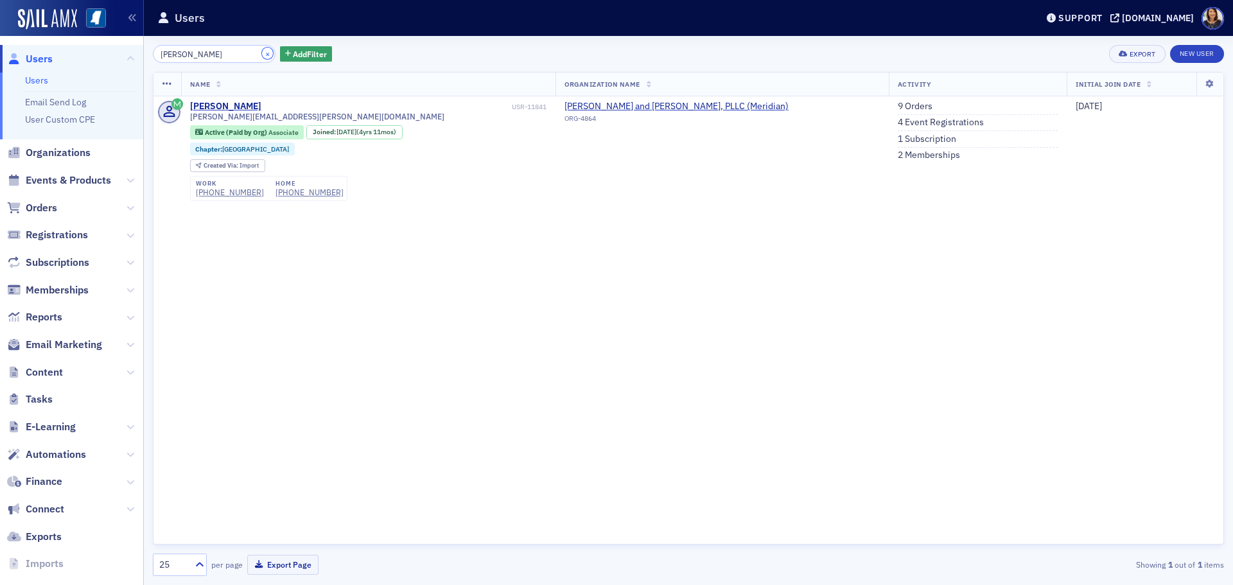
click at [262, 49] on button "×" at bounding box center [268, 54] width 12 height 12
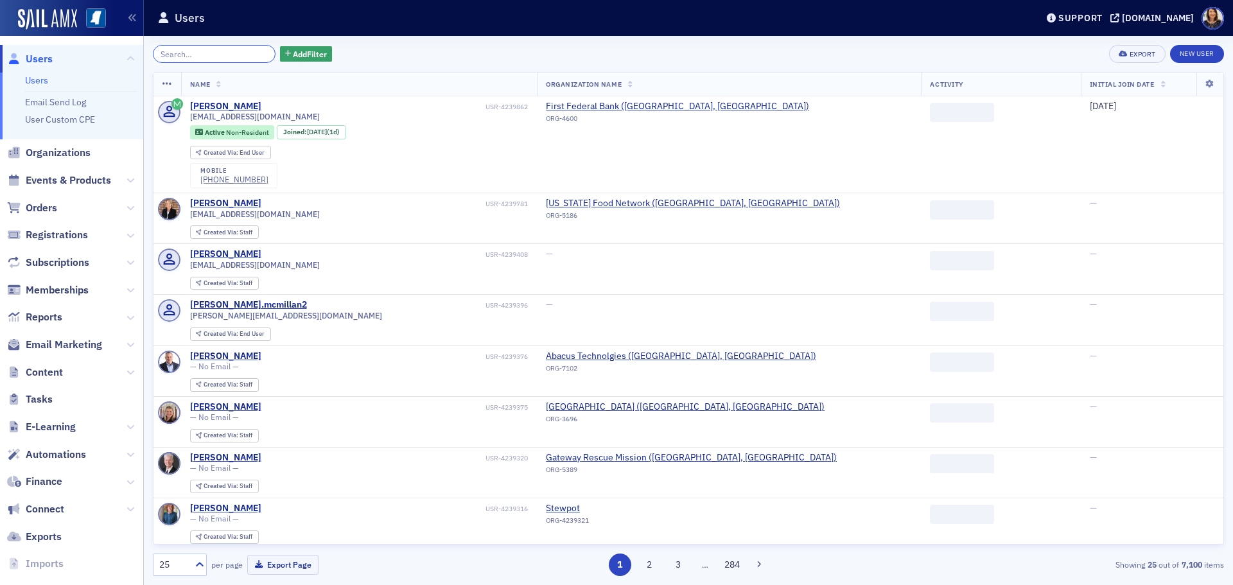
click at [236, 56] on input "search" at bounding box center [214, 54] width 123 height 18
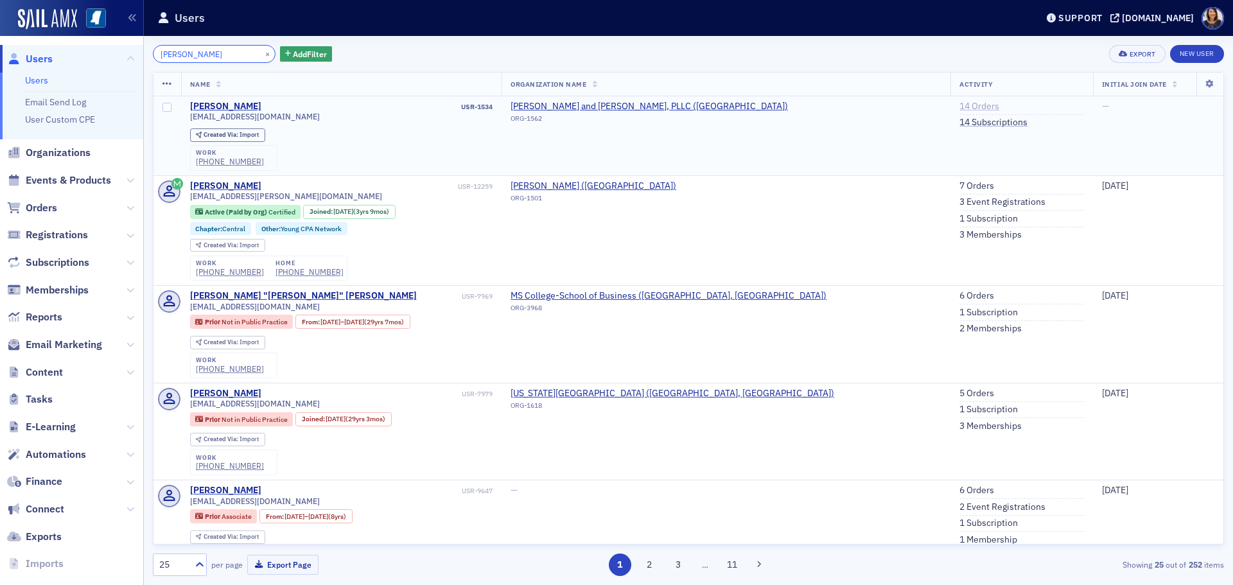
type input "grant lan"
click at [959, 104] on link "14 Orders" at bounding box center [979, 107] width 40 height 12
click at [262, 50] on button "×" at bounding box center [268, 54] width 12 height 12
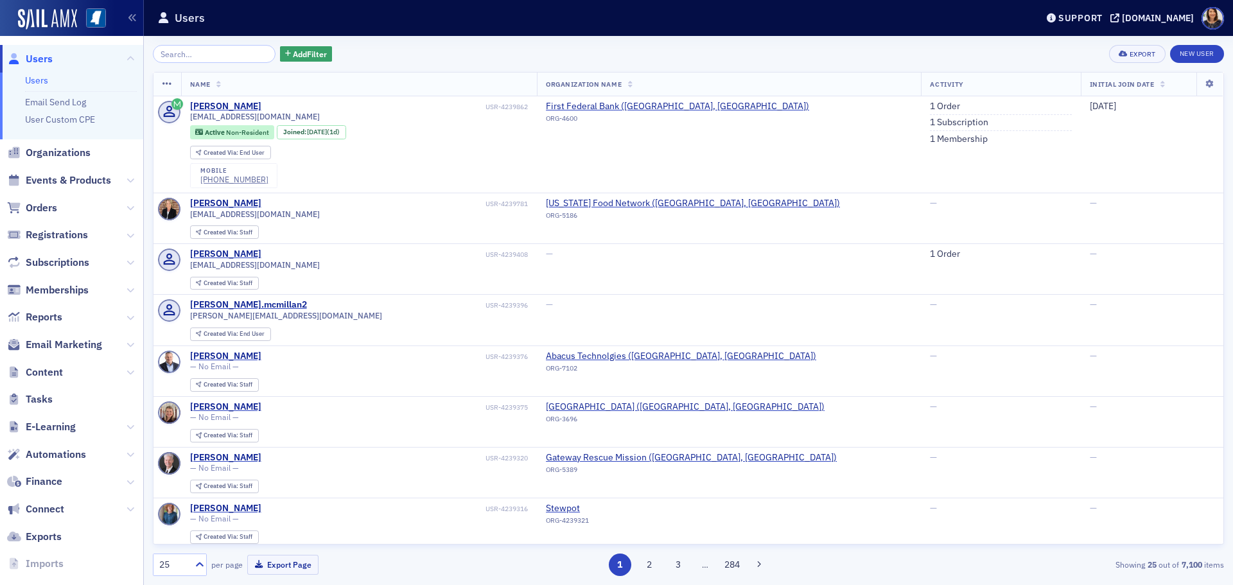
click at [37, 56] on span "Users" at bounding box center [39, 59] width 27 height 14
click at [206, 54] on input "search" at bounding box center [214, 54] width 123 height 18
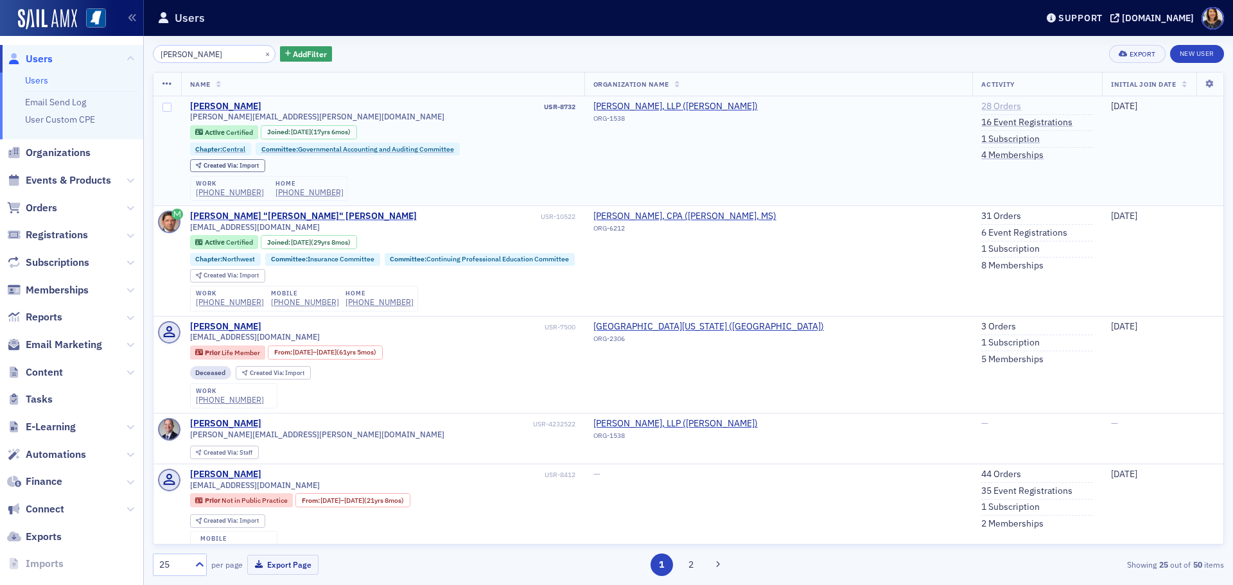
type input "leigh taylor"
click at [981, 105] on link "28 Orders" at bounding box center [1001, 107] width 40 height 12
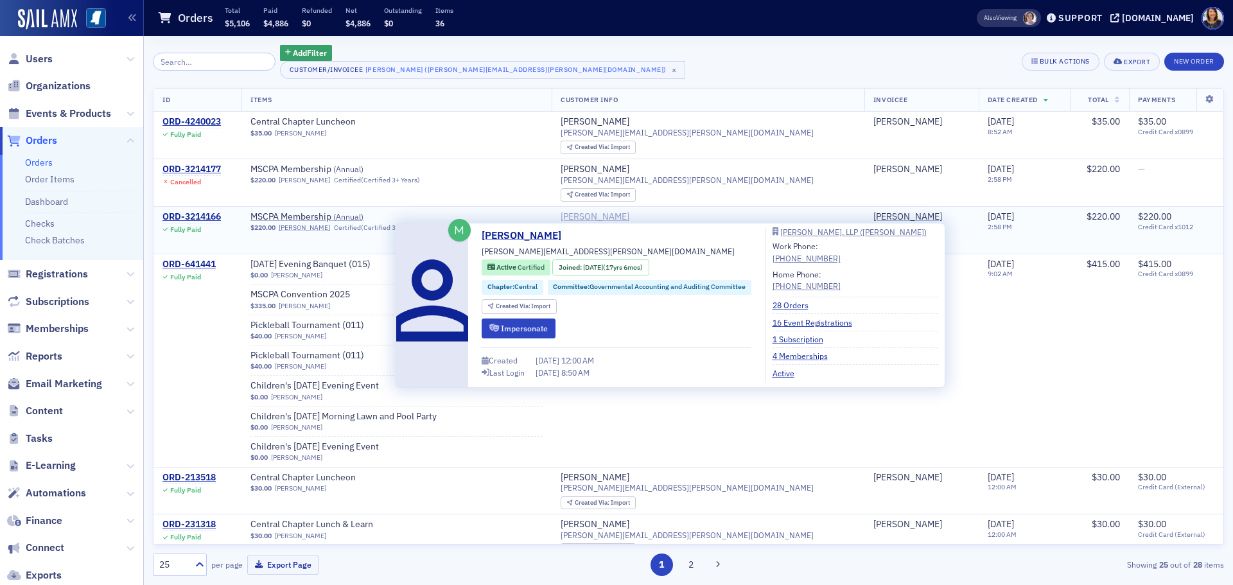
click at [629, 214] on div "[PERSON_NAME]" at bounding box center [595, 217] width 69 height 12
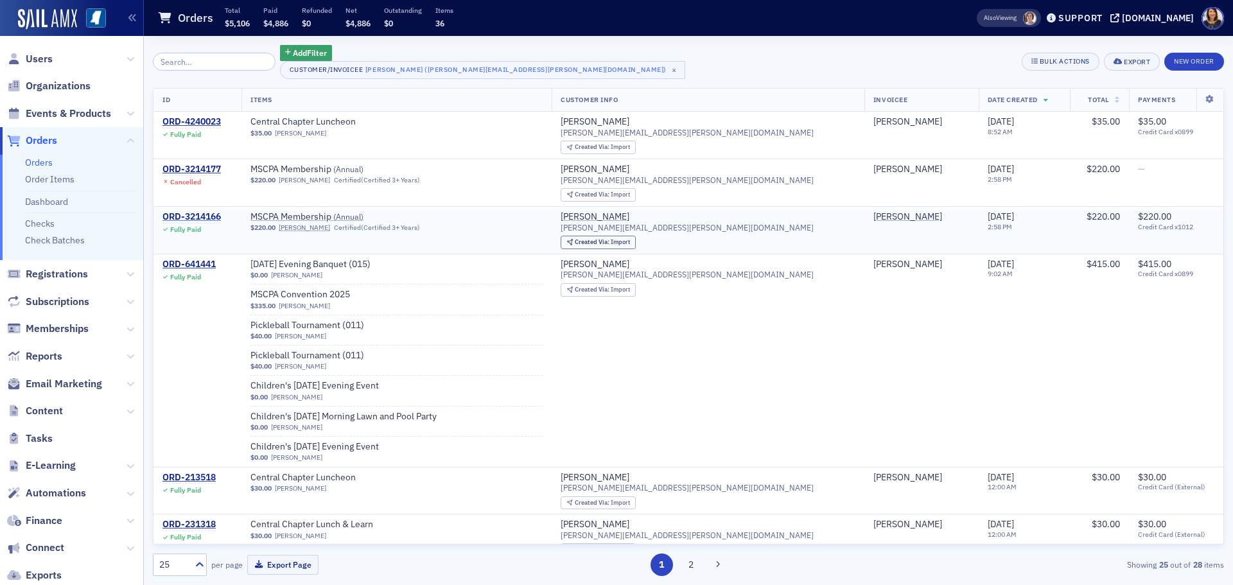
click at [194, 216] on div "ORD-3214166" at bounding box center [191, 217] width 58 height 12
click at [51, 58] on span "Users" at bounding box center [39, 59] width 27 height 14
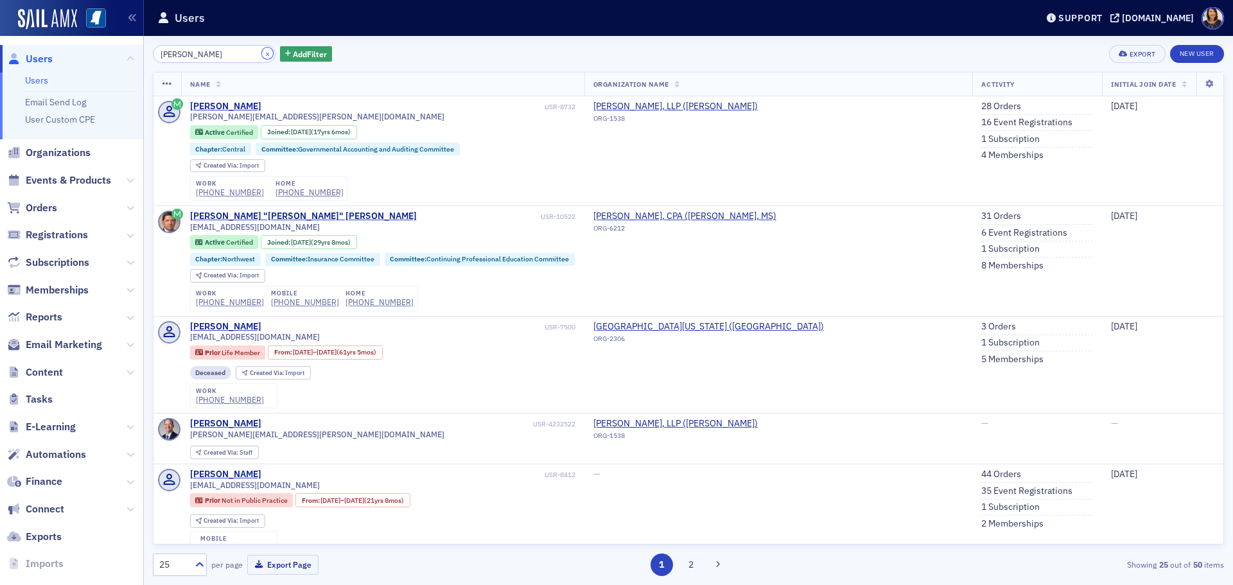
click at [262, 53] on button "×" at bounding box center [268, 54] width 12 height 12
